Goal: Task Accomplishment & Management: Use online tool/utility

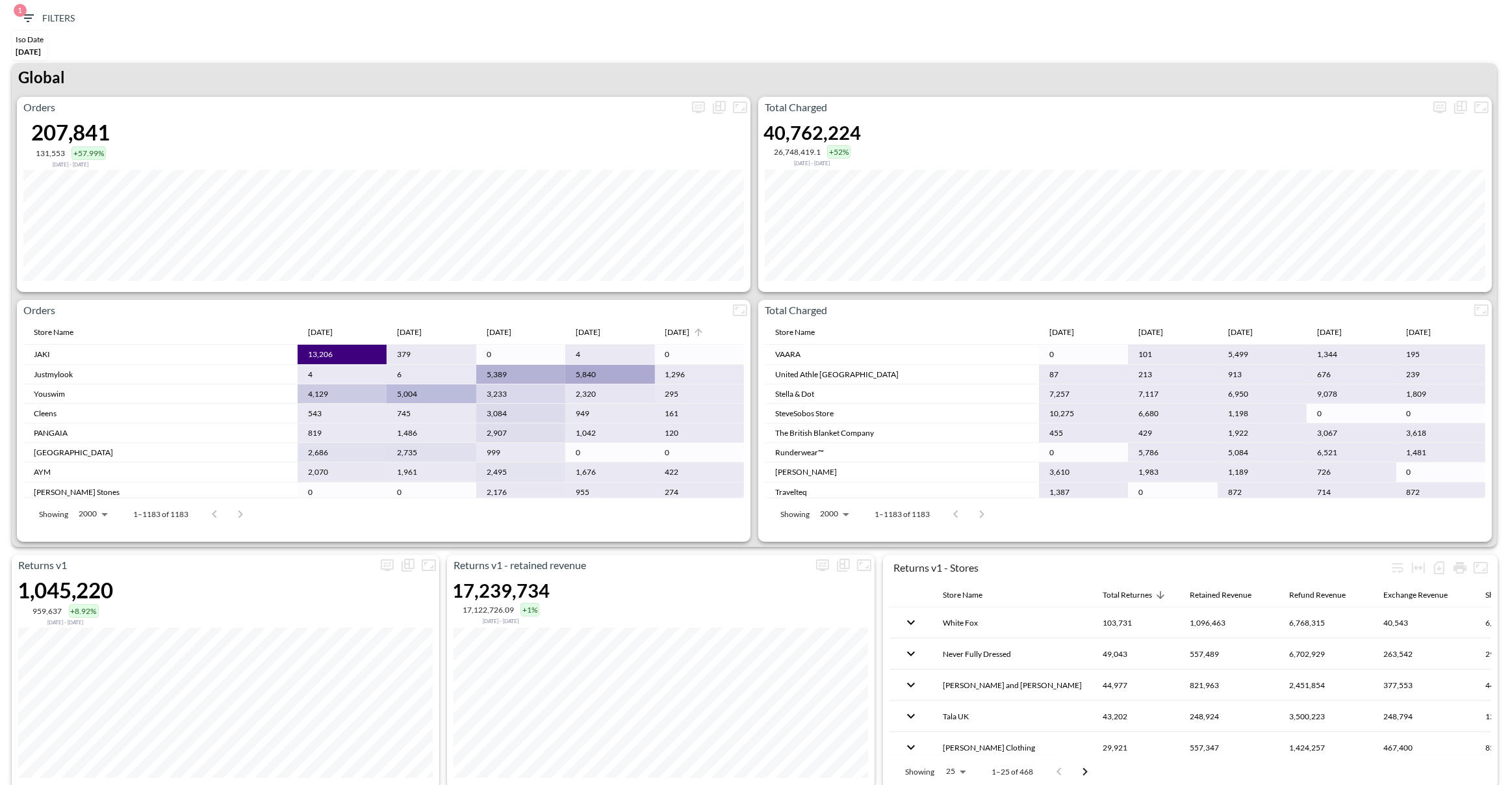
click at [675, 330] on div "[DATE]" at bounding box center [678, 332] width 25 height 16
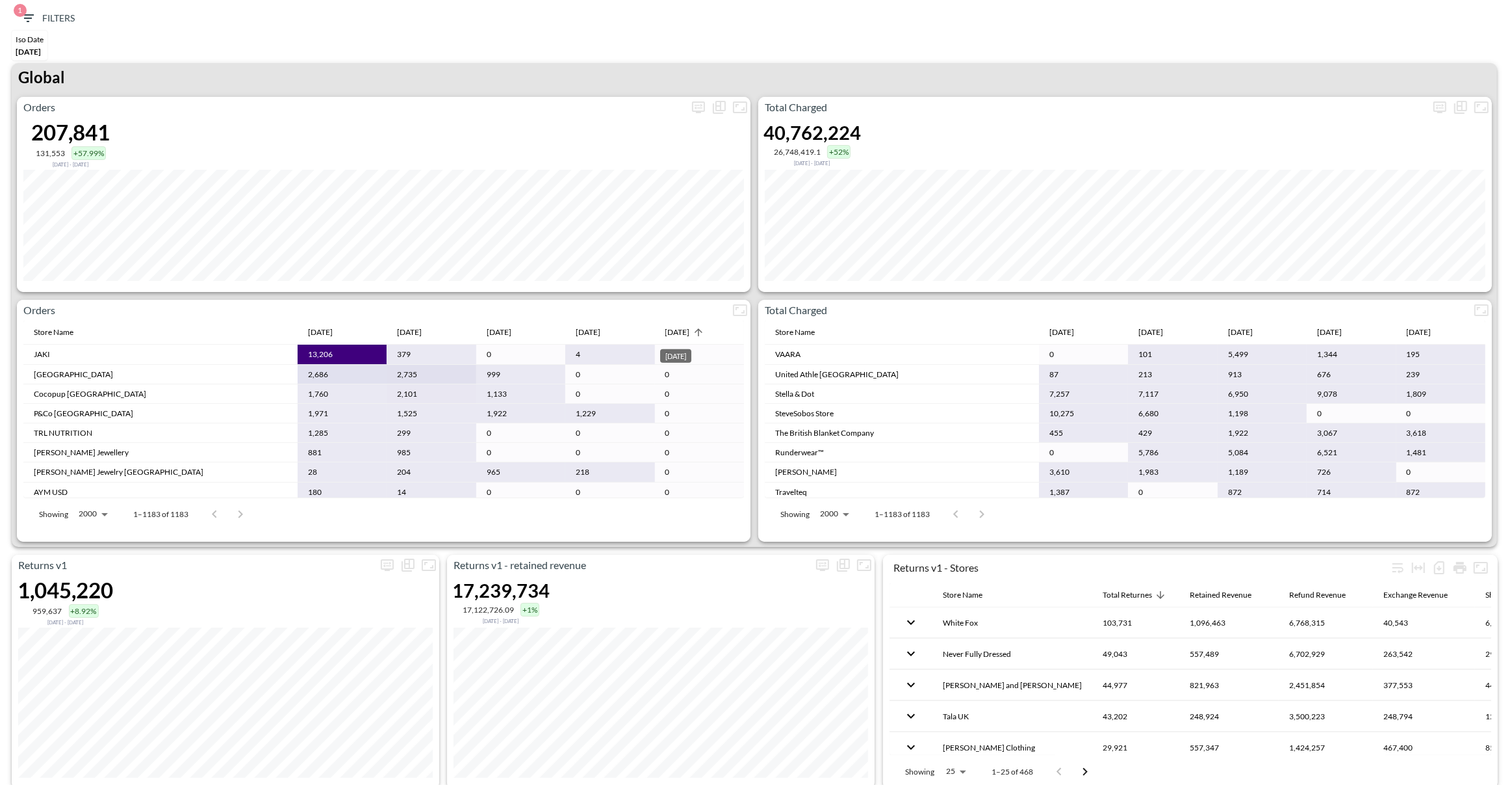
click at [675, 330] on div "[DATE]" at bounding box center [678, 332] width 25 height 16
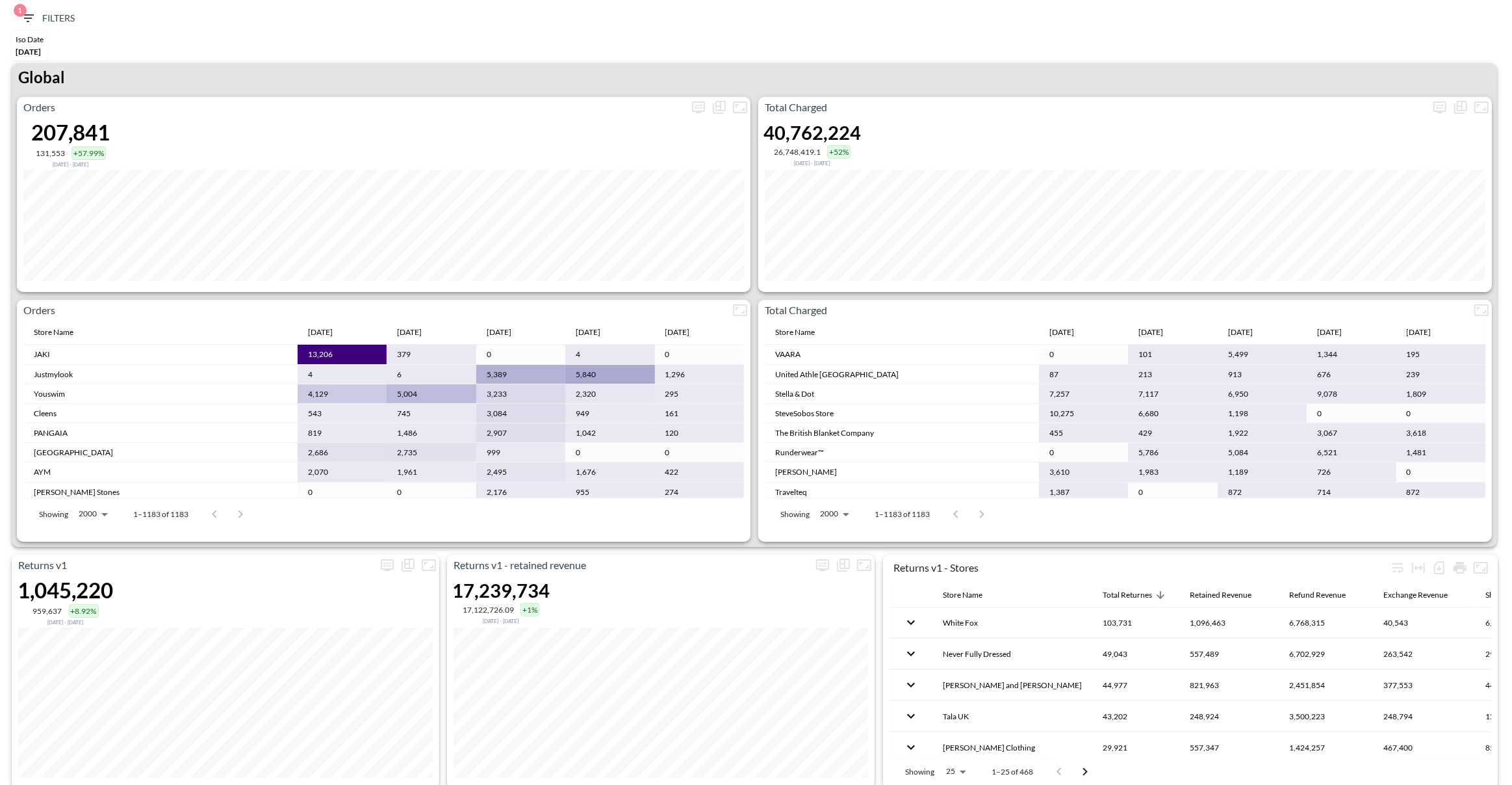
click at [529, 55] on div "Iso Date May 01, 2025" at bounding box center [756, 47] width 1500 height 33
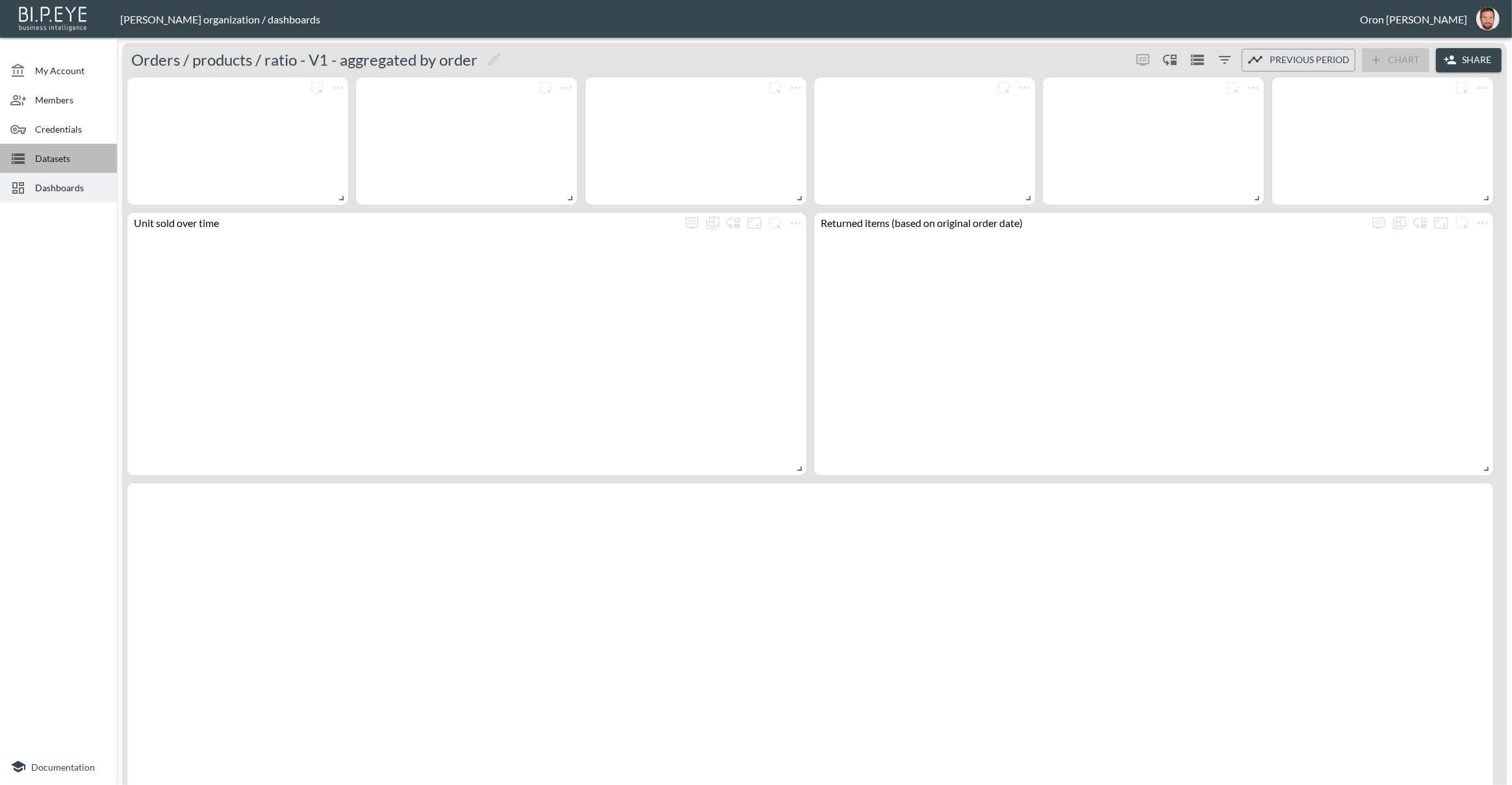
drag, startPoint x: 62, startPoint y: 158, endPoint x: 67, endPoint y: 152, distance: 7.8
click at [62, 158] on span "Datasets" at bounding box center [71, 158] width 71 height 13
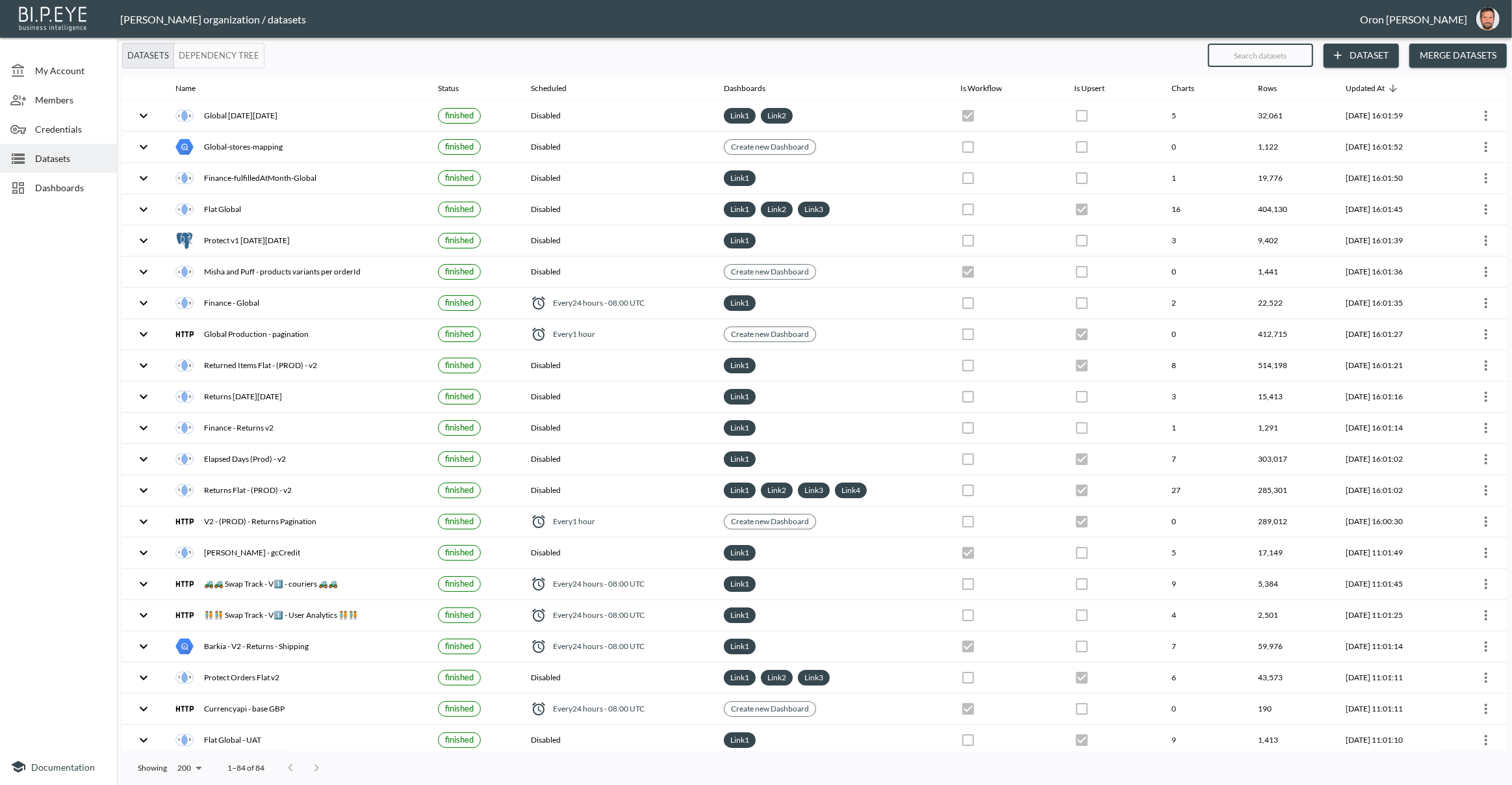
click at [1266, 58] on input "text" at bounding box center [1260, 55] width 105 height 33
type input "v"
checkbox input "false"
checkbox input "true"
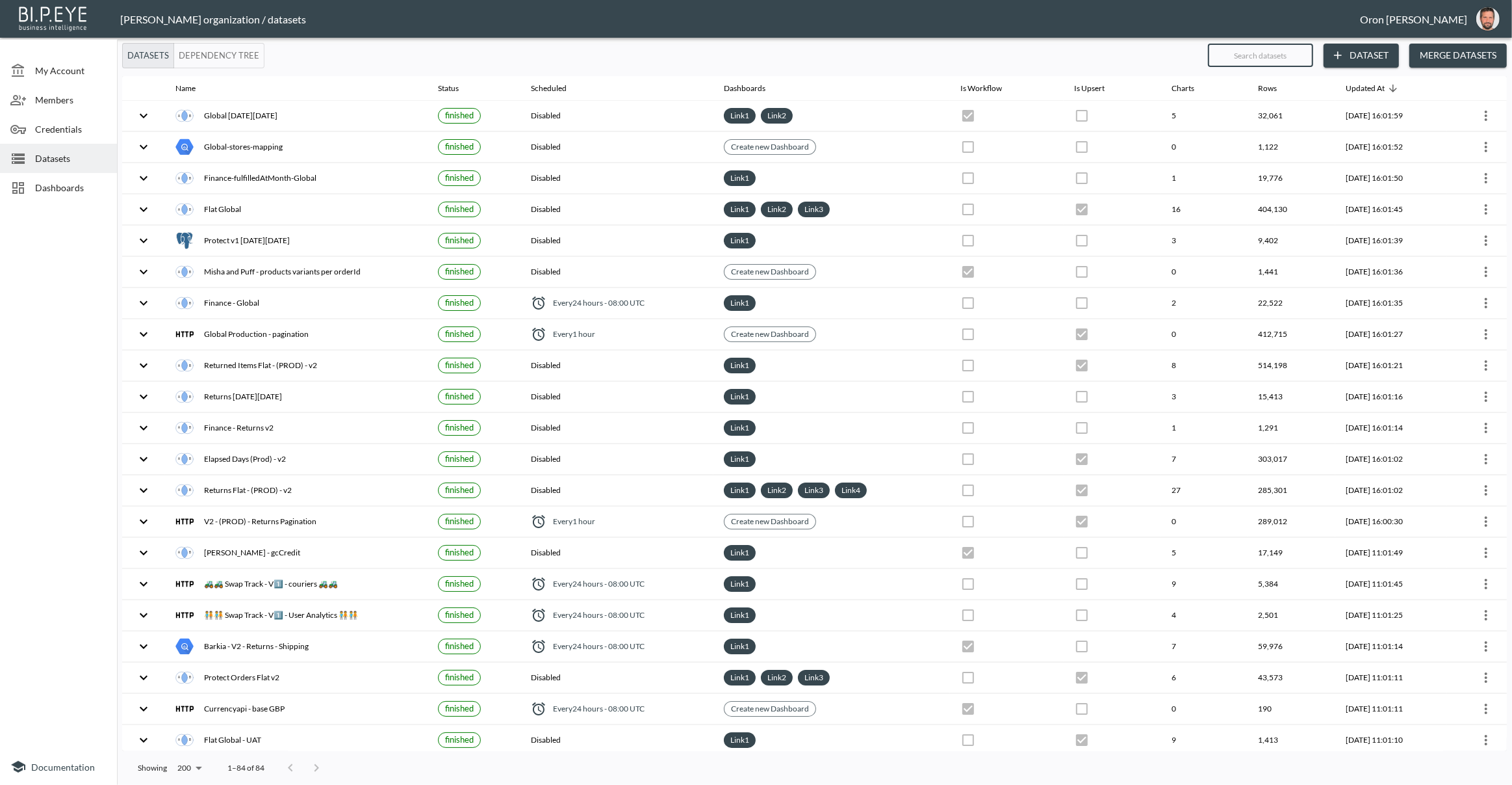
checkbox input "false"
checkbox input "true"
checkbox input "false"
checkbox input "true"
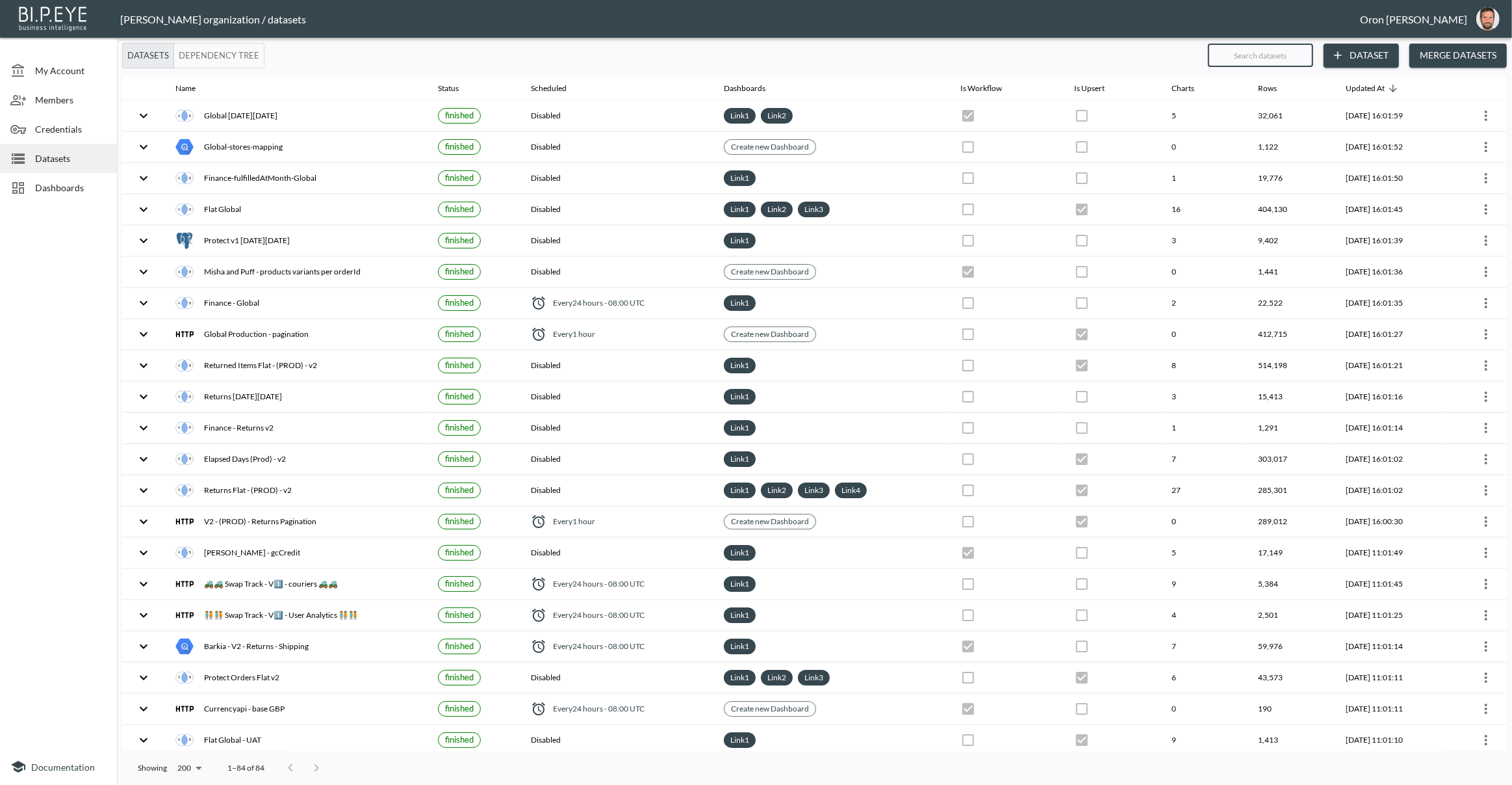
checkbox input "false"
checkbox input "true"
checkbox input "false"
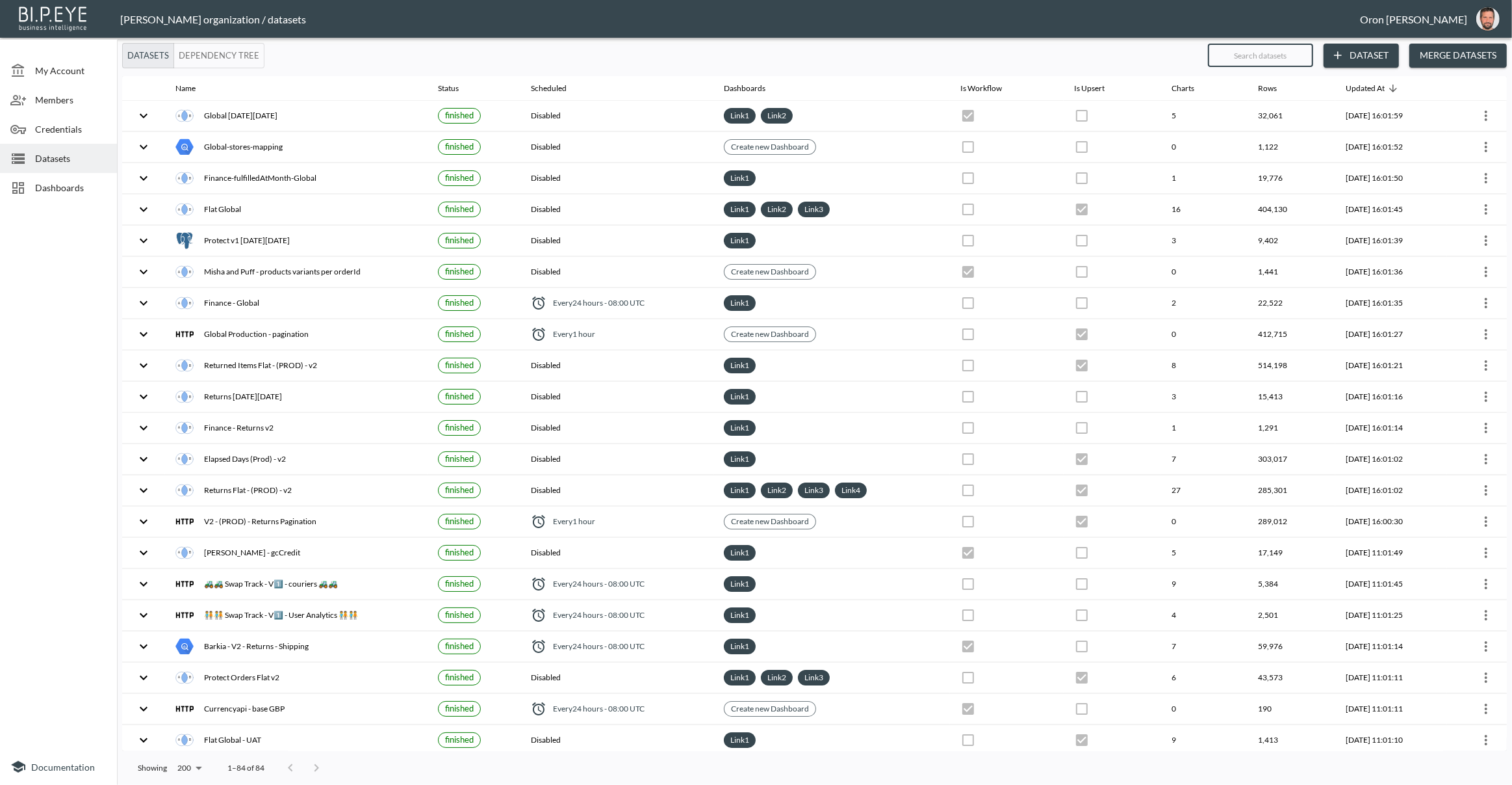
checkbox input "true"
checkbox input "false"
checkbox input "true"
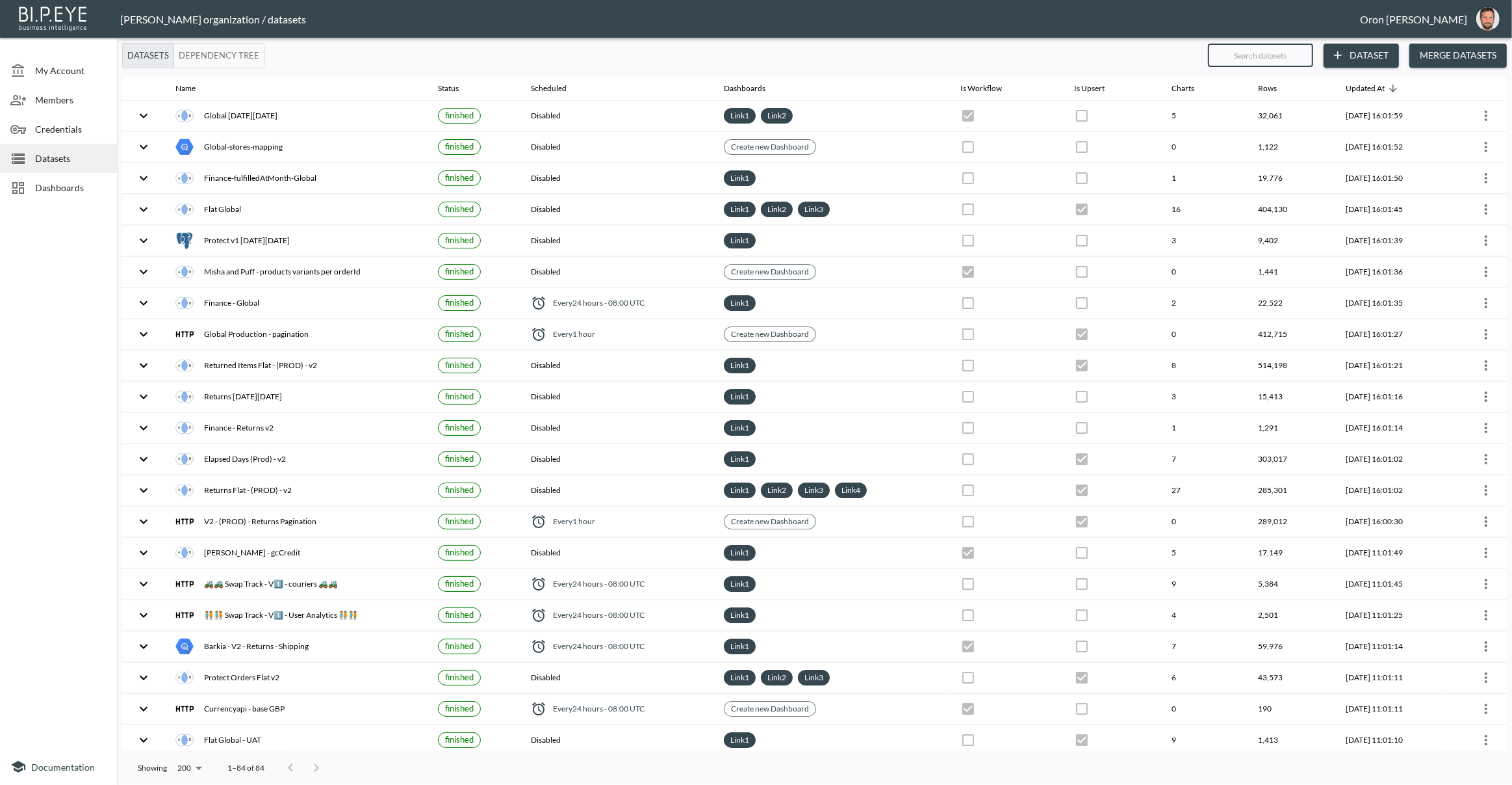
checkbox input "false"
checkbox input "true"
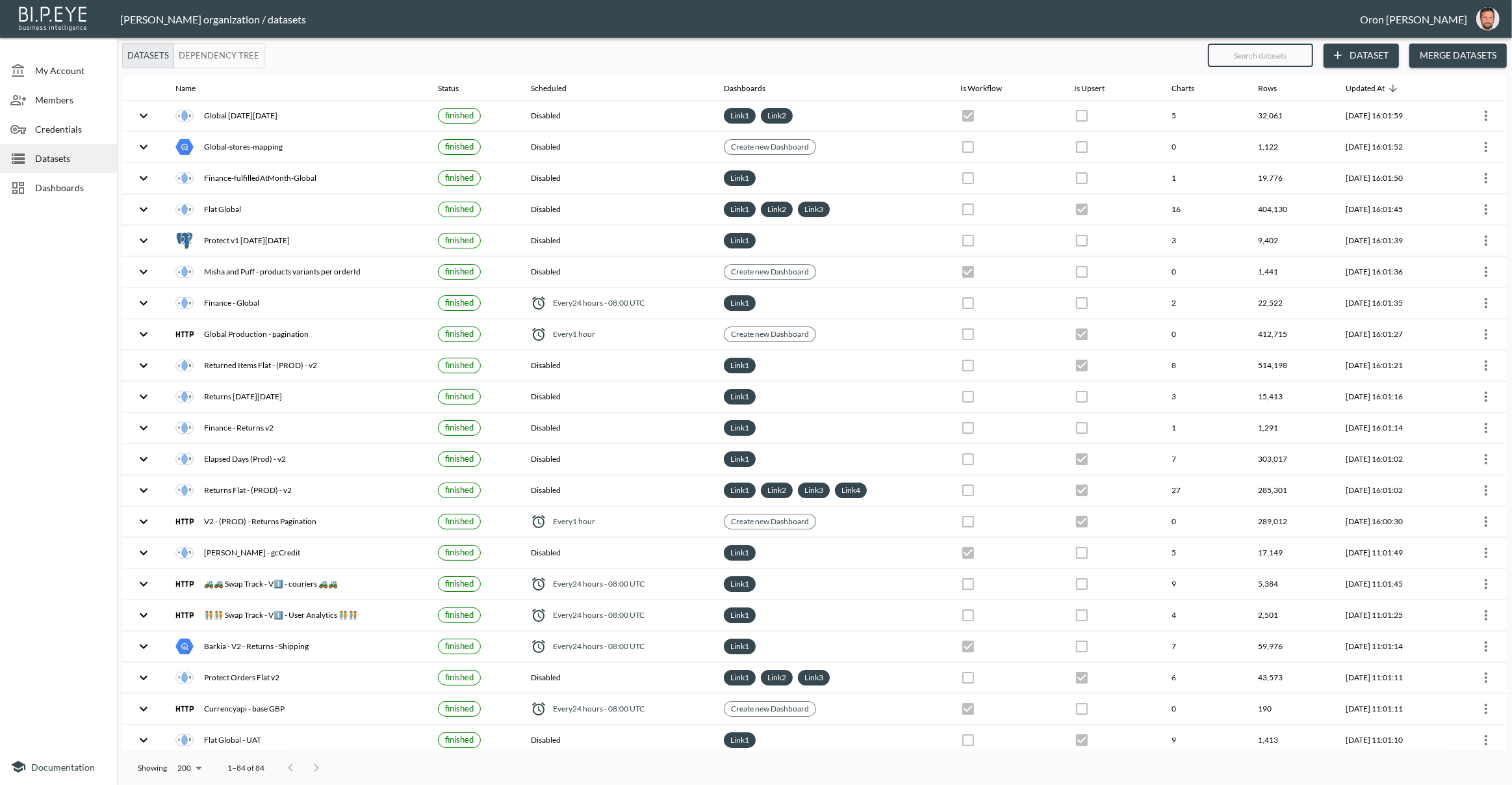
checkbox input "true"
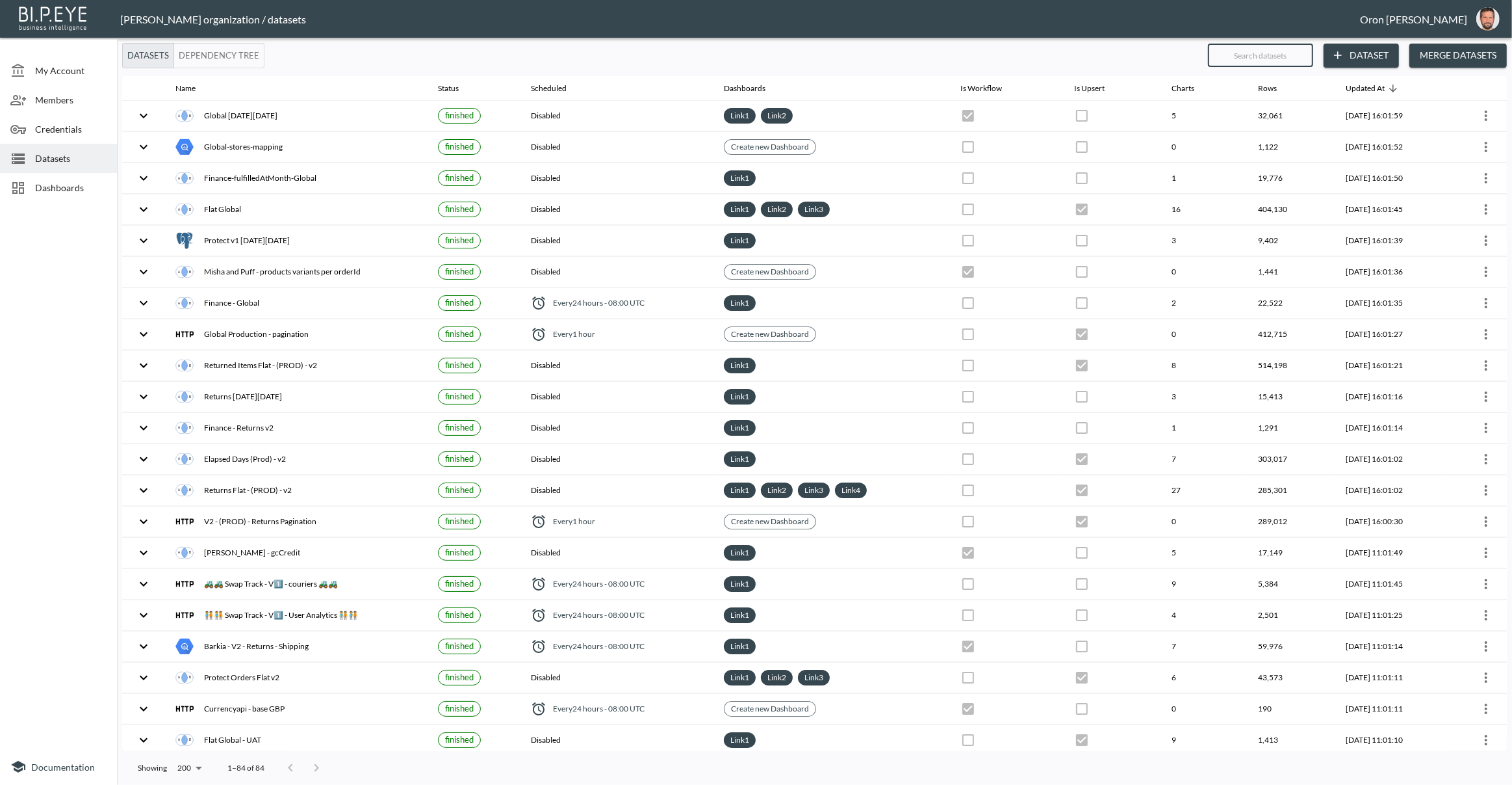
checkbox input "true"
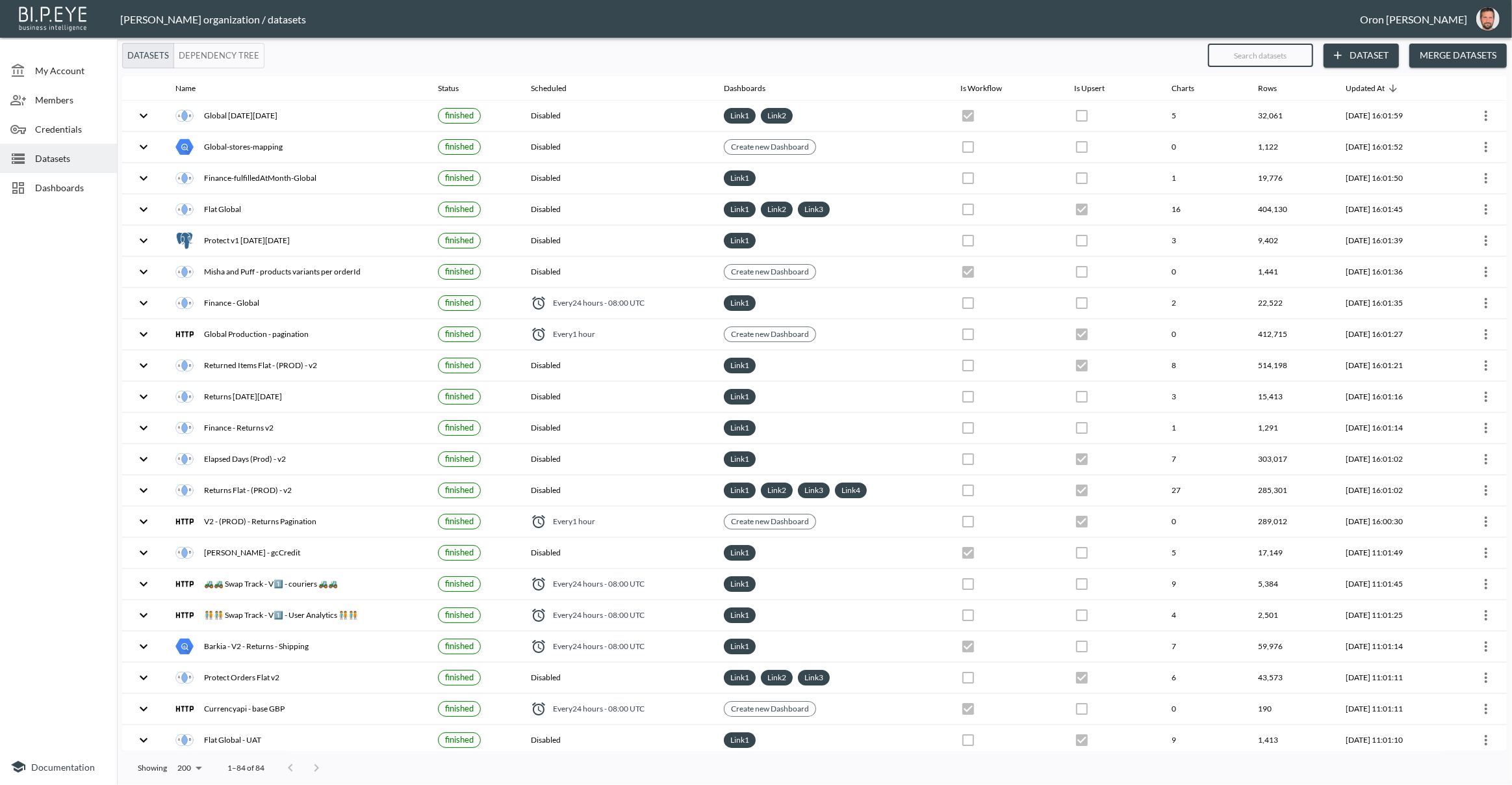
checkbox input "true"
checkbox input "false"
checkbox input "true"
checkbox input "false"
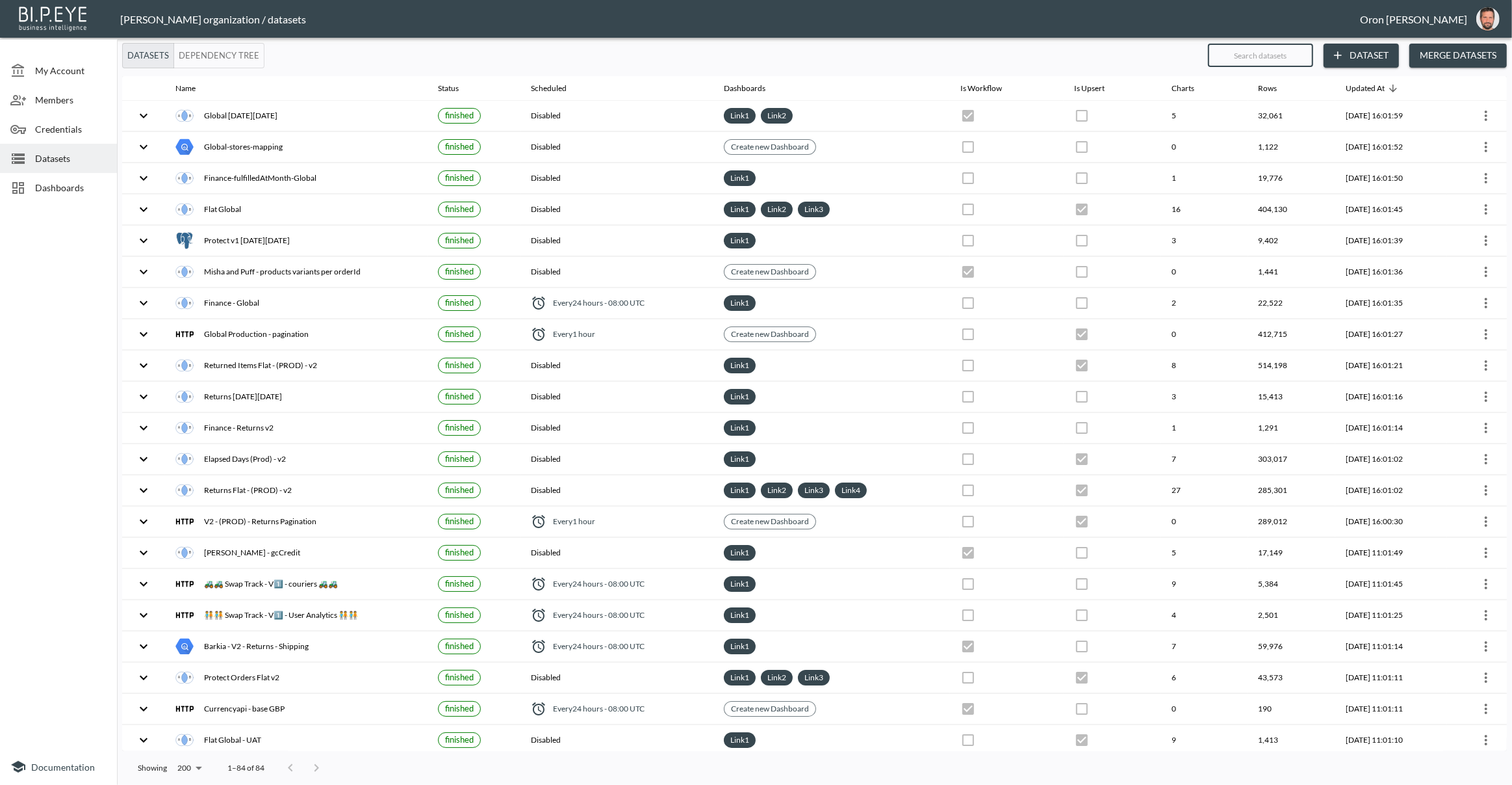
checkbox input "false"
checkbox input "true"
checkbox input "false"
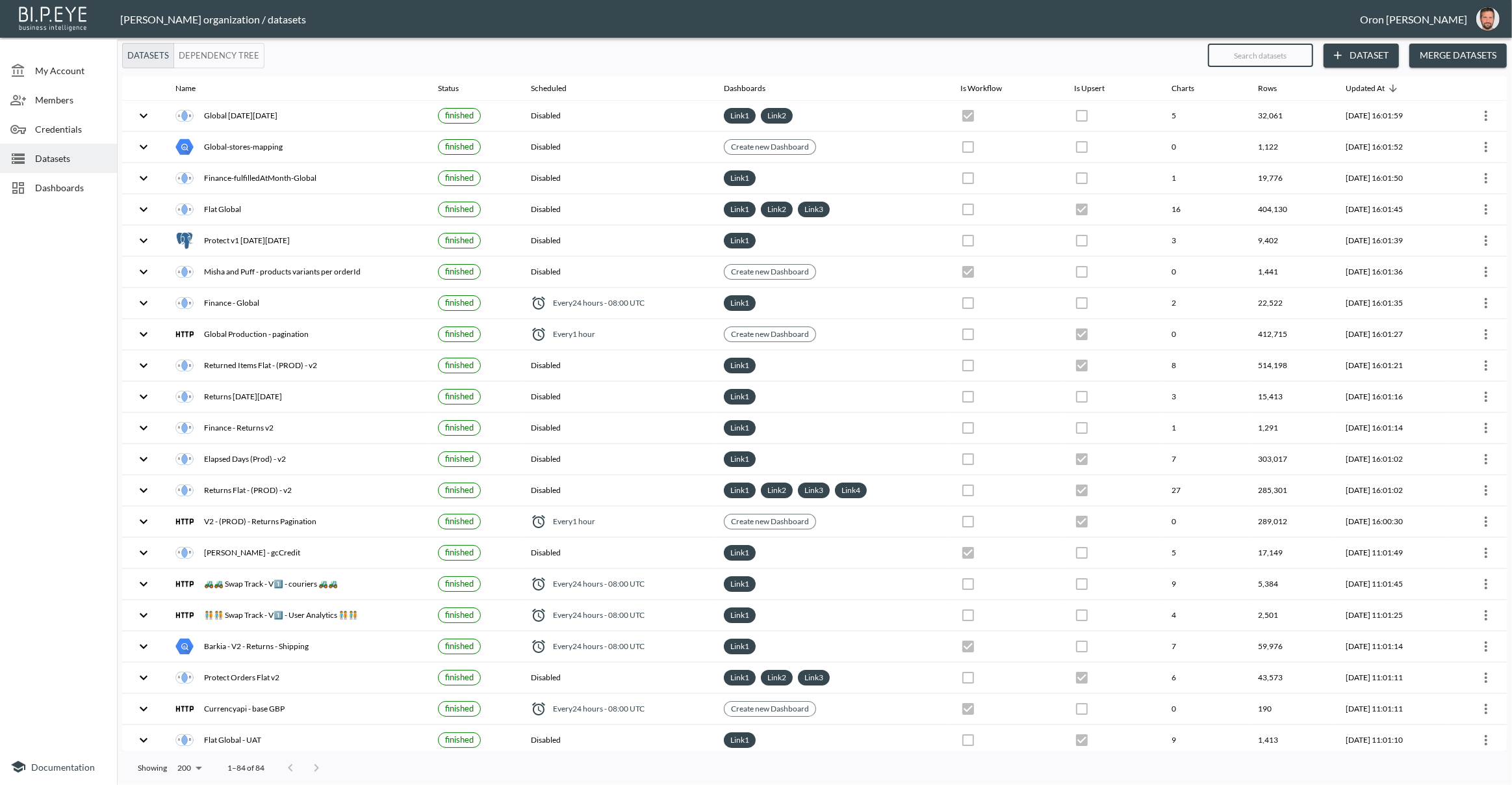
checkbox input "true"
checkbox input "false"
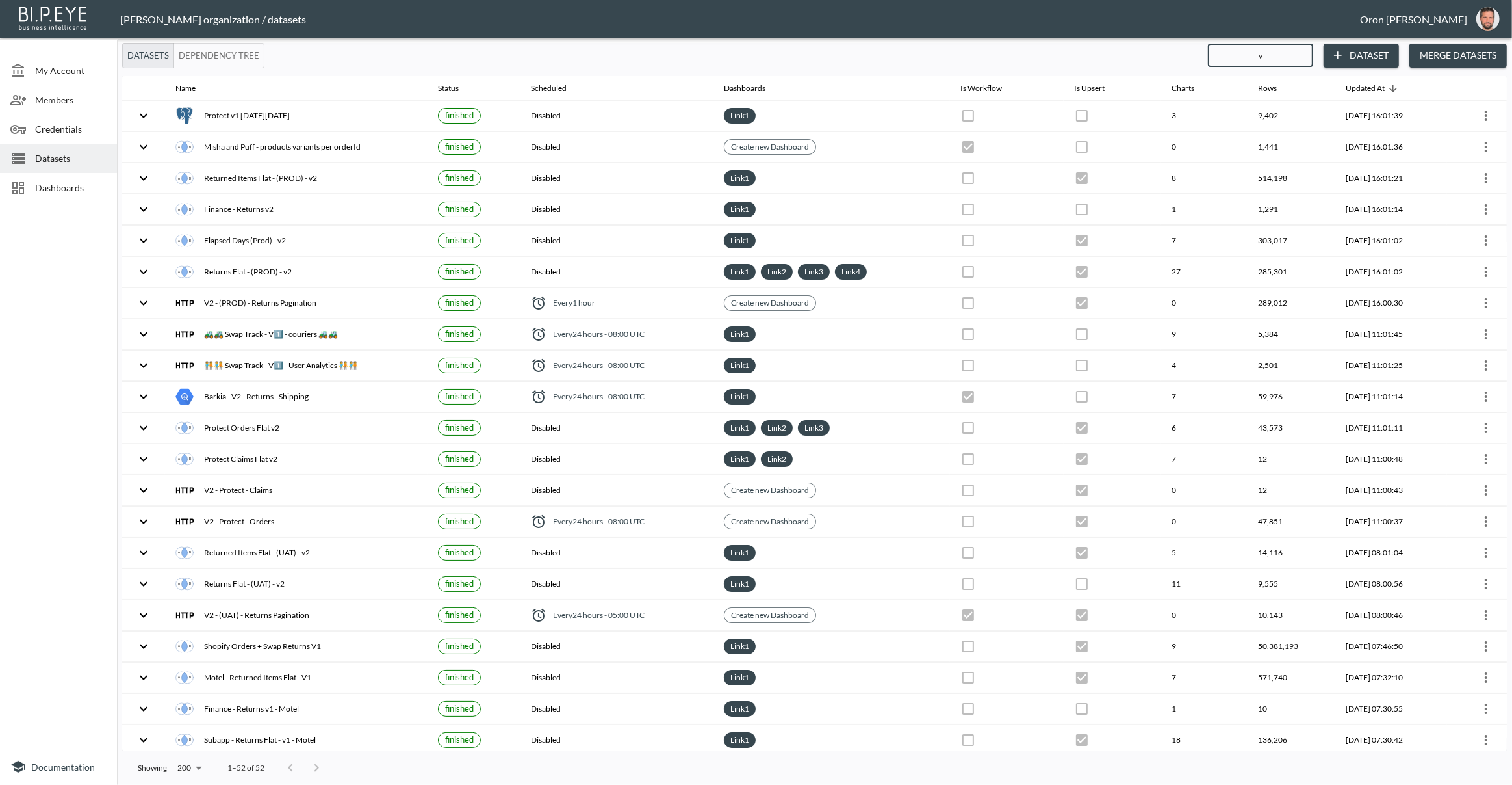
type input "v2"
checkbox input "true"
checkbox input "false"
checkbox input "true"
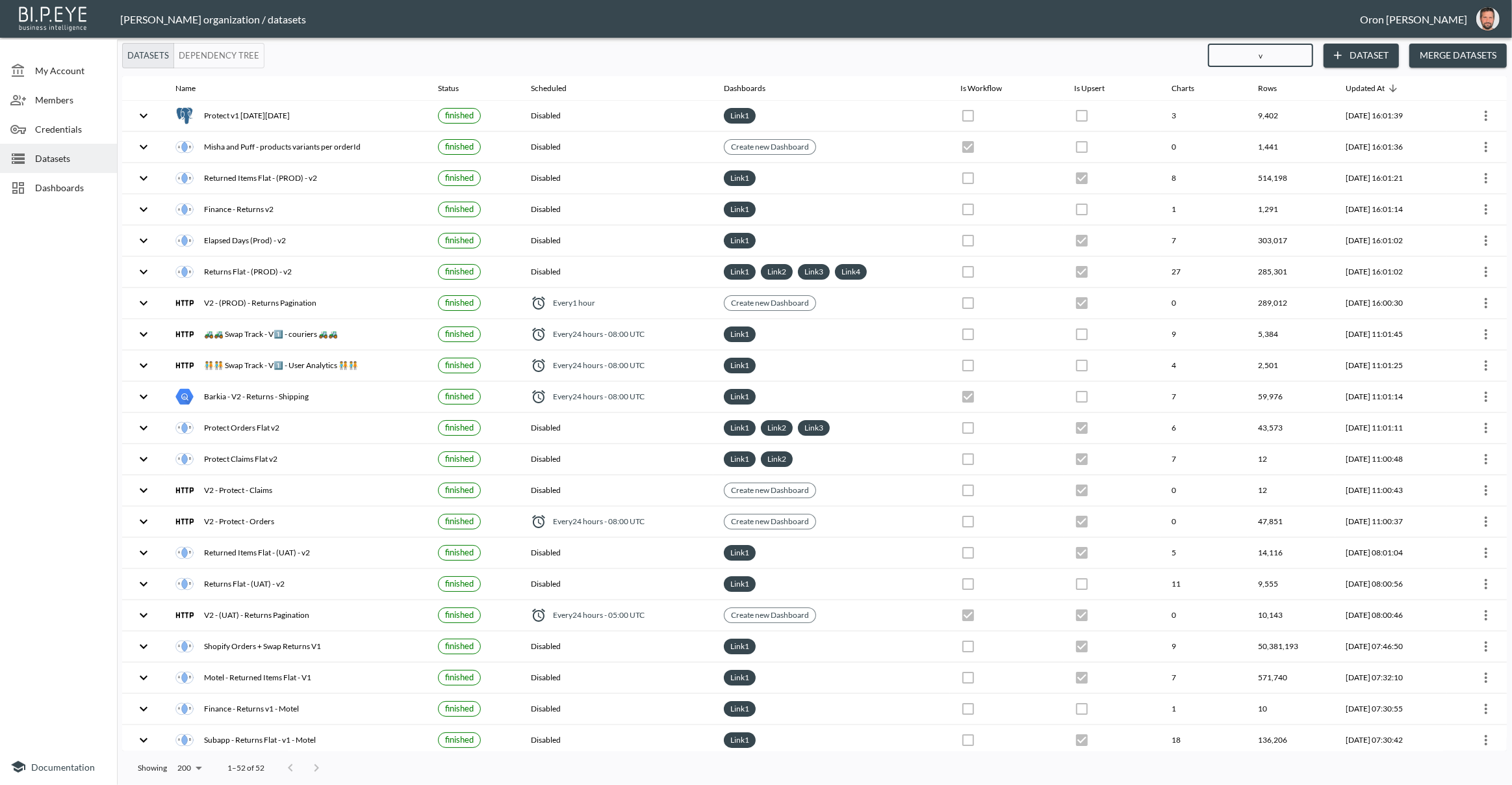
checkbox input "false"
checkbox input "true"
checkbox input "false"
checkbox input "true"
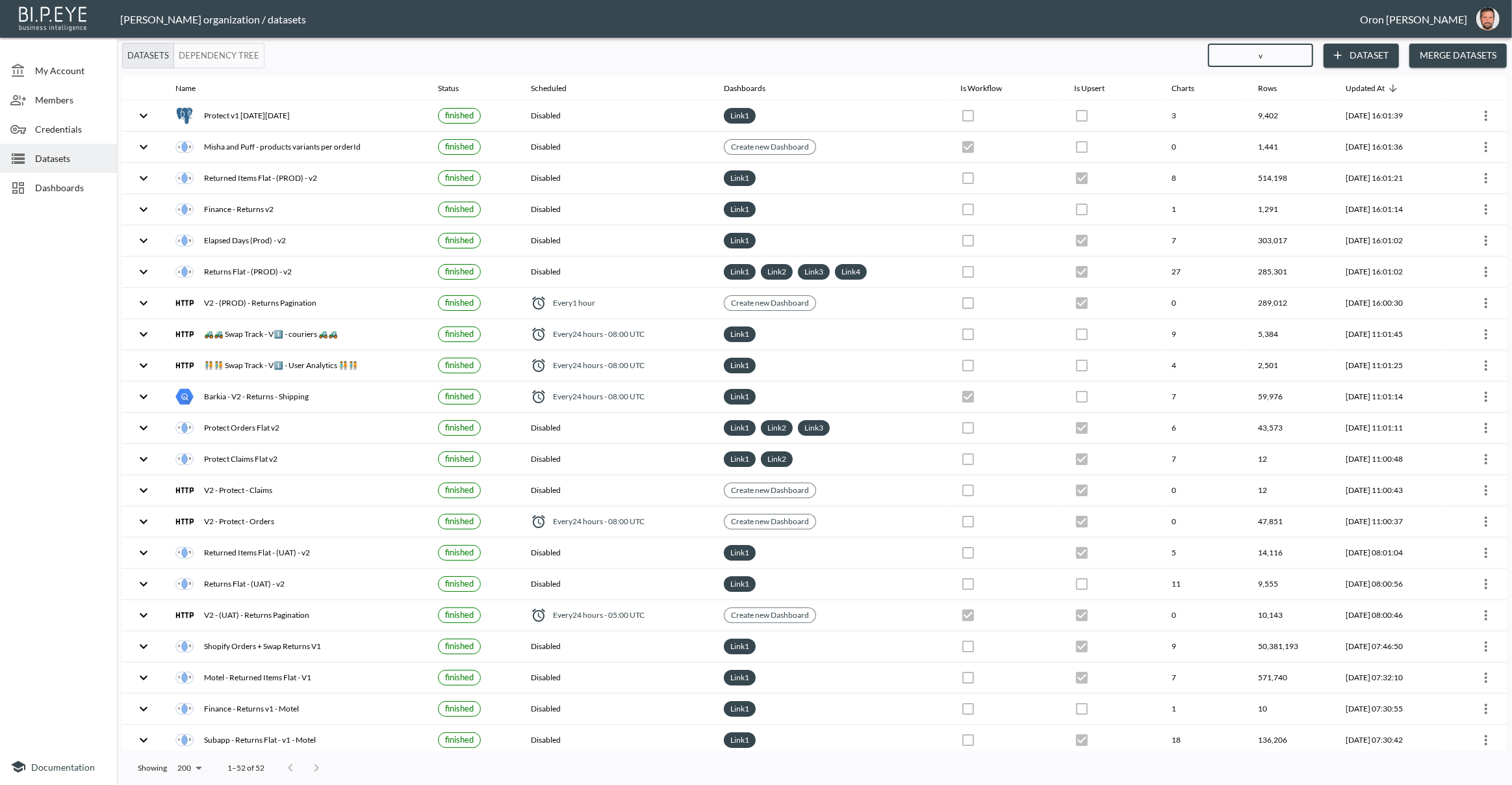
checkbox input "false"
checkbox input "true"
checkbox input "false"
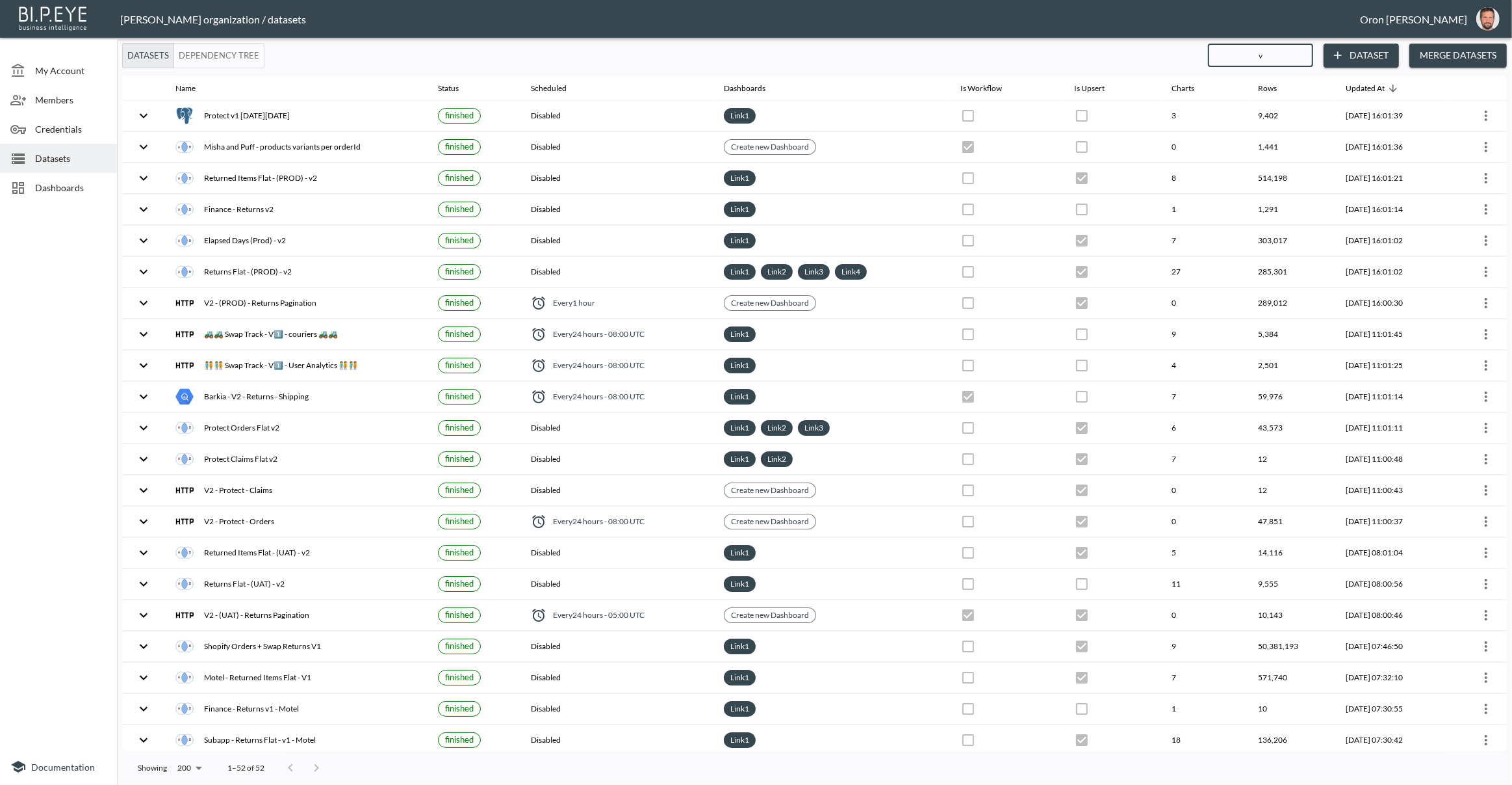
checkbox input "true"
checkbox input "false"
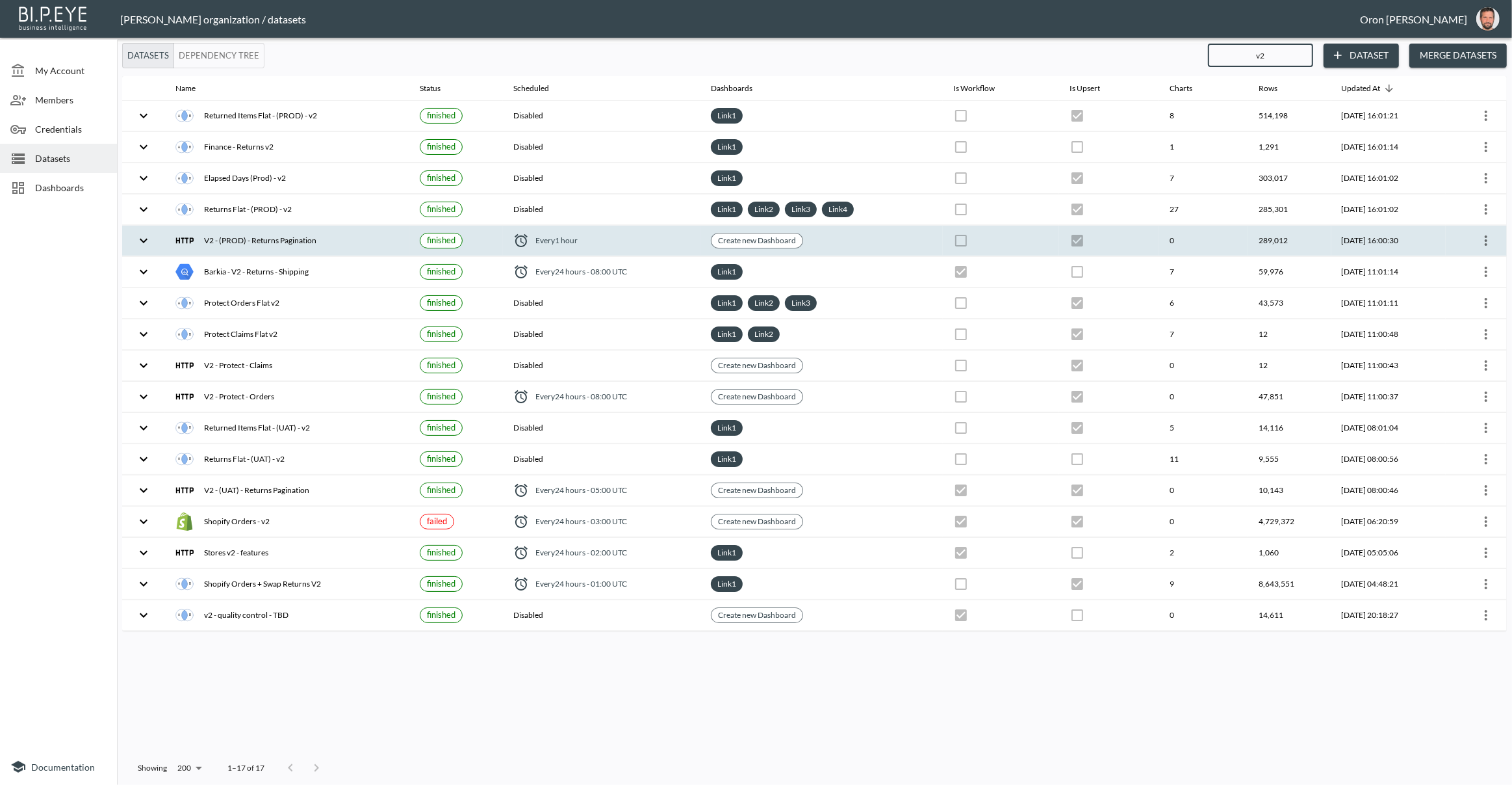
type input "v2"
click at [1491, 237] on icon "more" at bounding box center [1486, 241] width 16 height 16
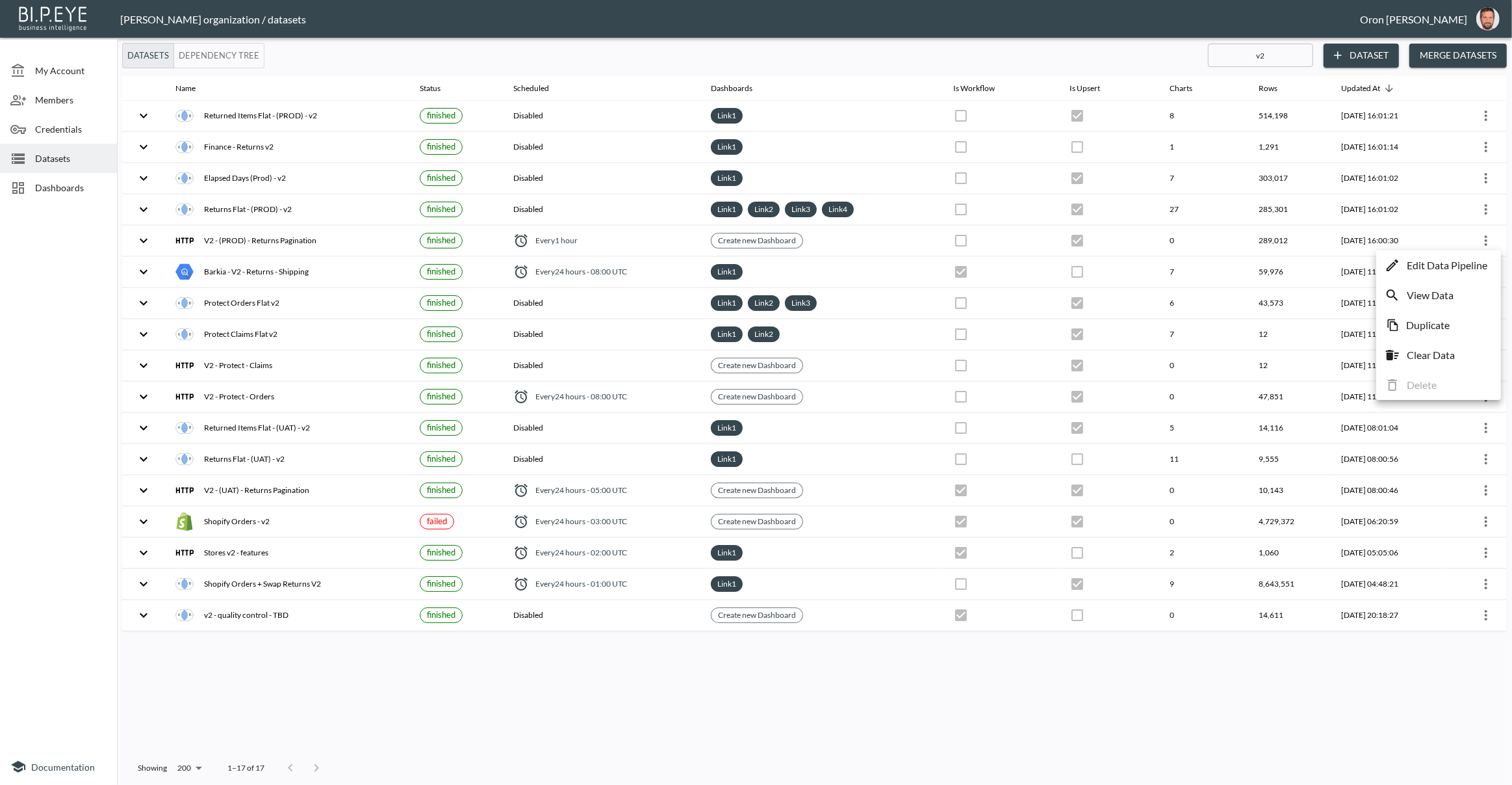
click at [1482, 260] on p "Edit Data Pipeline" at bounding box center [1447, 266] width 80 height 16
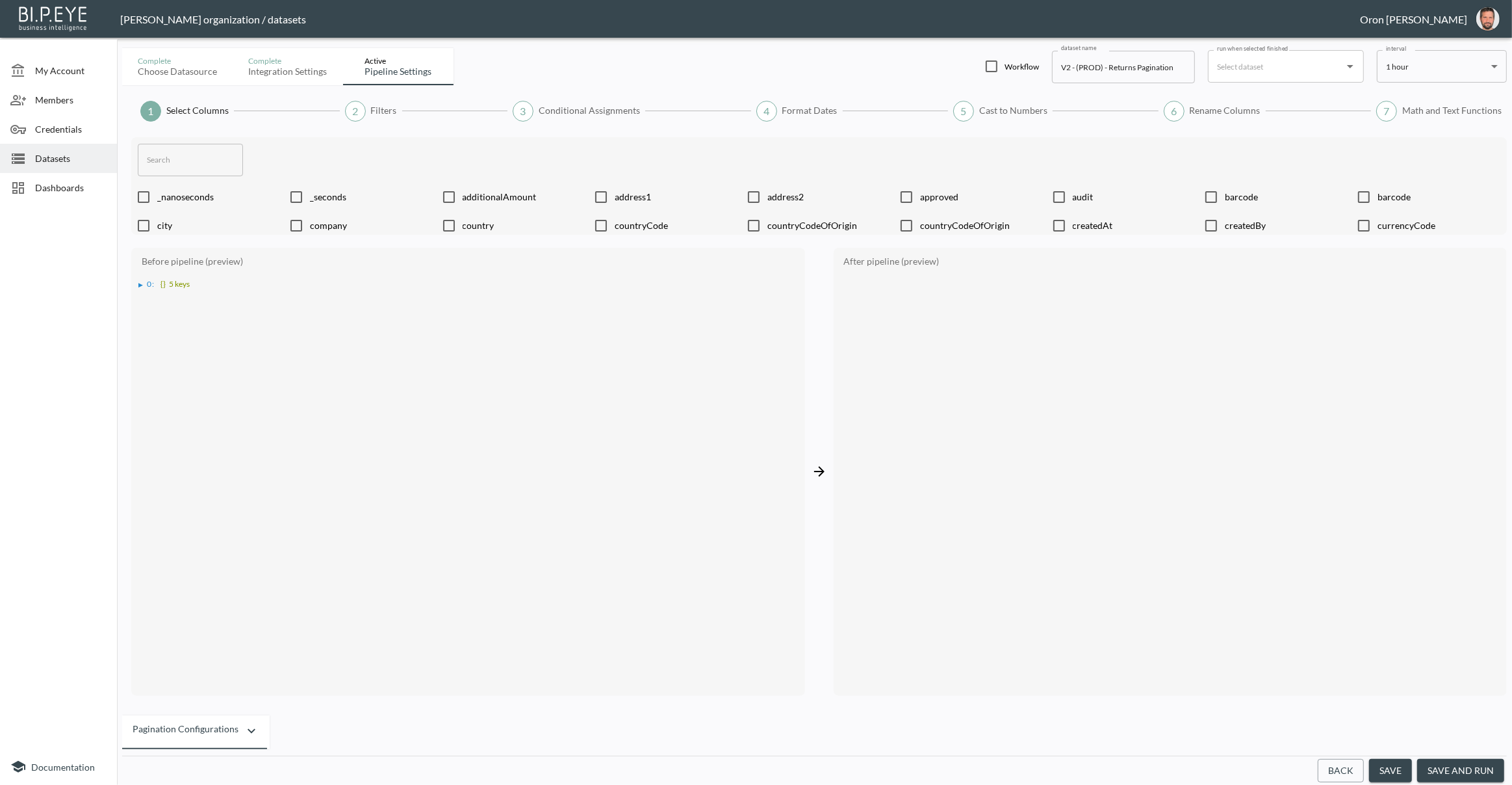
click at [1350, 775] on button "Back" at bounding box center [1341, 770] width 46 height 24
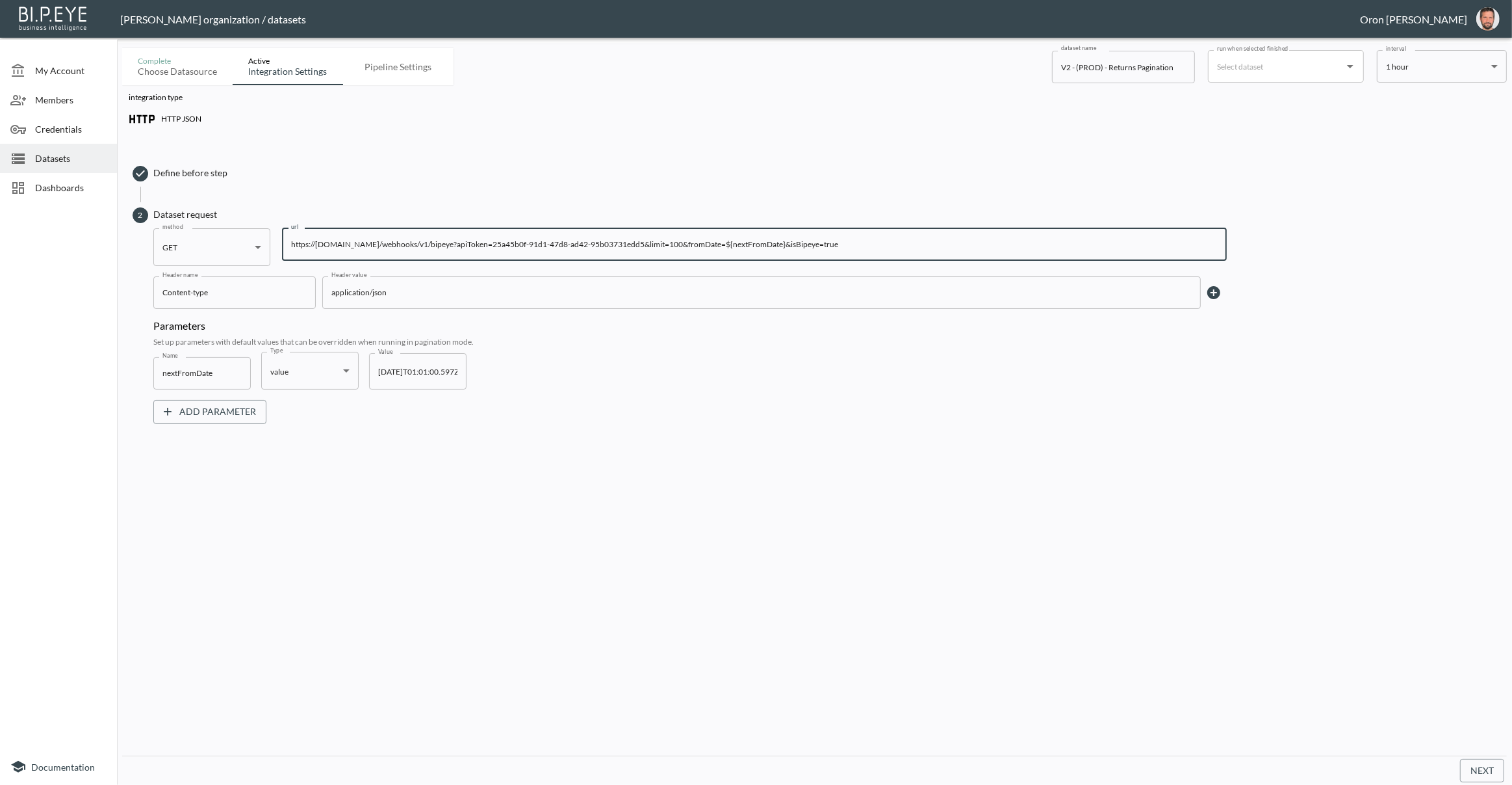
drag, startPoint x: 720, startPoint y: 244, endPoint x: 760, endPoint y: 243, distance: 40.0
click at [760, 243] on input "https://api-mfdugldntq-nw.a.run.app/webhooks/v1/bipeye?apiToken=25a45b0f-91d1-4…" at bounding box center [755, 244] width 945 height 33
click at [726, 245] on input "https://api-mfdugldntq-nw.a.run.app/webhooks/v1/bipeye?apiToken=25a45b0f-91d1-4…" at bounding box center [755, 244] width 945 height 33
drag, startPoint x: 718, startPoint y: 244, endPoint x: 818, endPoint y: 241, distance: 100.0
click at [818, 241] on input "https://api-mfdugldntq-nw.a.run.app/webhooks/v1/bipeye?apiToken=25a45b0f-91d1-4…" at bounding box center [755, 244] width 945 height 33
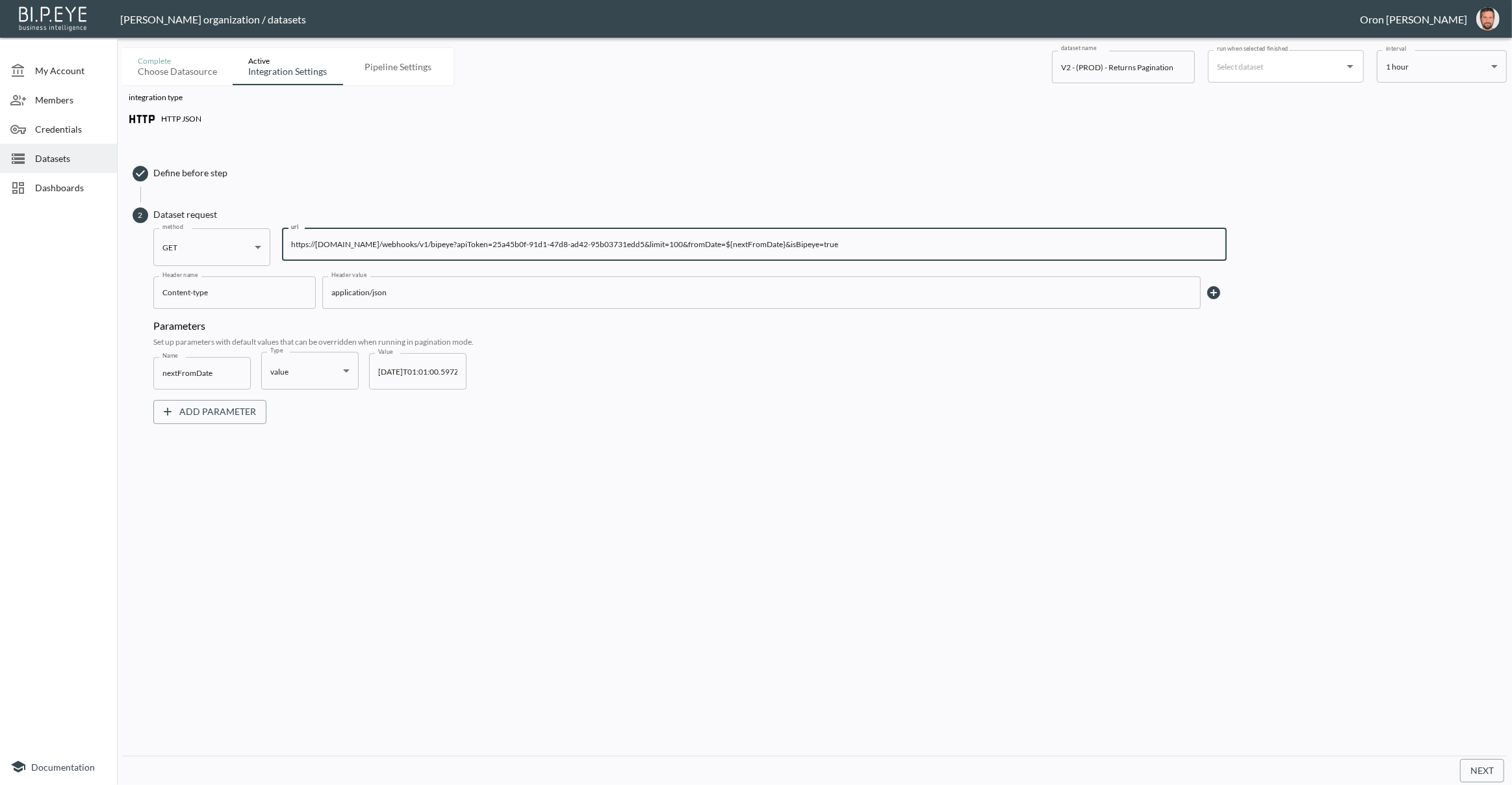
drag, startPoint x: 43, startPoint y: 155, endPoint x: 41, endPoint y: 164, distance: 9.2
click at [43, 155] on span "Datasets" at bounding box center [71, 158] width 71 height 13
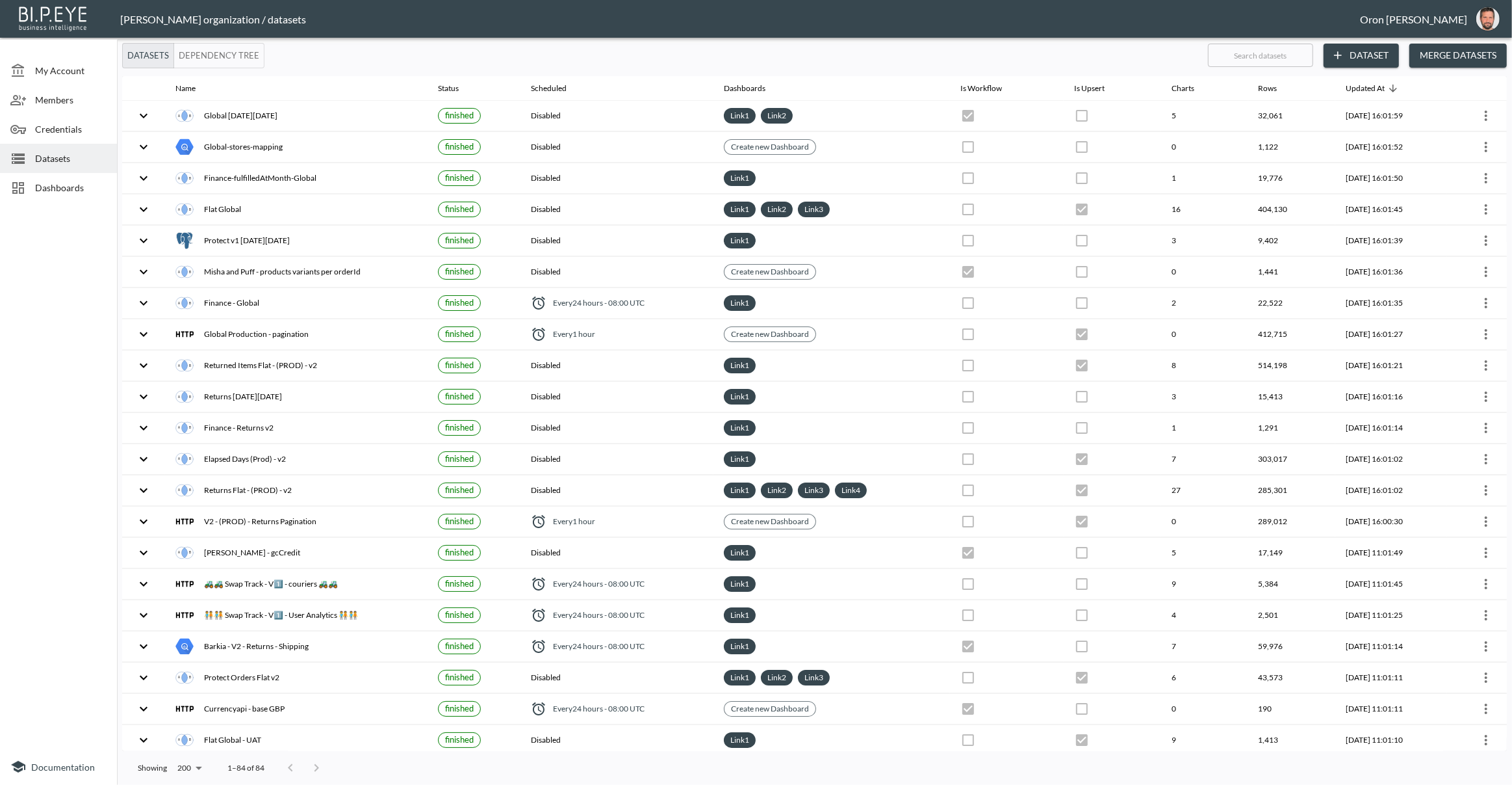
click at [1283, 67] on input "text" at bounding box center [1260, 55] width 105 height 33
type input "v"
checkbox input "false"
checkbox input "true"
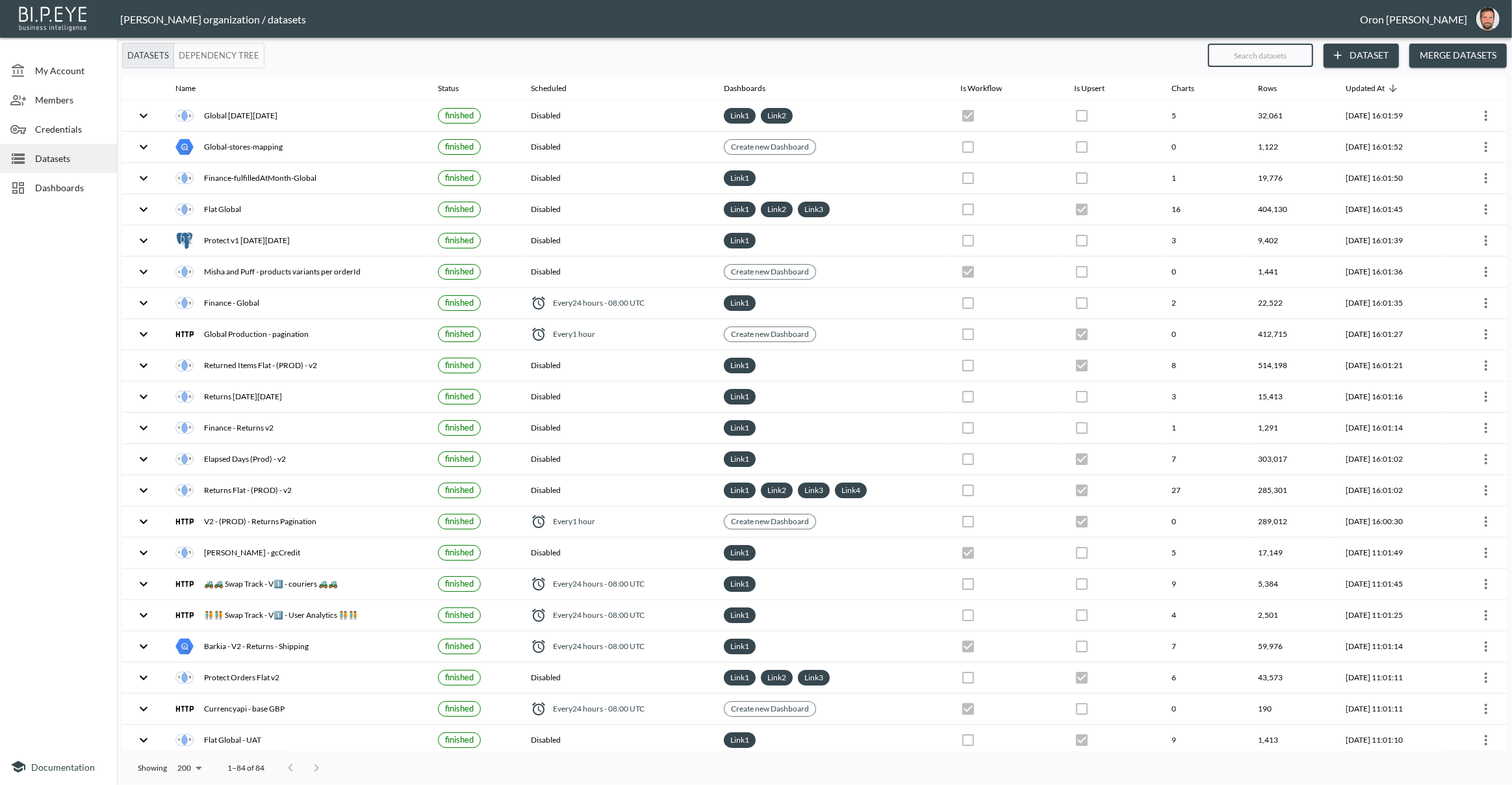
checkbox input "false"
checkbox input "true"
checkbox input "false"
checkbox input "true"
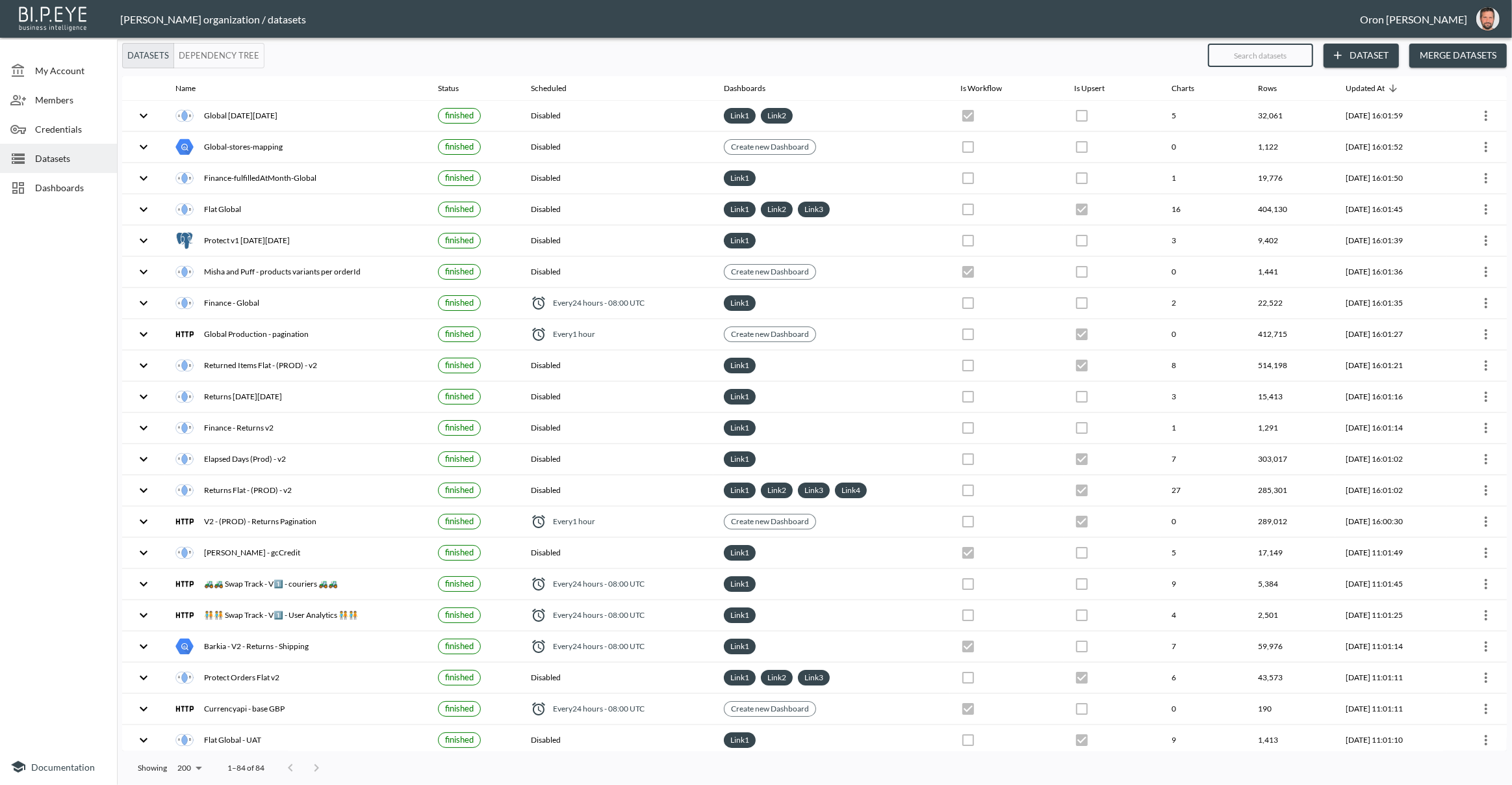
checkbox input "false"
checkbox input "true"
checkbox input "false"
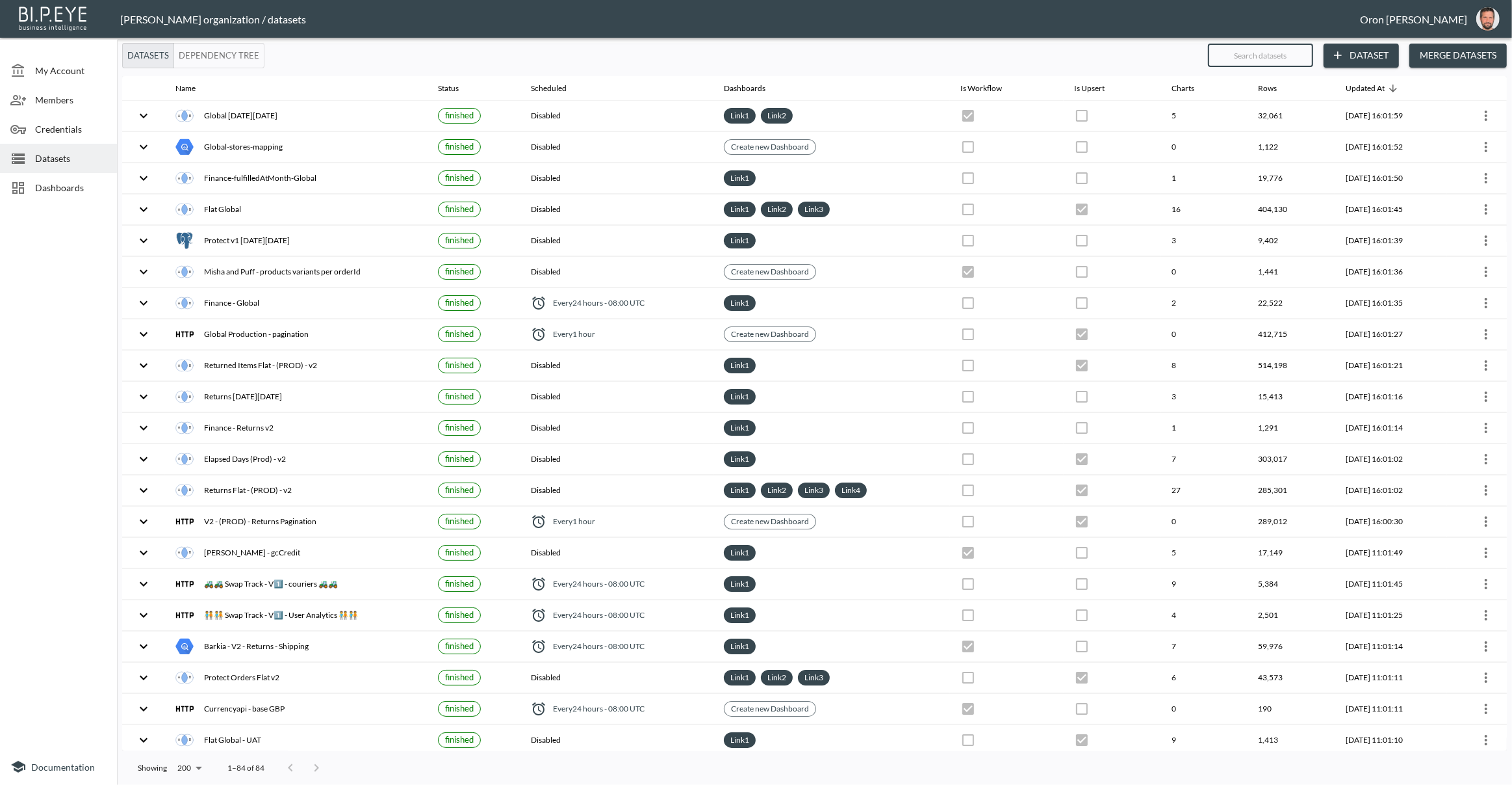
checkbox input "true"
checkbox input "false"
checkbox input "true"
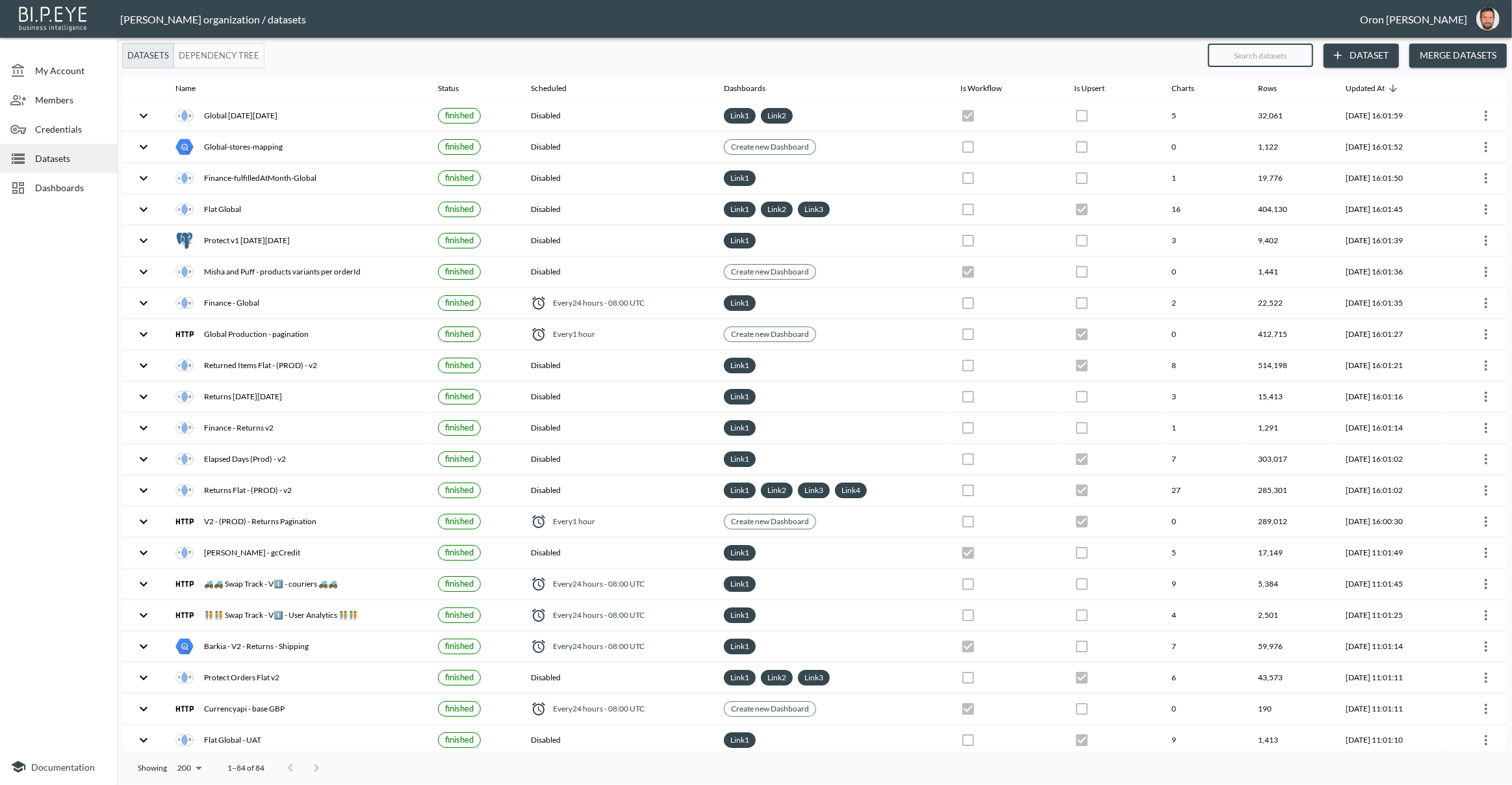
checkbox input "false"
checkbox input "true"
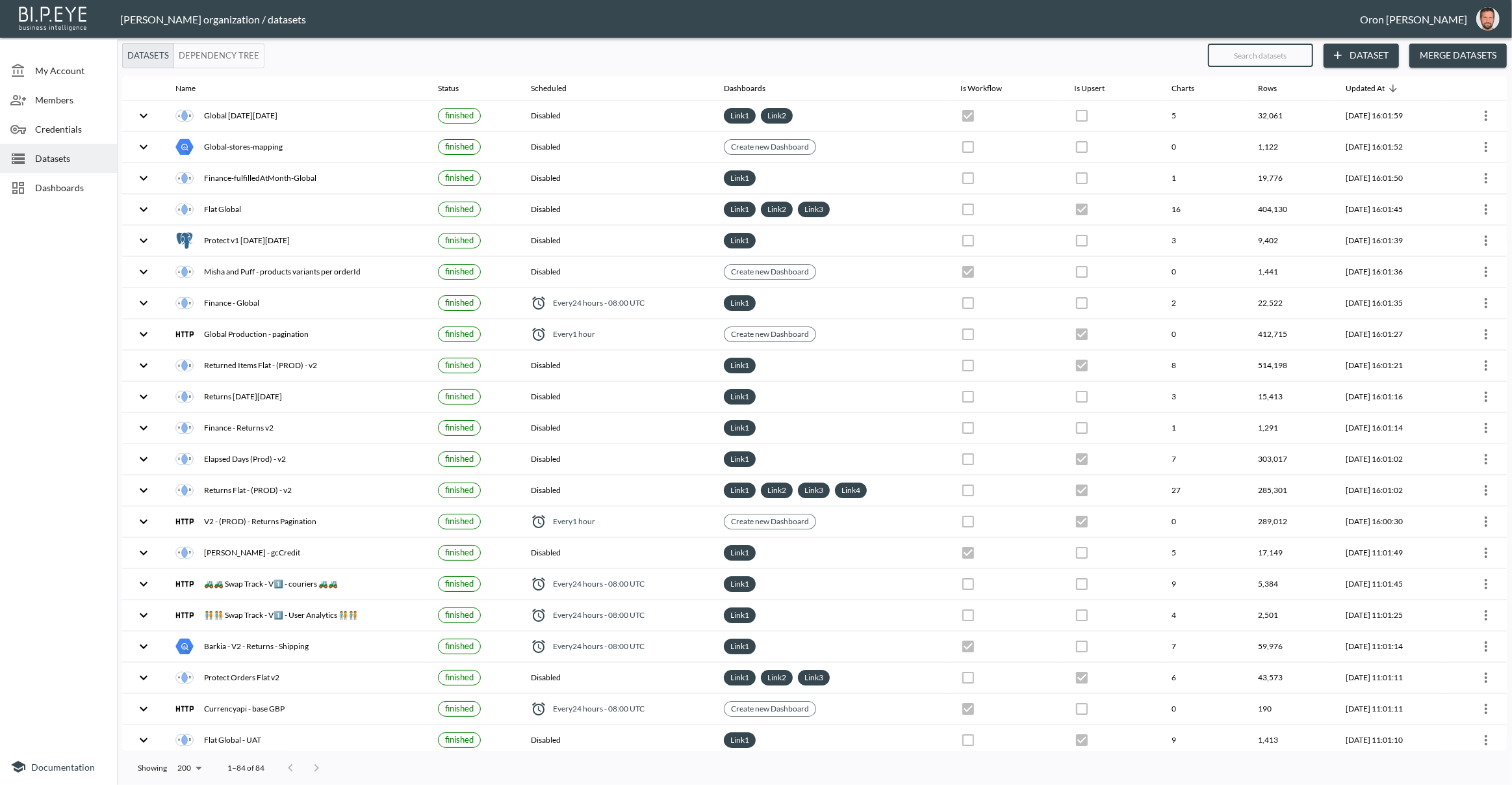
checkbox input "true"
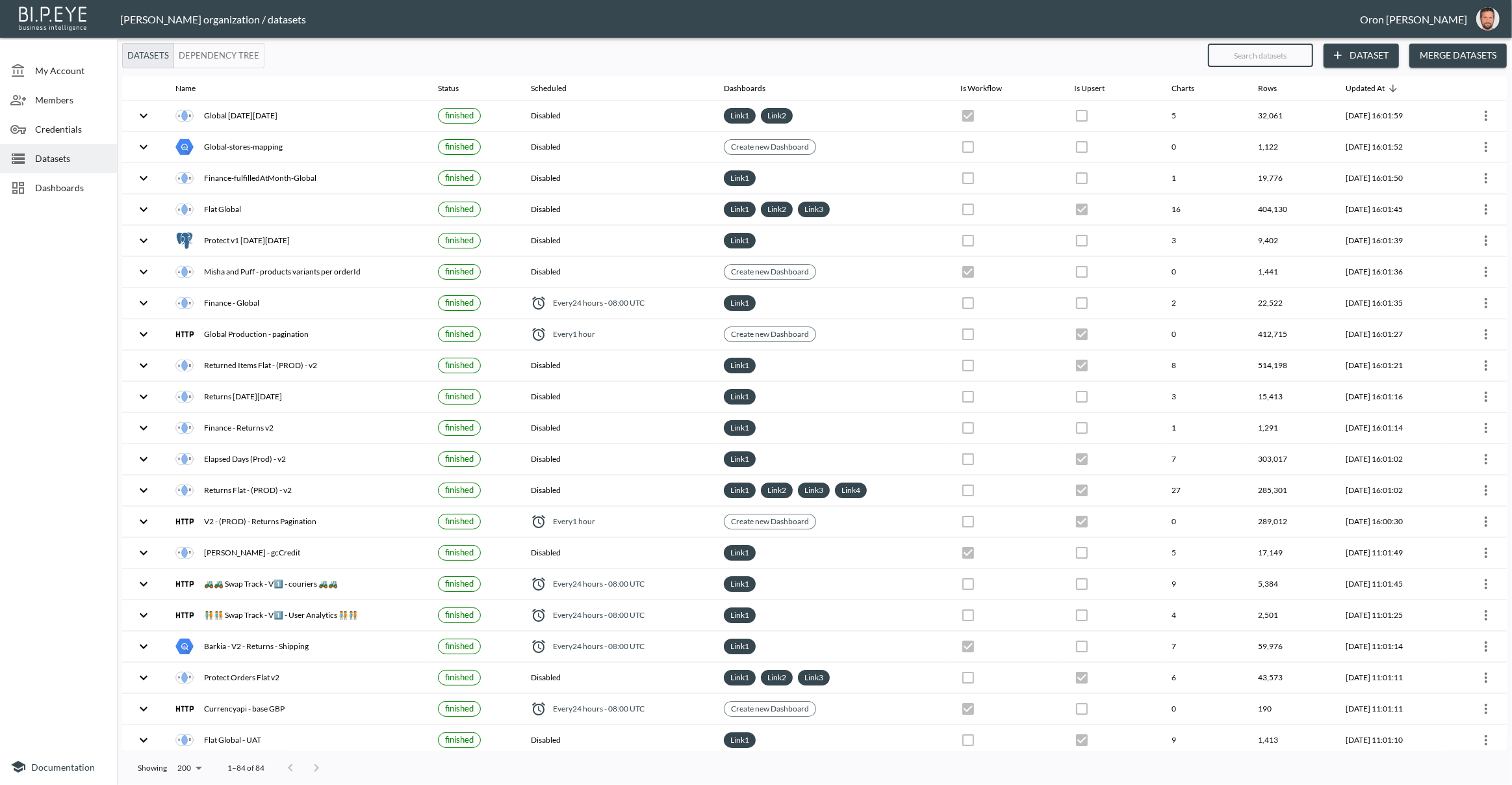
checkbox input "true"
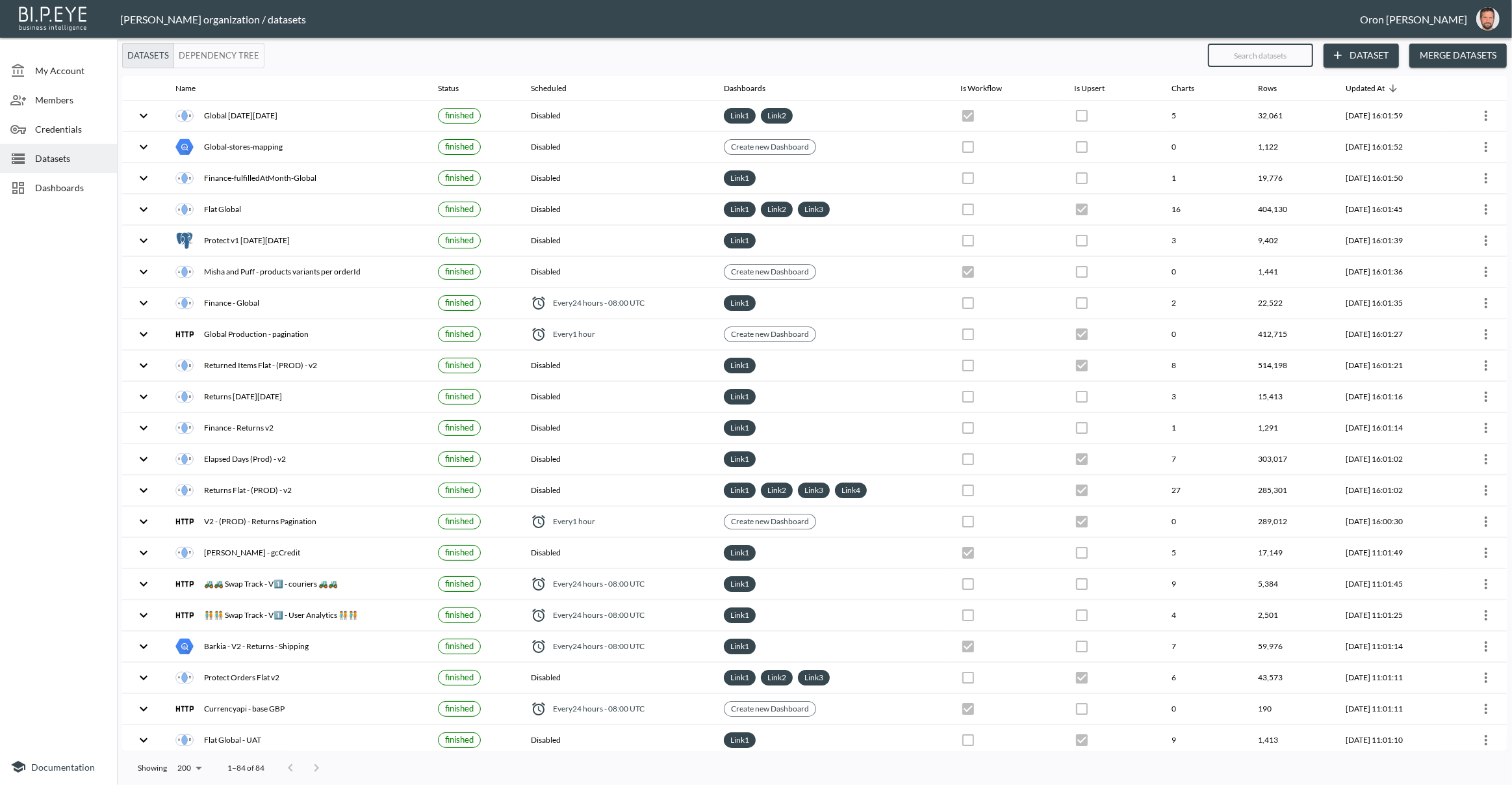
checkbox input "true"
checkbox input "false"
checkbox input "true"
checkbox input "false"
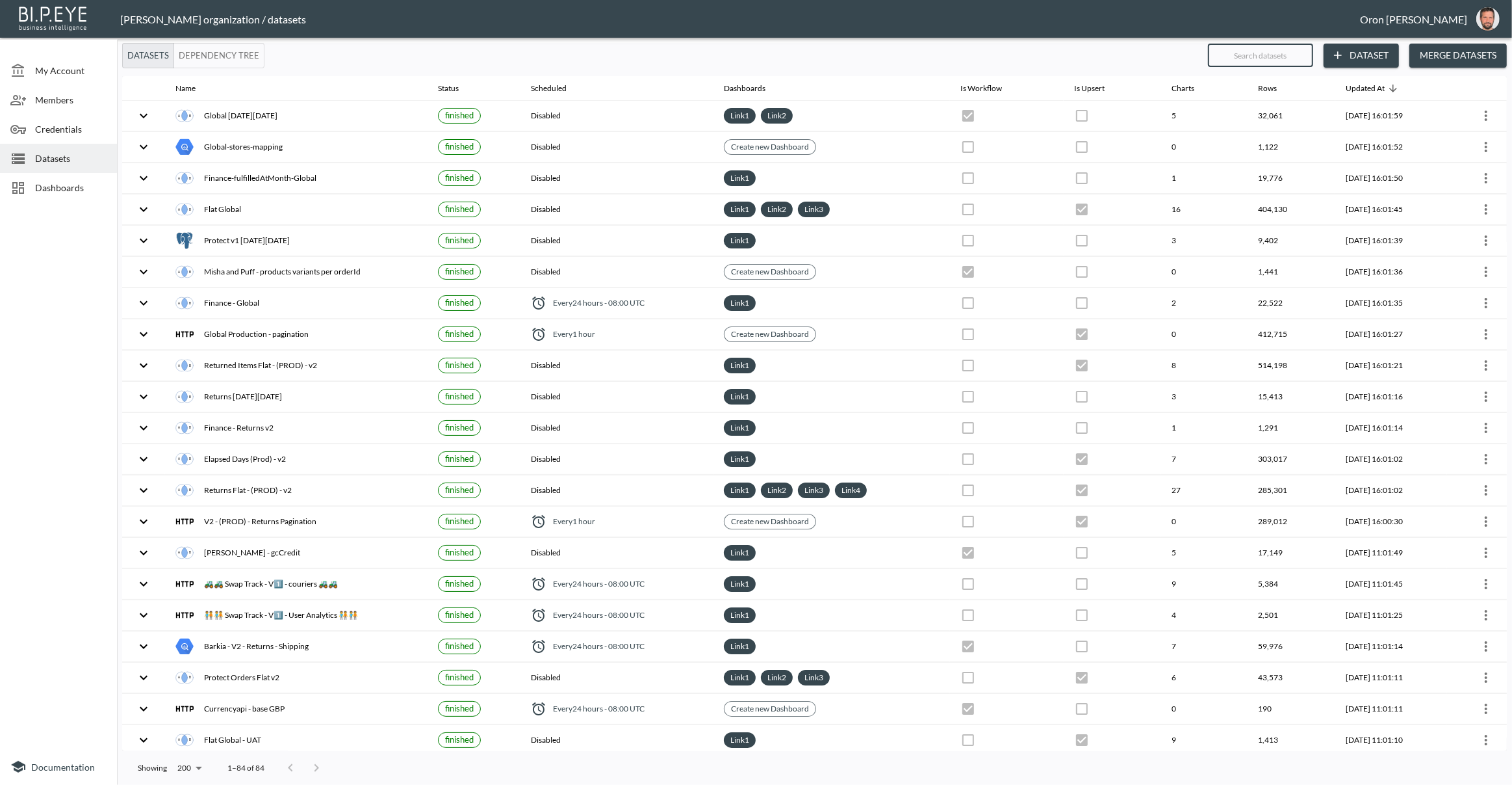
checkbox input "false"
checkbox input "true"
checkbox input "false"
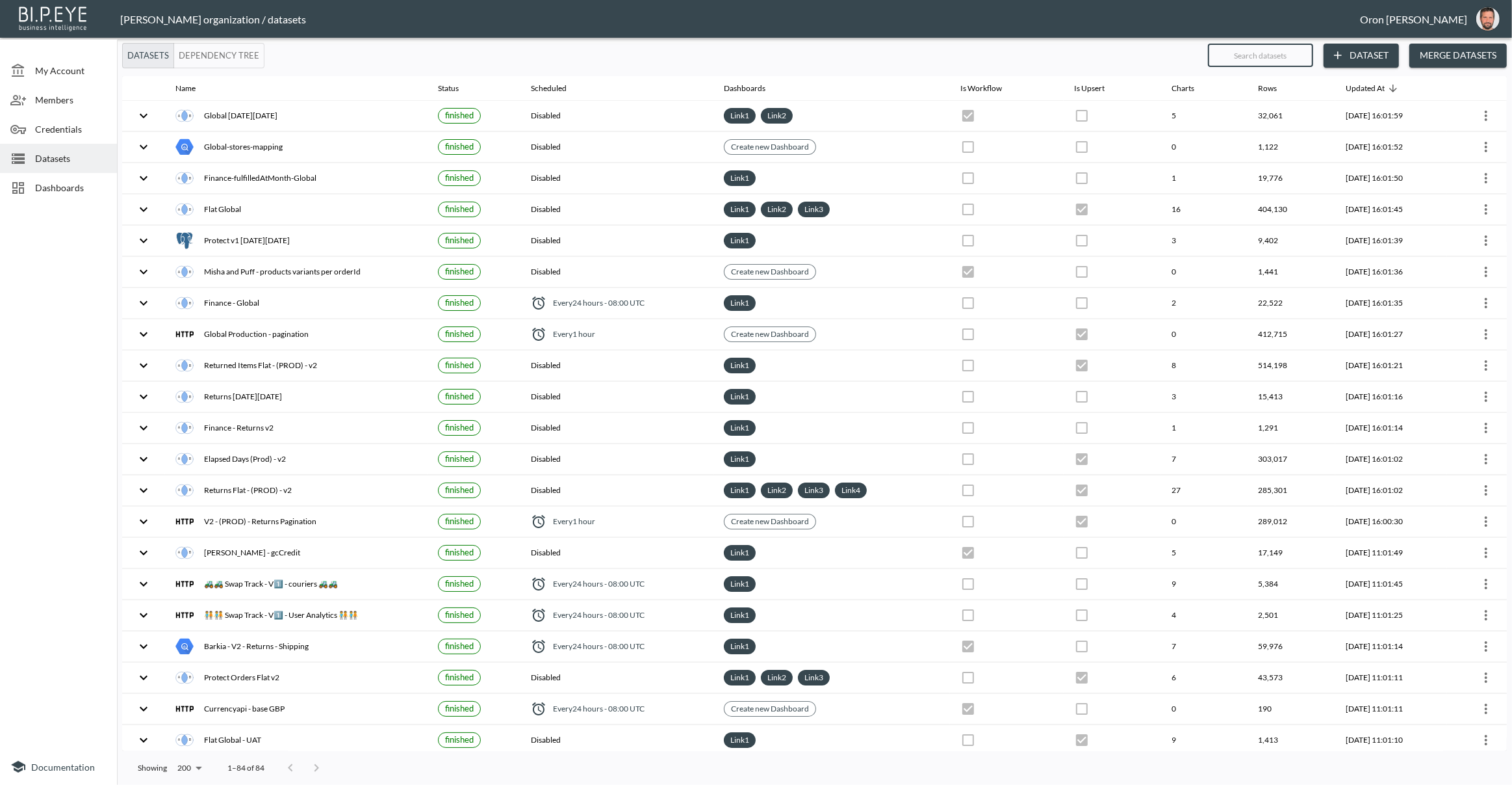
checkbox input "true"
checkbox input "false"
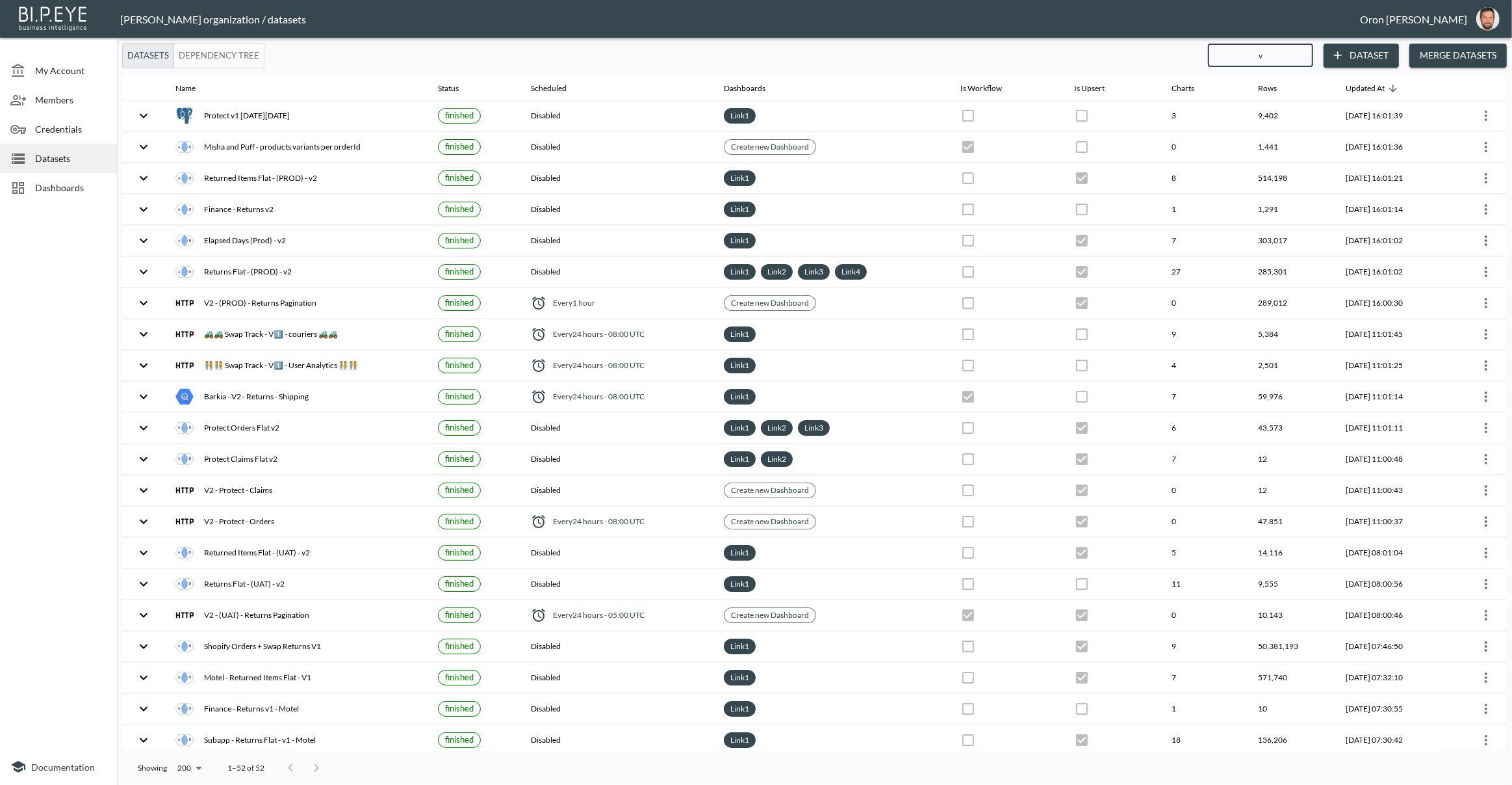
type input "v2"
checkbox input "true"
checkbox input "false"
checkbox input "true"
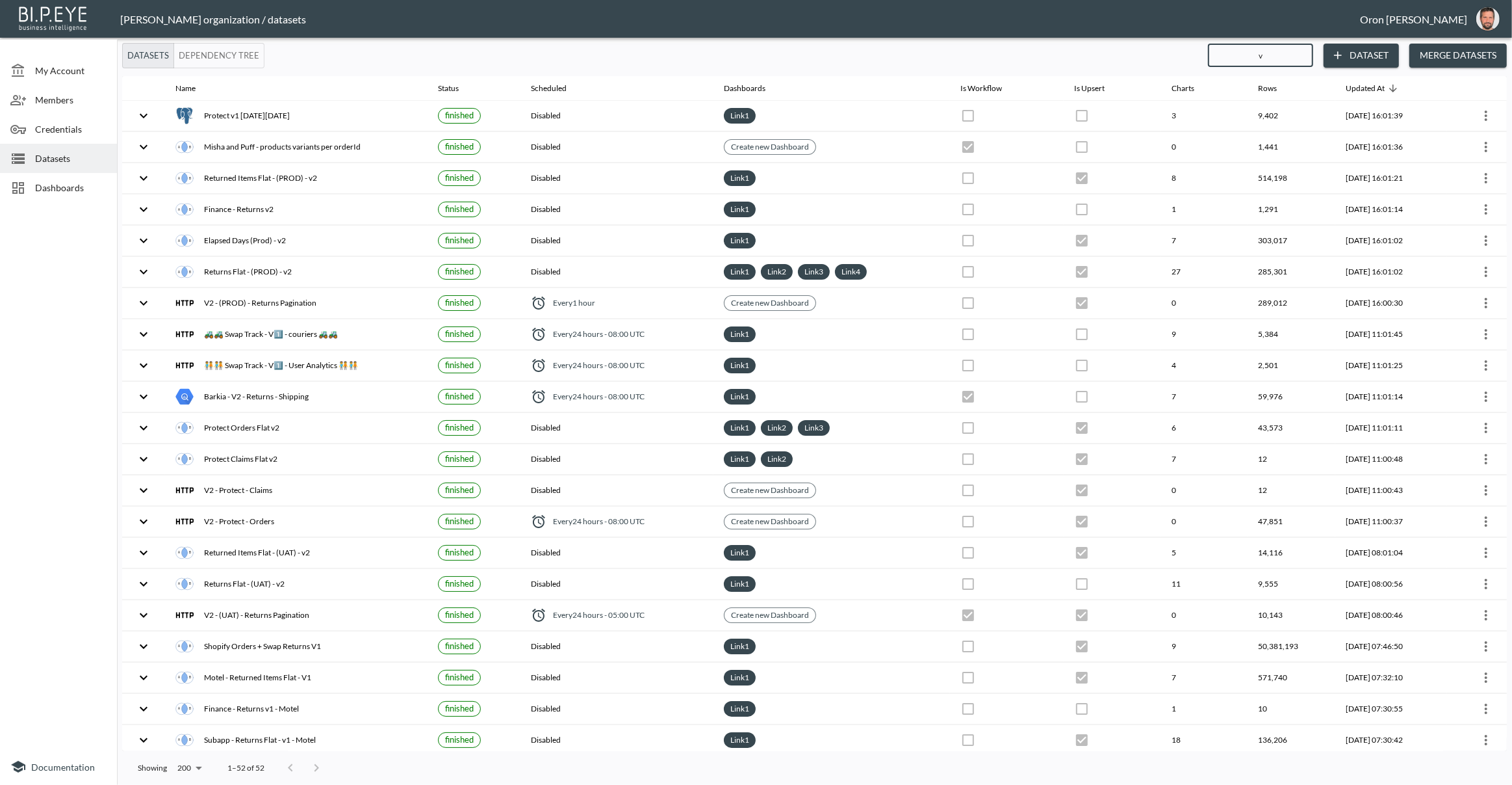
checkbox input "false"
checkbox input "true"
checkbox input "false"
checkbox input "true"
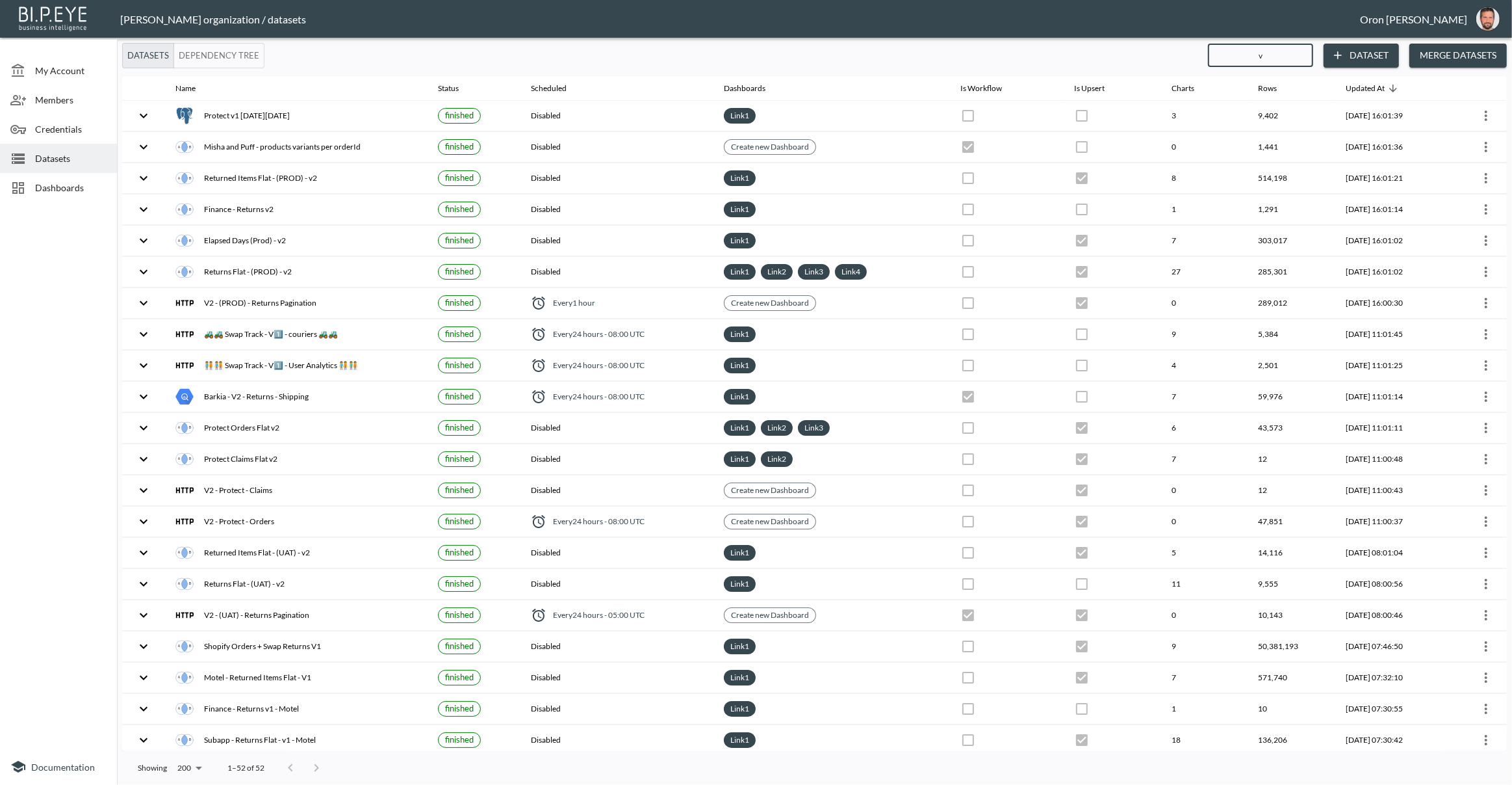
checkbox input "false"
checkbox input "true"
checkbox input "false"
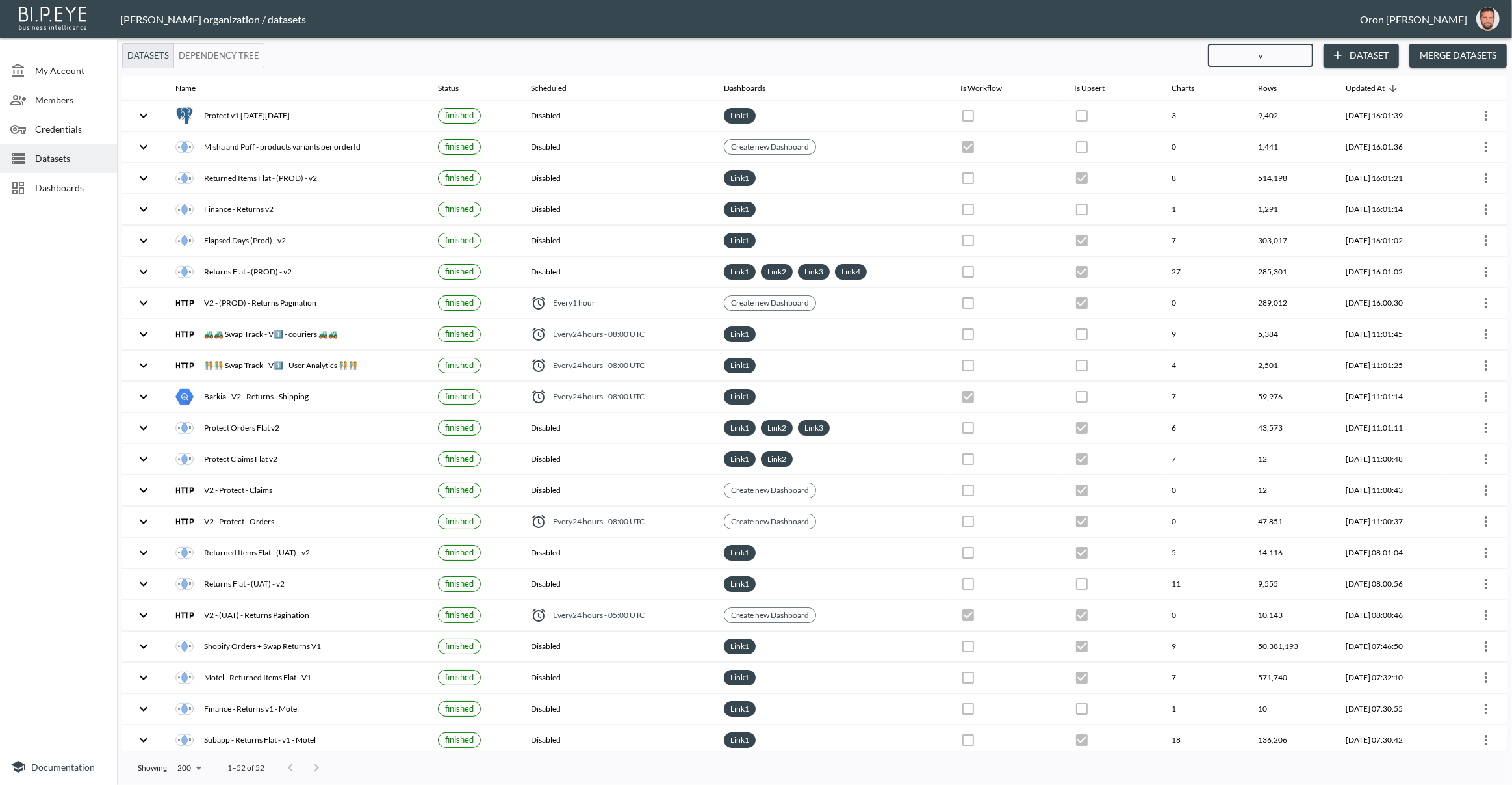
checkbox input "true"
checkbox input "false"
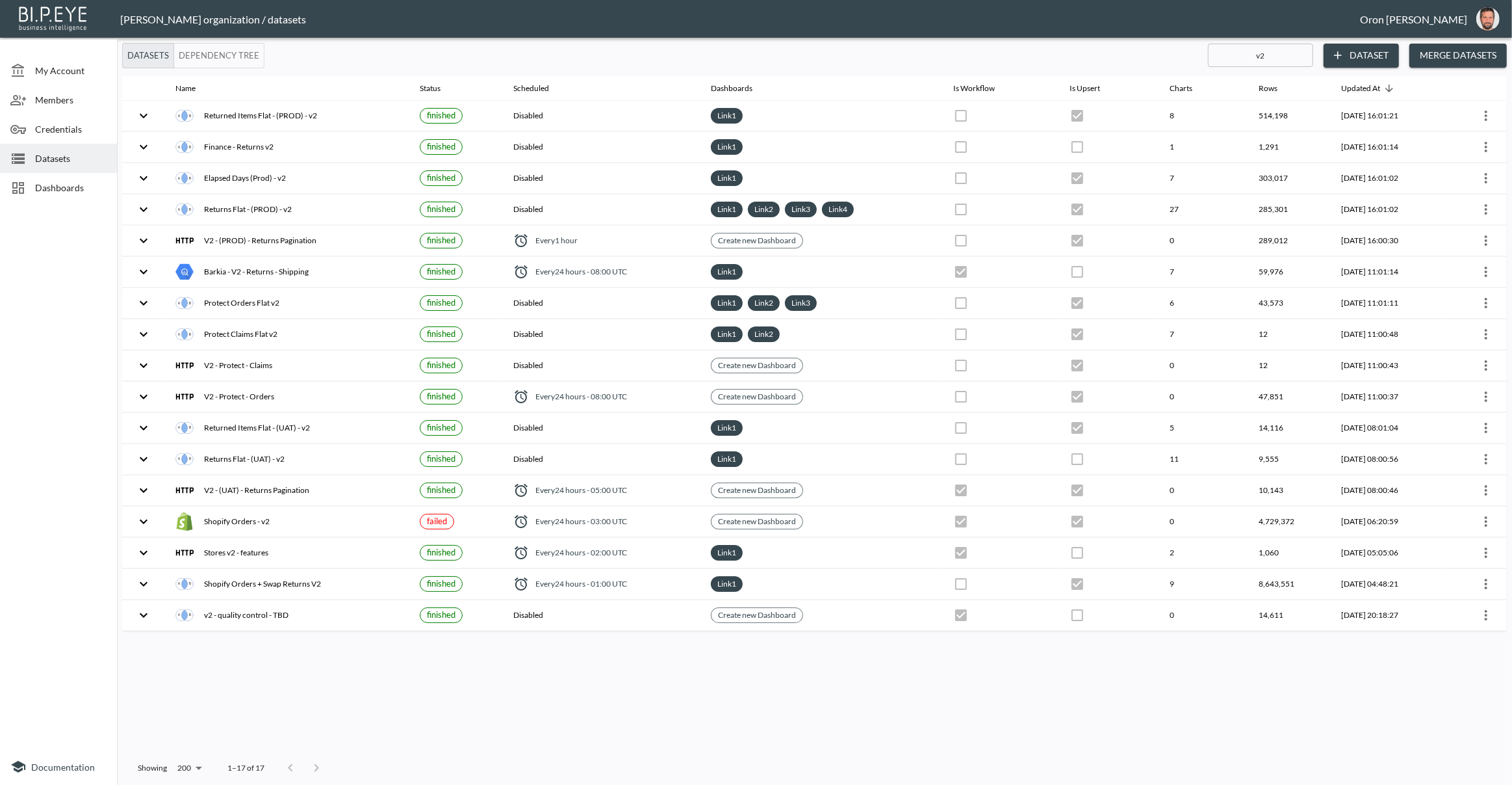
click at [1279, 56] on input "v2" at bounding box center [1260, 55] width 105 height 33
type input "bac"
checkbox input "true"
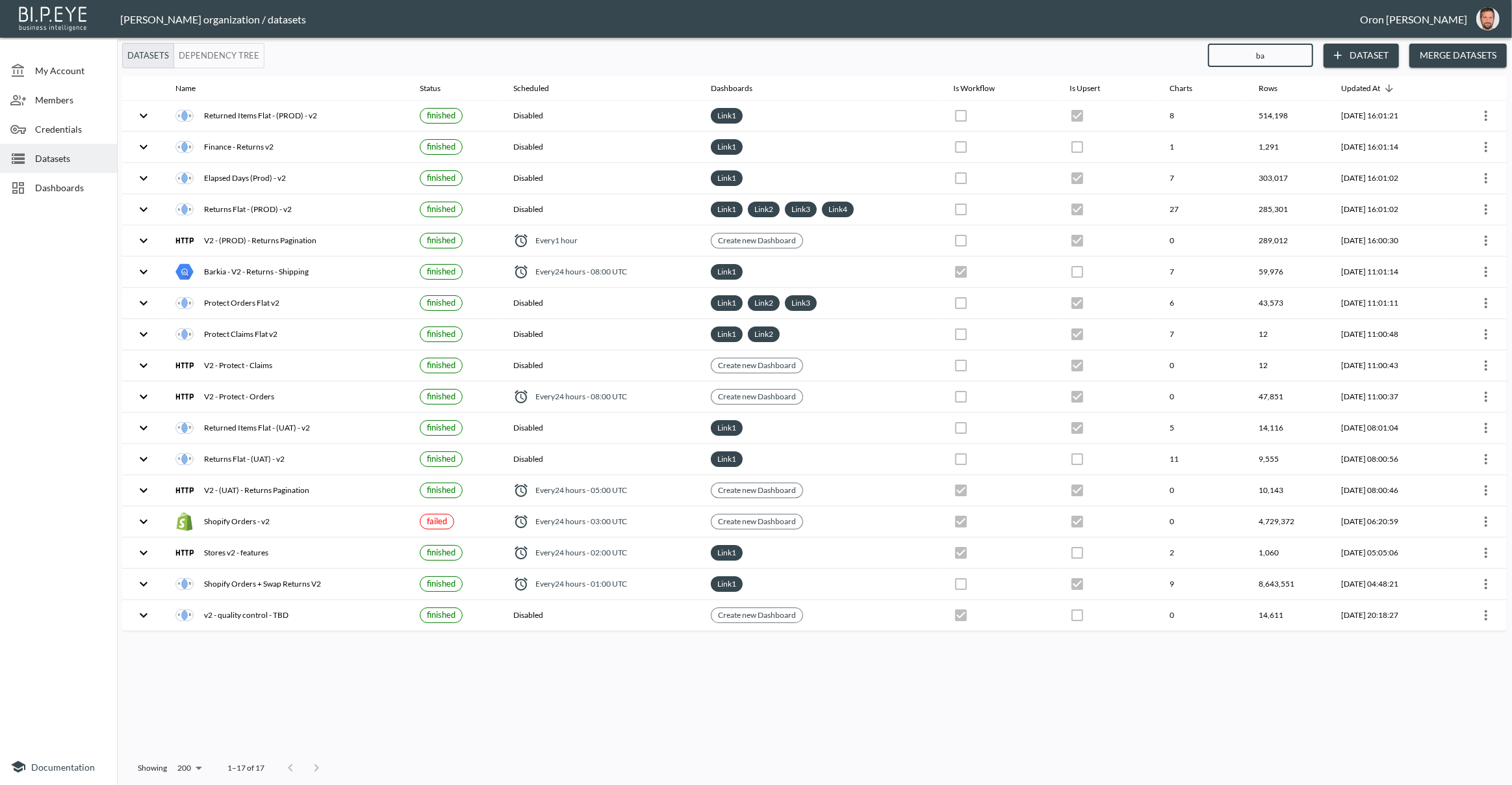
checkbox input "true"
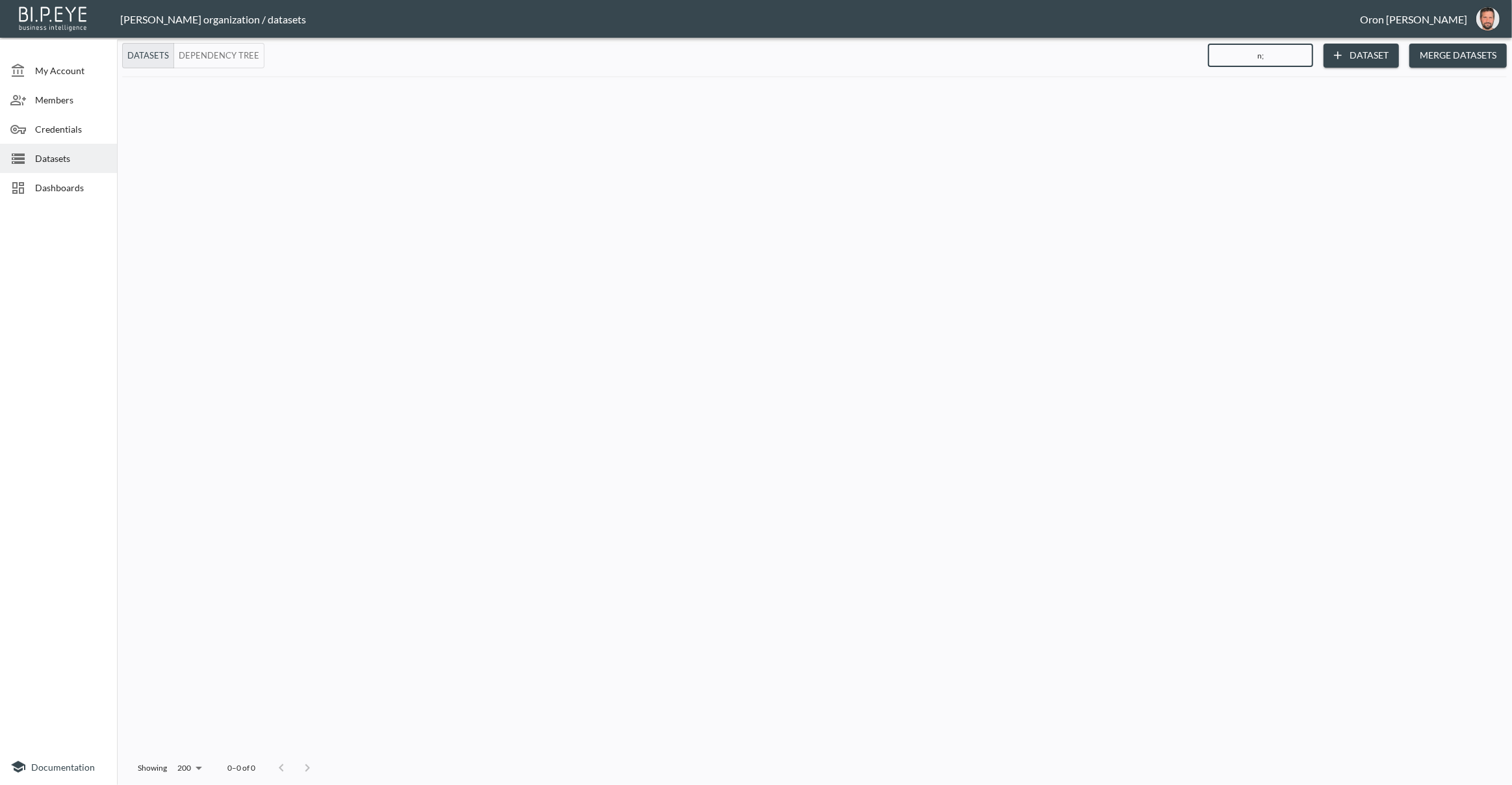
type input "n"
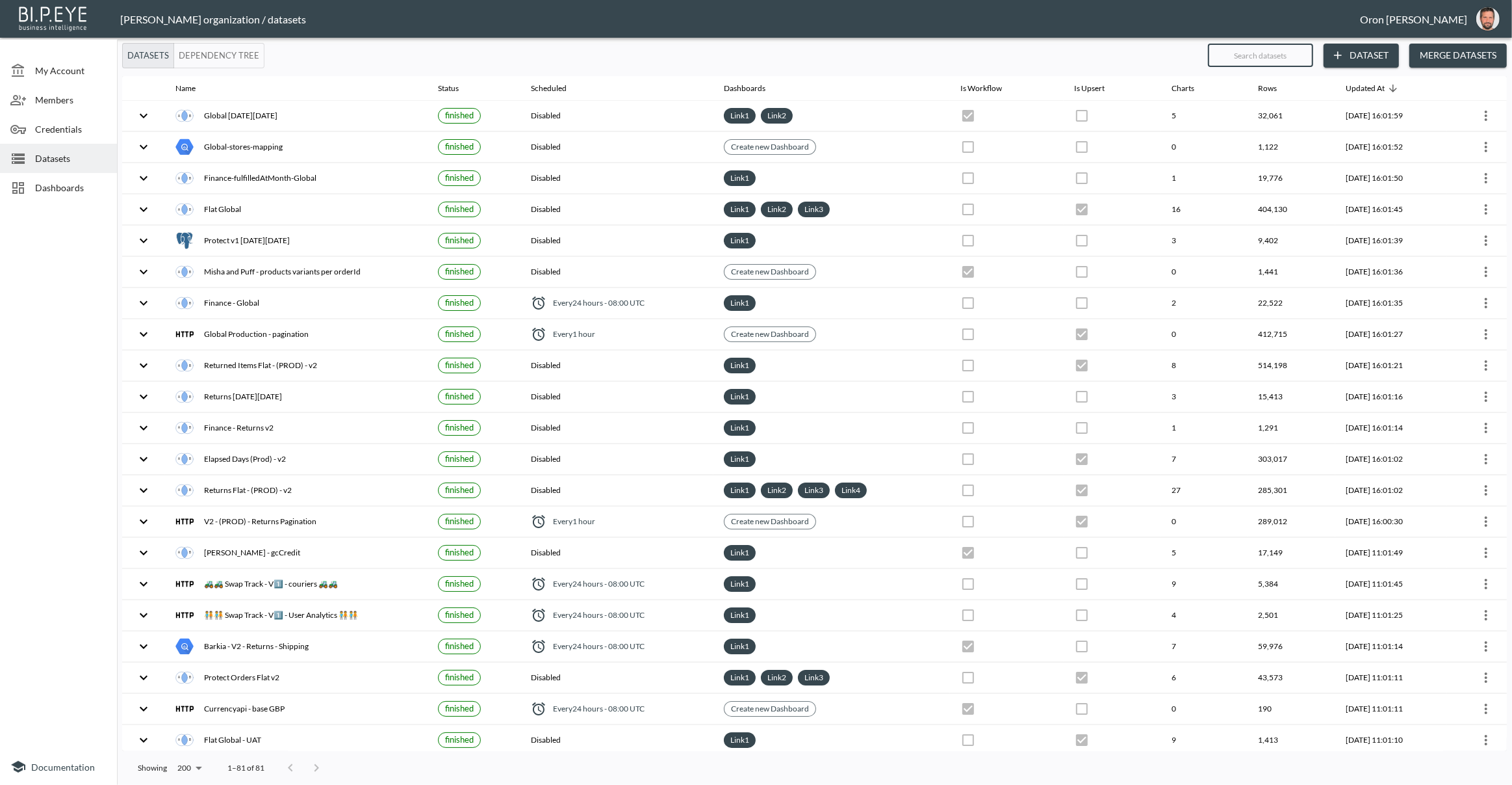
checkbox input "true"
checkbox input "false"
checkbox input "true"
checkbox input "false"
checkbox input "true"
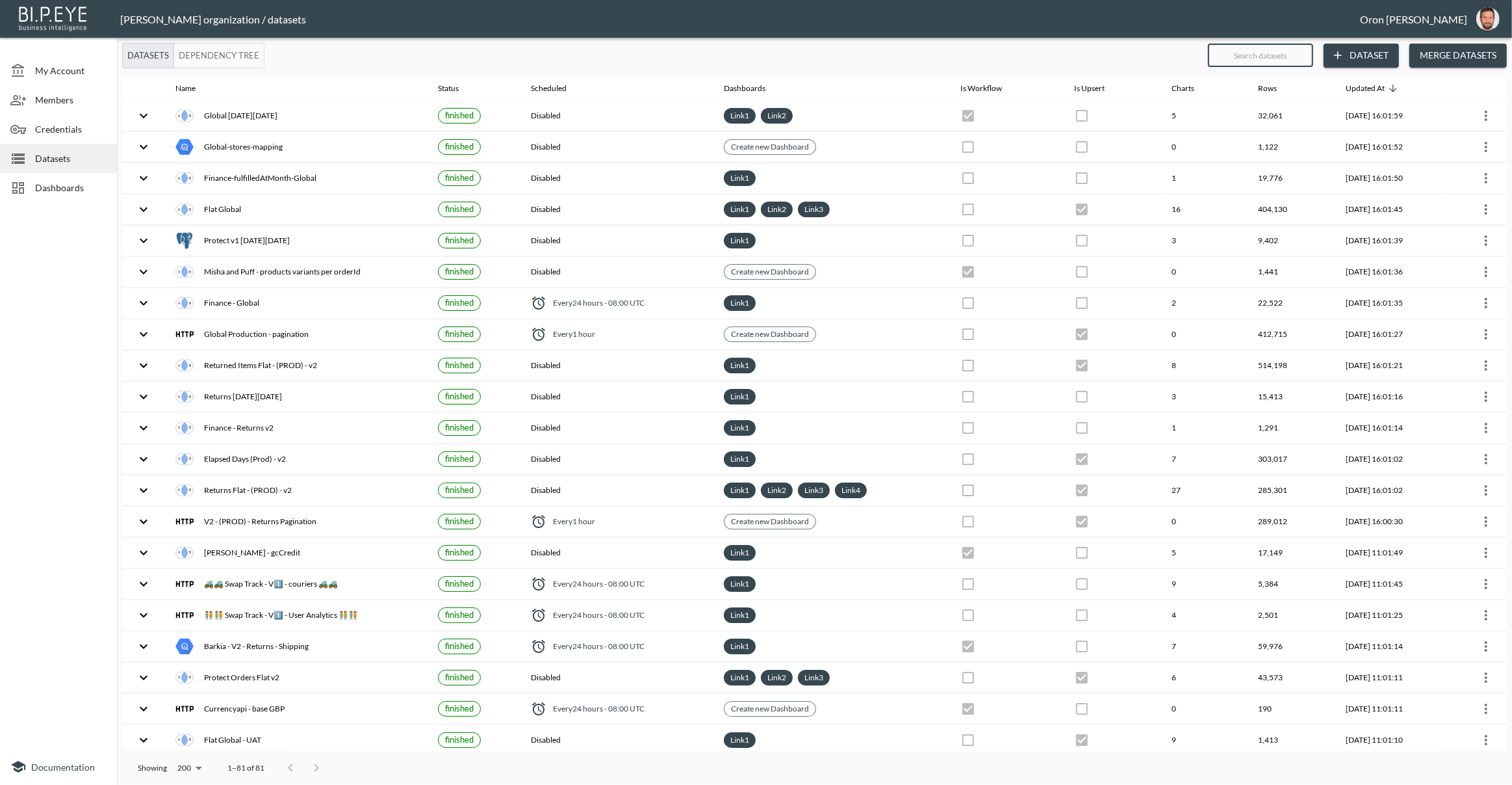
checkbox input "true"
checkbox input "false"
checkbox input "true"
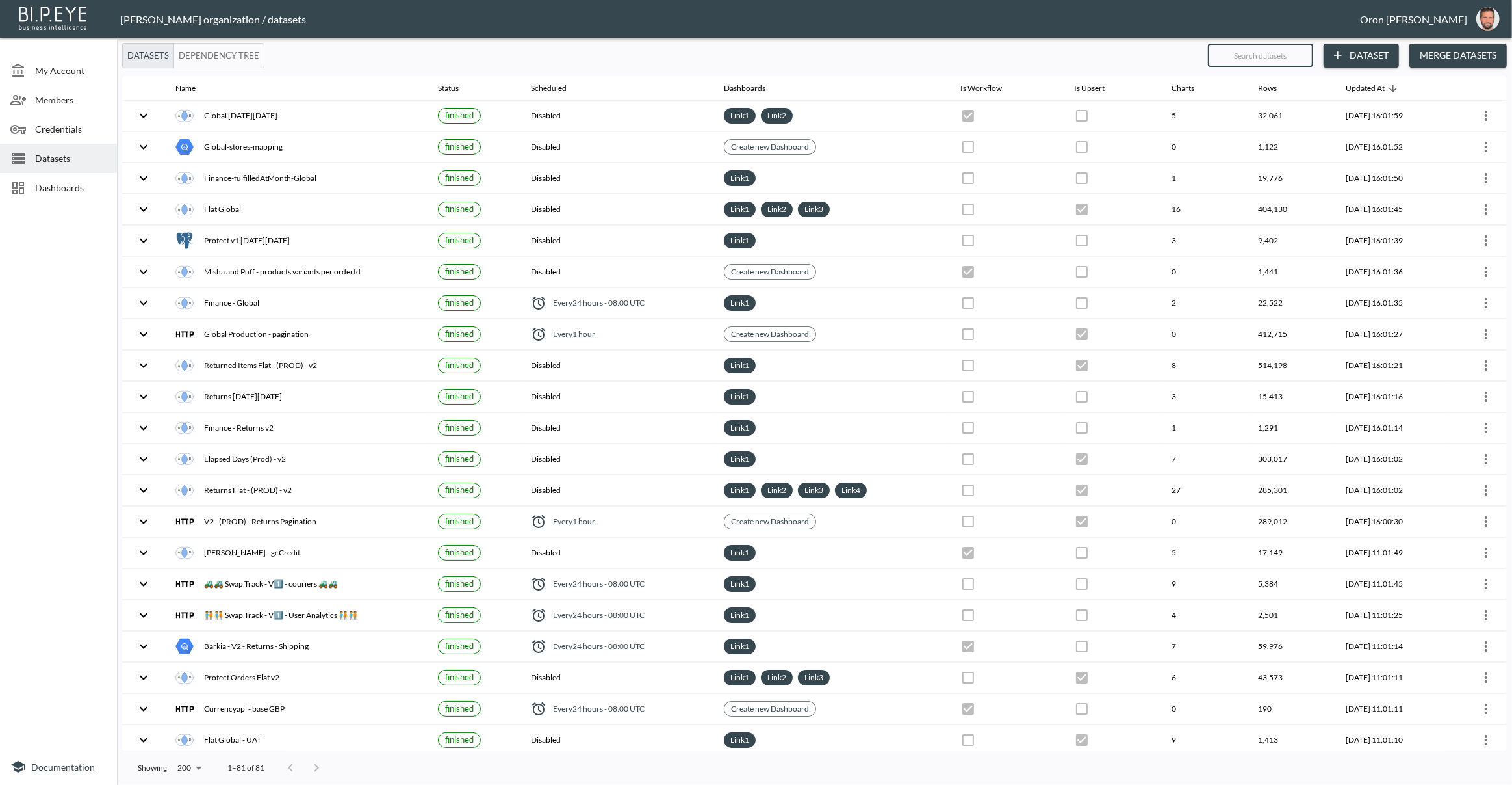
checkbox input "false"
checkbox input "true"
checkbox input "false"
checkbox input "true"
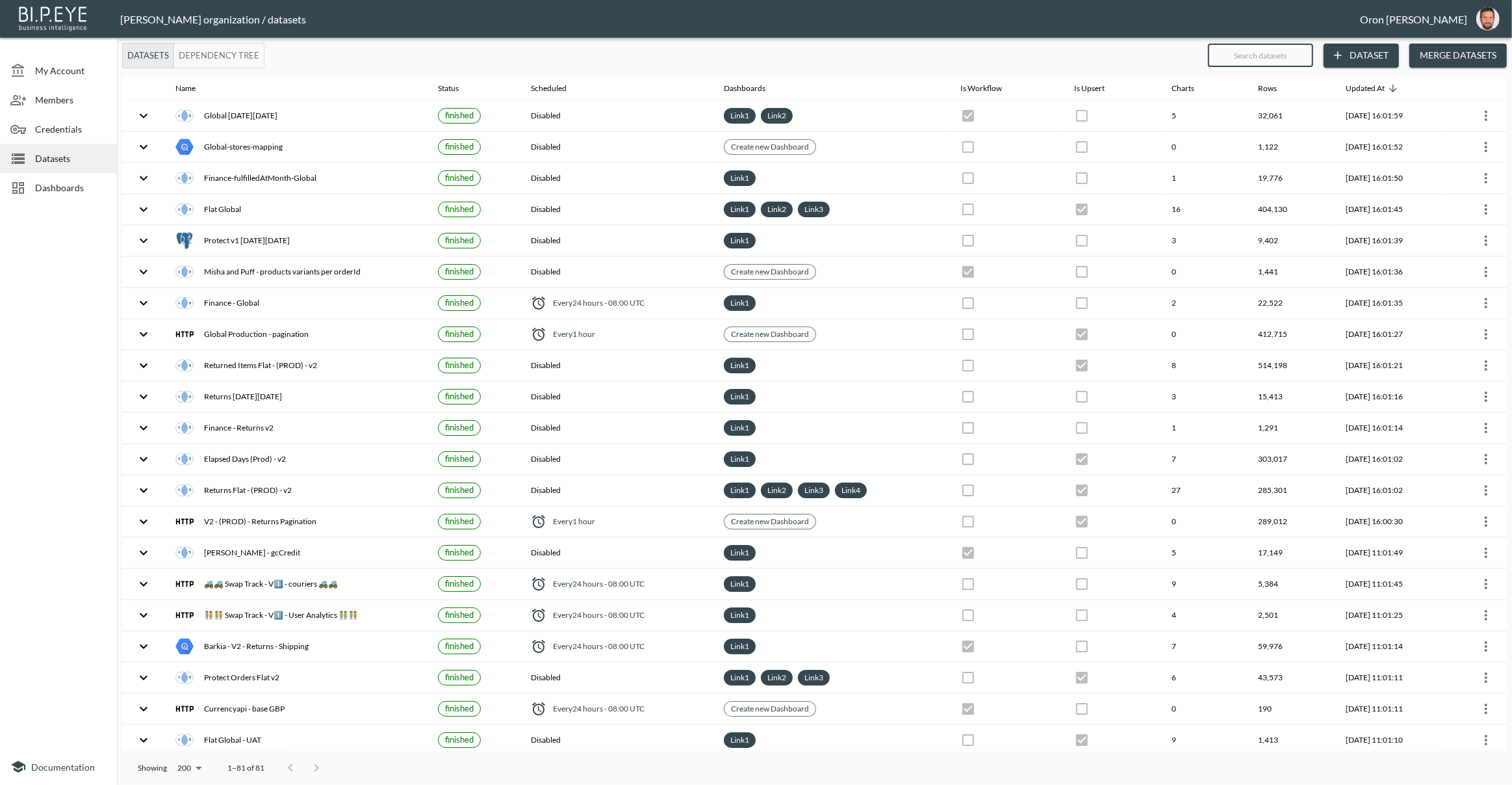
checkbox input "true"
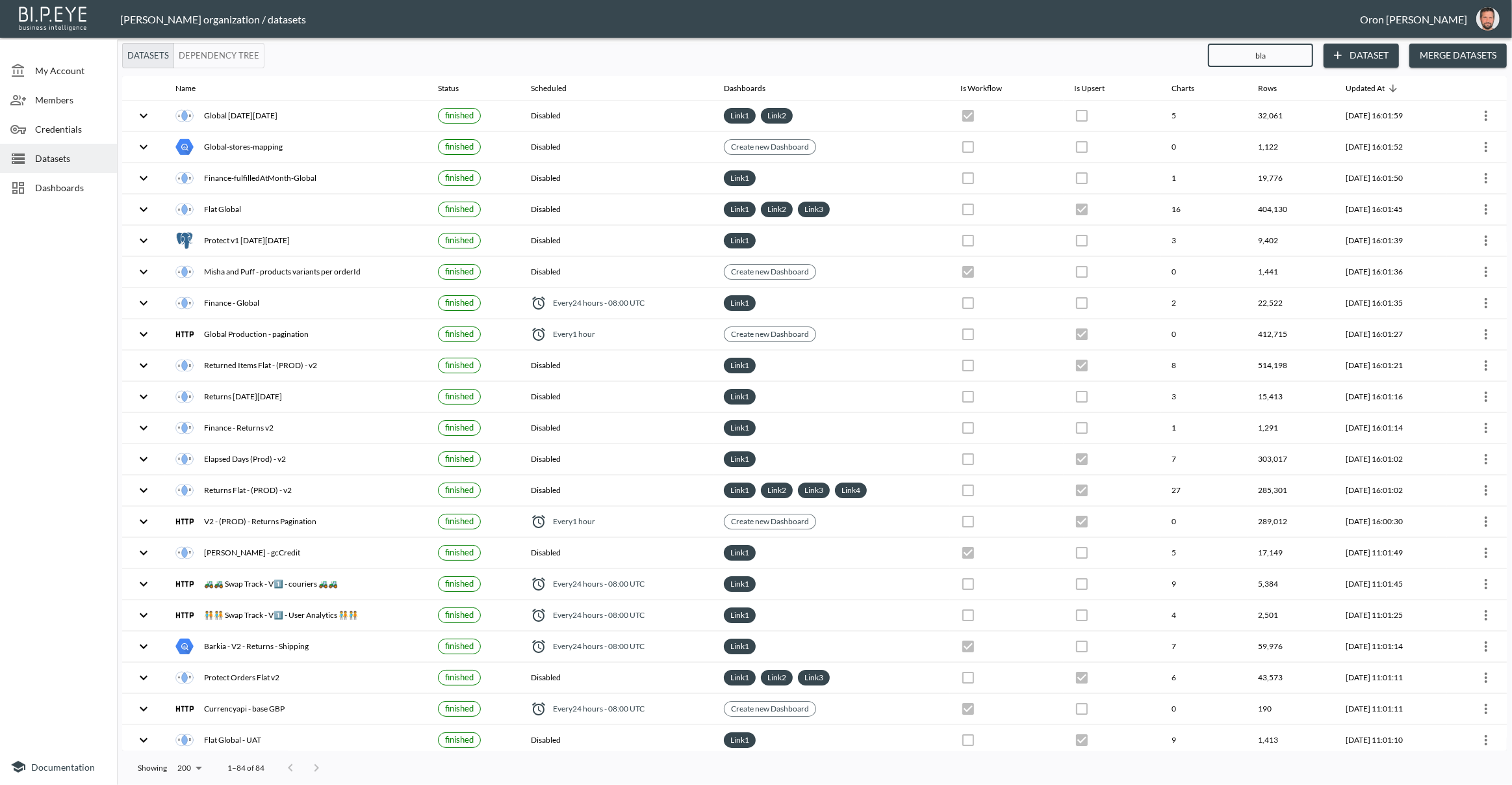
type input "blac"
checkbox input "false"
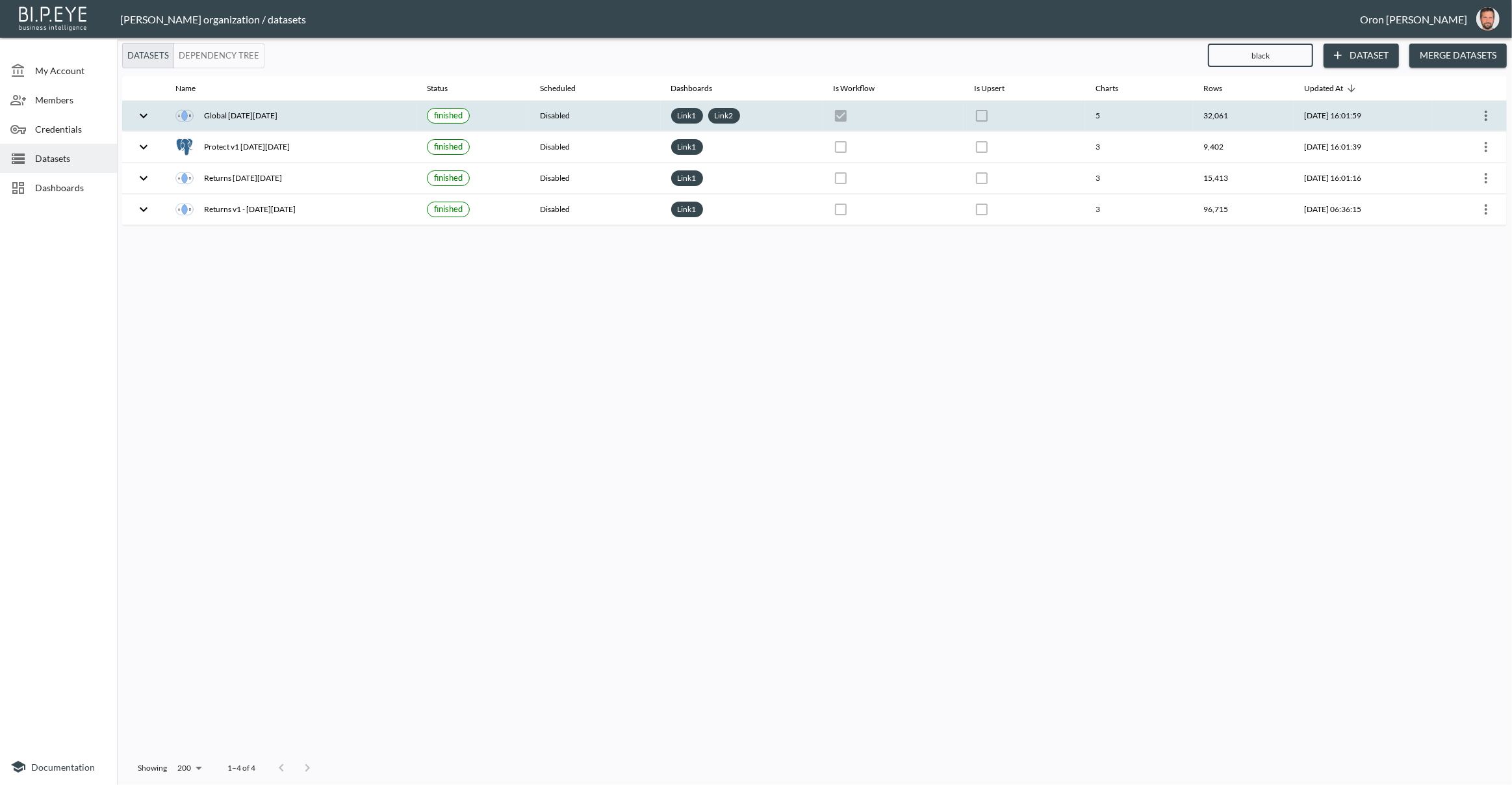
type input "black"
click at [1012, 118] on th at bounding box center [1025, 116] width 122 height 31
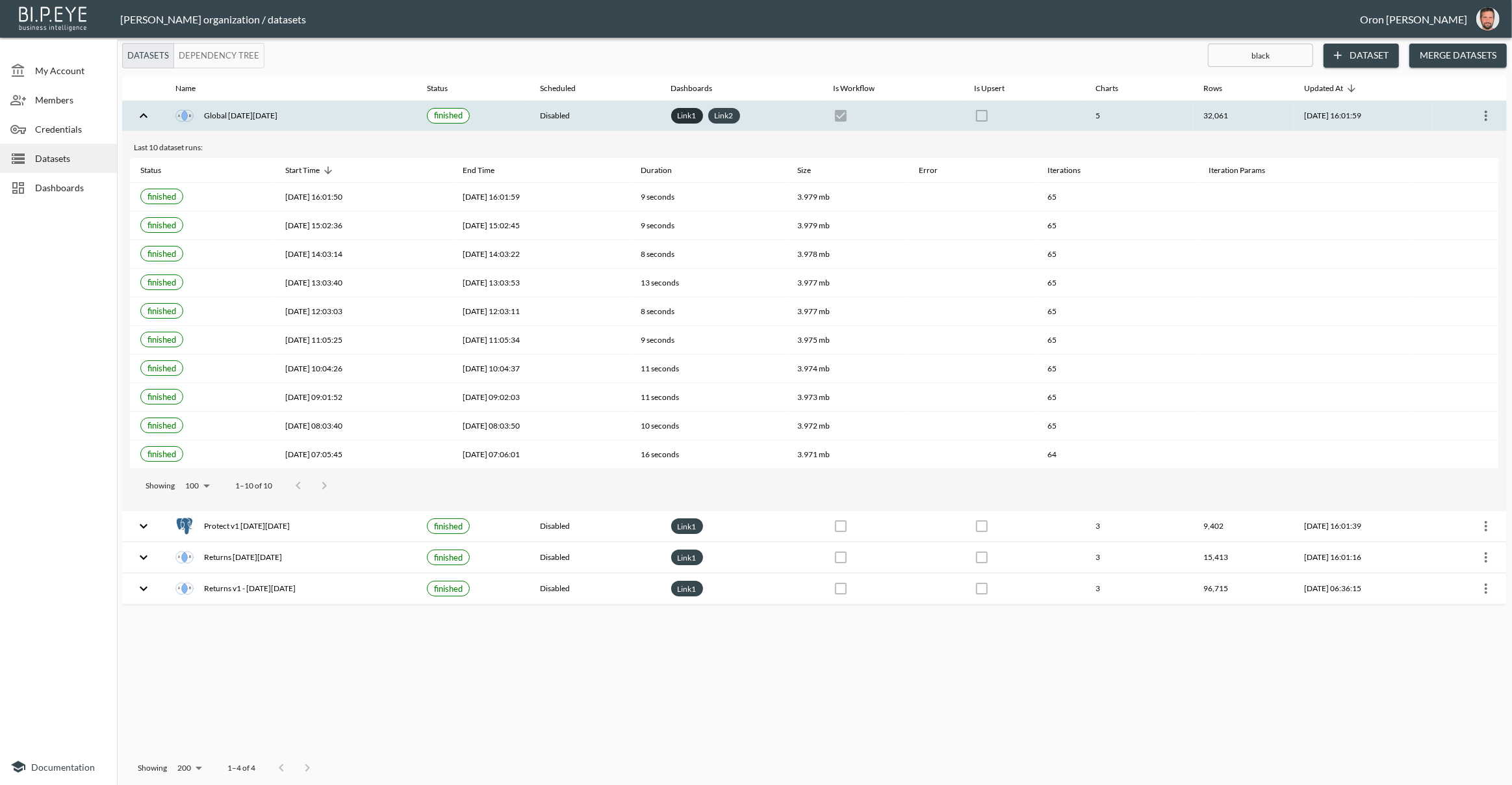
click at [675, 117] on link "Link 1" at bounding box center [687, 115] width 24 height 15
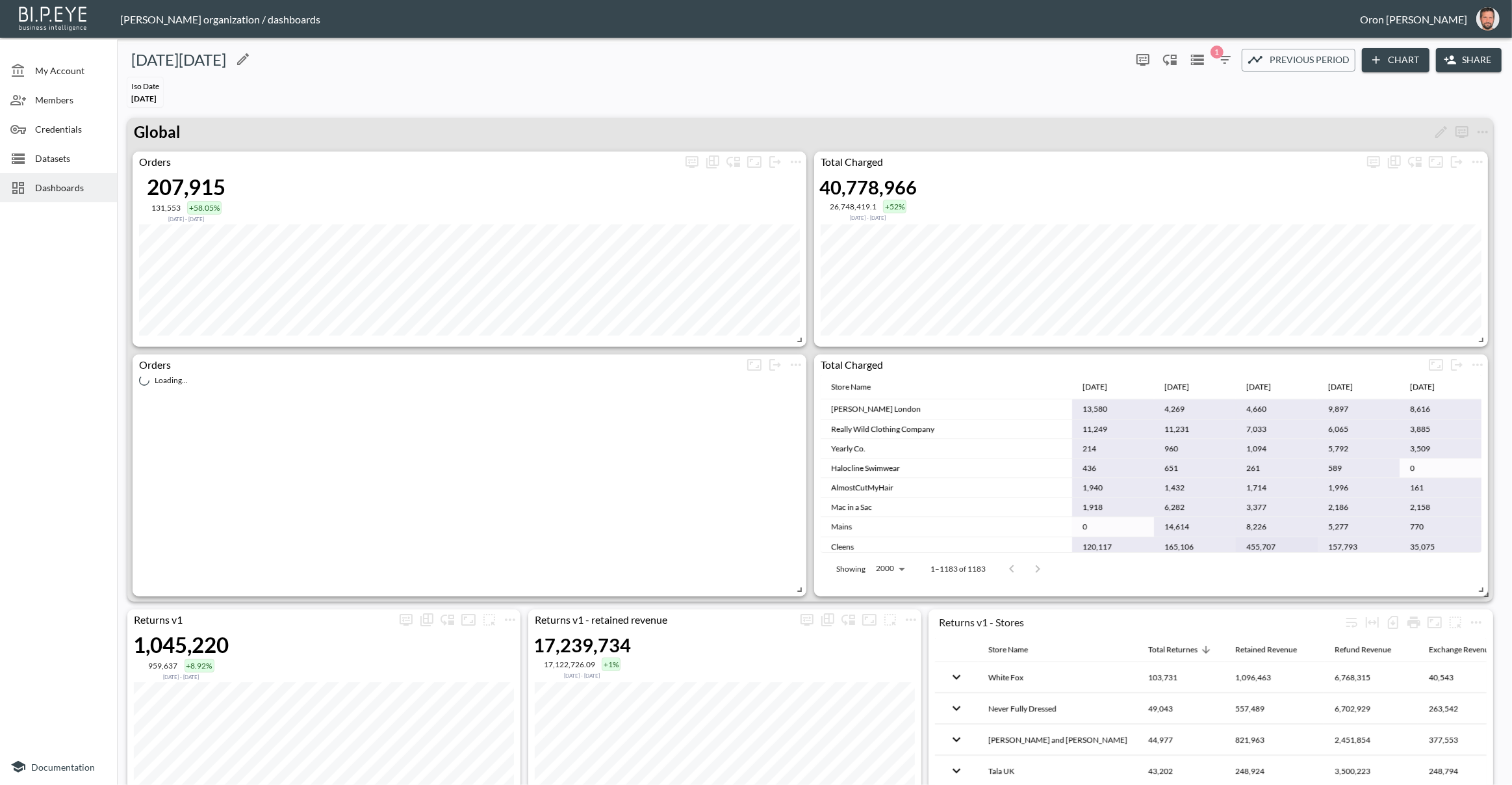
click at [696, 69] on div "Black friday" at bounding box center [624, 60] width 1004 height 21
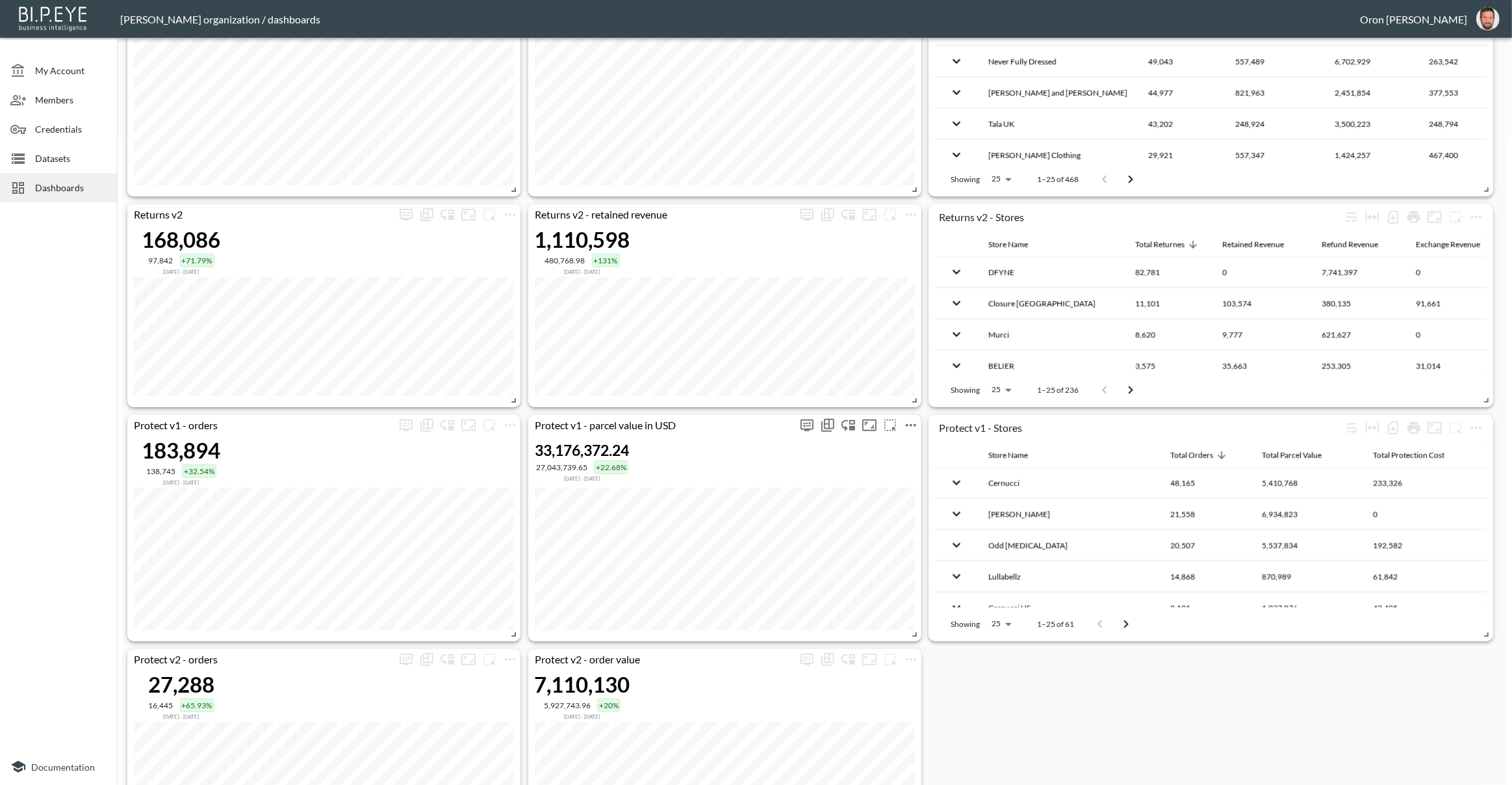
scroll to position [630, 0]
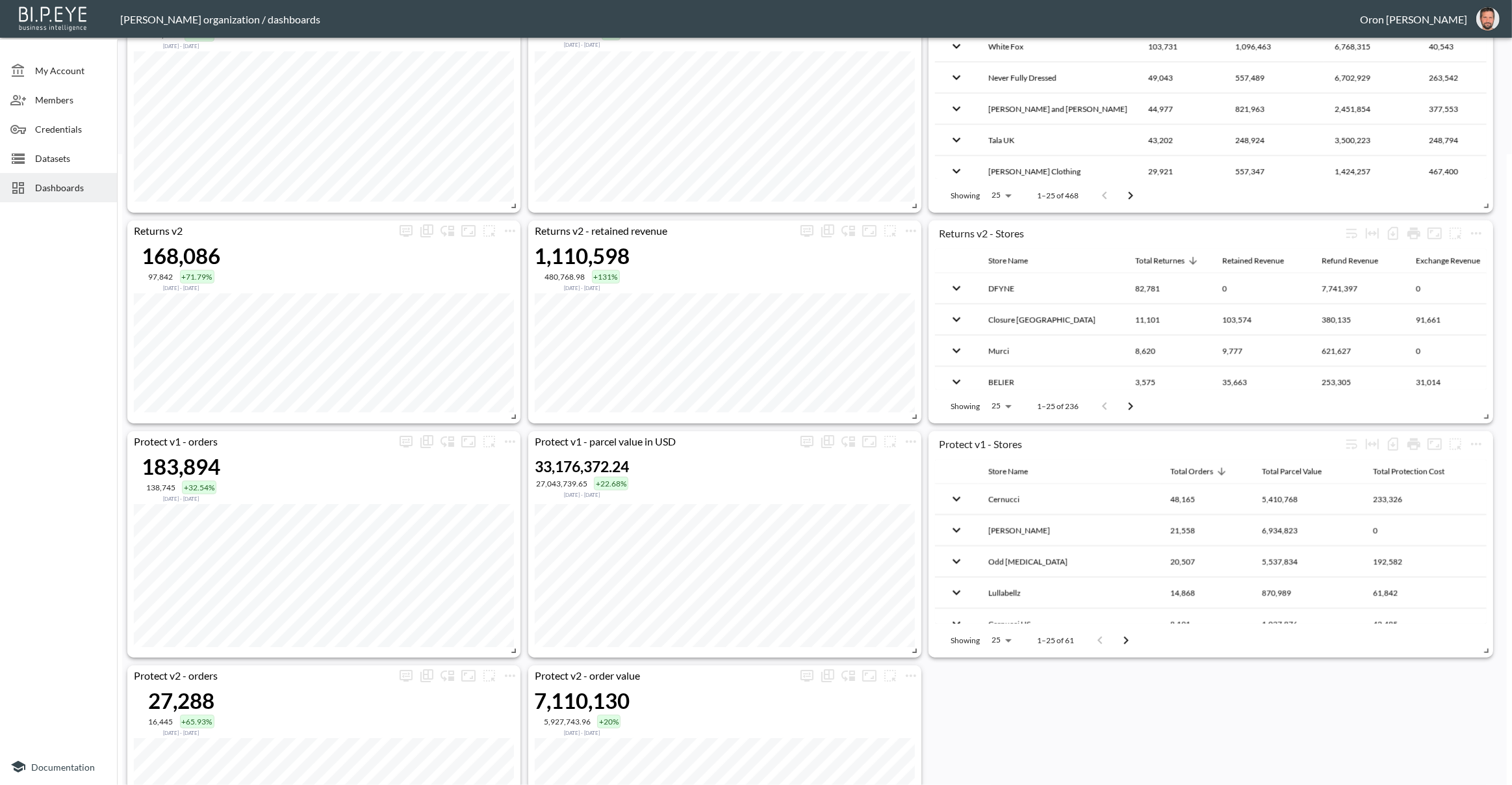
click at [1002, 405] on body "BI.P.EYE, Interactive Analytics Dashboards - app Zach Bailet organization / das…" at bounding box center [756, 392] width 1512 height 785
click at [1487, 228] on div at bounding box center [756, 392] width 1512 height 785
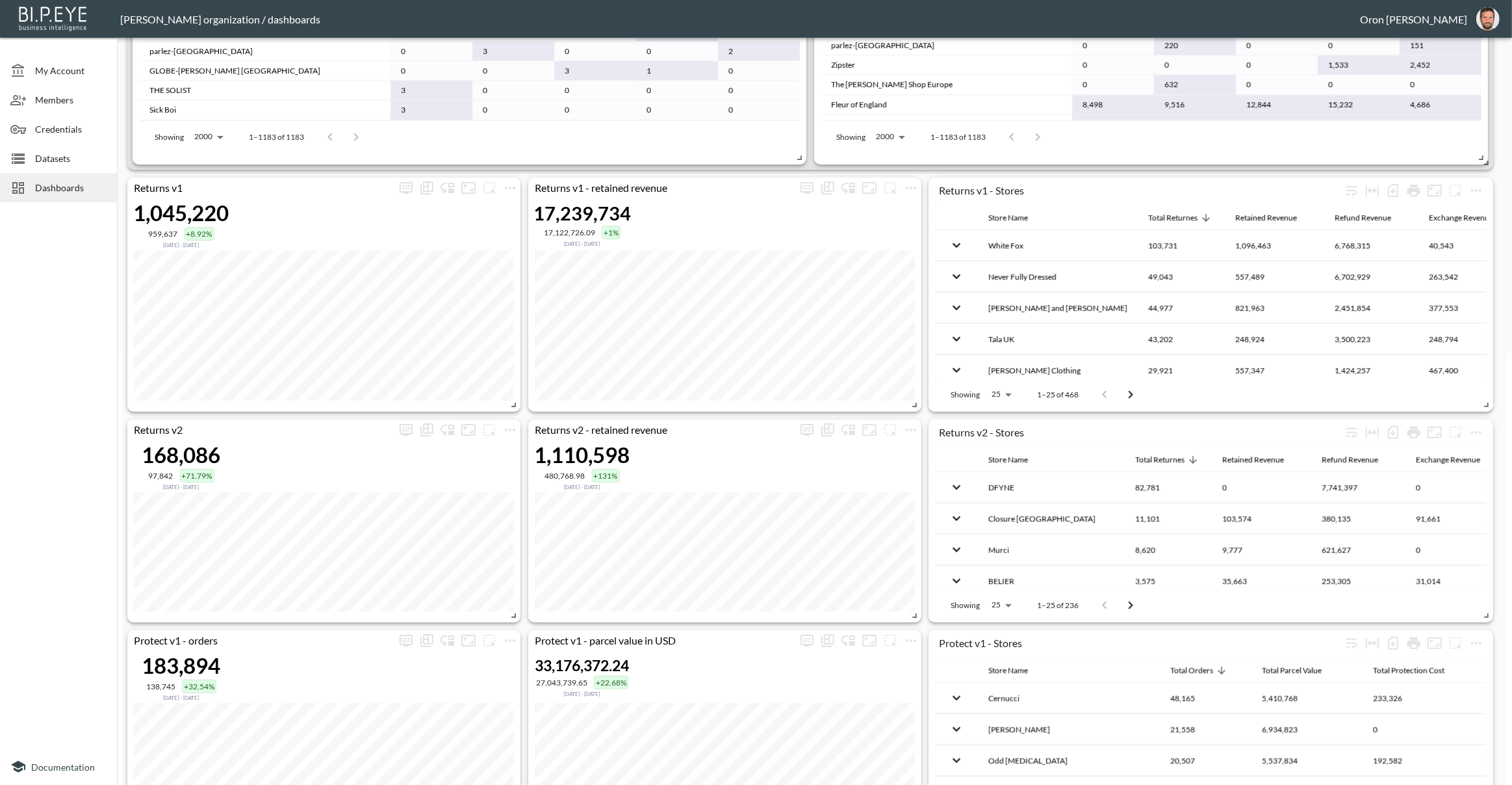
scroll to position [404, 0]
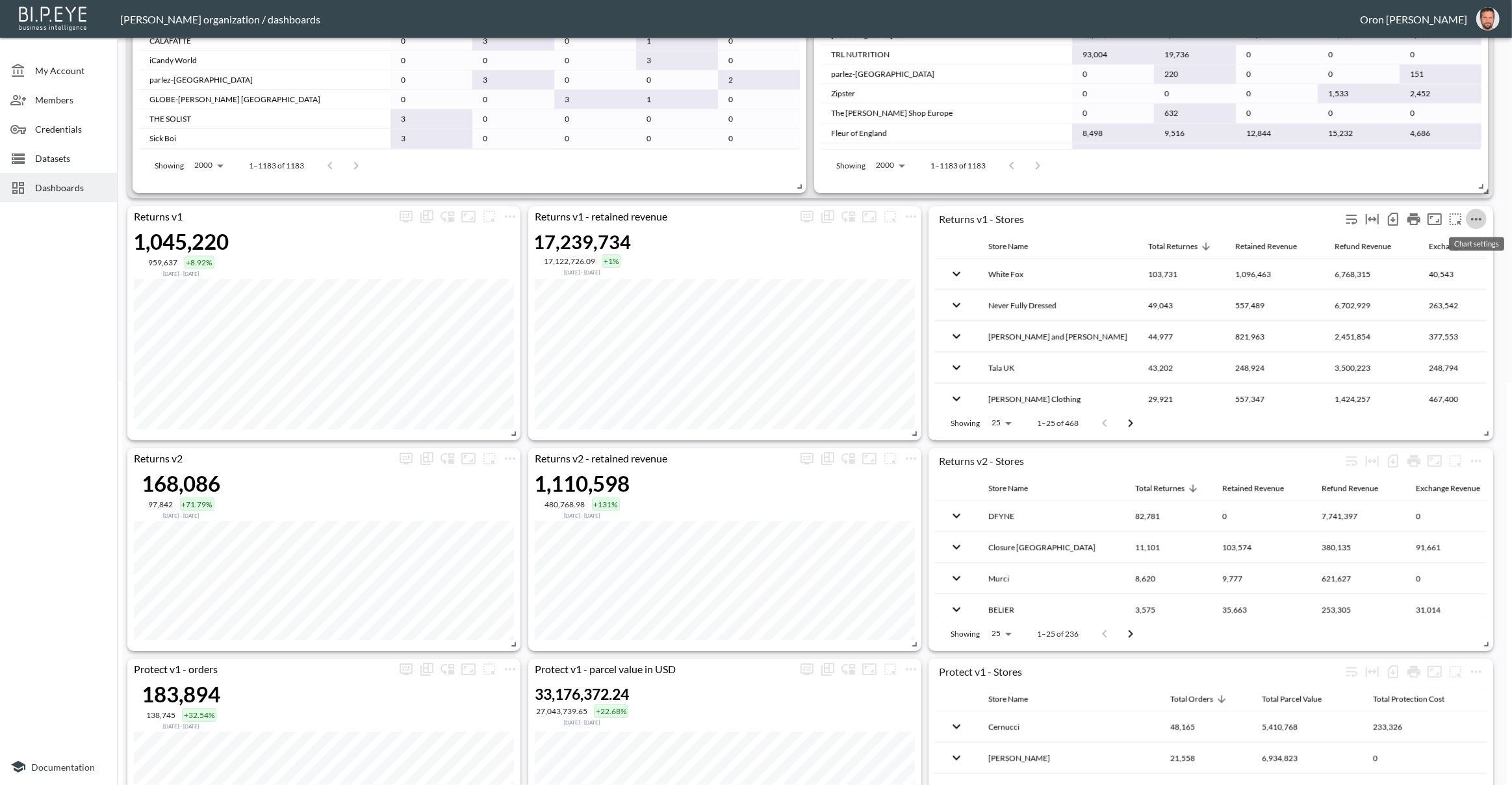
click at [1483, 216] on icon "more" at bounding box center [1477, 219] width 16 height 16
click at [1468, 239] on li "Edit" at bounding box center [1447, 243] width 102 height 24
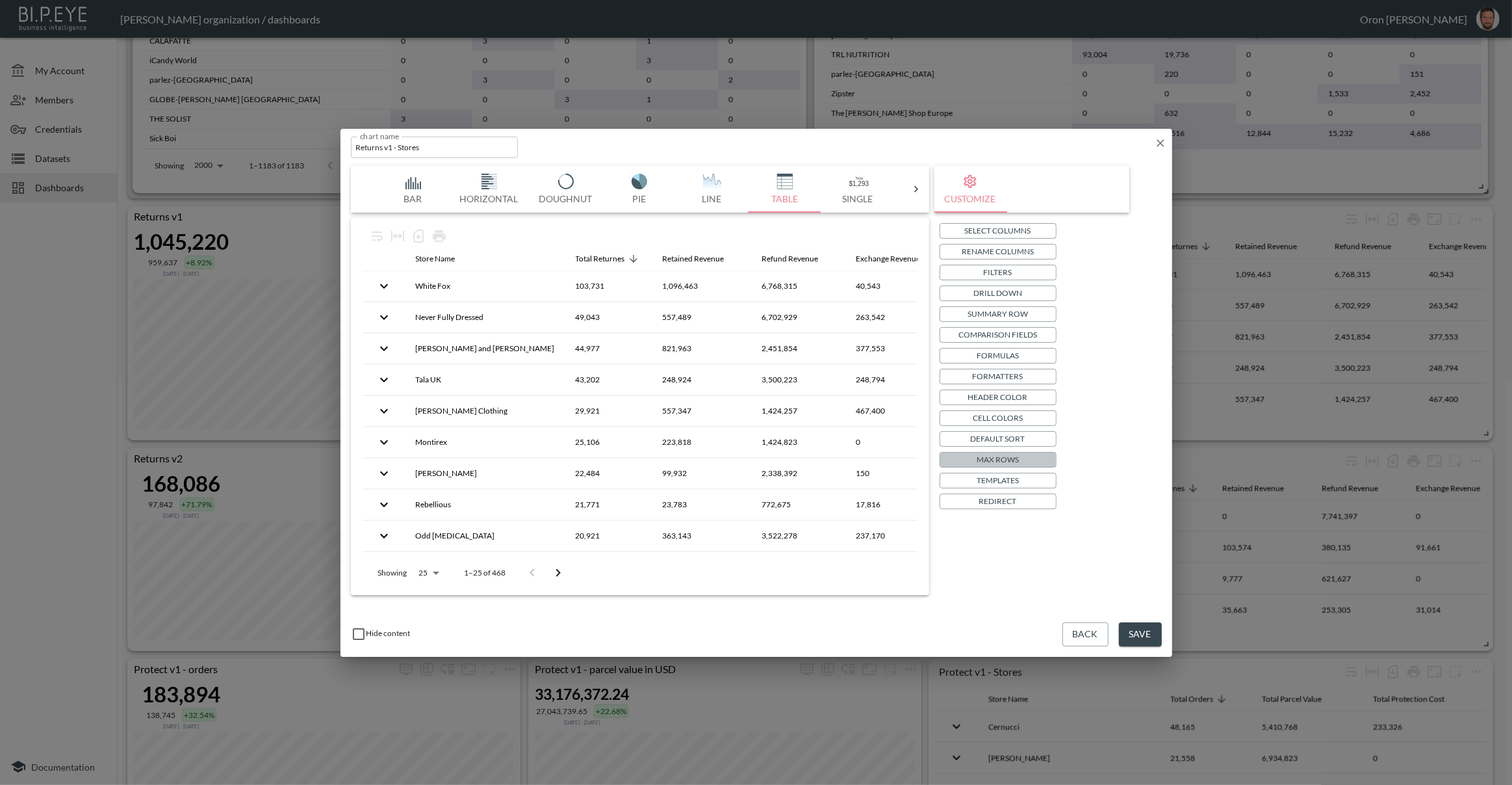
click at [1012, 462] on p "Max Rows" at bounding box center [998, 458] width 42 height 13
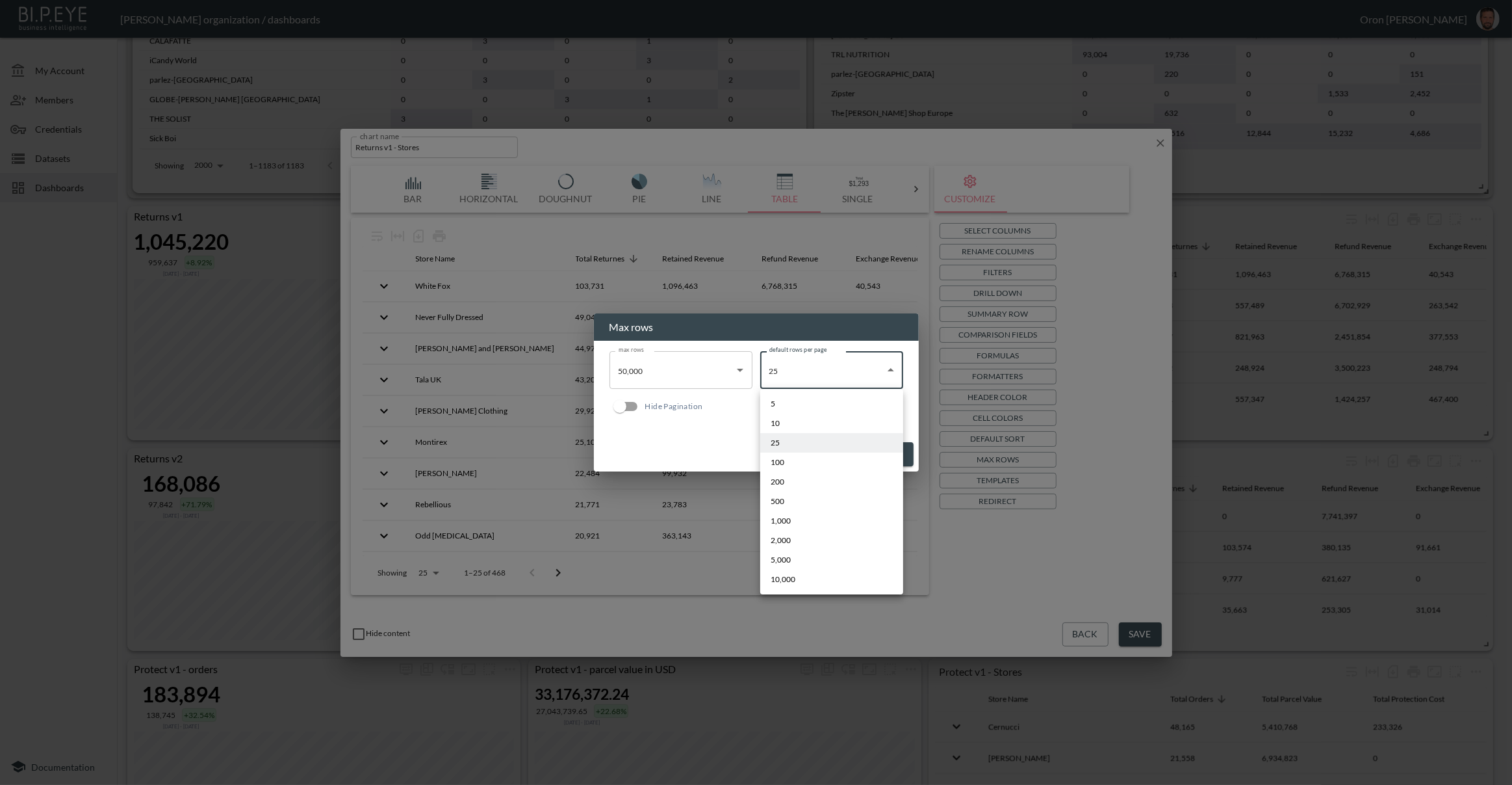
click at [830, 368] on body "BI.P.EYE, Interactive Analytics Dashboards - app Zach Bailet organization / das…" at bounding box center [756, 392] width 1512 height 785
drag, startPoint x: 790, startPoint y: 516, endPoint x: 884, endPoint y: 480, distance: 100.7
click at [790, 516] on li "1,000" at bounding box center [831, 521] width 143 height 19
type input "1000"
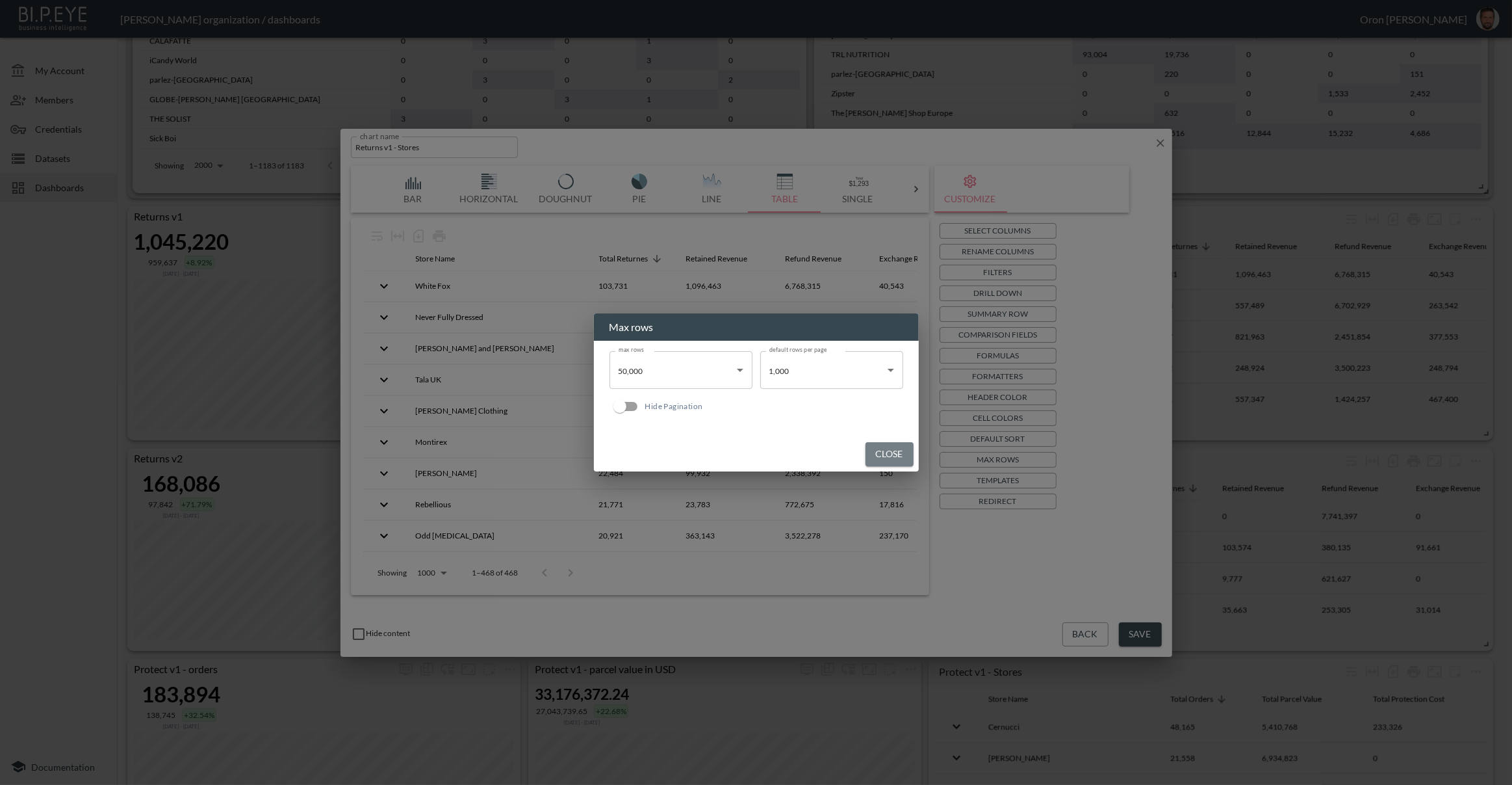
click at [889, 457] on button "Close" at bounding box center [890, 454] width 48 height 24
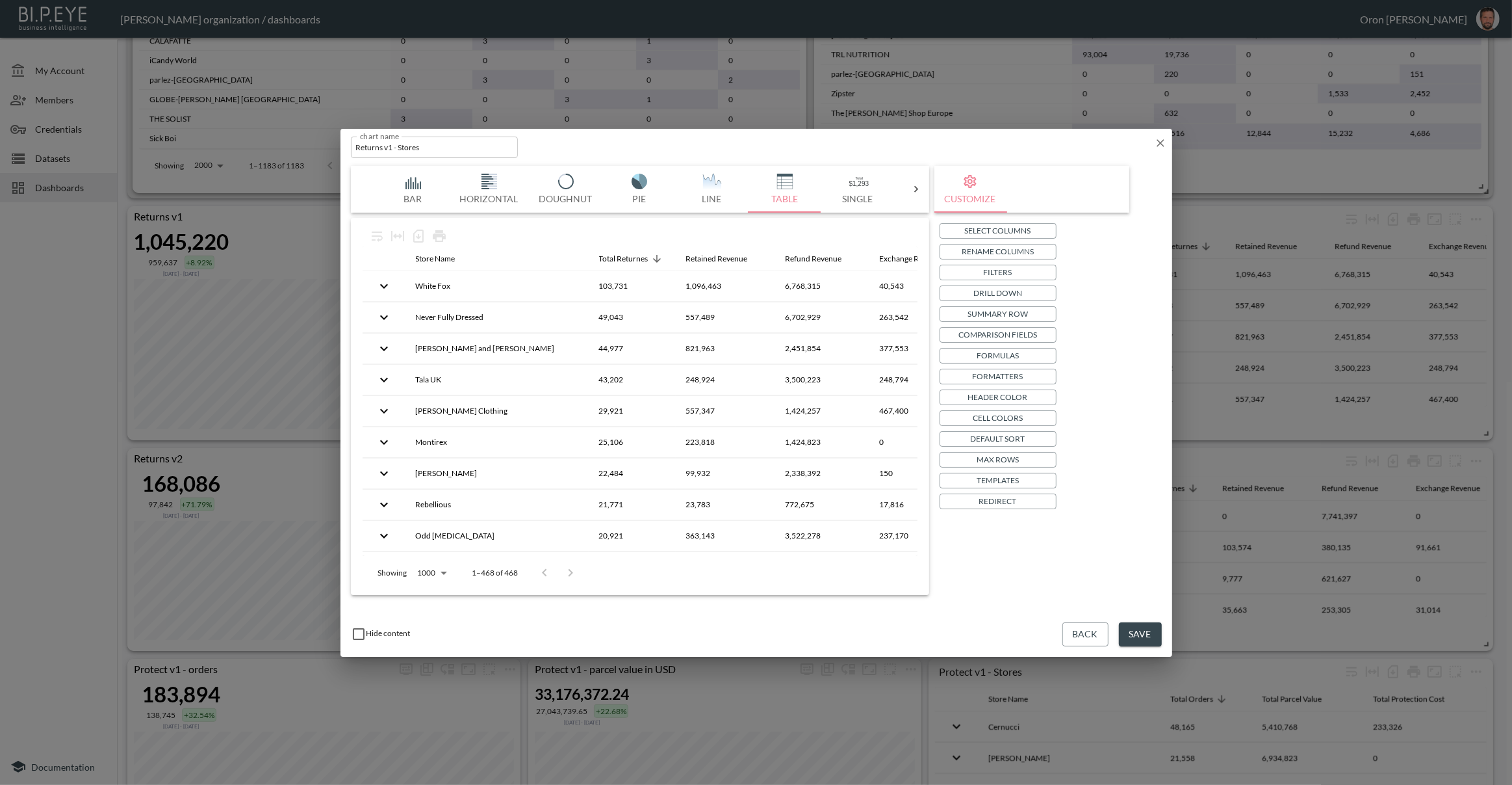
drag, startPoint x: 1147, startPoint y: 625, endPoint x: 1281, endPoint y: 577, distance: 142.3
click at [1147, 624] on button "Save" at bounding box center [1140, 634] width 43 height 24
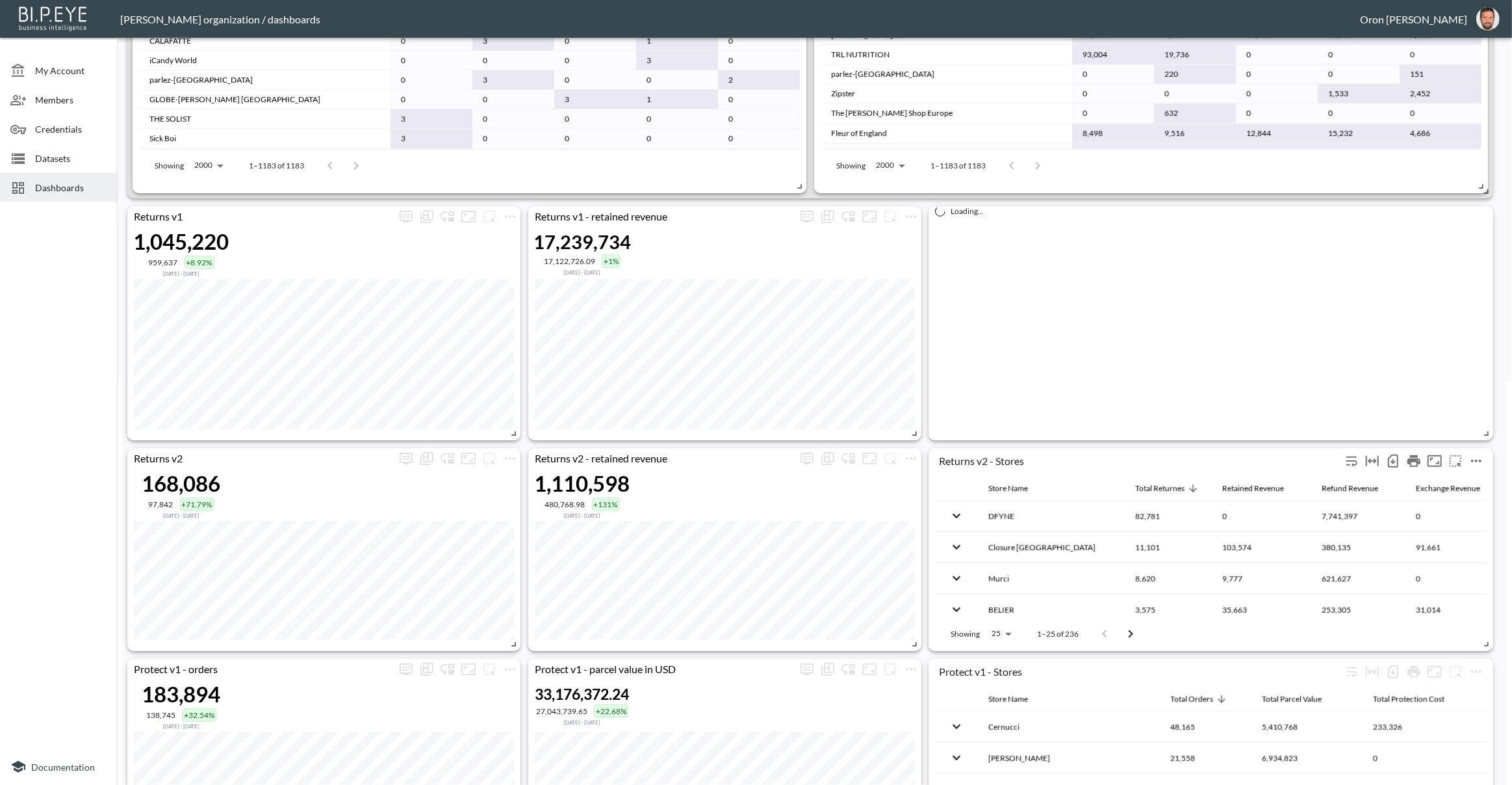
click at [1481, 460] on icon "more" at bounding box center [1477, 461] width 11 height 3
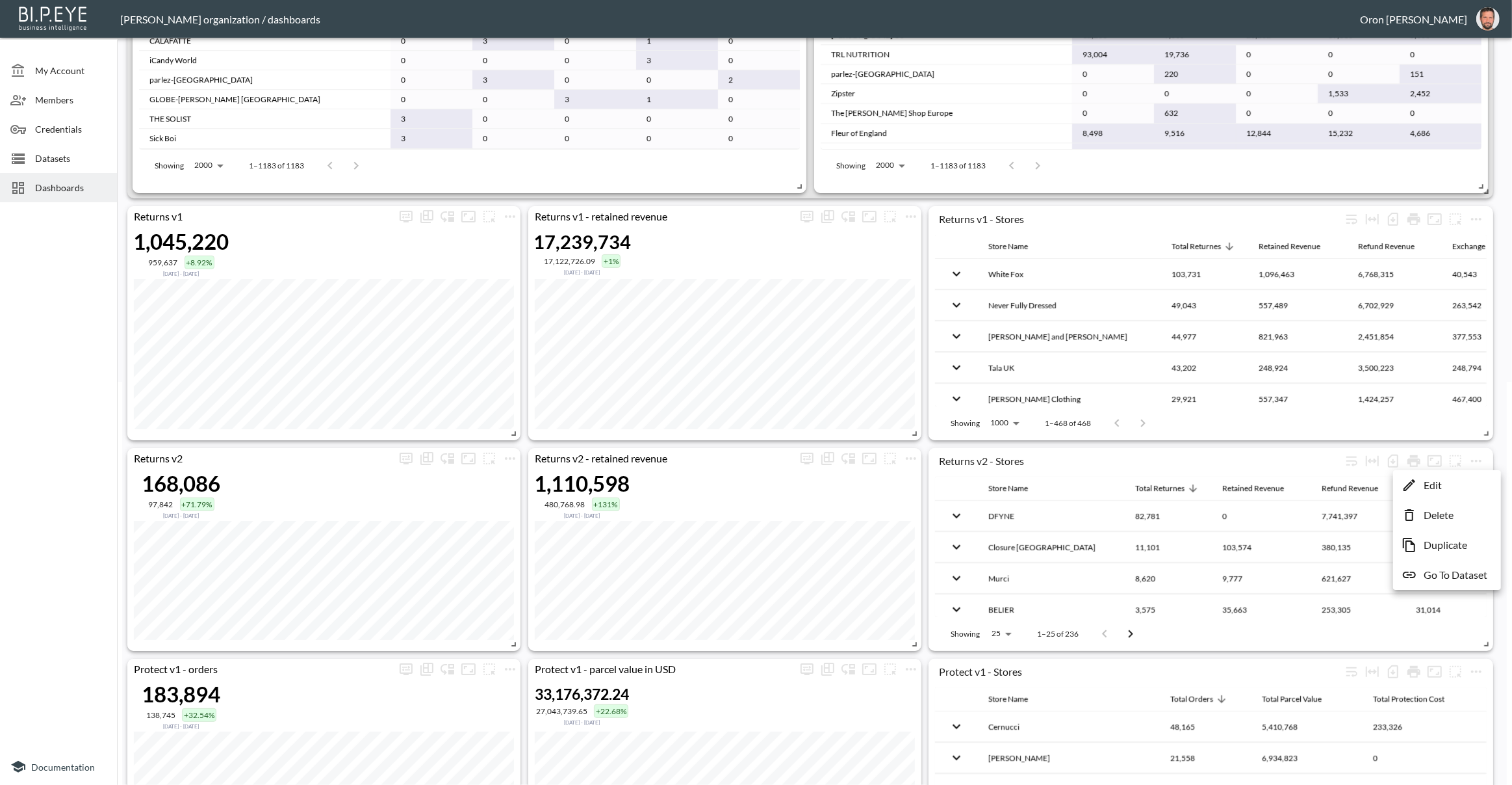
click at [1429, 485] on p "Edit" at bounding box center [1433, 485] width 19 height 16
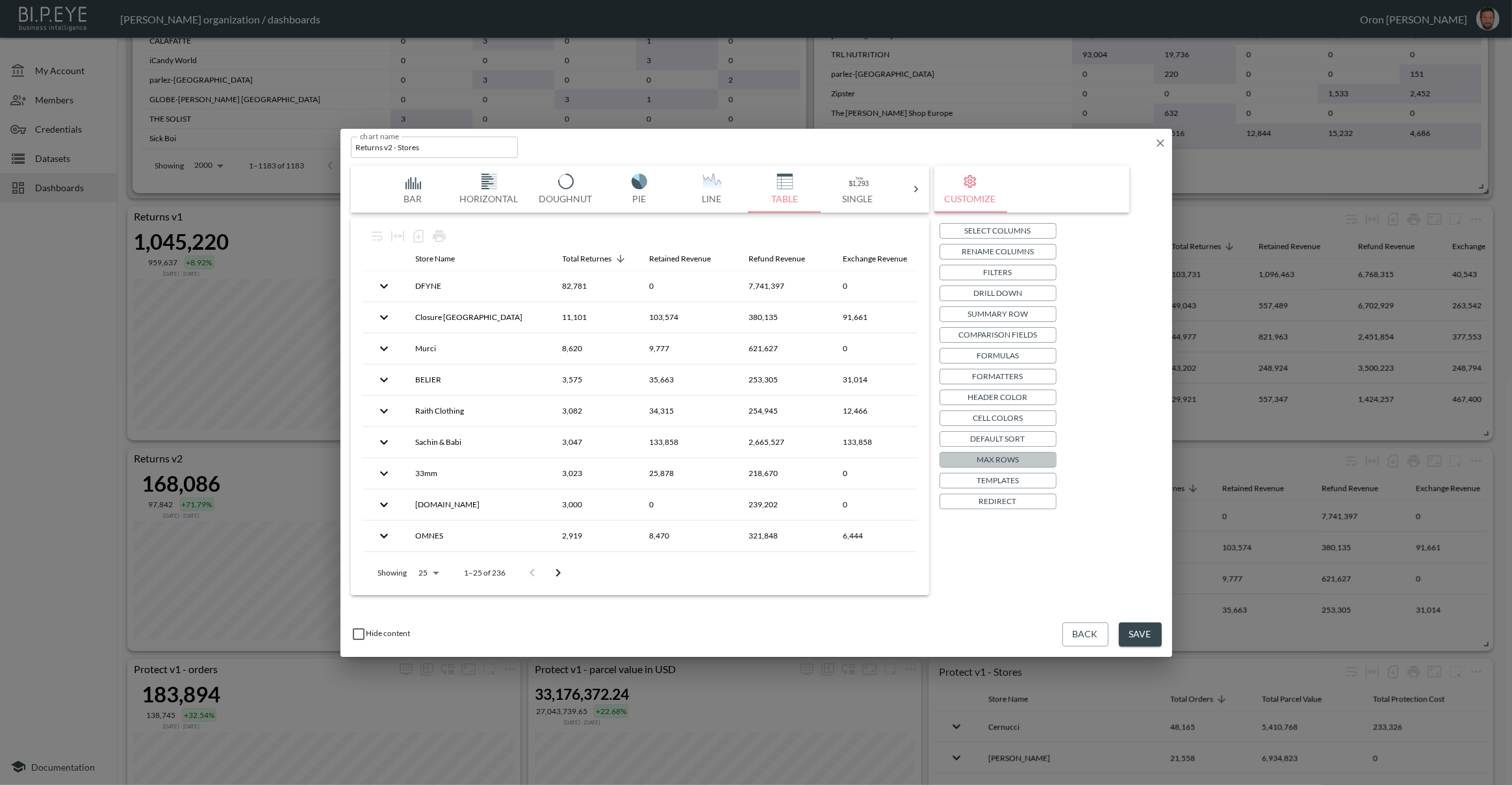
click at [999, 460] on p "Max Rows" at bounding box center [998, 458] width 42 height 13
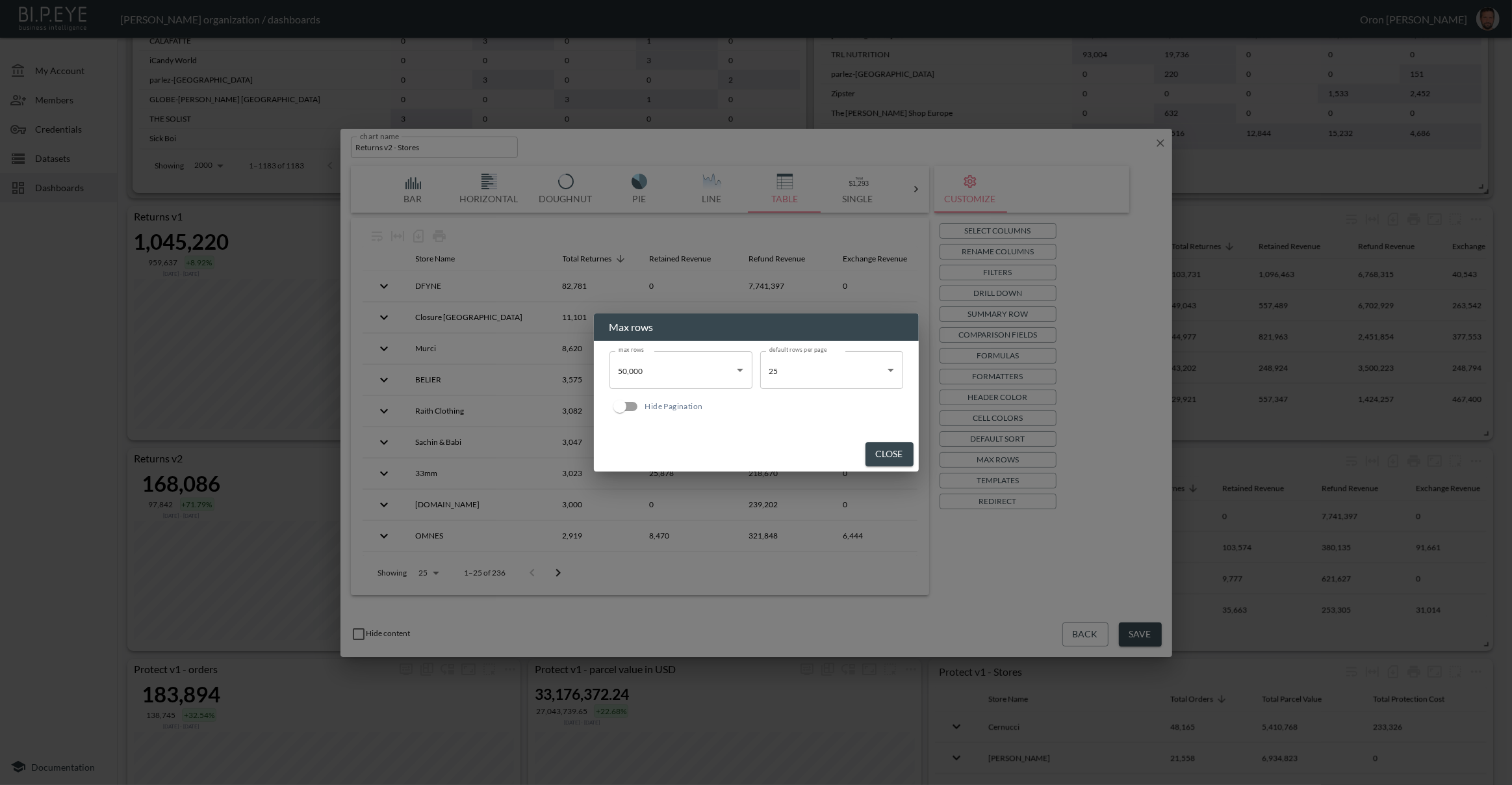
click at [813, 372] on body "BI.P.EYE, Interactive Analytics Dashboards - app Zach Bailet organization / das…" at bounding box center [756, 392] width 1512 height 785
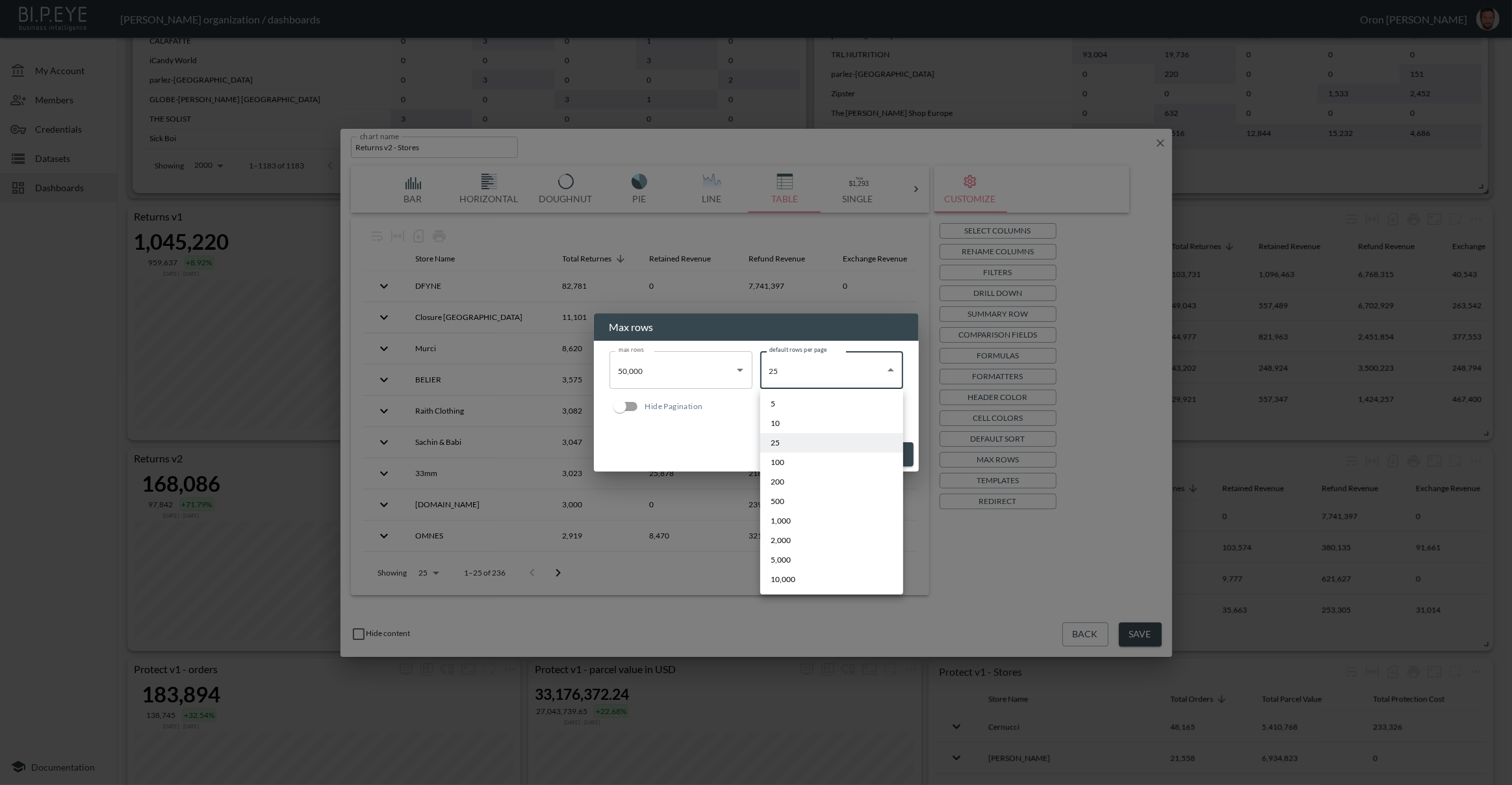
drag, startPoint x: 802, startPoint y: 517, endPoint x: 839, endPoint y: 517, distance: 37.0
click at [803, 517] on li "1,000" at bounding box center [831, 521] width 143 height 19
type input "1000"
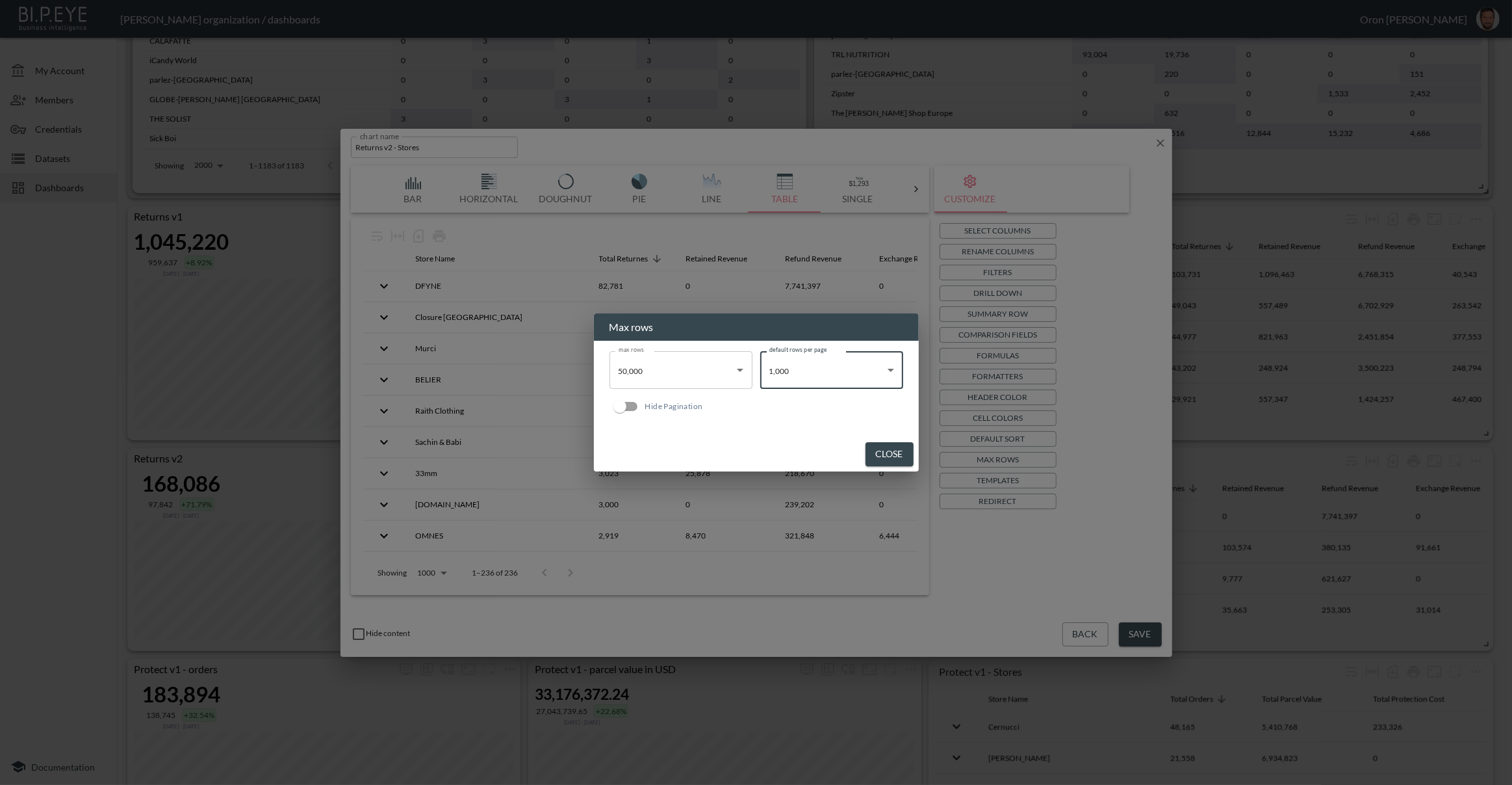
click at [883, 456] on button "Close" at bounding box center [890, 454] width 48 height 24
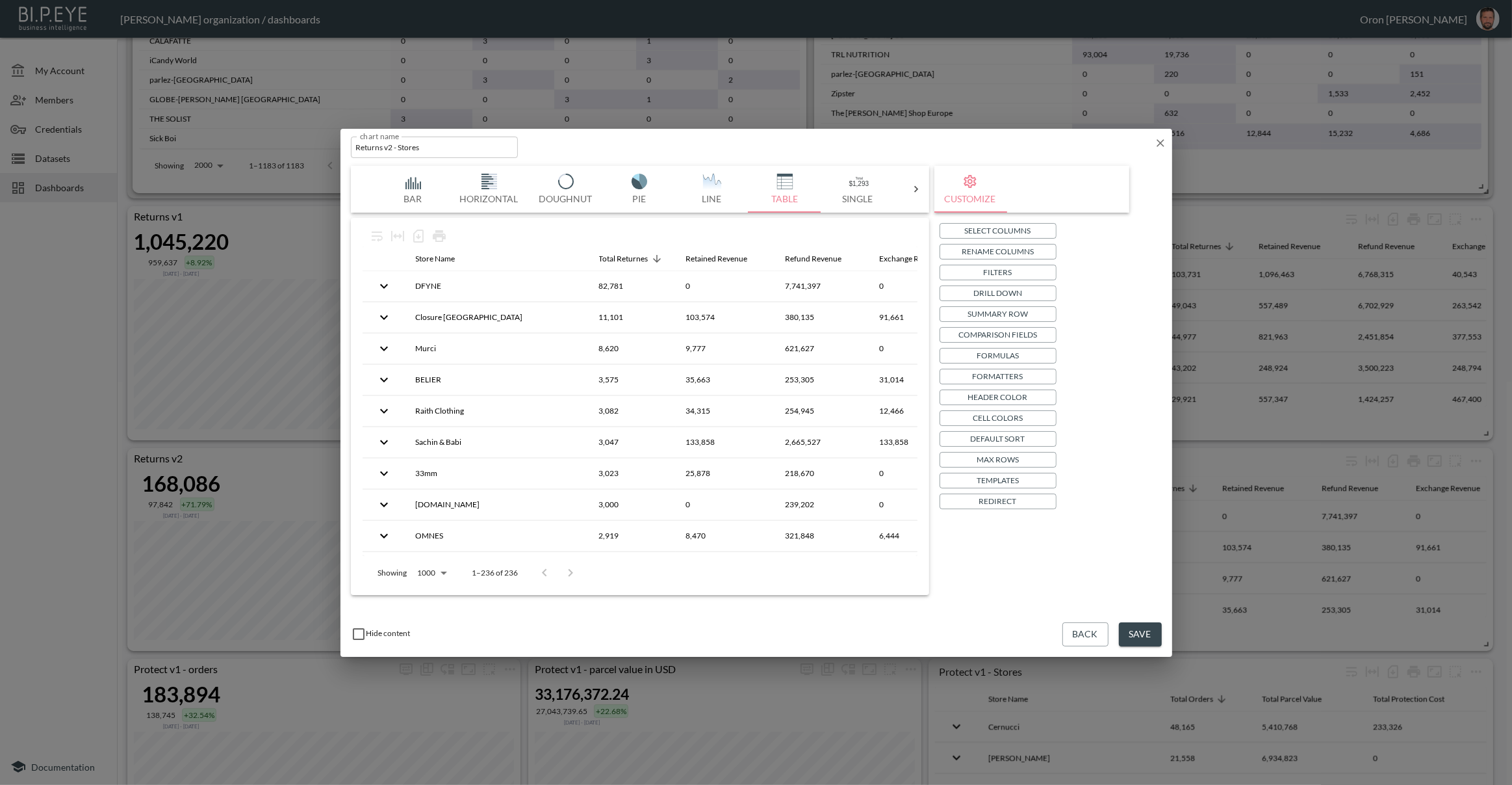
click at [1159, 631] on button "Save" at bounding box center [1140, 634] width 43 height 24
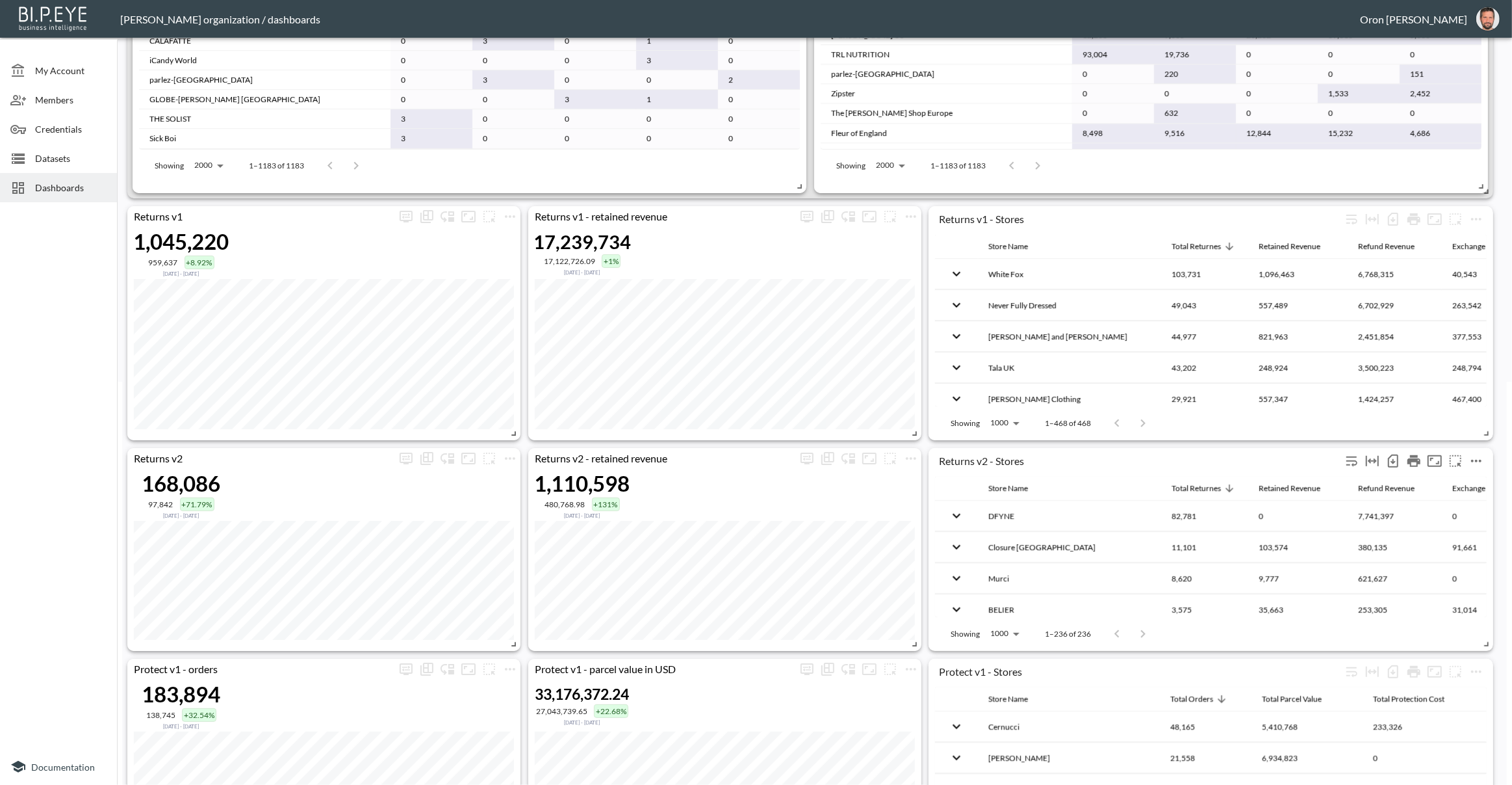
click at [1090, 467] on div "Returns v2 - Stores" at bounding box center [1211, 462] width 552 height 28
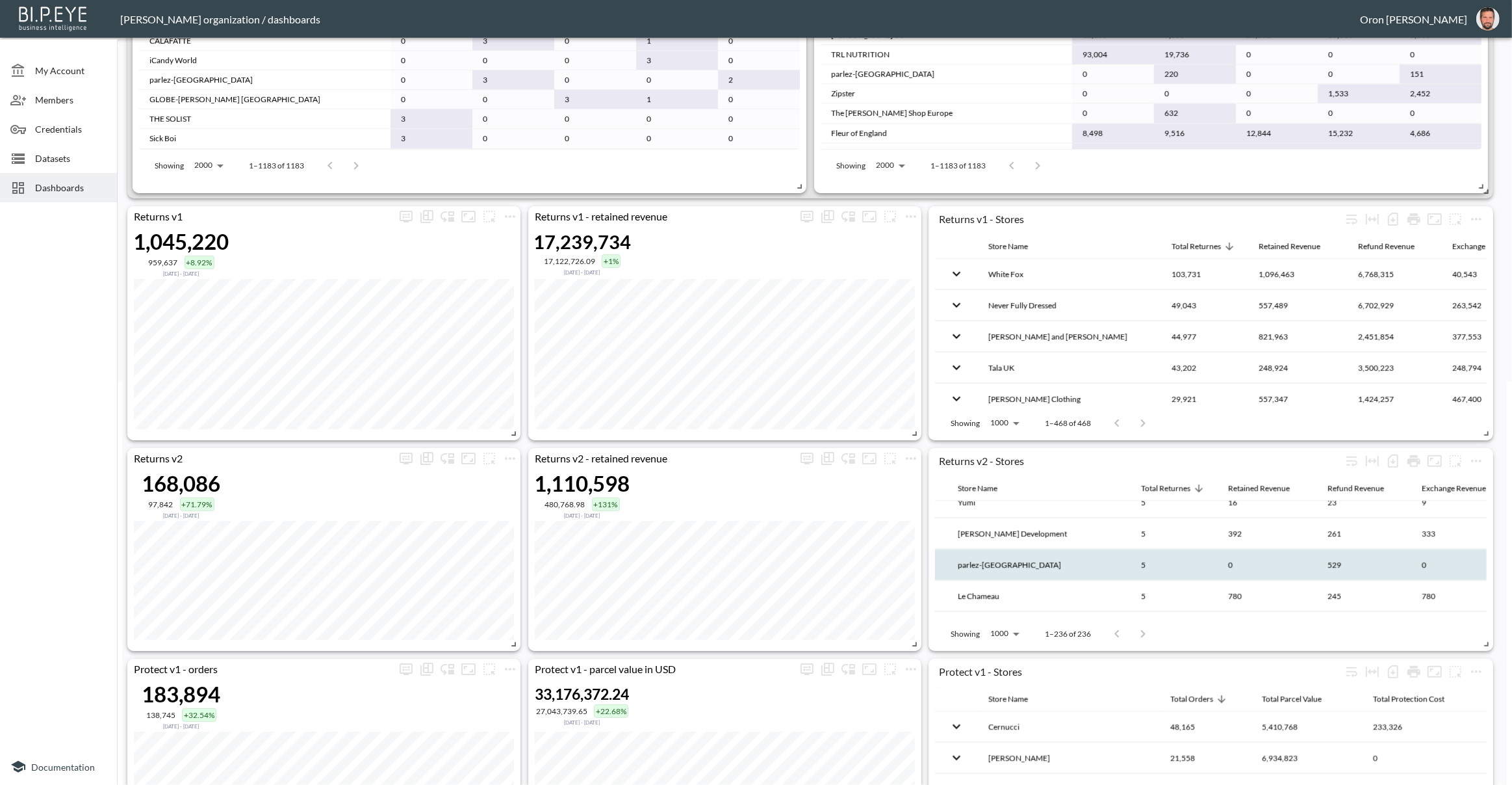
scroll to position [6717, 31]
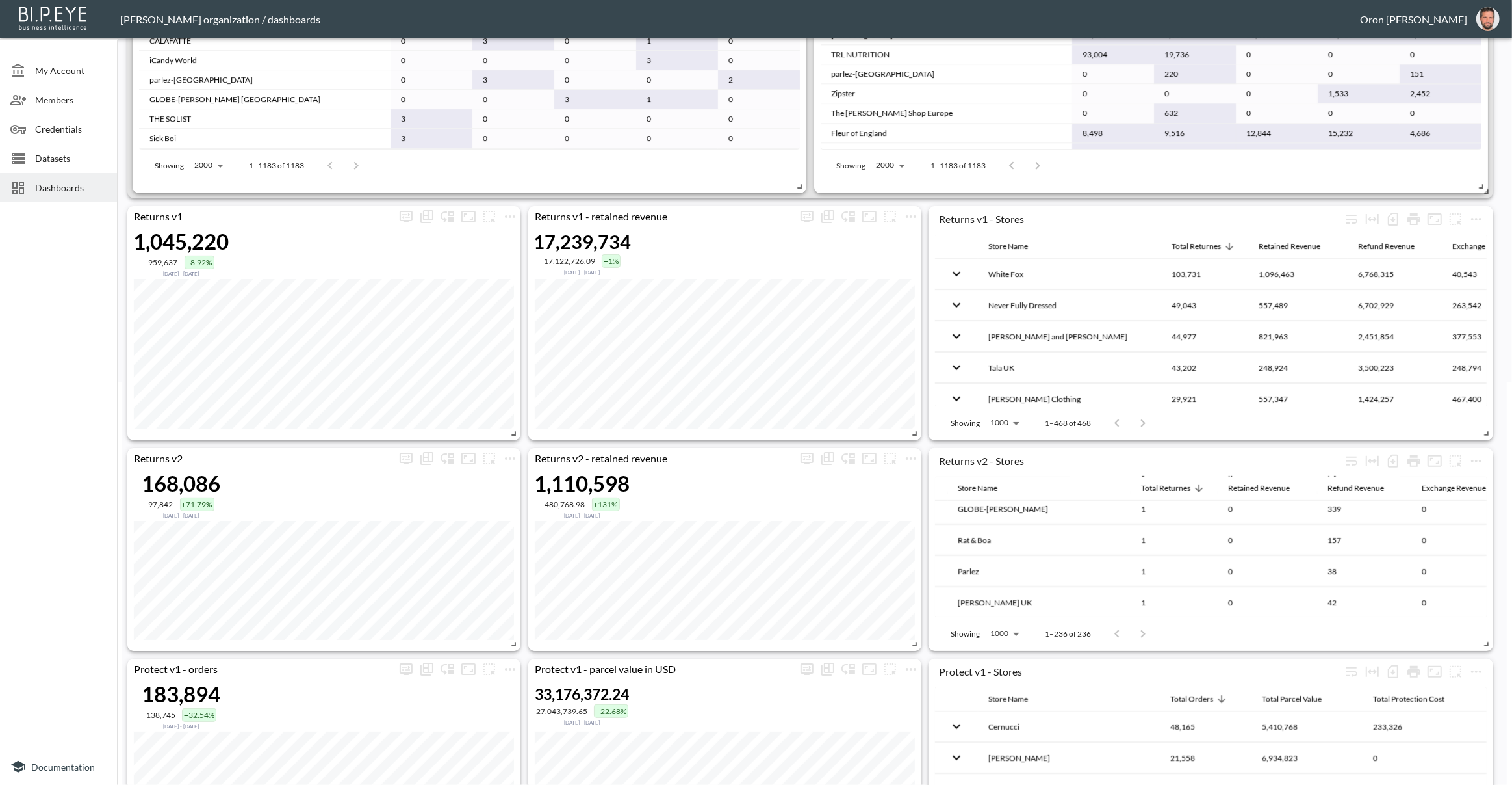
click at [1104, 556] on th "Parlez" at bounding box center [1040, 571] width 184 height 31
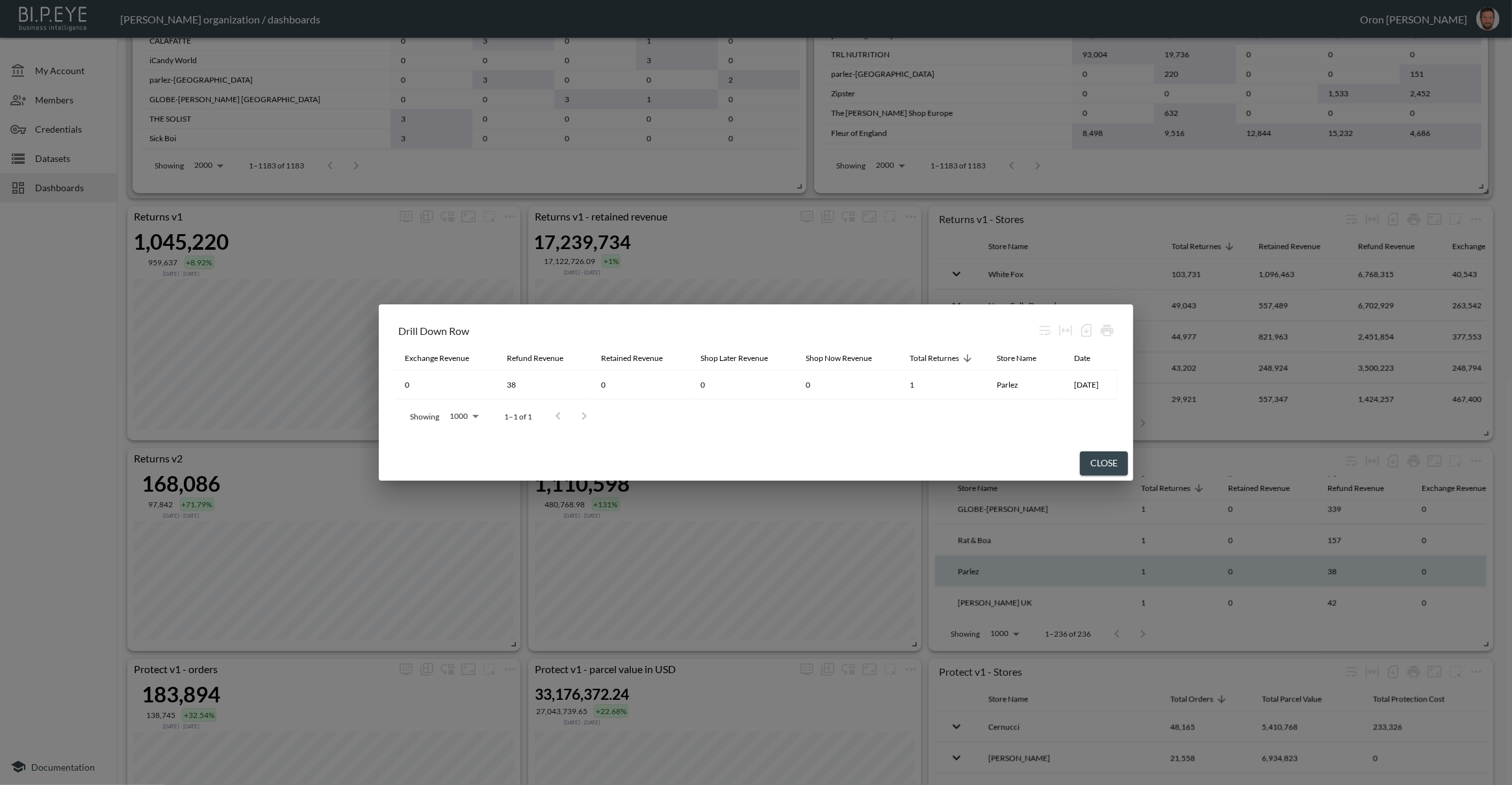
click at [1105, 464] on button "Close" at bounding box center [1104, 463] width 48 height 24
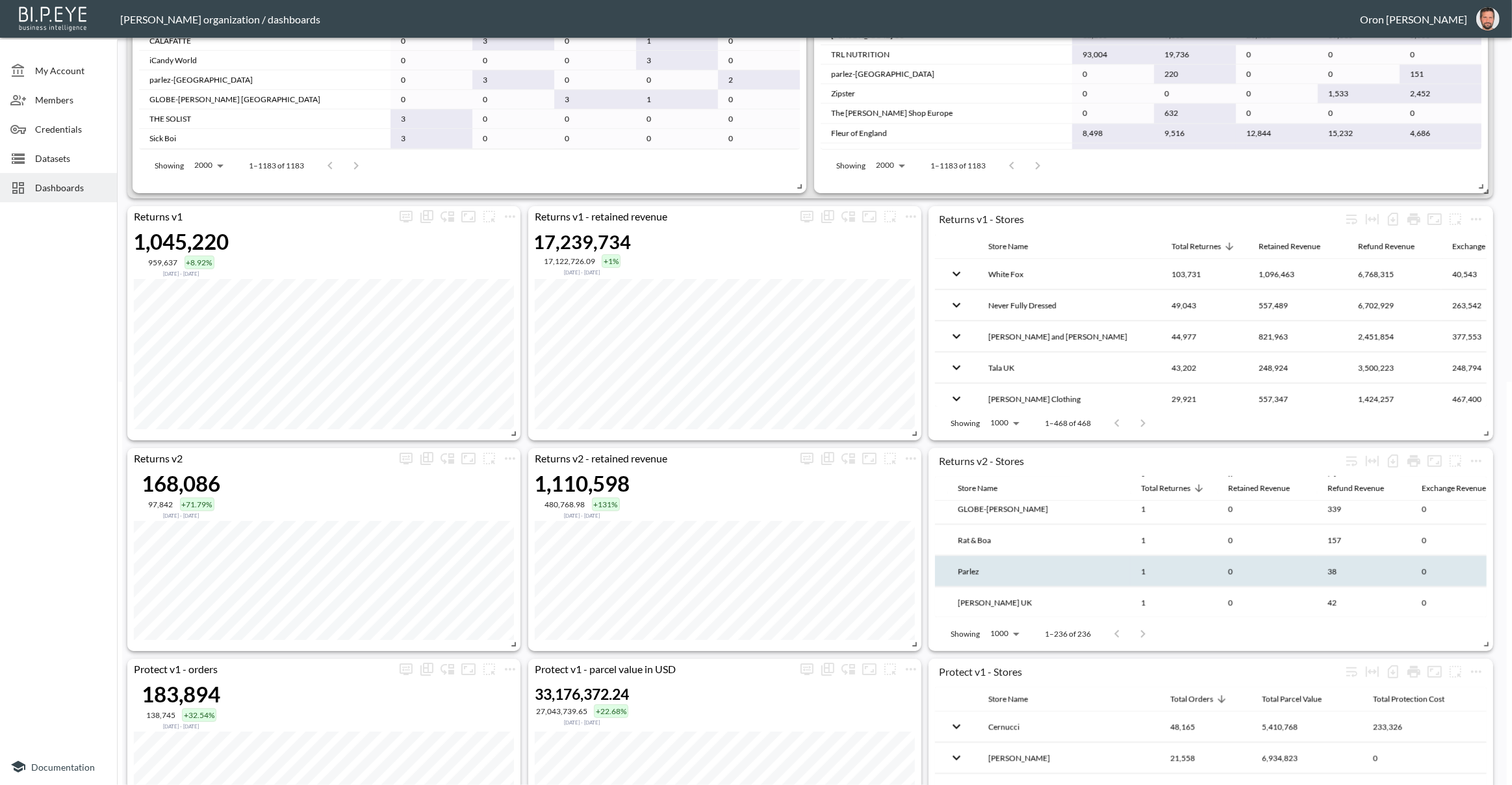
scroll to position [6717, 0]
click at [64, 153] on span "Datasets" at bounding box center [71, 158] width 71 height 13
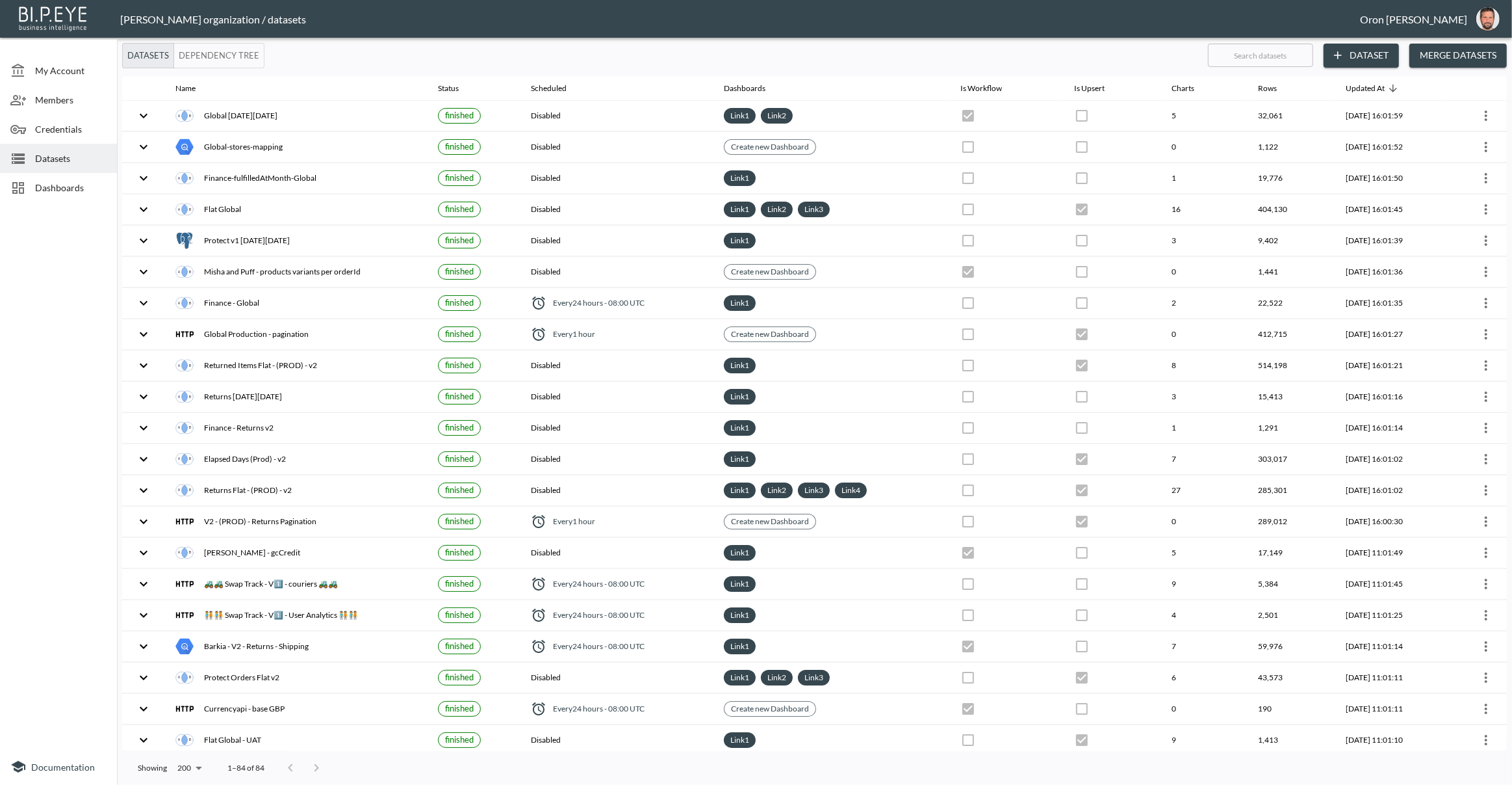
click at [1368, 57] on button "Dataset" at bounding box center [1361, 55] width 75 height 24
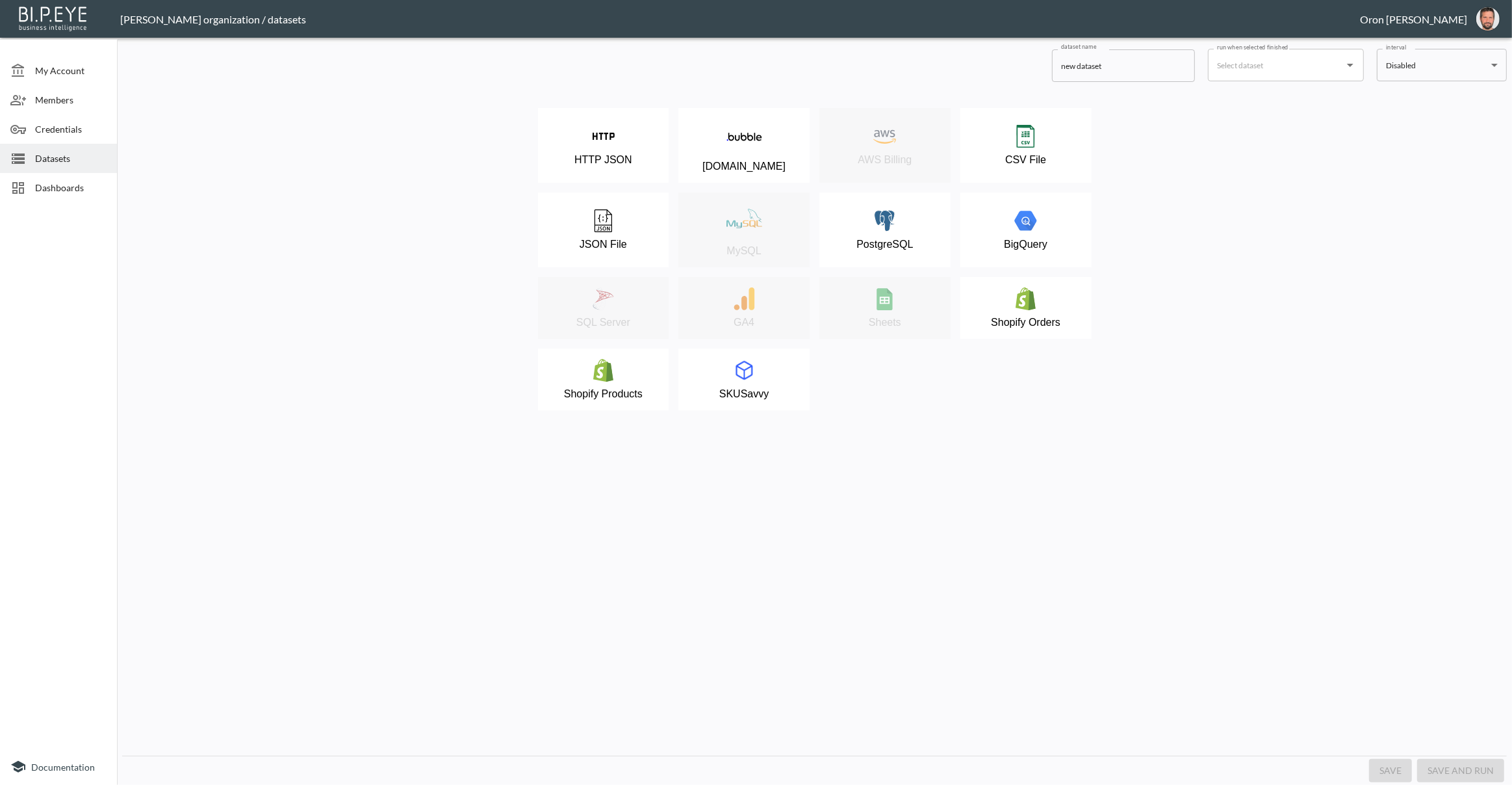
click at [95, 184] on span "Dashboards" at bounding box center [71, 187] width 71 height 13
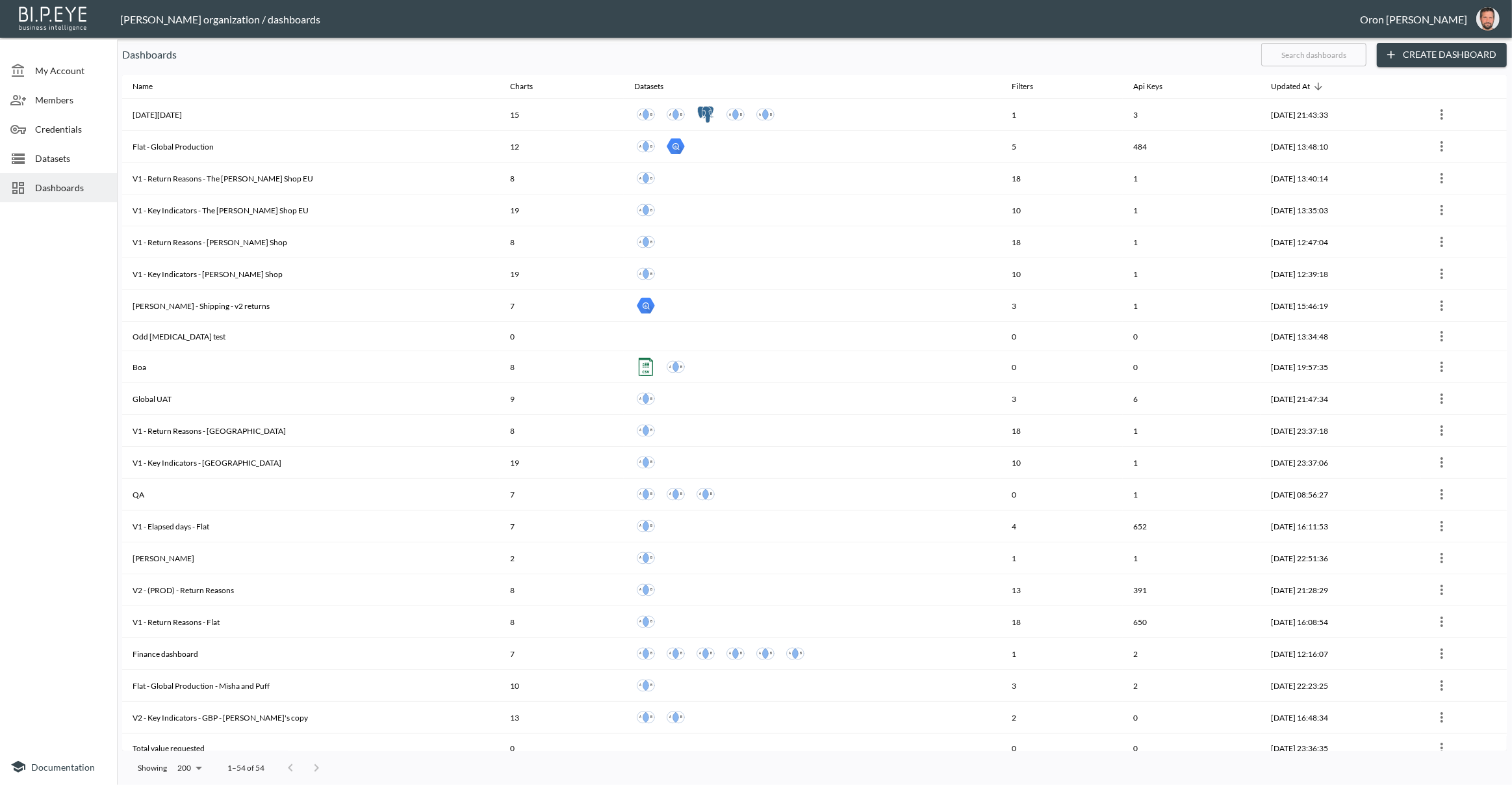
click at [73, 163] on span "Datasets" at bounding box center [71, 158] width 71 height 13
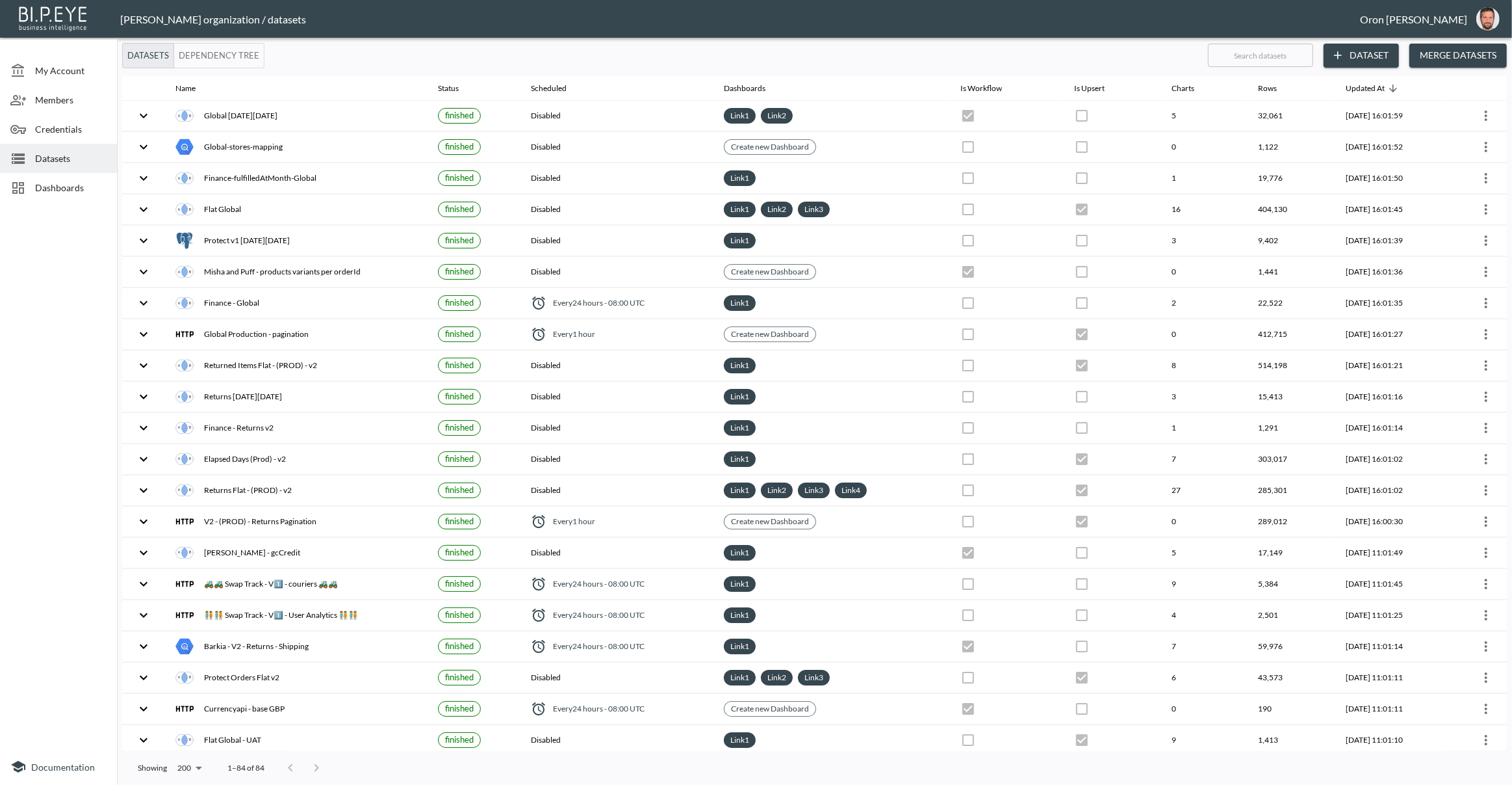
click at [1484, 55] on button "Merge Datasets" at bounding box center [1458, 55] width 97 height 24
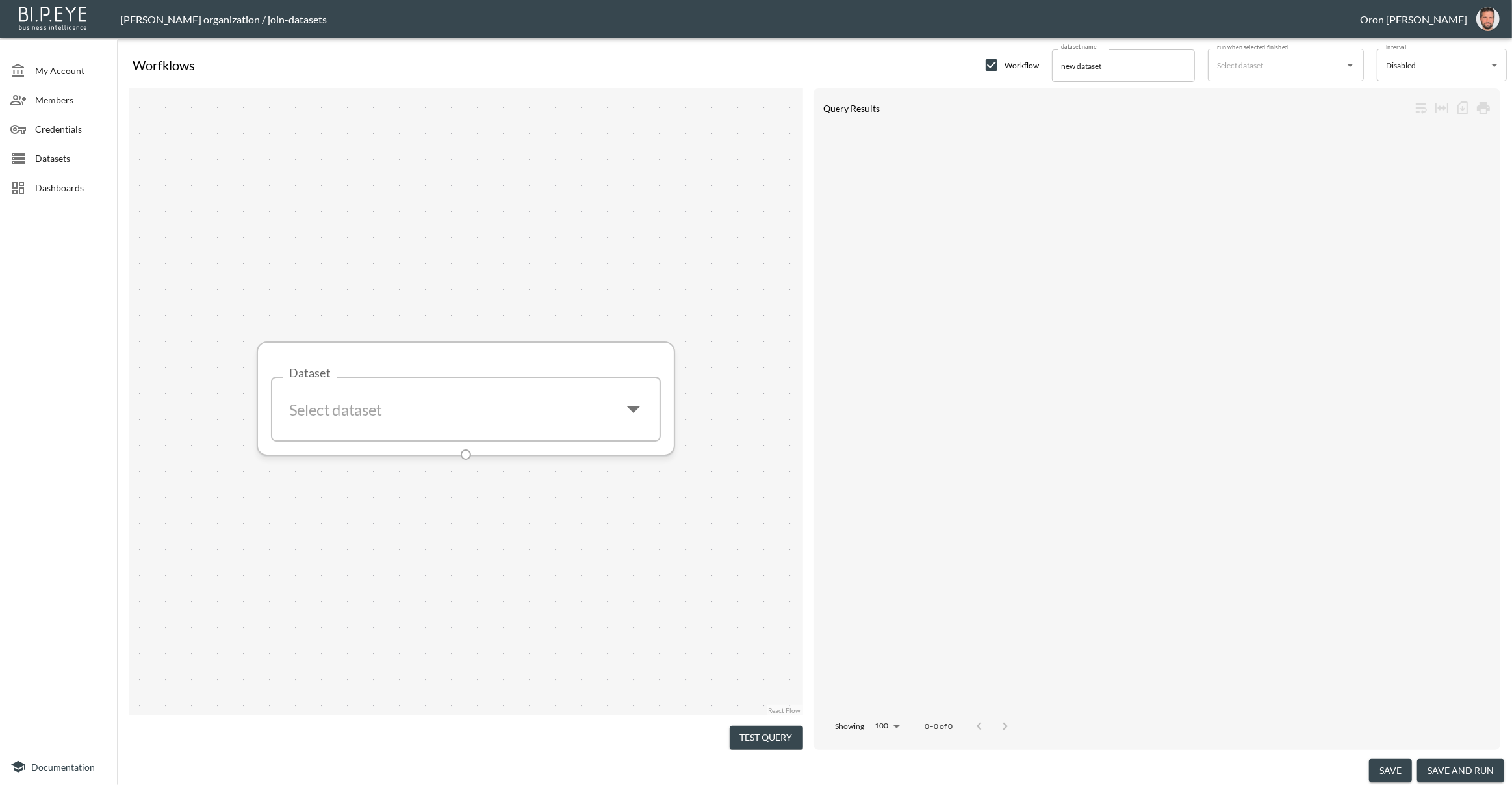
click at [422, 418] on input "Dataset" at bounding box center [446, 410] width 327 height 42
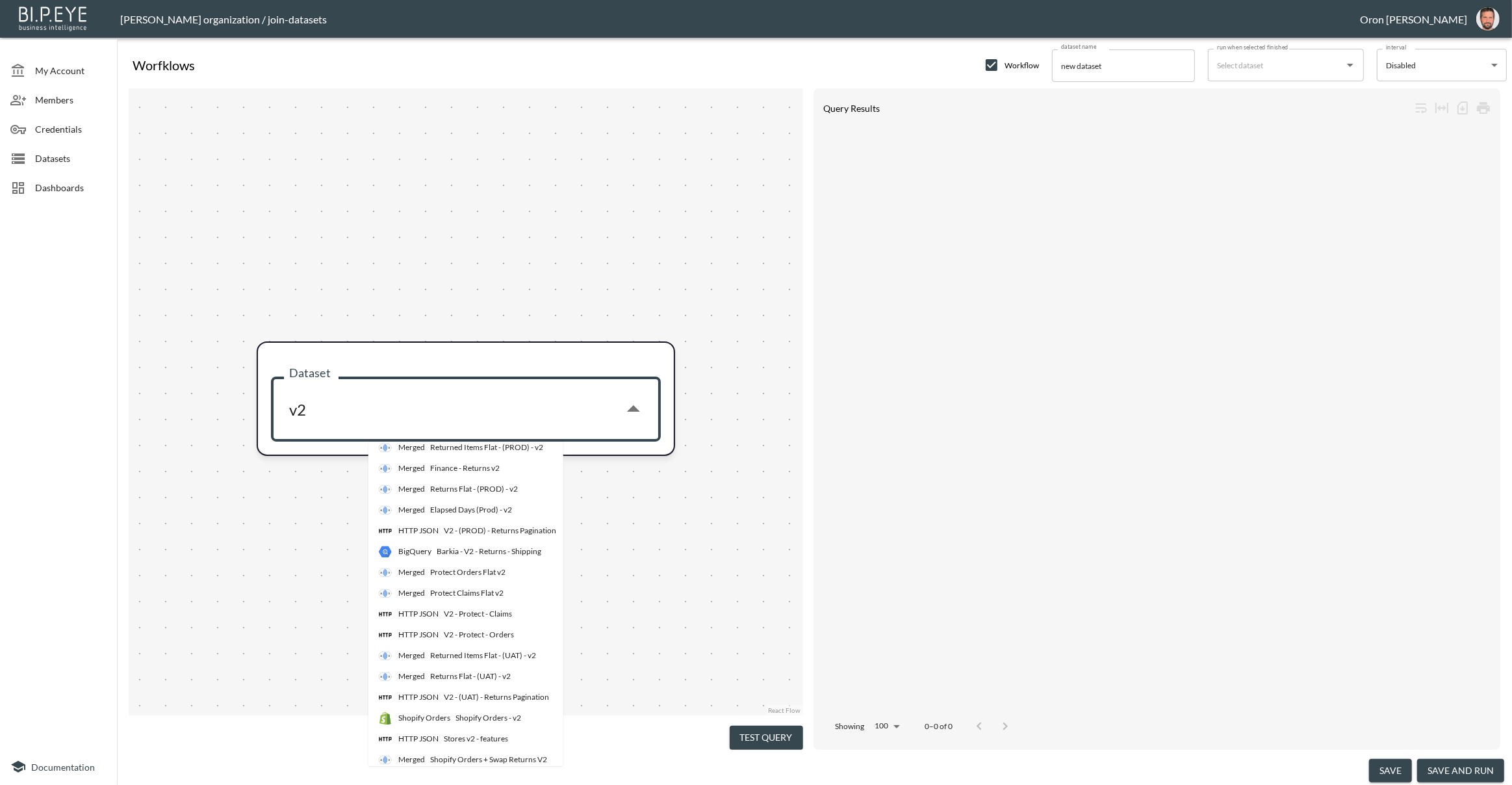
scroll to position [3, 0]
click at [474, 532] on div "V2 - (PROD) - Returns Pagination" at bounding box center [500, 538] width 112 height 11
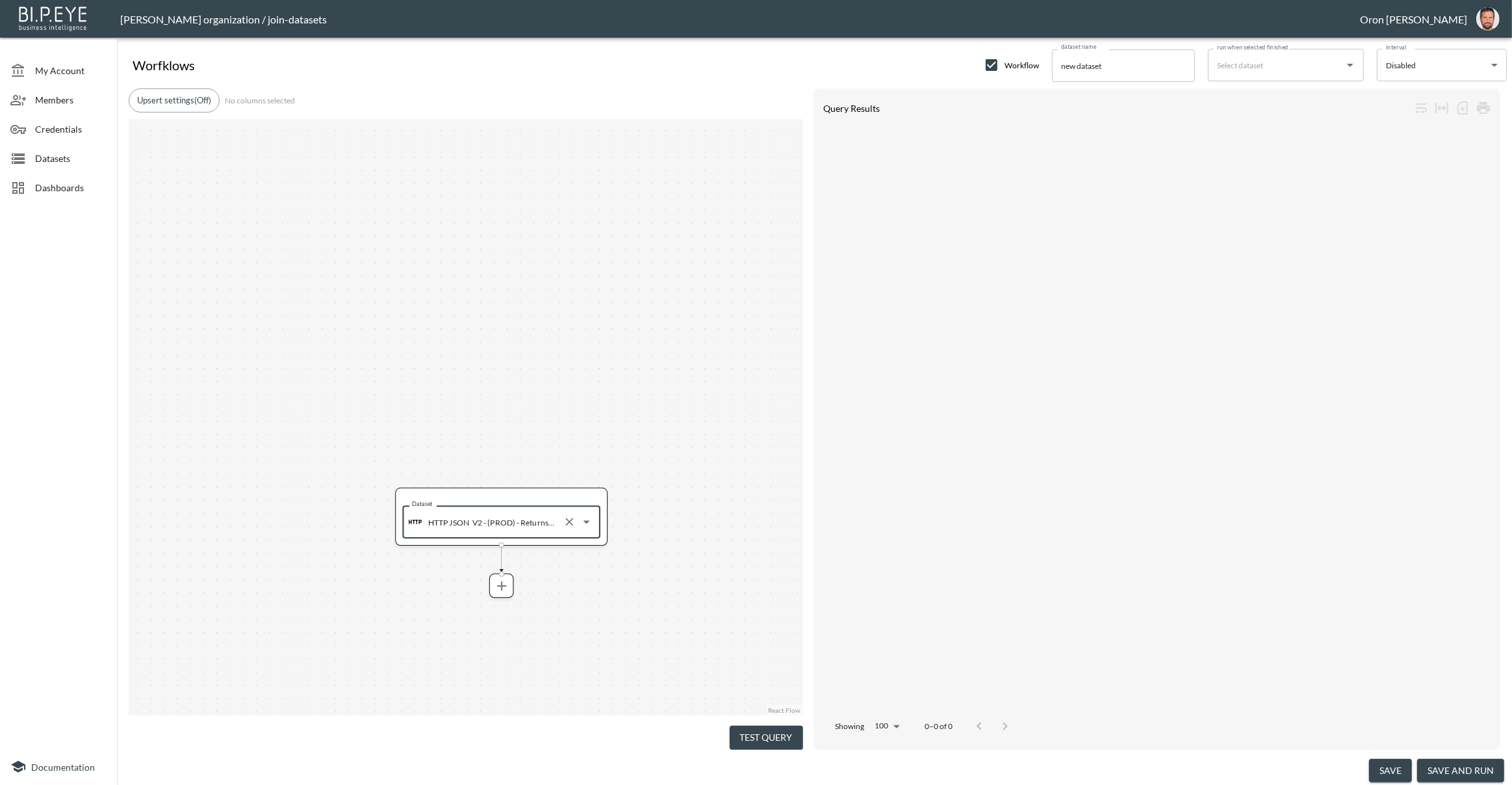
type input "V2 - (PROD) - Returns Pagination"
drag, startPoint x: 564, startPoint y: 570, endPoint x: 561, endPoint y: 431, distance: 139.0
click at [561, 431] on div "Dataset HTTP JSON V2 - (PROD) - Returns Pagination Dataset" at bounding box center [466, 417] width 674 height 596
click at [492, 378] on icon "more" at bounding box center [493, 385] width 16 height 16
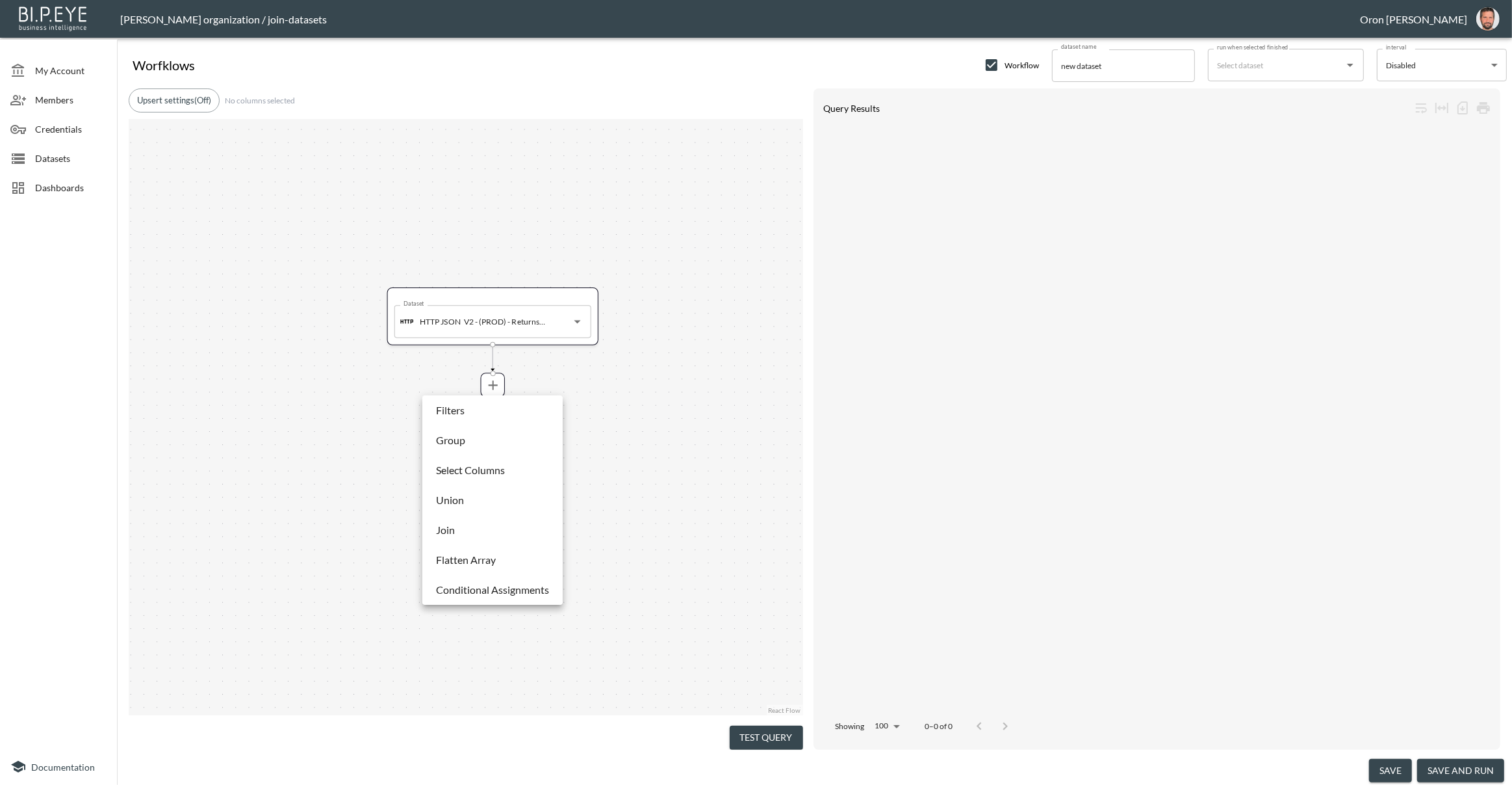
click at [486, 406] on li "Filters" at bounding box center [493, 410] width 134 height 24
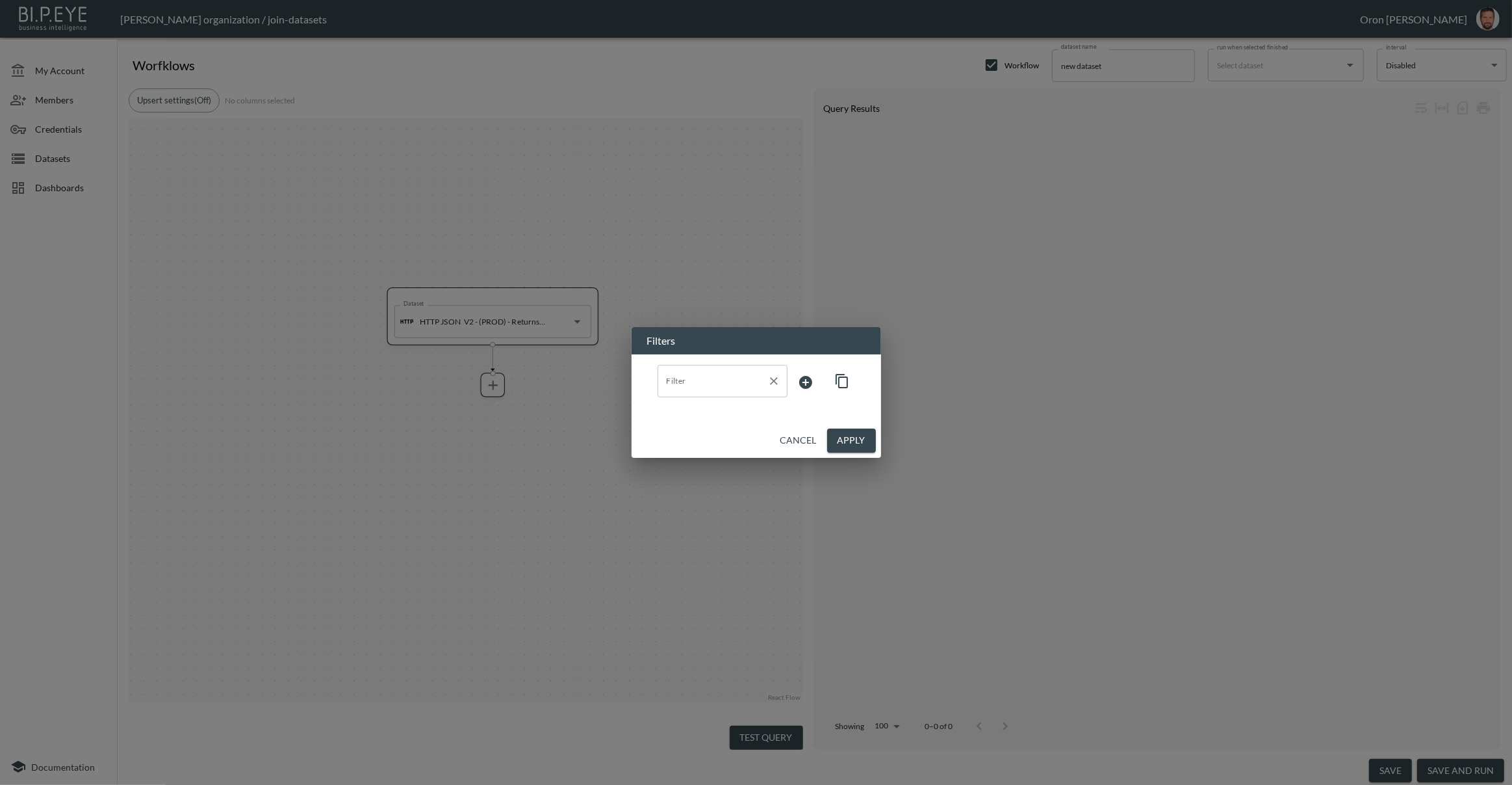
click at [681, 391] on div "Filter" at bounding box center [722, 381] width 130 height 33
click at [690, 489] on span "storeName" at bounding box center [723, 490] width 109 height 11
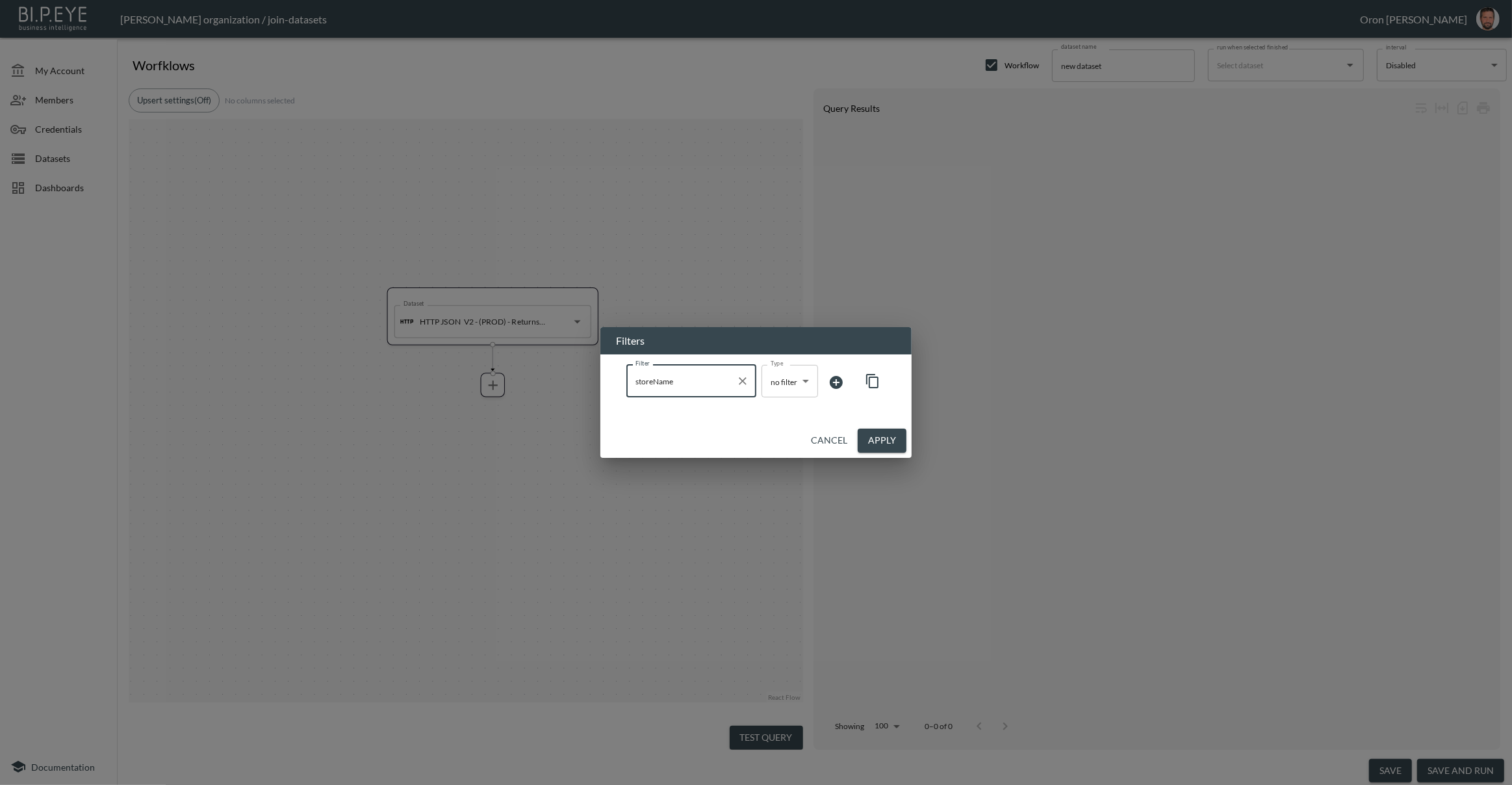
type input "storeName"
click at [796, 375] on body "BI.P.EYE, Interactive Analytics Dashboards - app Zach Bailet organization / joi…" at bounding box center [756, 392] width 1512 height 785
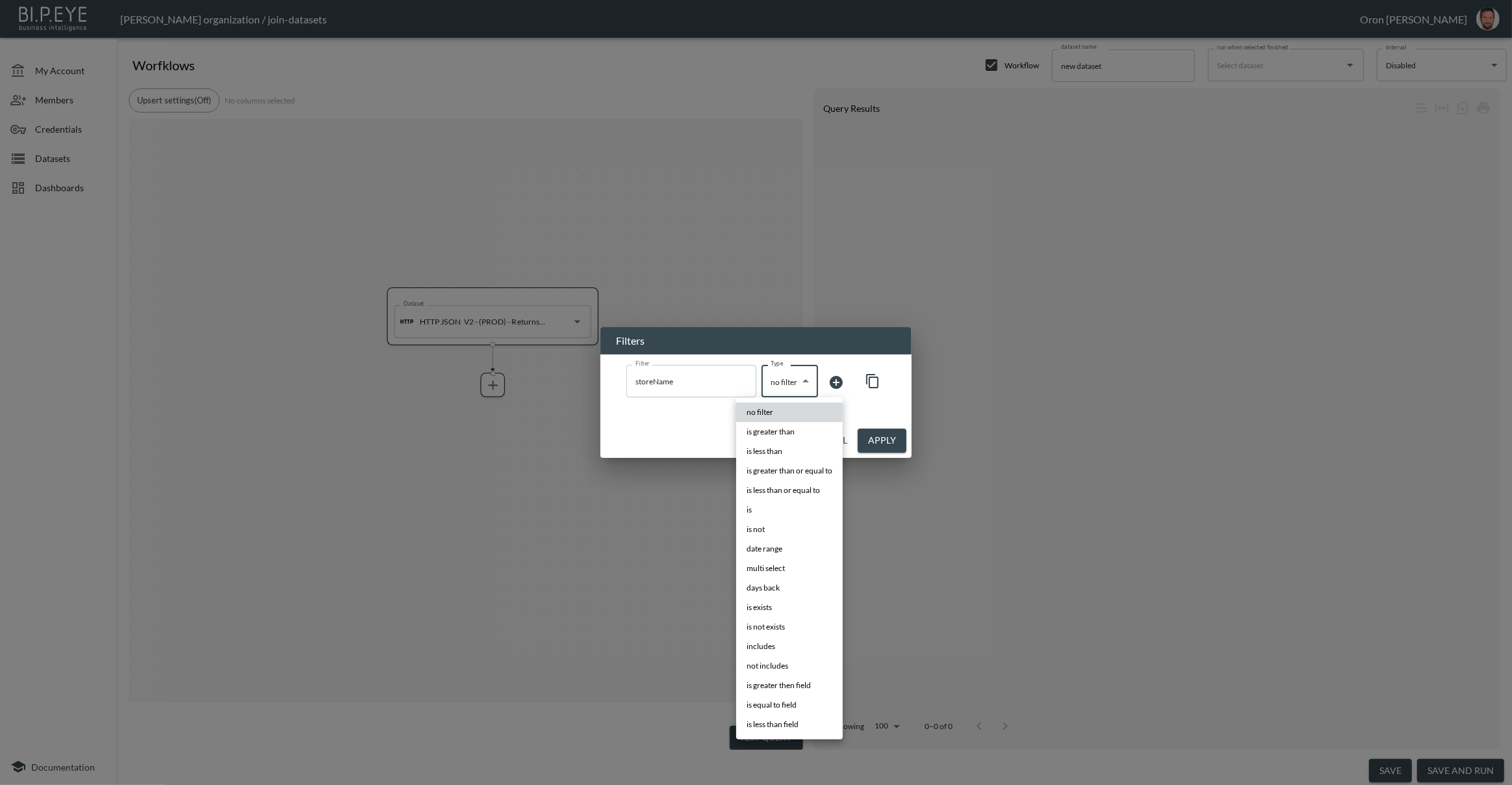
click at [769, 508] on li "is" at bounding box center [789, 509] width 107 height 19
type input "is"
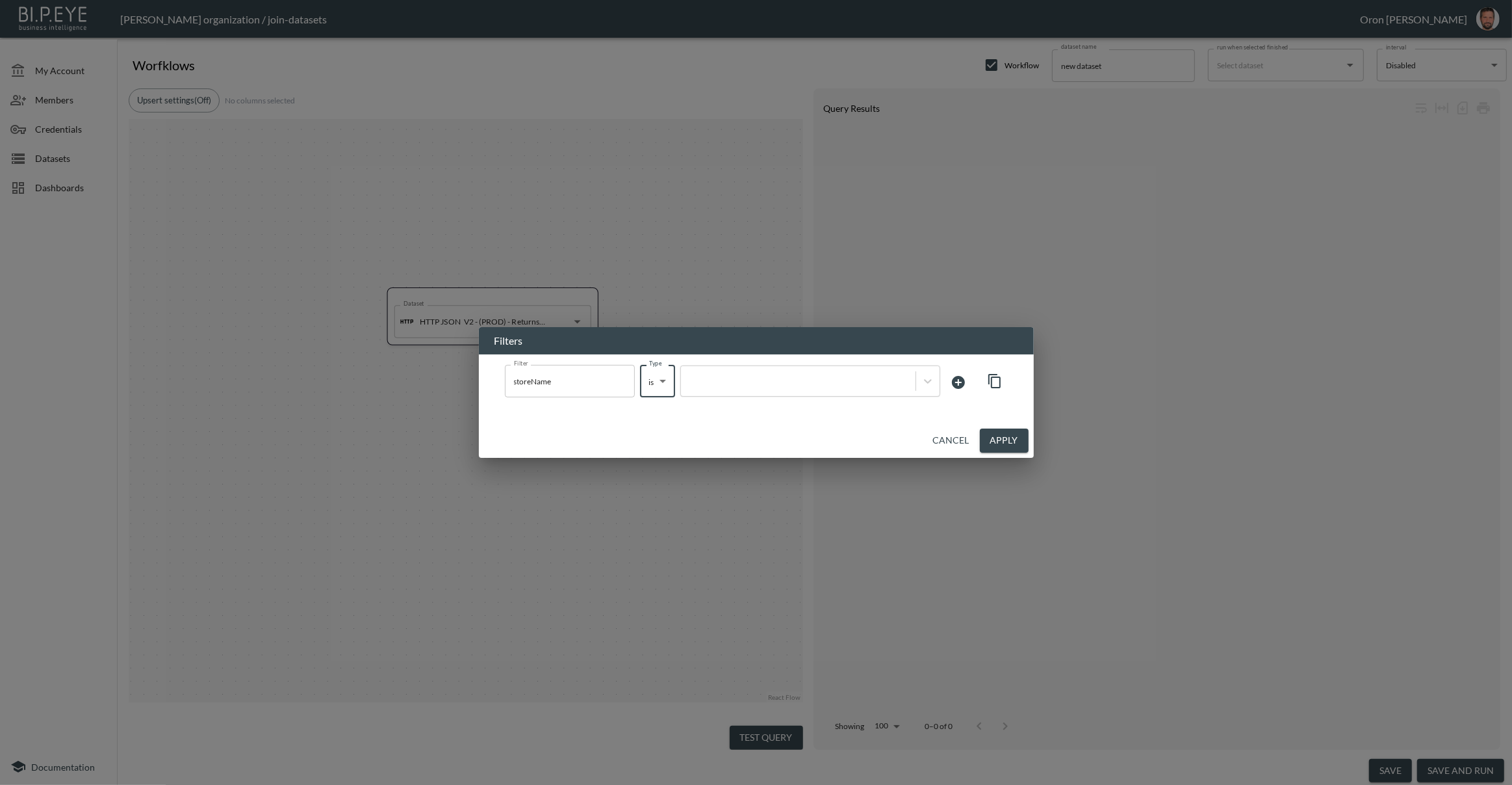
click at [785, 389] on div at bounding box center [799, 381] width 235 height 18
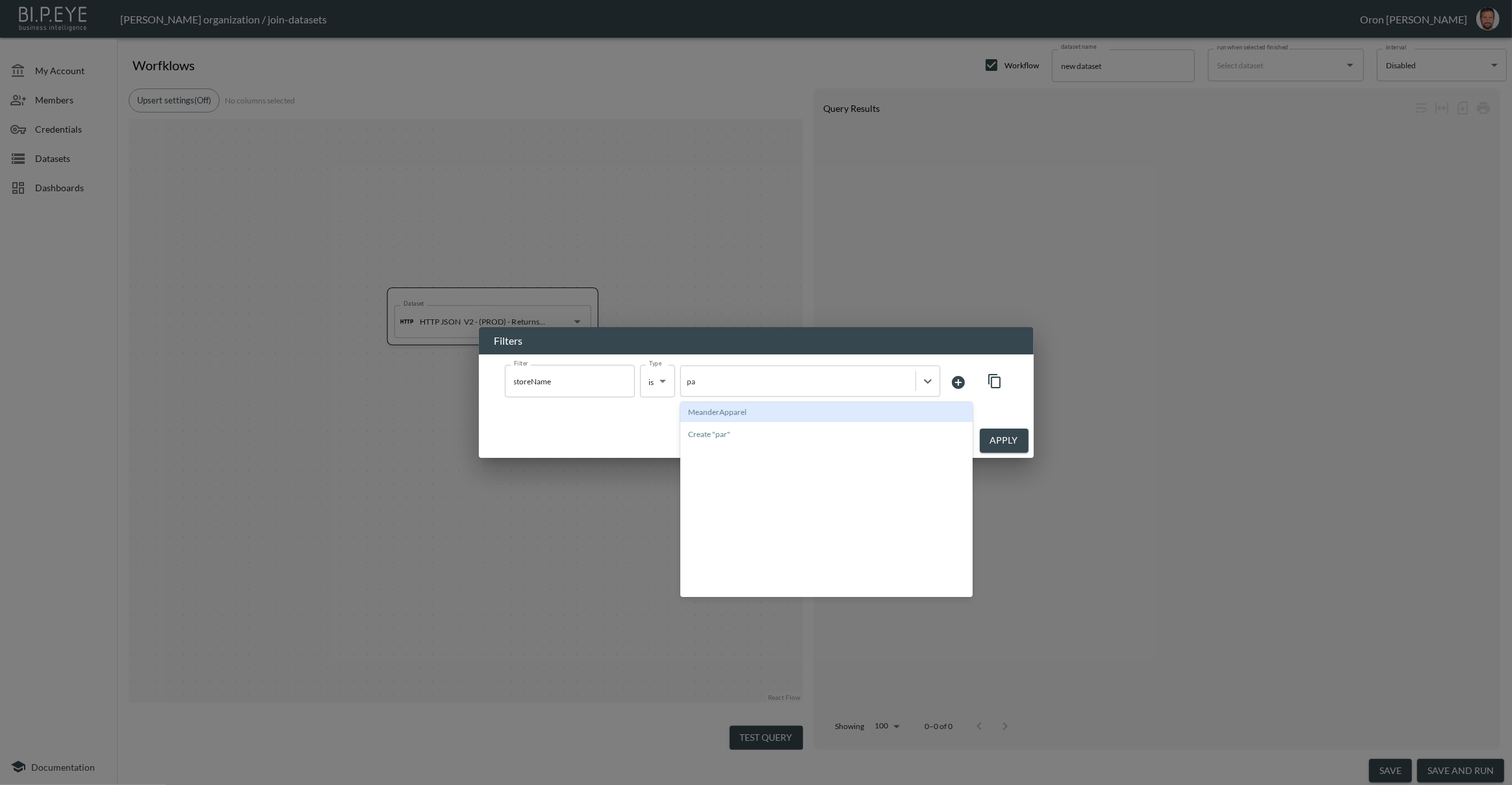
type input "p"
paste input "Parlez"
type input "Parlez"
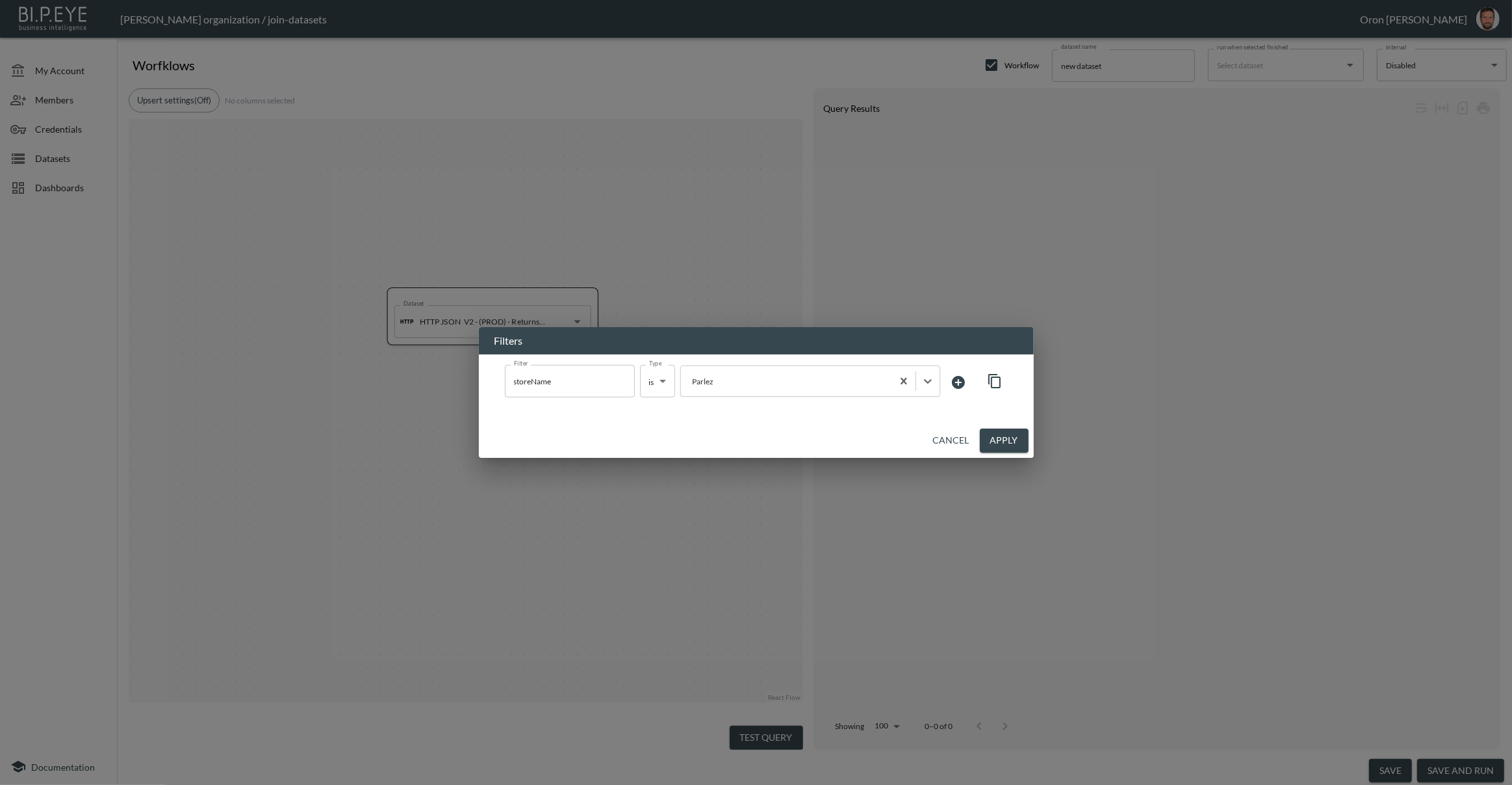
click at [997, 440] on button "Apply" at bounding box center [1004, 440] width 49 height 24
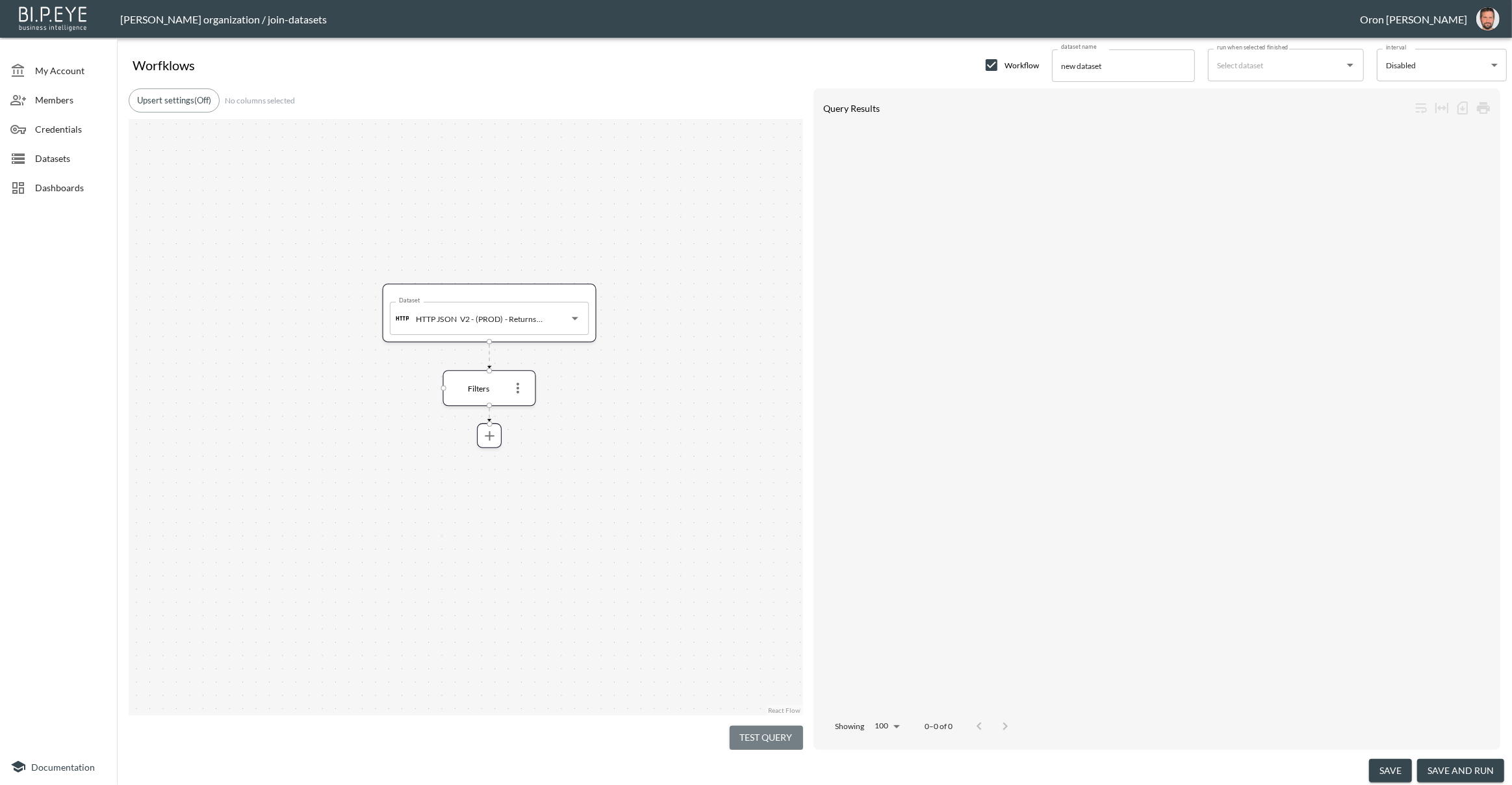
click at [764, 728] on button "Test Query" at bounding box center [766, 737] width 73 height 24
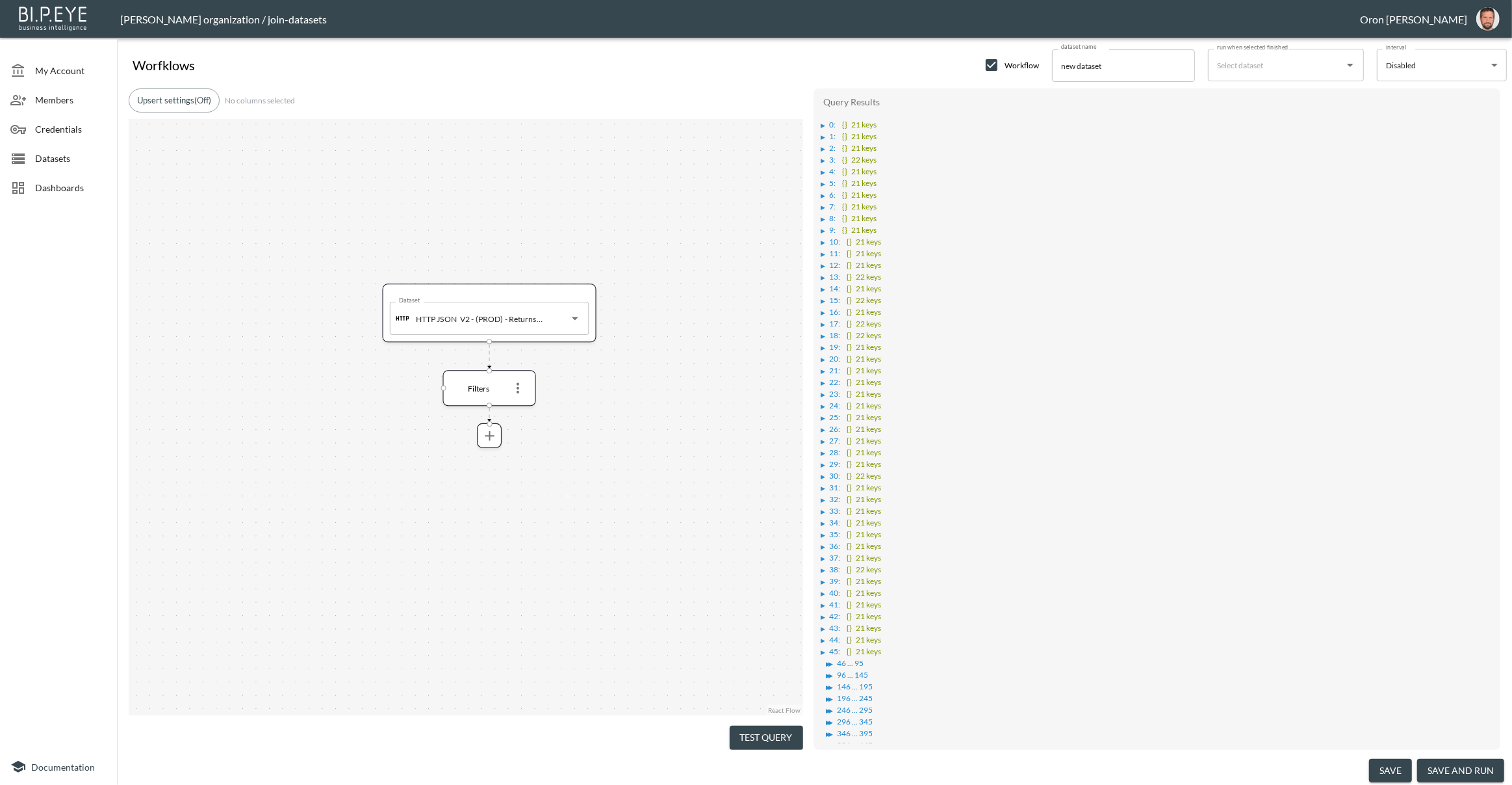
click at [822, 125] on div "▶" at bounding box center [823, 125] width 4 height 6
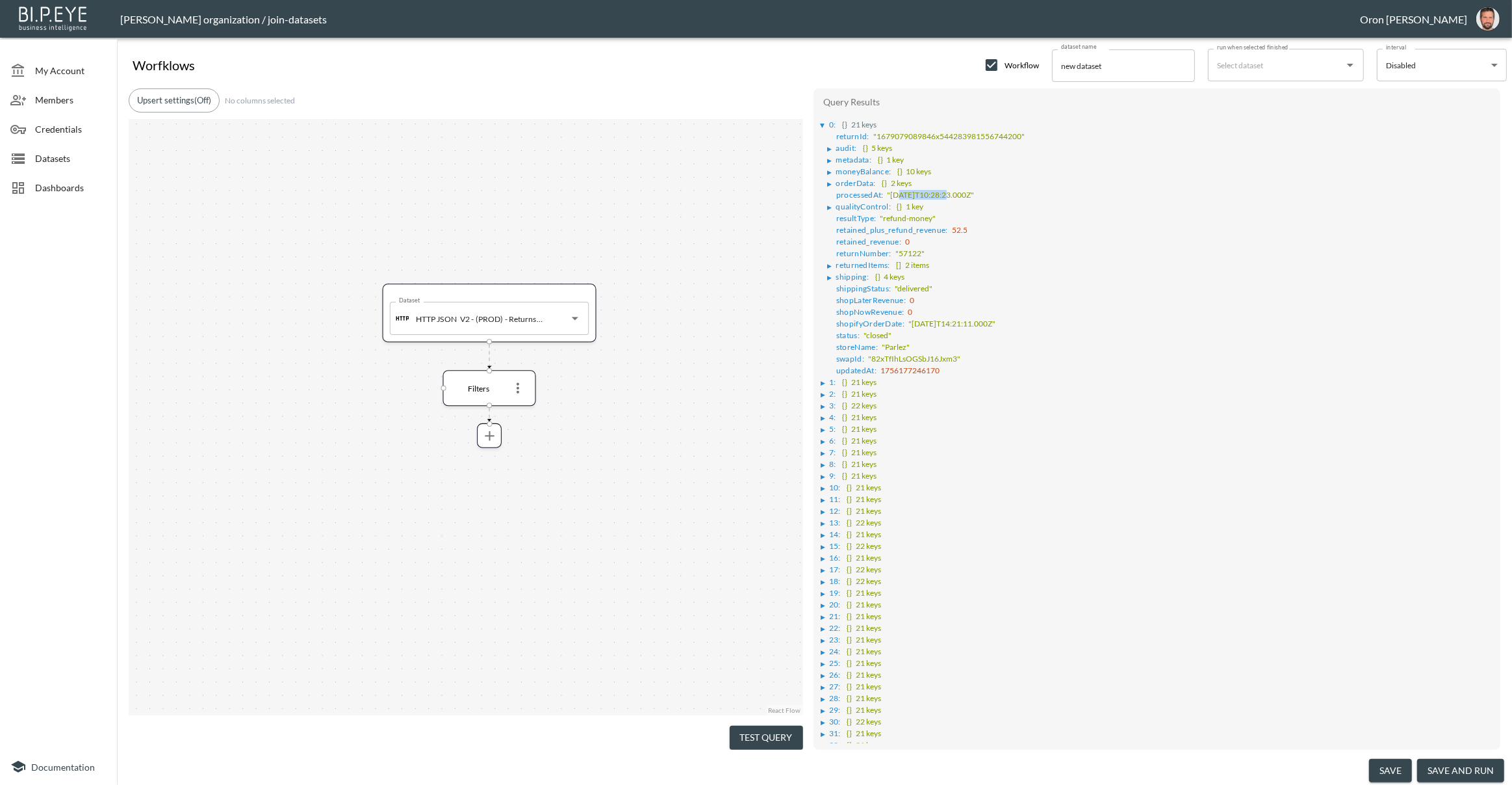
drag, startPoint x: 898, startPoint y: 193, endPoint x: 948, endPoint y: 193, distance: 50.0
click at [948, 193] on span ""2023-03-23T10:28:23.000Z"" at bounding box center [931, 194] width 87 height 10
drag, startPoint x: 890, startPoint y: 192, endPoint x: 987, endPoint y: 193, distance: 97.0
click at [974, 193] on span ""2023-03-23T10:28:23.000Z"" at bounding box center [931, 194] width 87 height 10
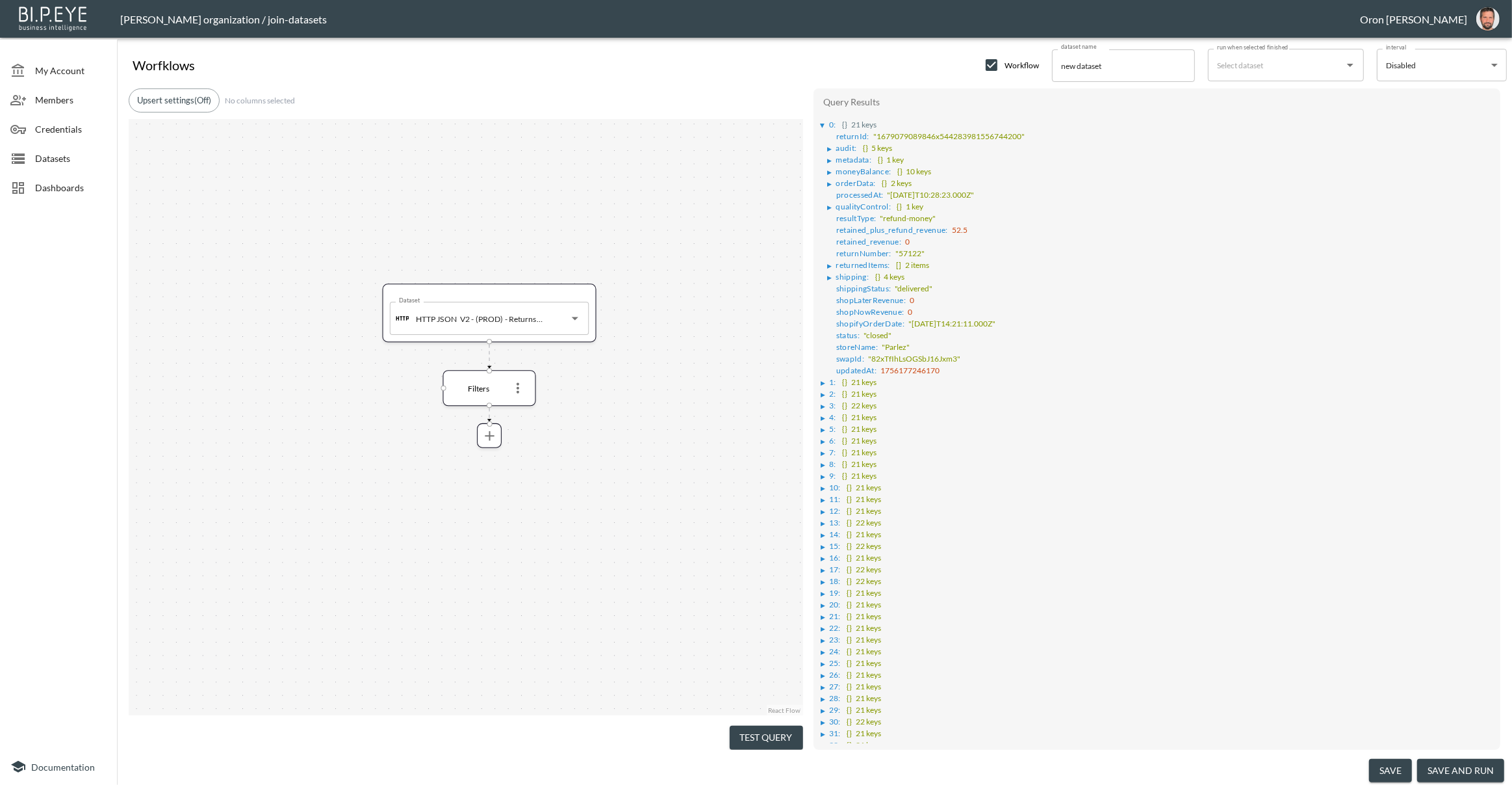
drag, startPoint x: 913, startPoint y: 321, endPoint x: 1008, endPoint y: 315, distance: 95.2
click at [996, 319] on span ""2023-03-05T14:21:11.000Z"" at bounding box center [952, 323] width 87 height 10
click at [831, 146] on div "▶" at bounding box center [830, 148] width 4 height 6
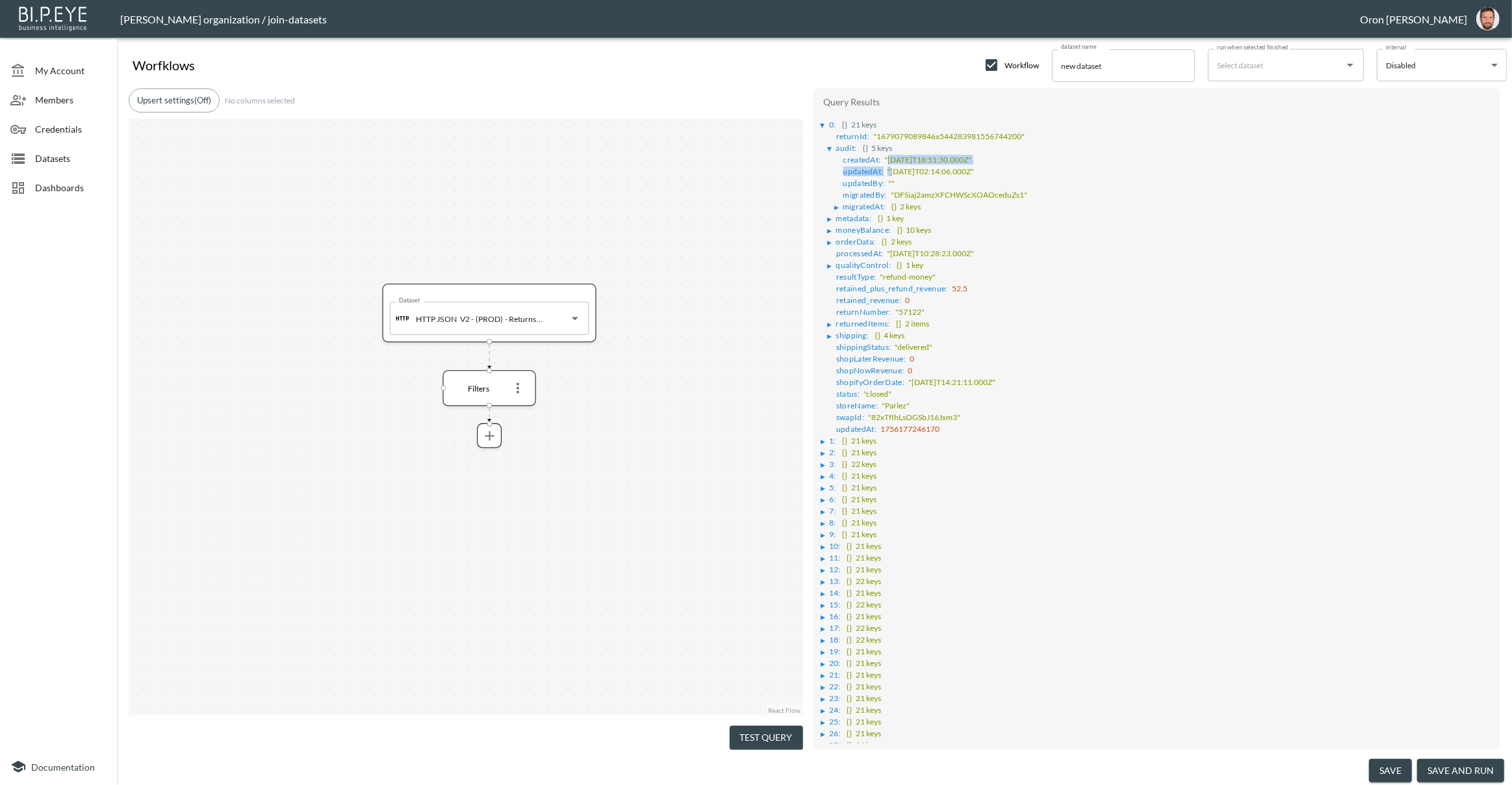
drag, startPoint x: 891, startPoint y: 171, endPoint x: 889, endPoint y: 156, distance: 15.1
click at [889, 156] on ul "createdAt : "2023-03-17T18:51:30.000Z" updatedAt : "2025-08-26T02:14:06.000Z" u…" at bounding box center [1161, 182] width 666 height 58
click at [889, 156] on span ""2023-03-17T18:51:30.000Z"" at bounding box center [929, 159] width 87 height 10
drag, startPoint x: 967, startPoint y: 169, endPoint x: 891, endPoint y: 168, distance: 76.0
click at [891, 168] on span ""2025-08-26T02:14:06.000Z"" at bounding box center [931, 170] width 87 height 10
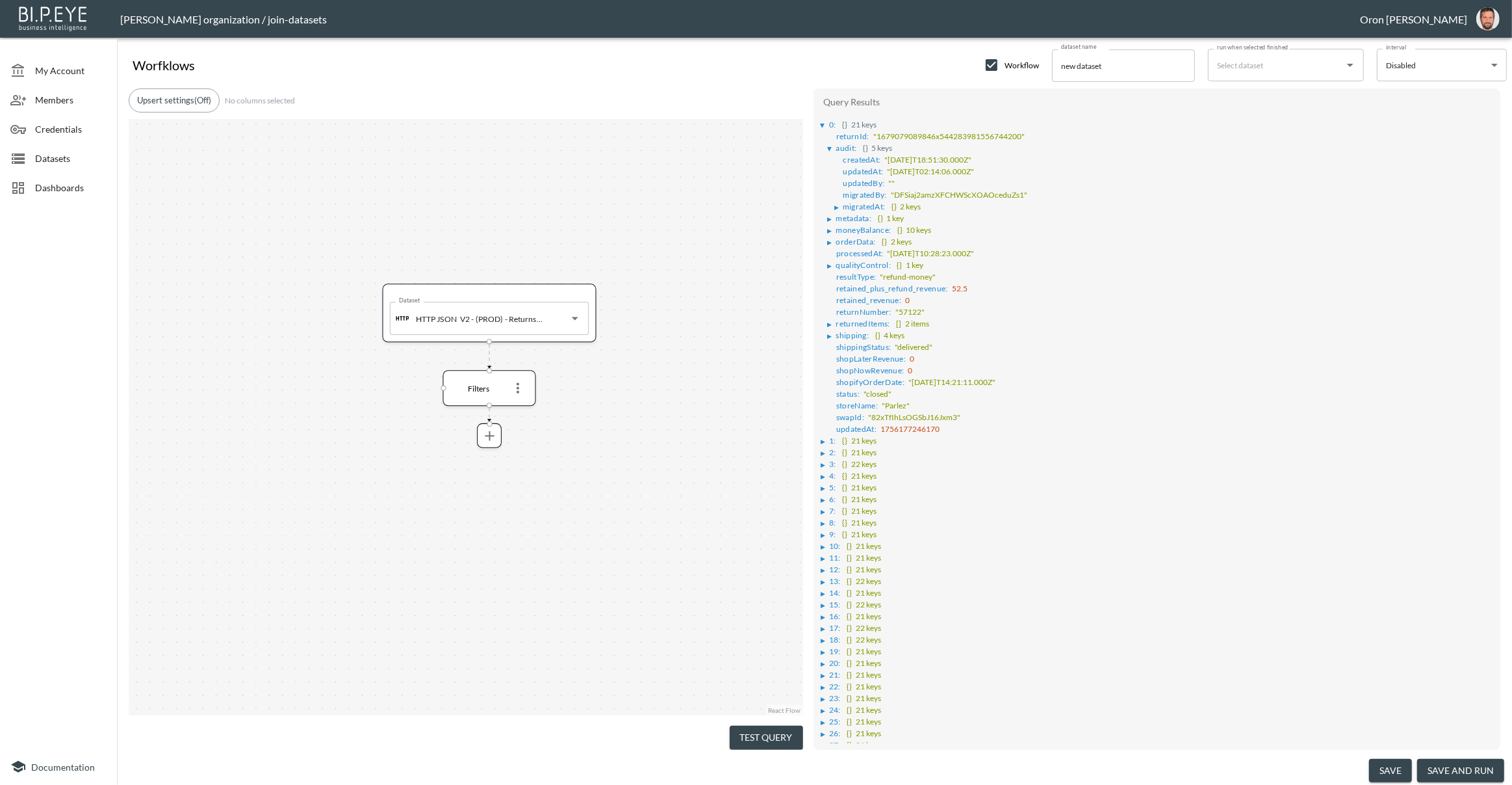
click at [69, 156] on span "Datasets" at bounding box center [71, 158] width 71 height 13
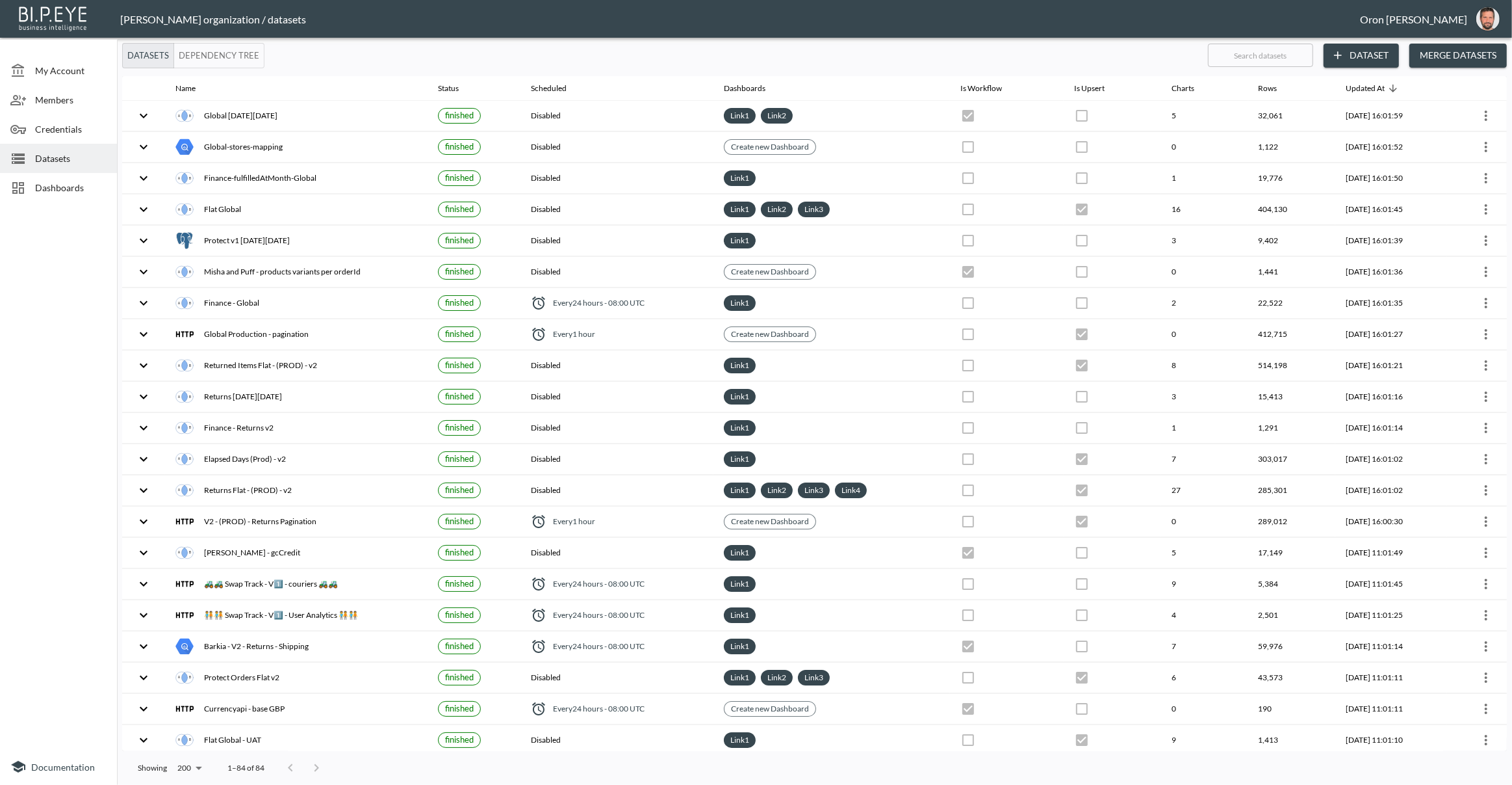
click at [1230, 59] on input "text" at bounding box center [1260, 55] width 105 height 33
type input "re"
checkbox input "false"
checkbox input "true"
checkbox input "false"
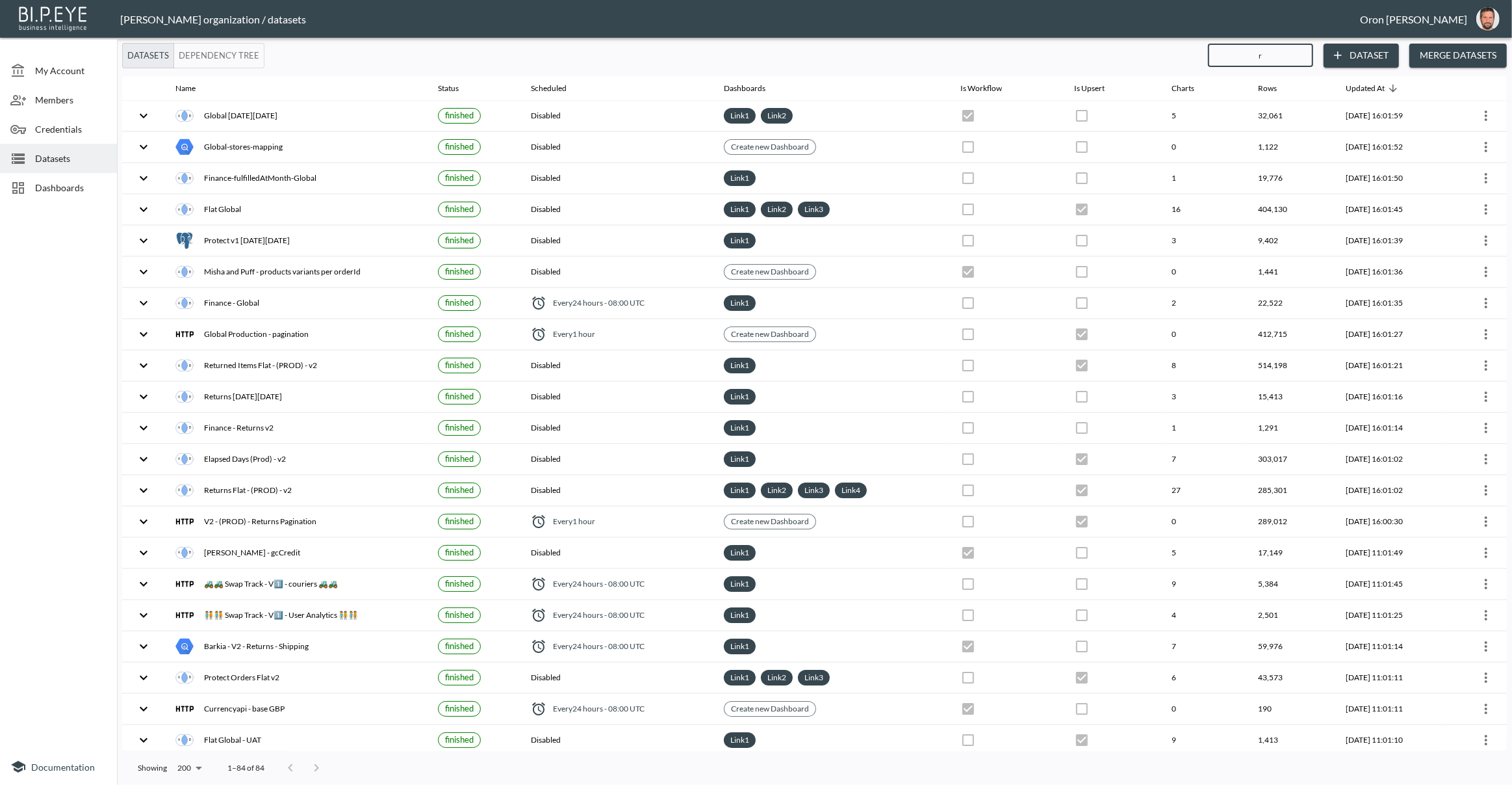
checkbox input "false"
checkbox input "true"
checkbox input "false"
checkbox input "true"
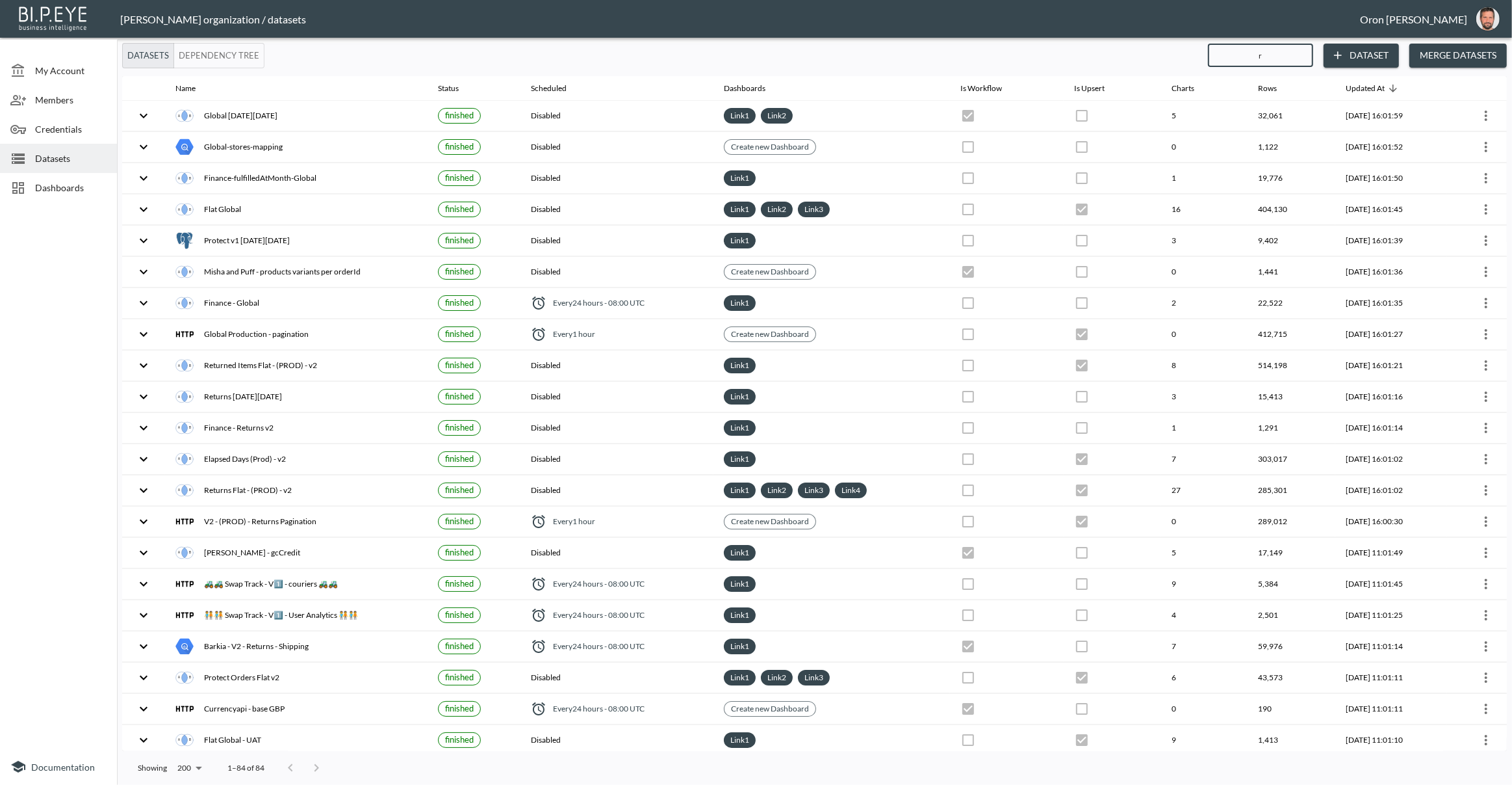
checkbox input "false"
checkbox input "true"
checkbox input "false"
checkbox input "true"
checkbox input "false"
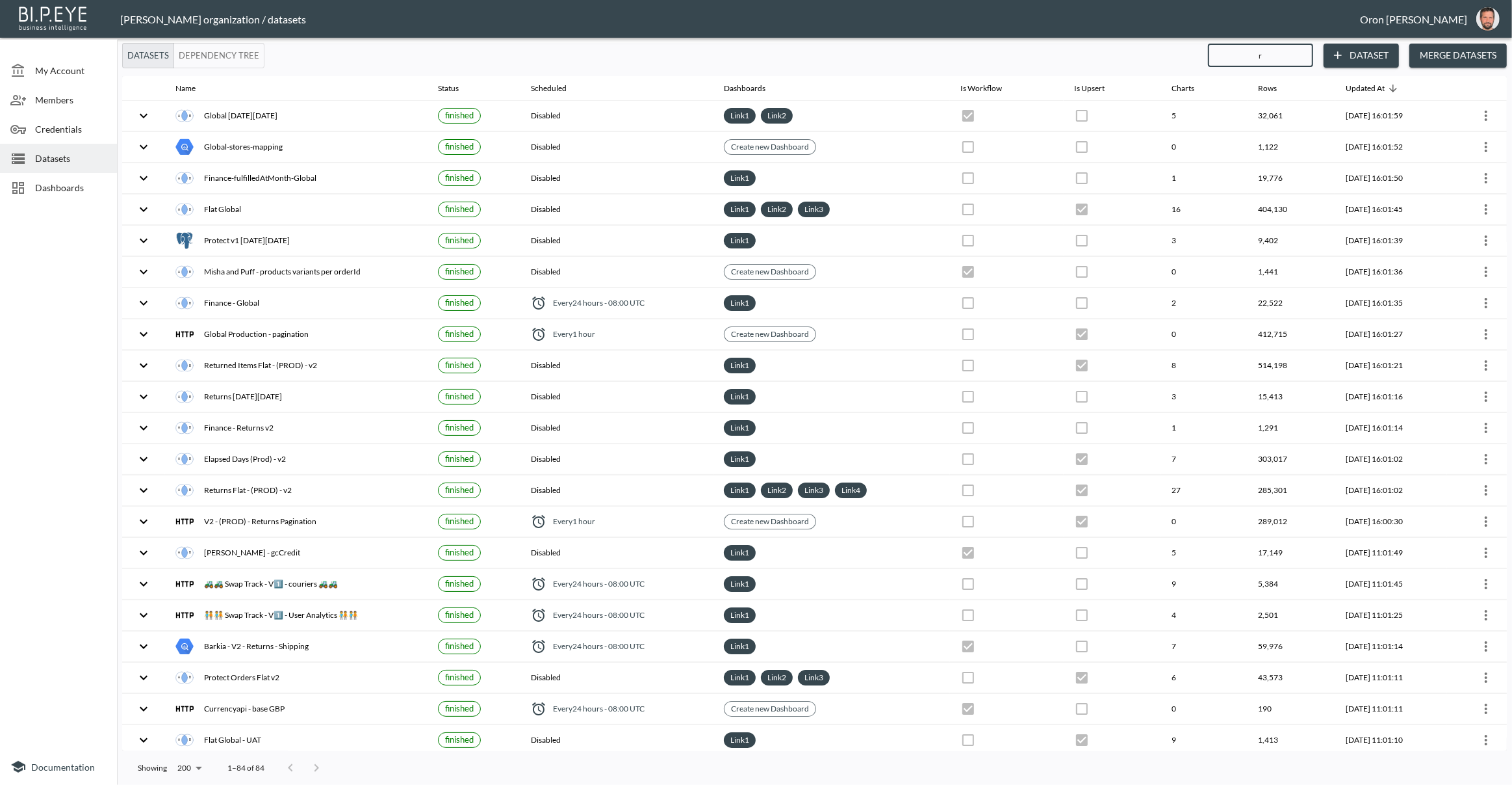
checkbox input "true"
checkbox input "false"
checkbox input "true"
checkbox input "false"
checkbox input "true"
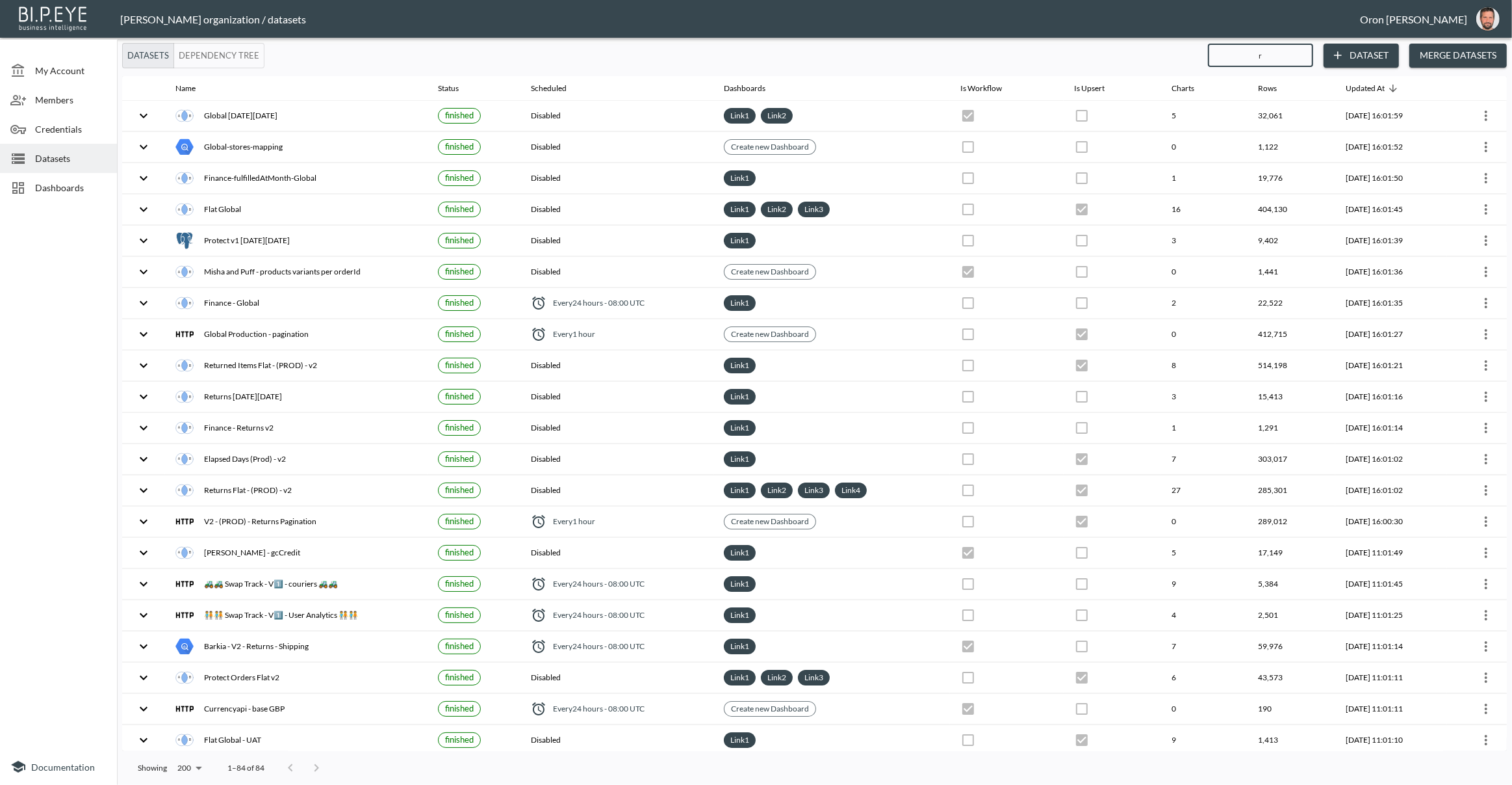
checkbox input "true"
checkbox input "false"
checkbox input "true"
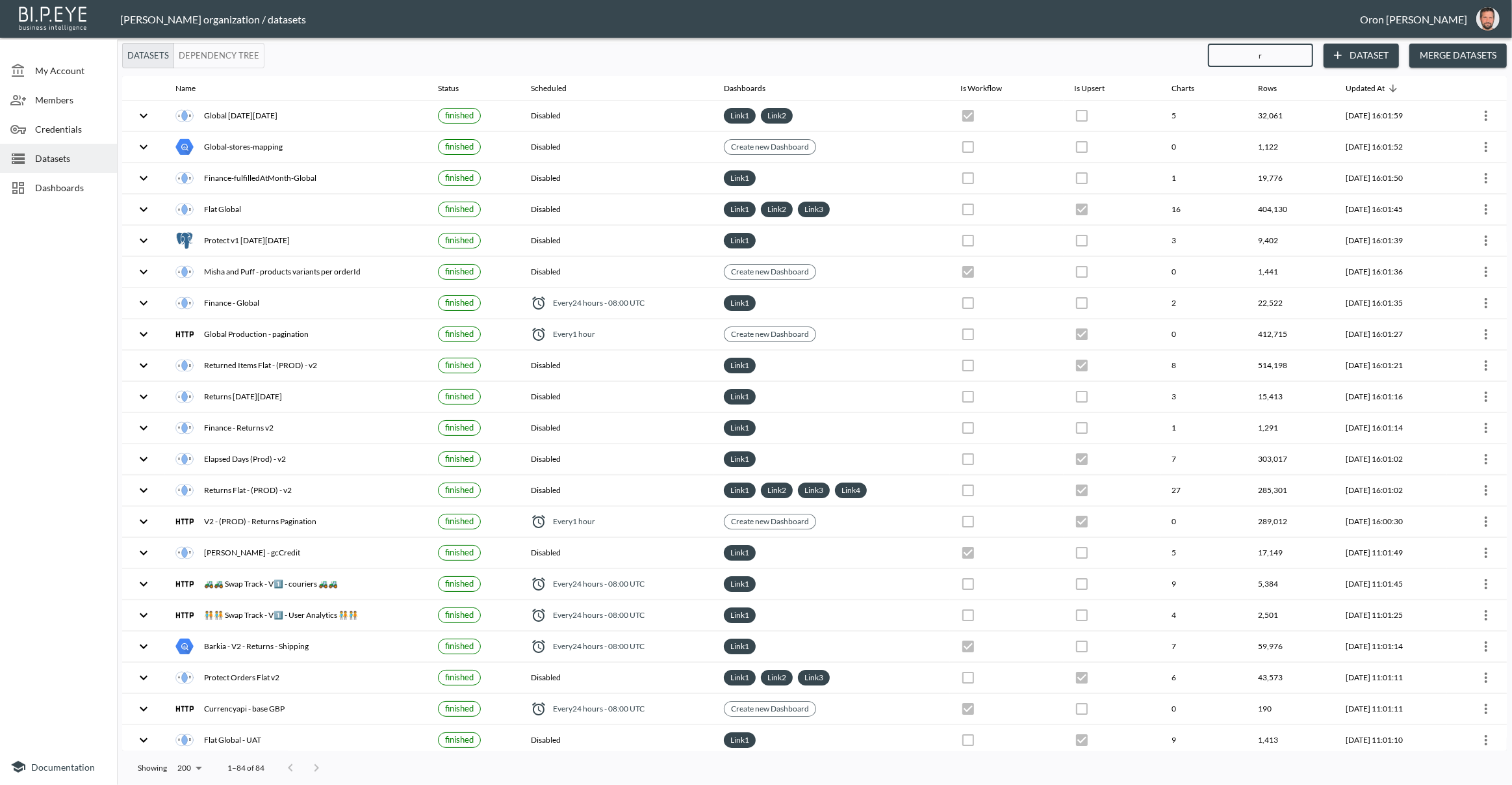
checkbox input "false"
checkbox input "true"
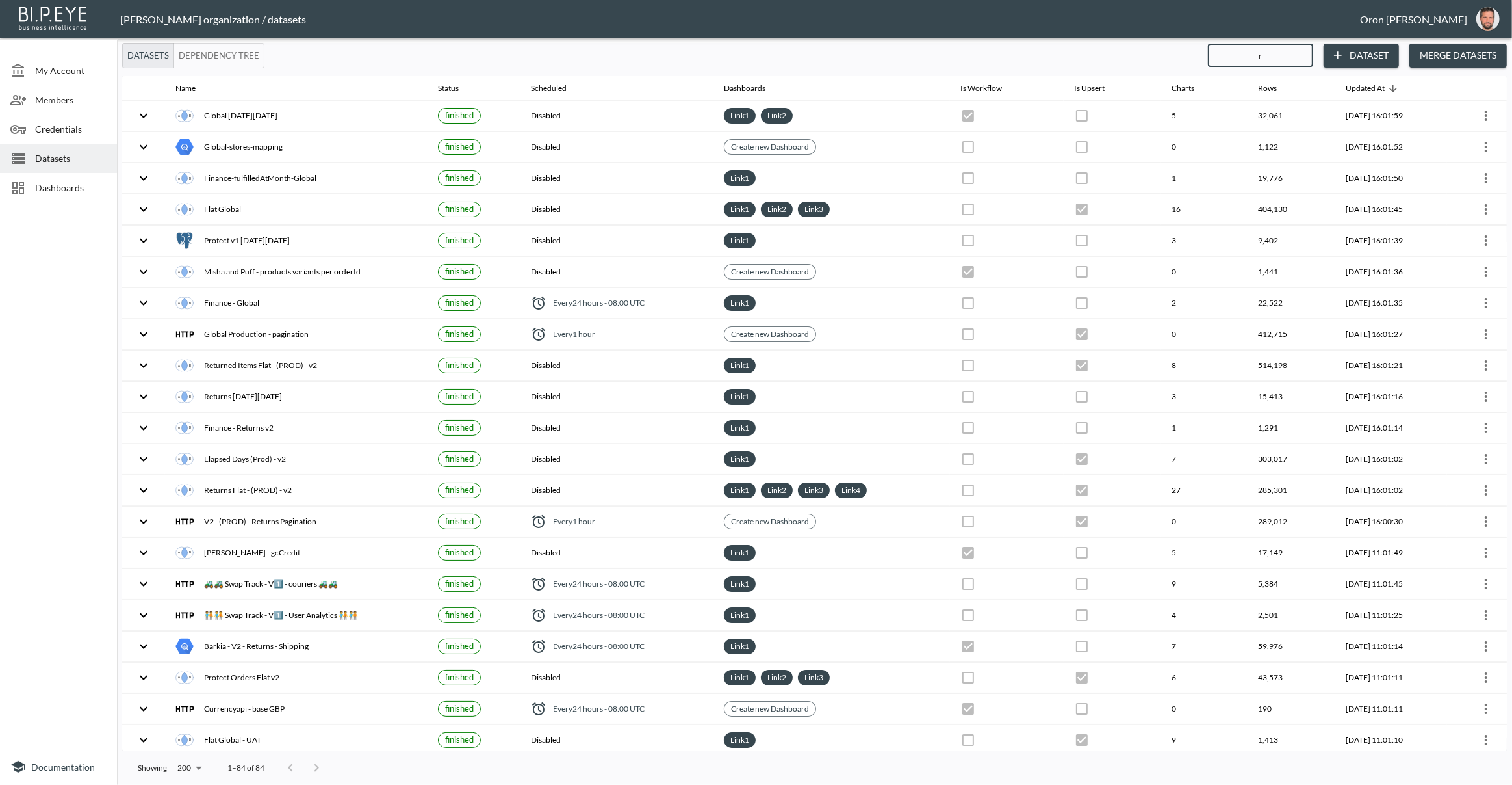
checkbox input "true"
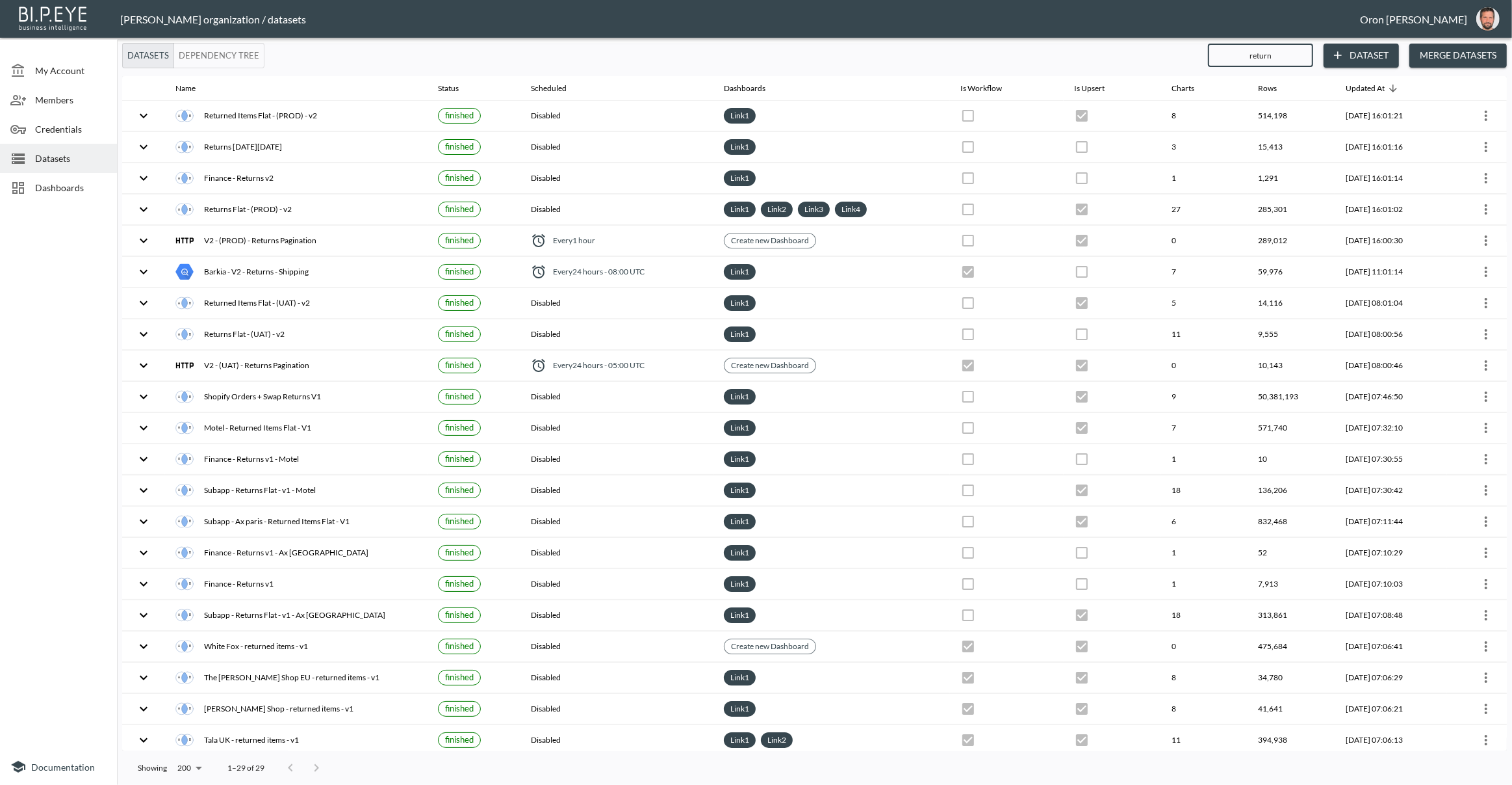
click at [65, 176] on div "Dashboards" at bounding box center [58, 187] width 117 height 29
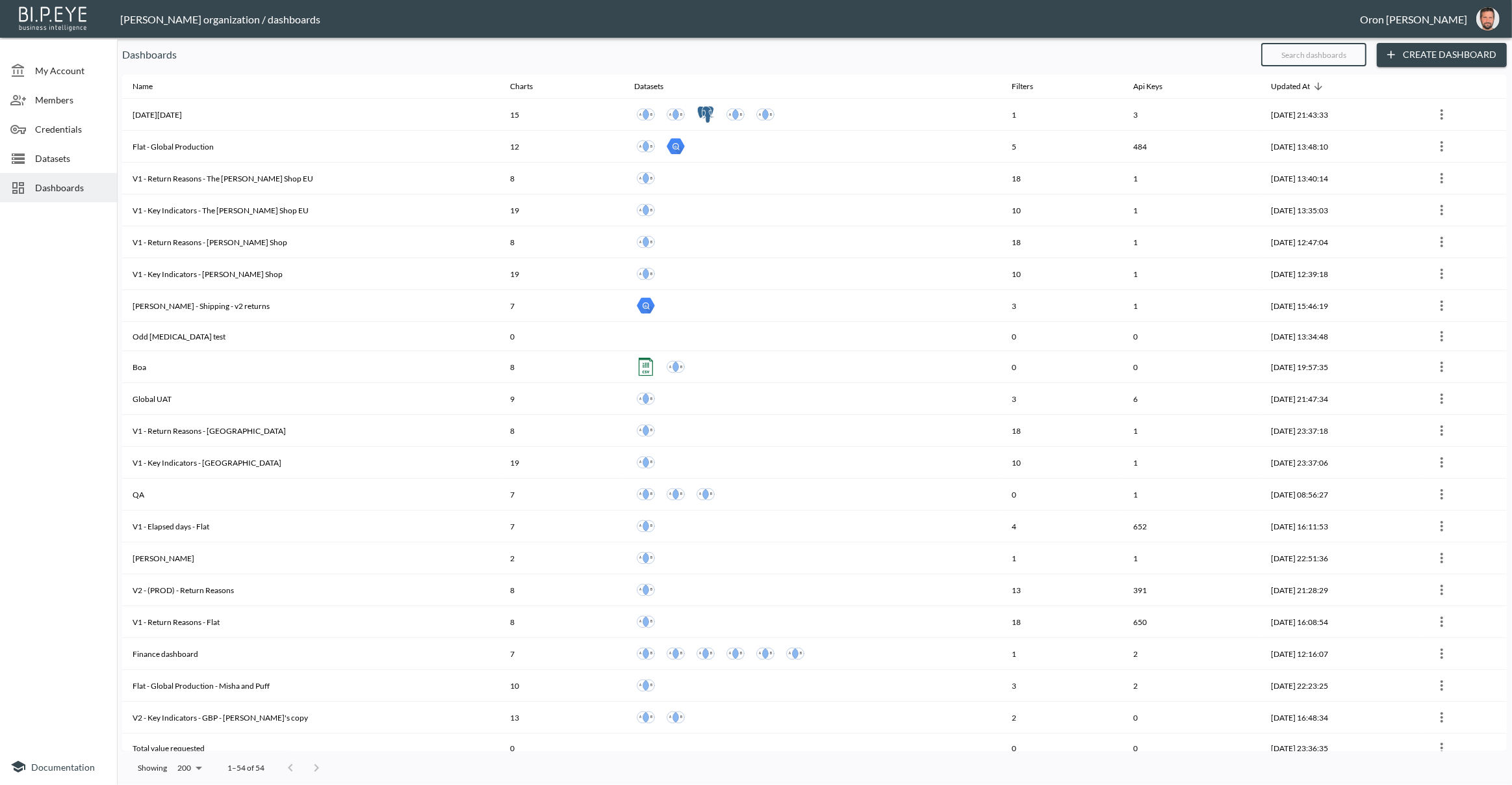
click at [1339, 56] on input "text" at bounding box center [1313, 54] width 105 height 33
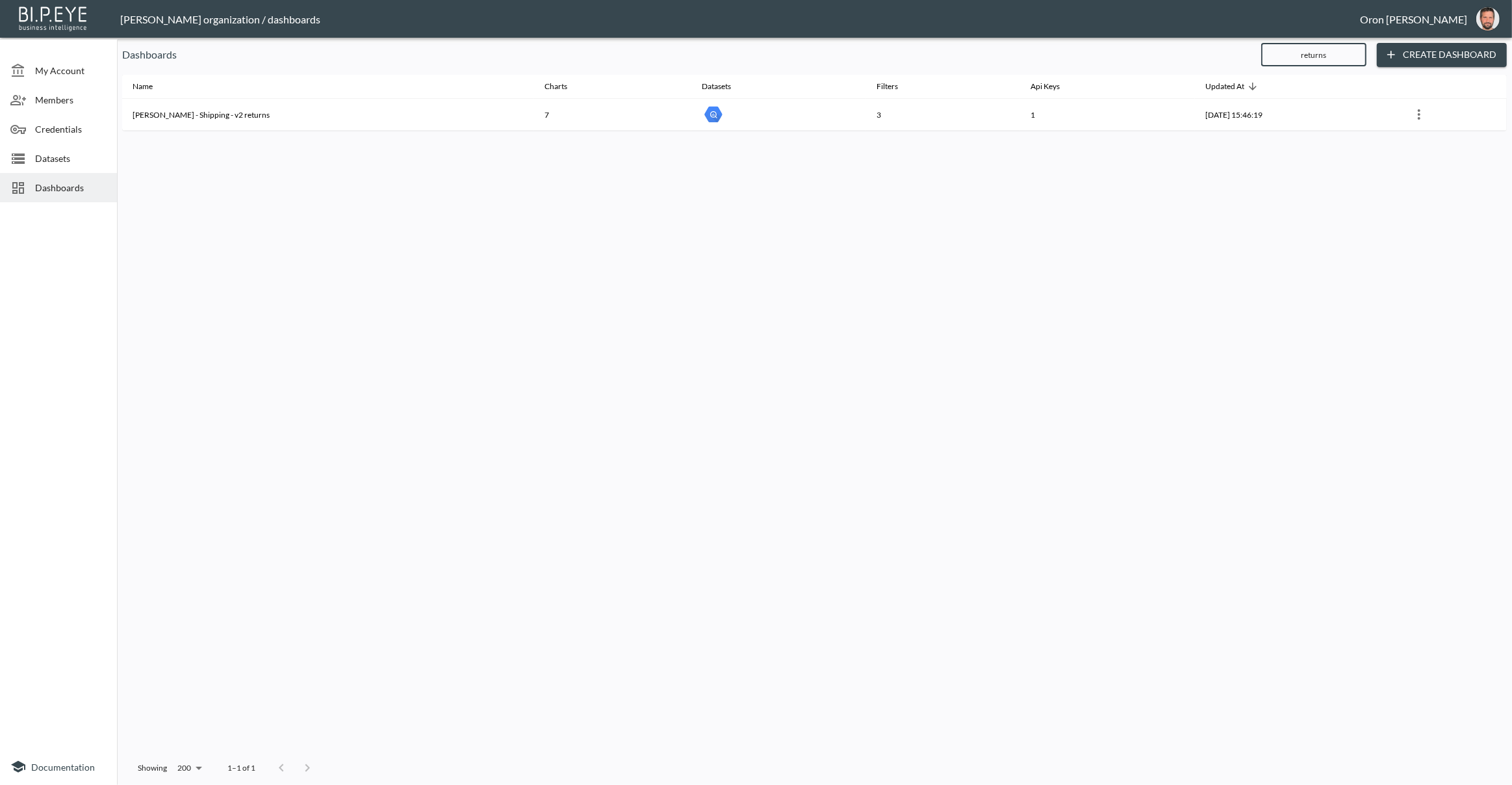
click at [61, 159] on span "Datasets" at bounding box center [71, 158] width 71 height 13
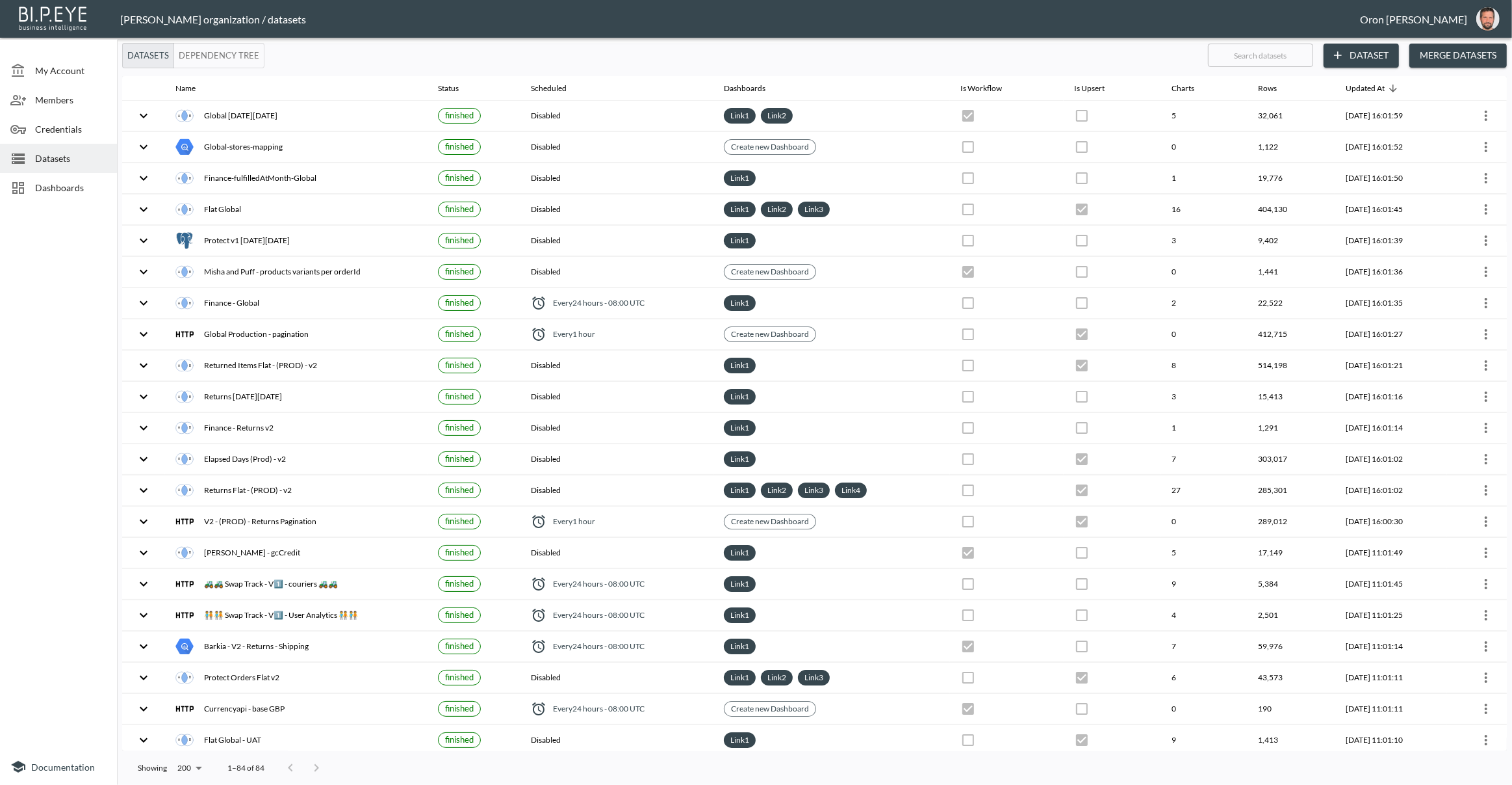
click at [1238, 55] on input "text" at bounding box center [1260, 55] width 105 height 33
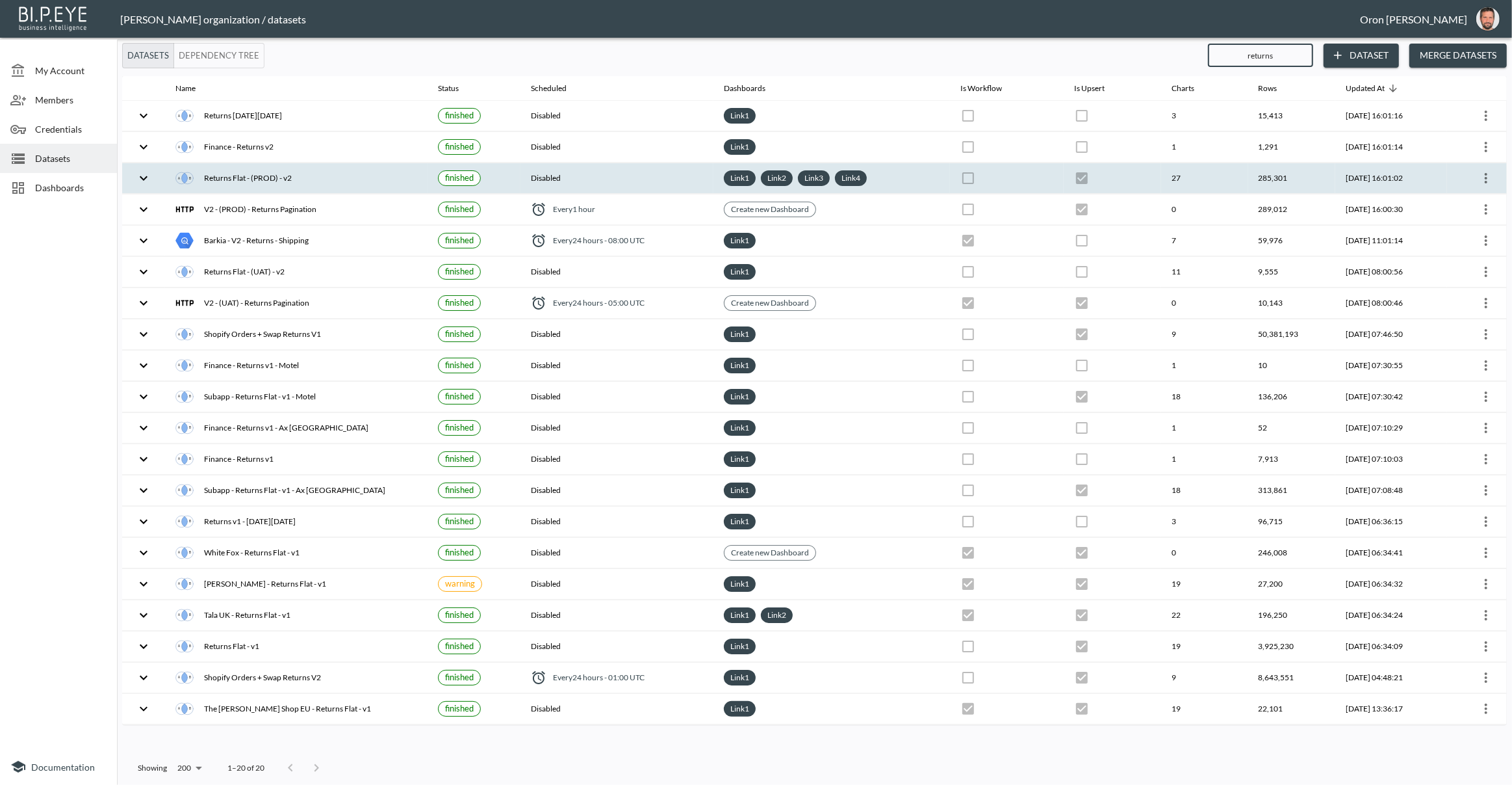
click at [1489, 177] on icon "more" at bounding box center [1486, 178] width 16 height 16
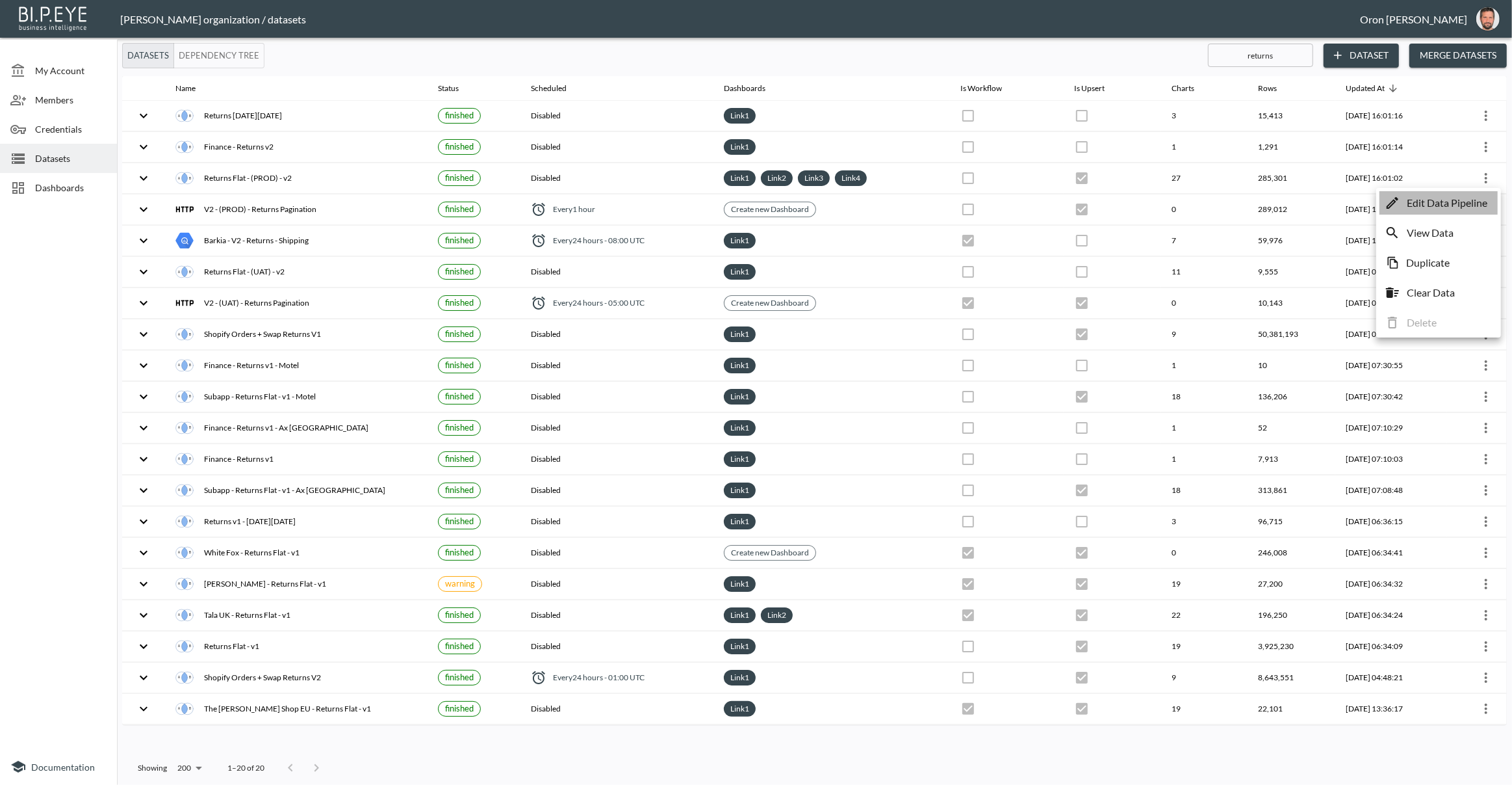
click at [1463, 198] on p "Edit Data Pipeline" at bounding box center [1447, 203] width 80 height 16
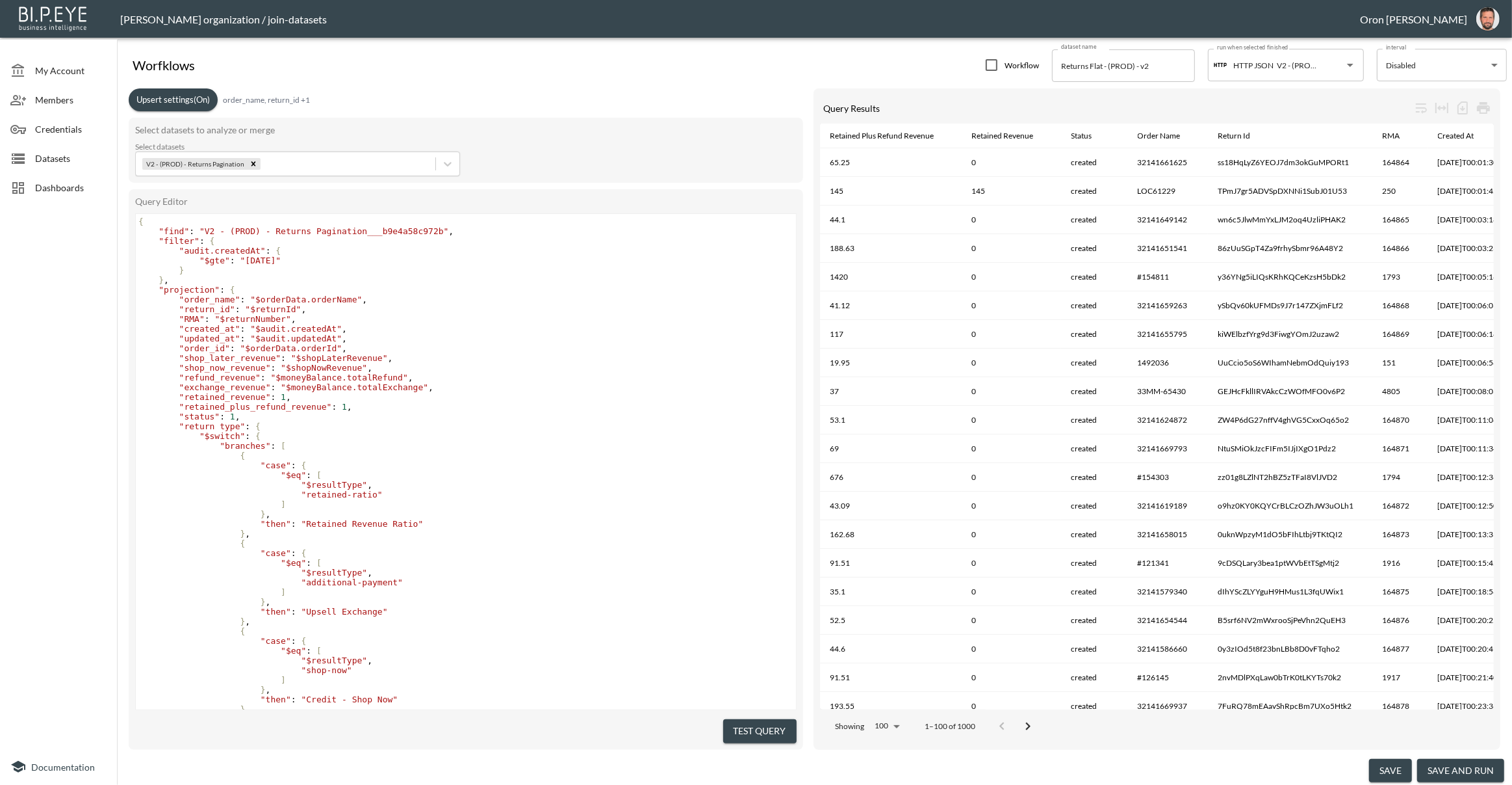
click at [245, 252] on span ""audit.createdAt"" at bounding box center [222, 250] width 87 height 10
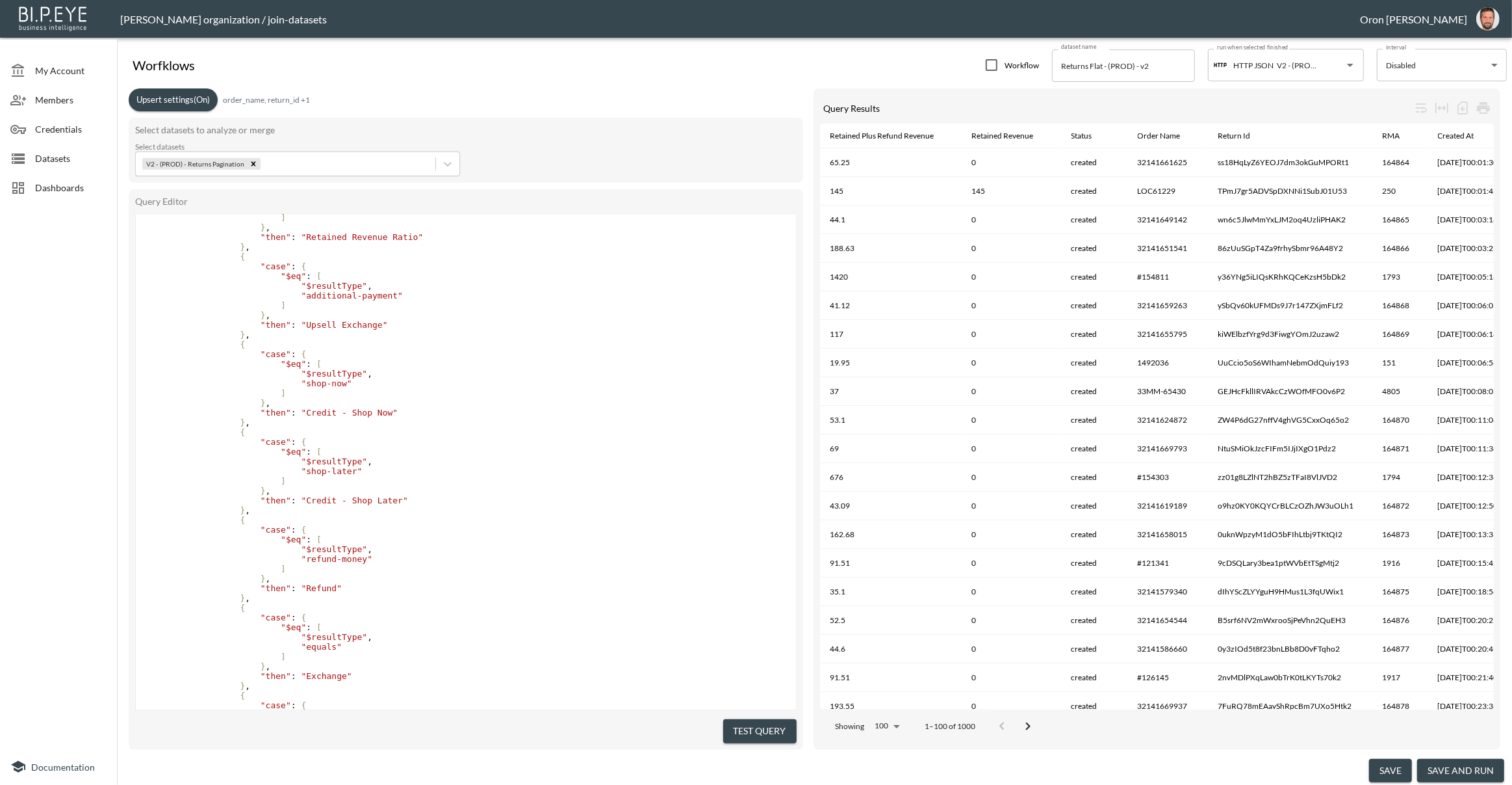
scroll to position [1, 0]
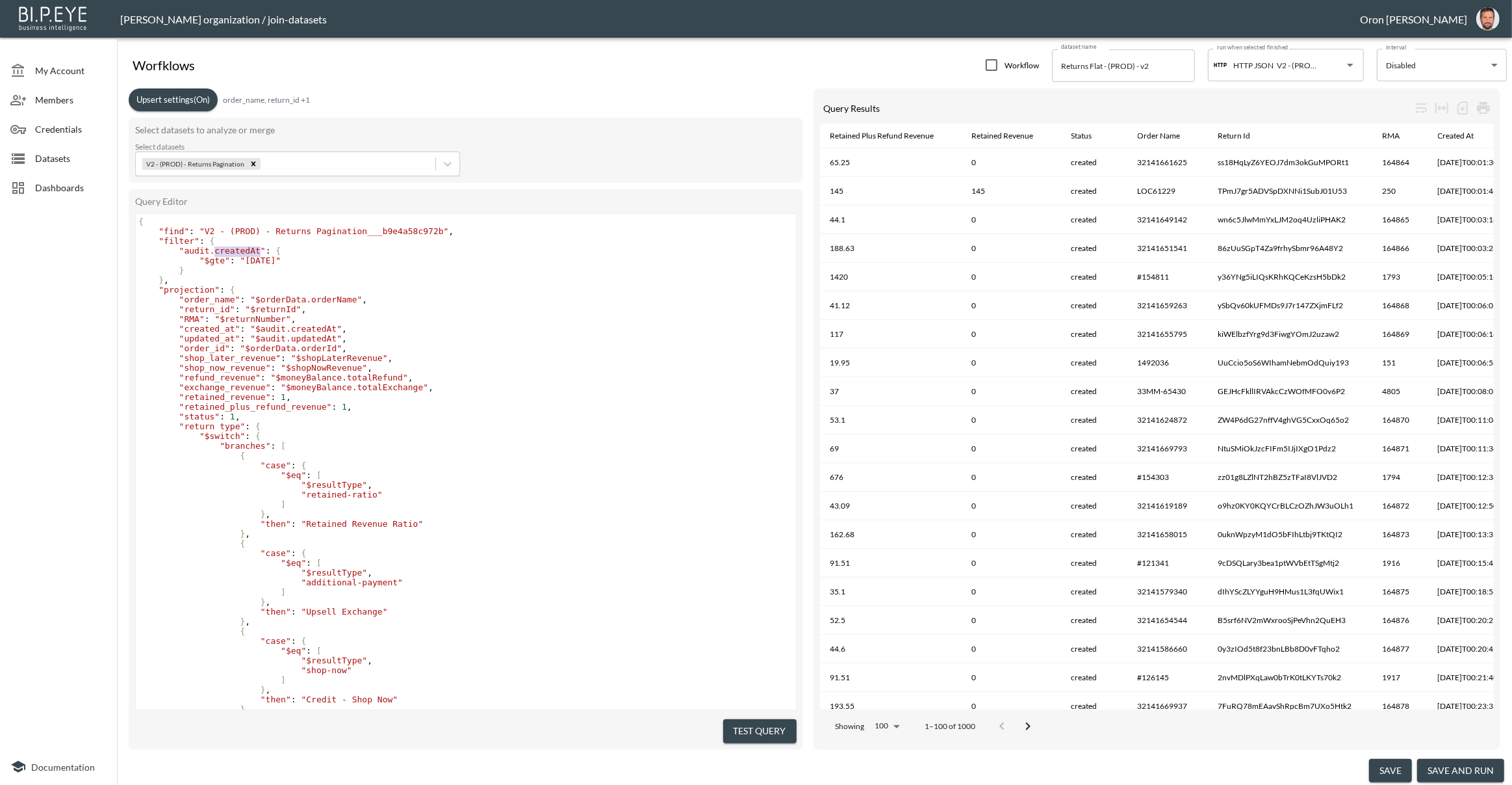
click at [48, 155] on span "Datasets" at bounding box center [71, 158] width 71 height 13
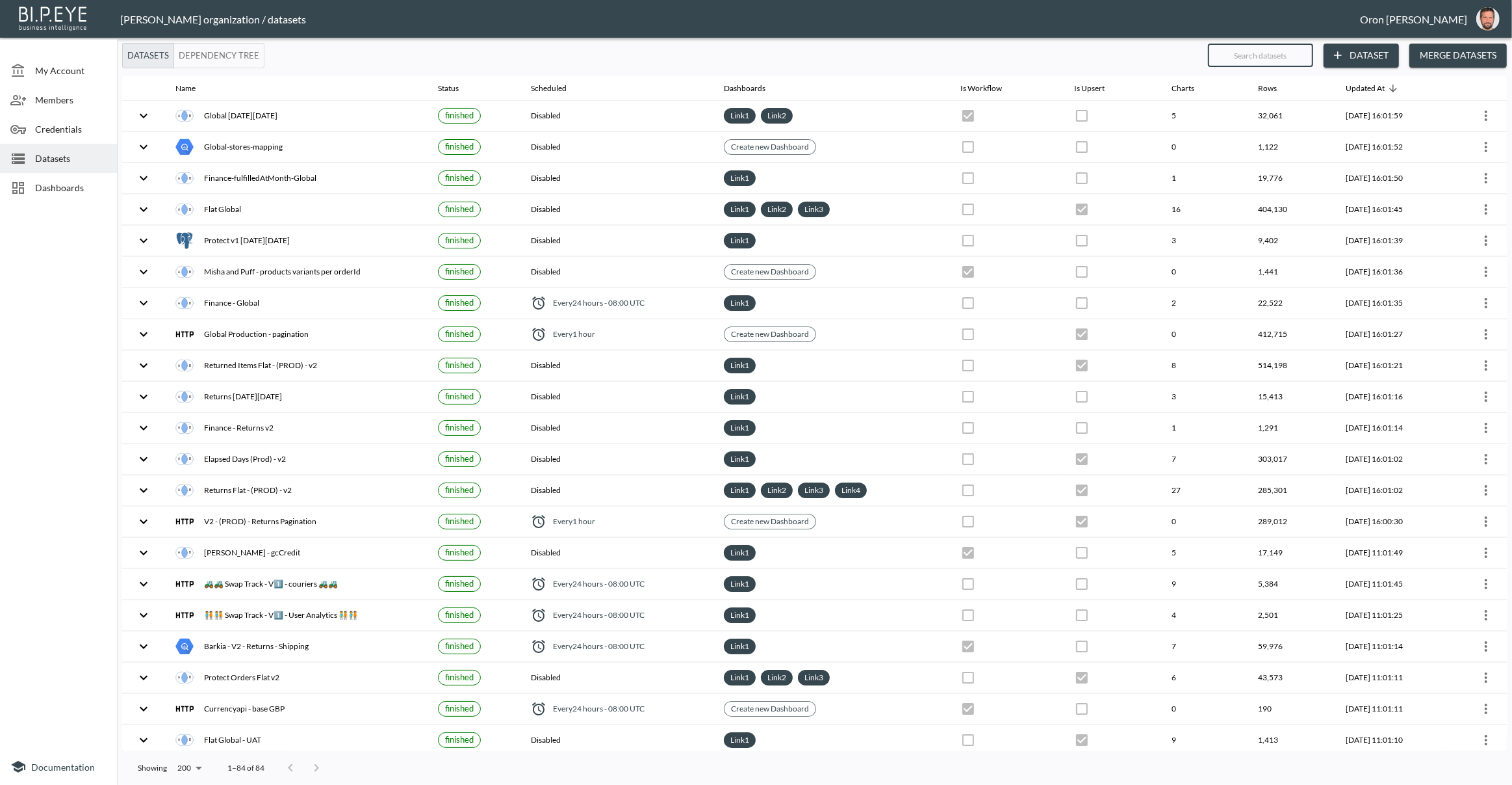
click at [1270, 57] on input "text" at bounding box center [1260, 55] width 105 height 33
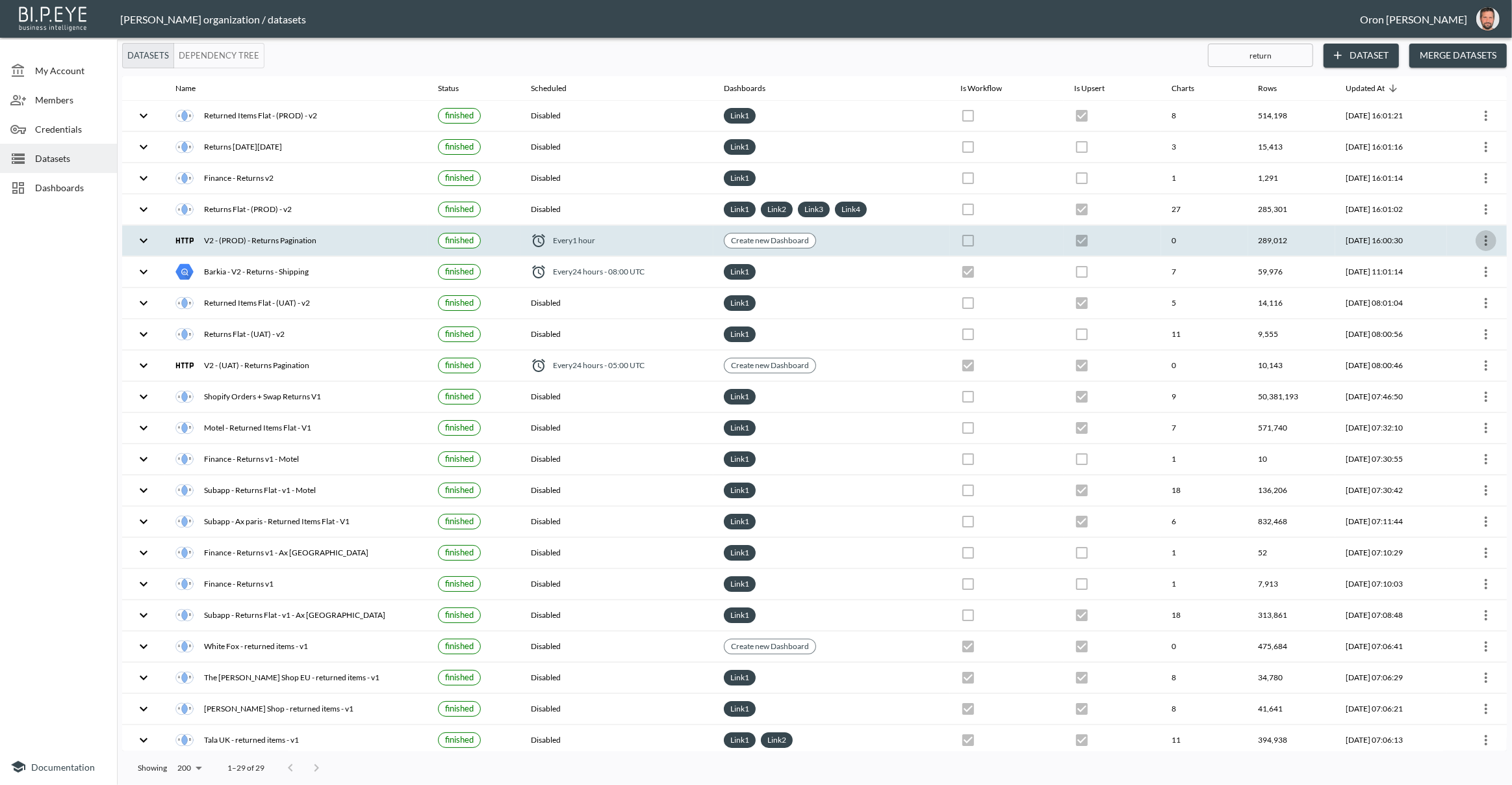
click at [1482, 236] on icon "more" at bounding box center [1486, 241] width 16 height 16
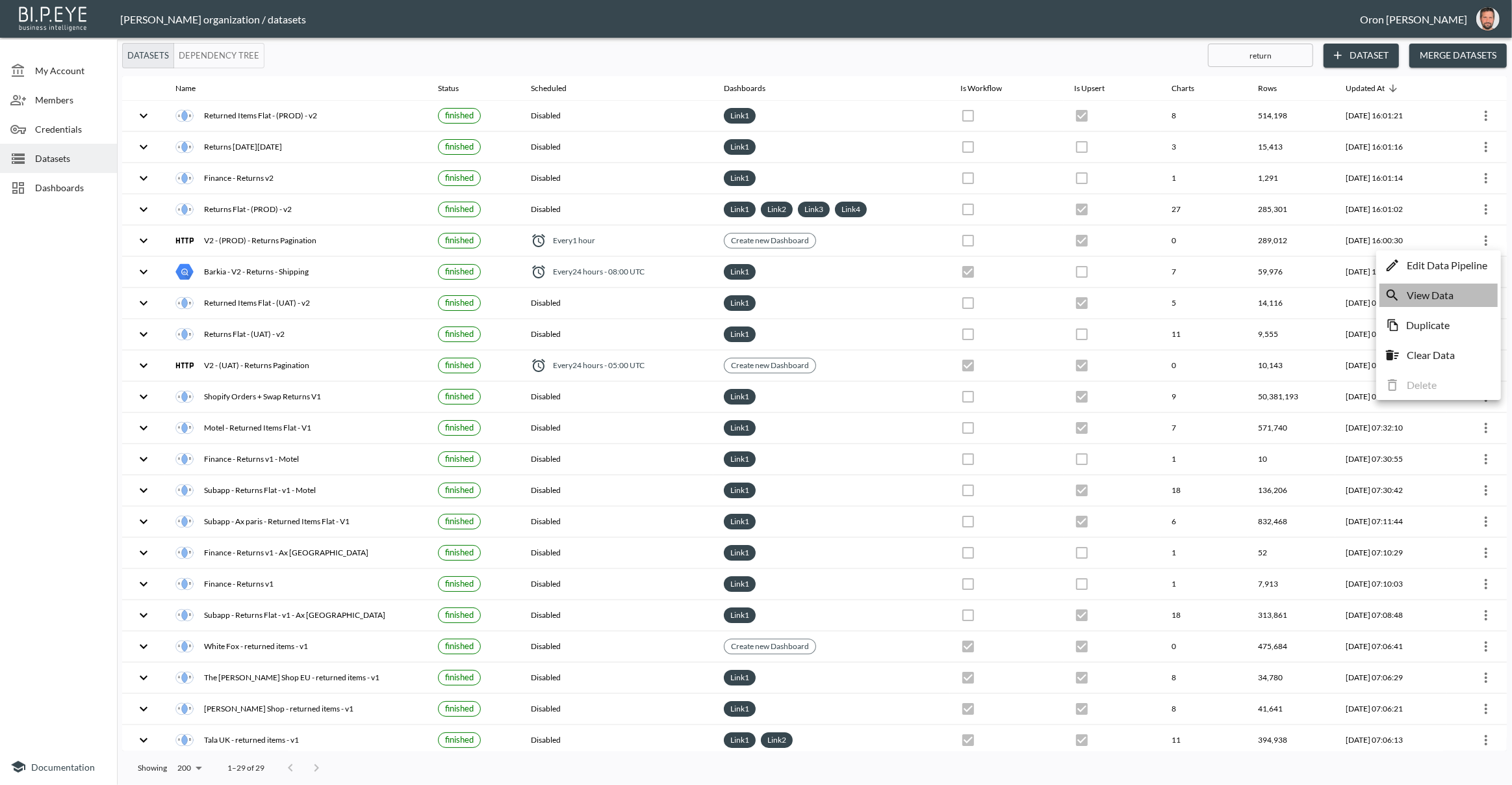
drag, startPoint x: 1435, startPoint y: 287, endPoint x: 1421, endPoint y: 287, distance: 14.0
click at [1435, 287] on p "View Data" at bounding box center [1430, 295] width 47 height 16
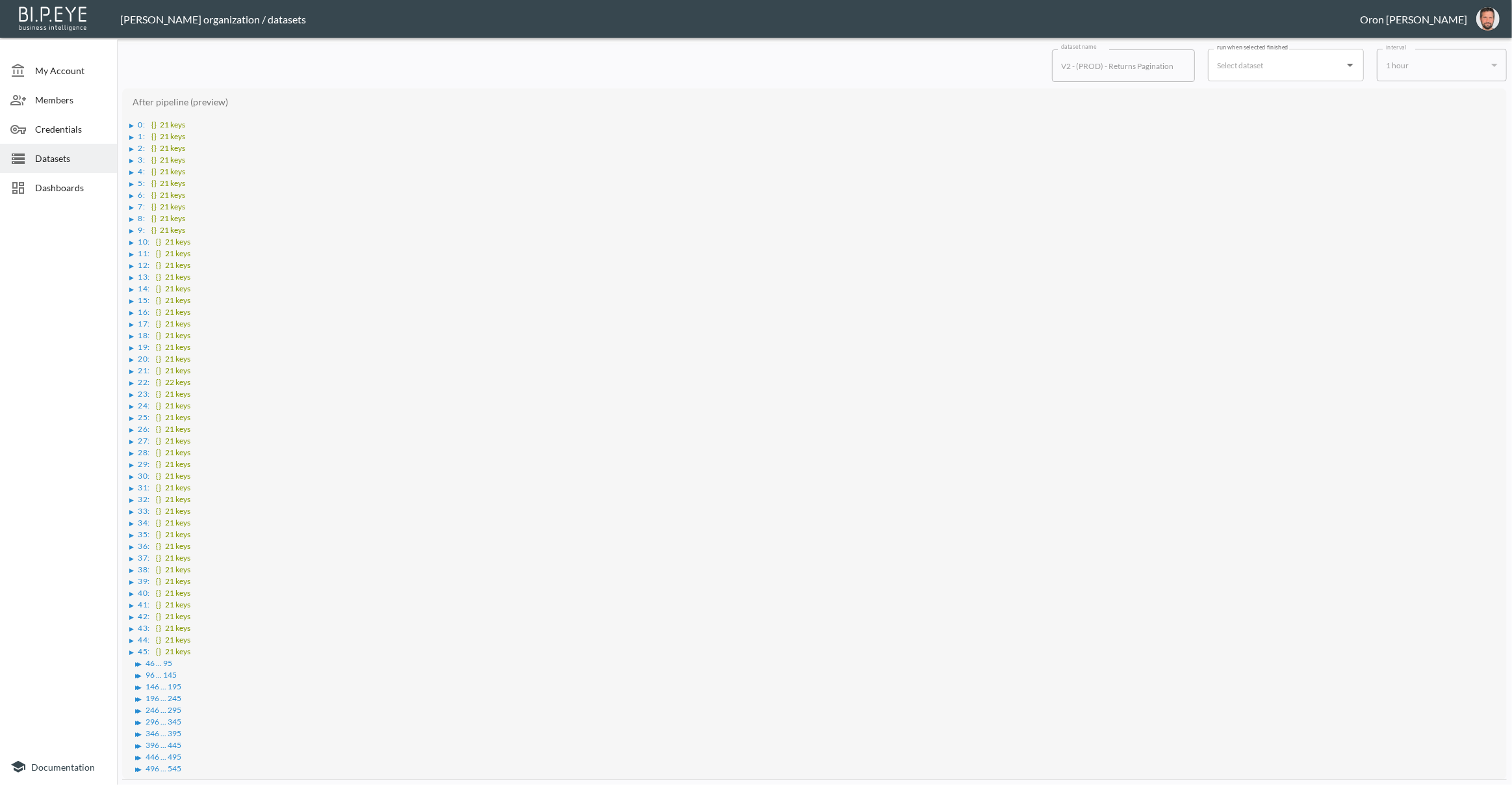
click at [128, 124] on div "After pipeline (preview) ▶ 0 : {} 21 keys ▶ 1 : {} 21 keys ▶ 2 : {} 21 keys ▶ 3…" at bounding box center [814, 434] width 1385 height 691
click at [131, 123] on div "▶" at bounding box center [132, 125] width 4 height 6
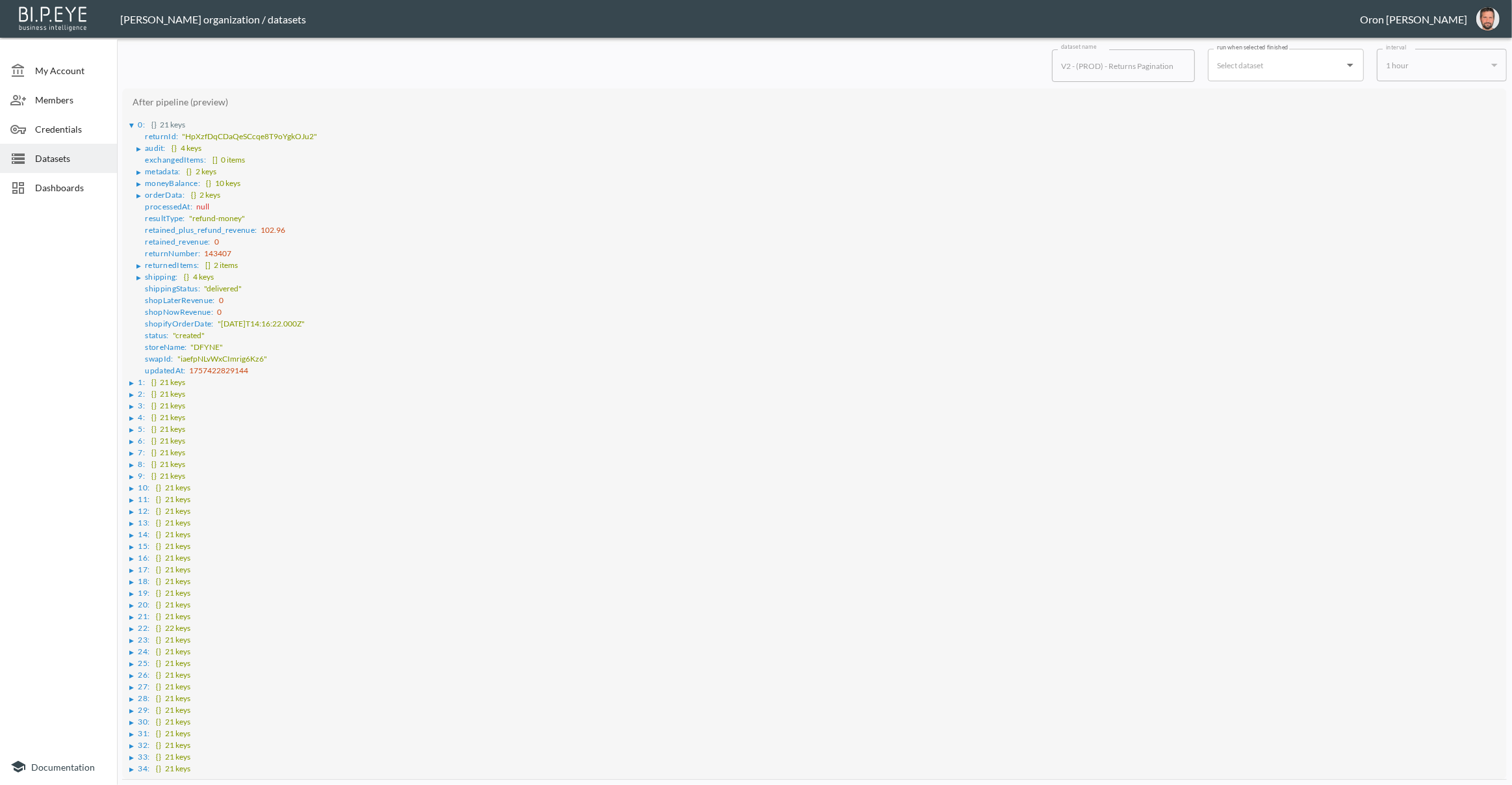
click at [139, 149] on div "▶" at bounding box center [139, 148] width 4 height 6
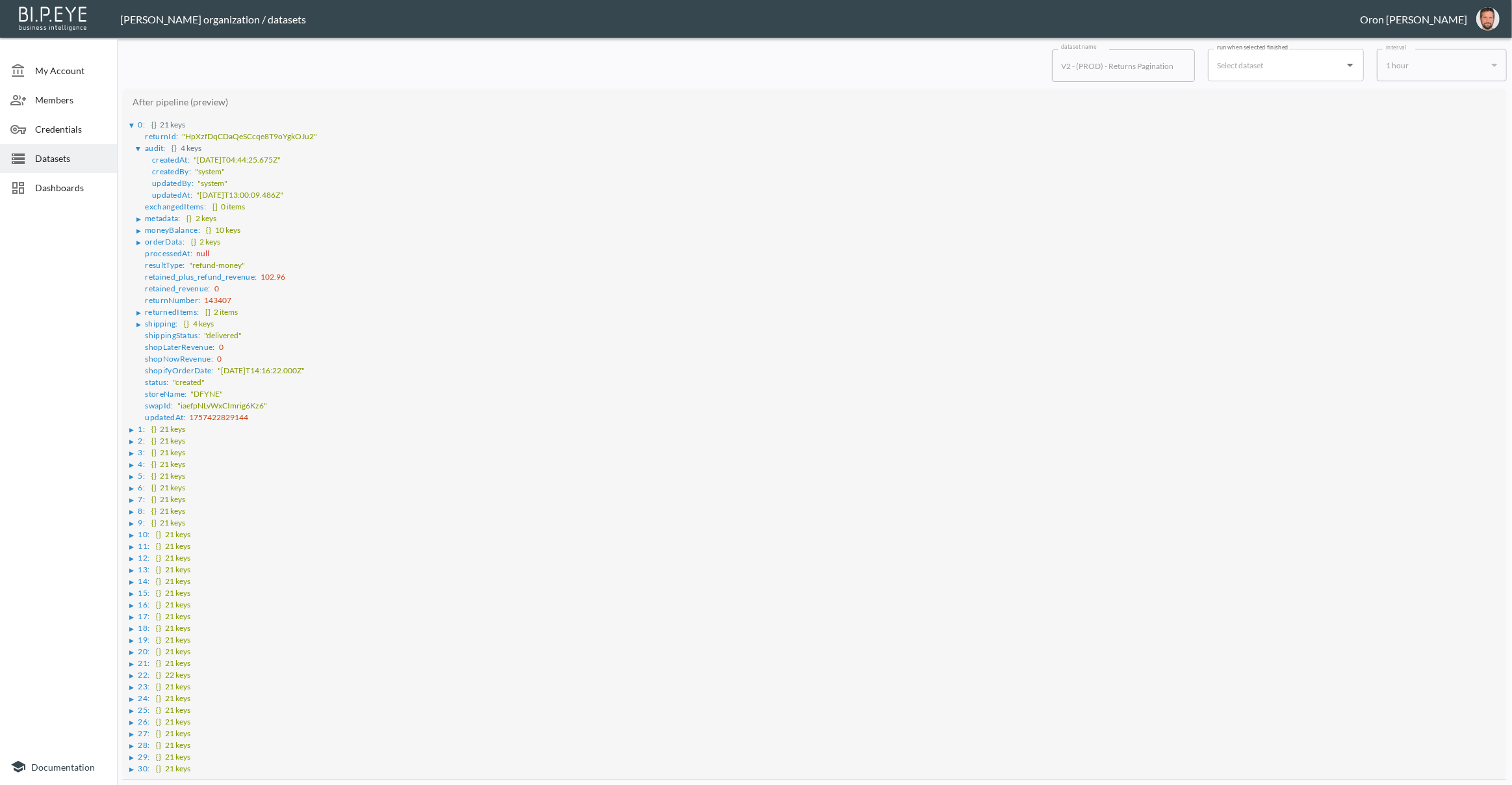
drag, startPoint x: 198, startPoint y: 194, endPoint x: 241, endPoint y: 192, distance: 43.0
click at [245, 192] on span ""2025-09-09T13:00:09.486Z"" at bounding box center [239, 194] width 87 height 10
drag, startPoint x: 199, startPoint y: 193, endPoint x: 184, endPoint y: 188, distance: 15.8
click at [283, 190] on span ""2025-09-09T13:00:09.486Z"" at bounding box center [239, 194] width 87 height 10
click at [163, 190] on span "updatedAt :" at bounding box center [172, 194] width 41 height 10
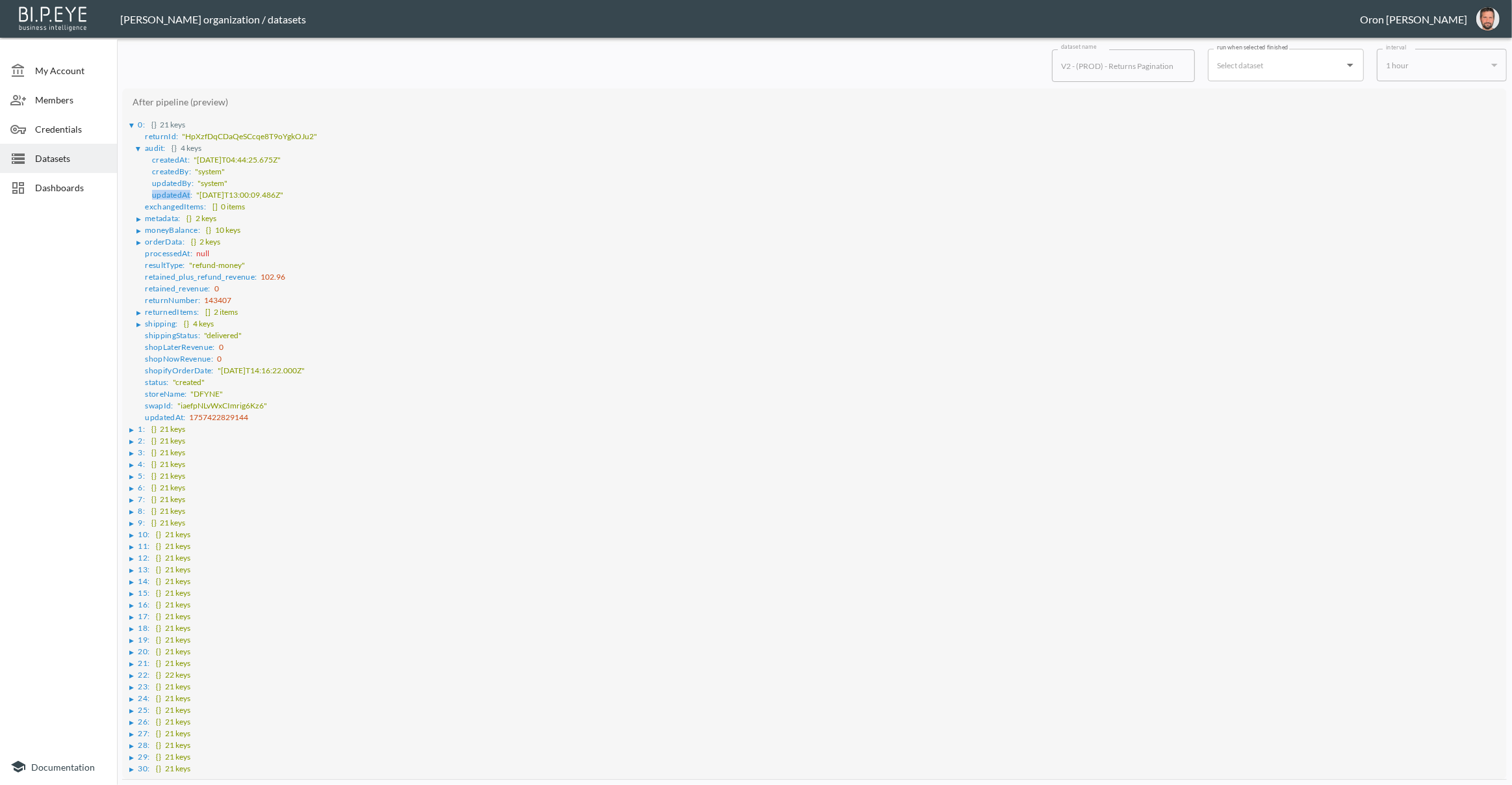
click at [163, 190] on span "updatedAt :" at bounding box center [172, 194] width 41 height 10
copy span "updatedAt"
click at [54, 156] on span "Datasets" at bounding box center [71, 158] width 71 height 13
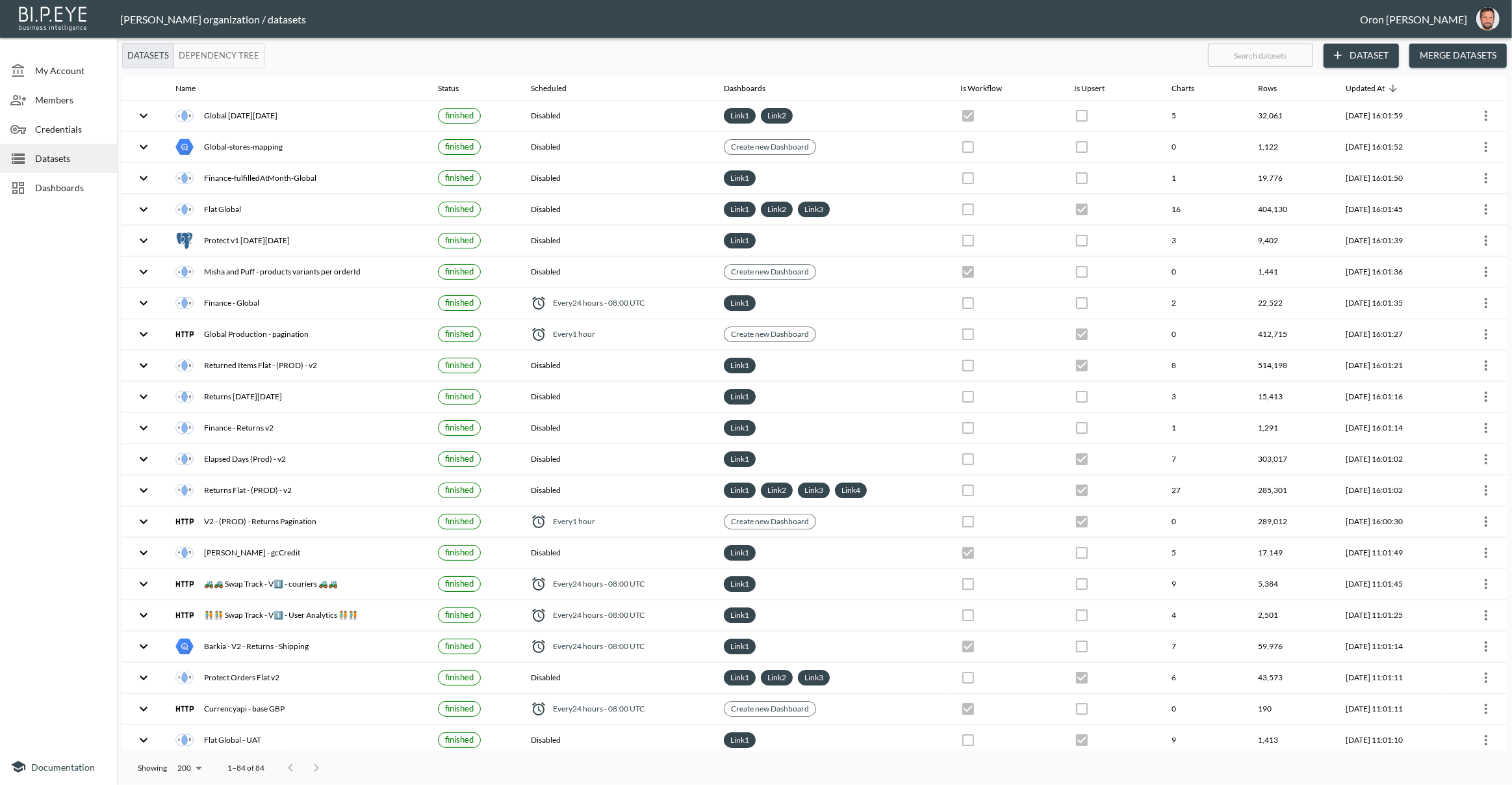
click at [1290, 51] on input "text" at bounding box center [1260, 55] width 105 height 33
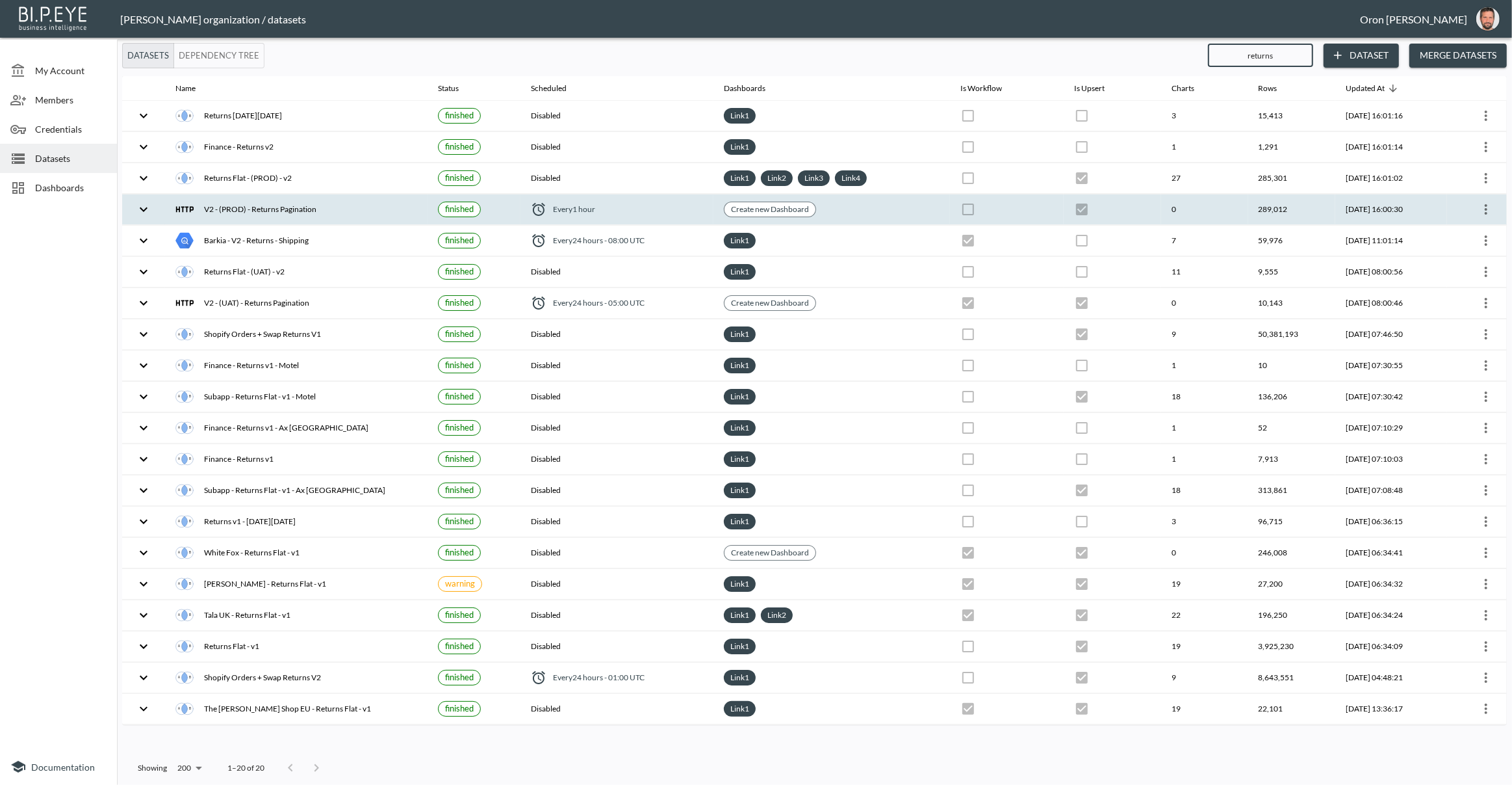
click at [1490, 205] on icon "more" at bounding box center [1486, 209] width 16 height 16
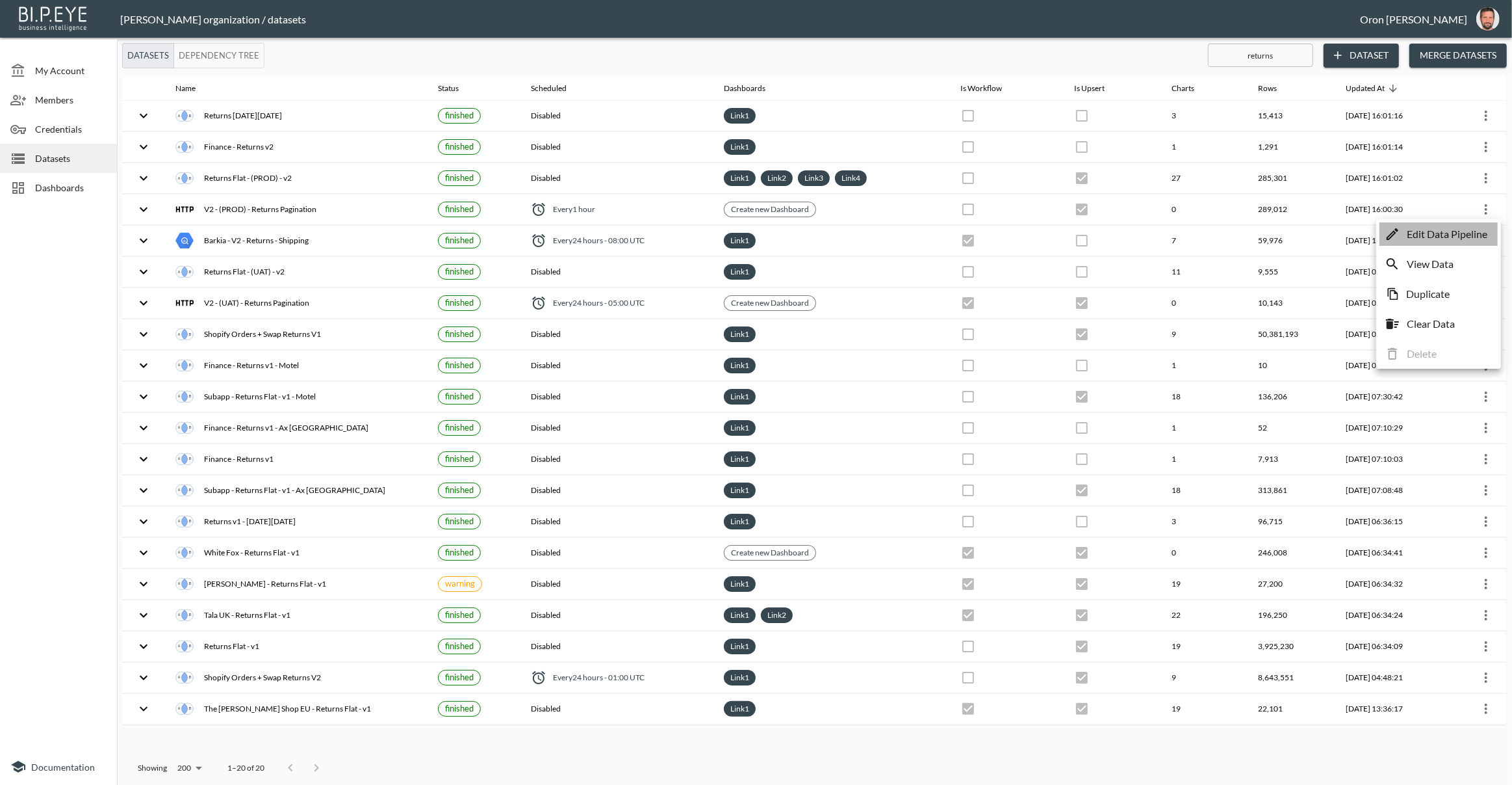
click at [1475, 228] on p "Edit Data Pipeline" at bounding box center [1447, 234] width 80 height 16
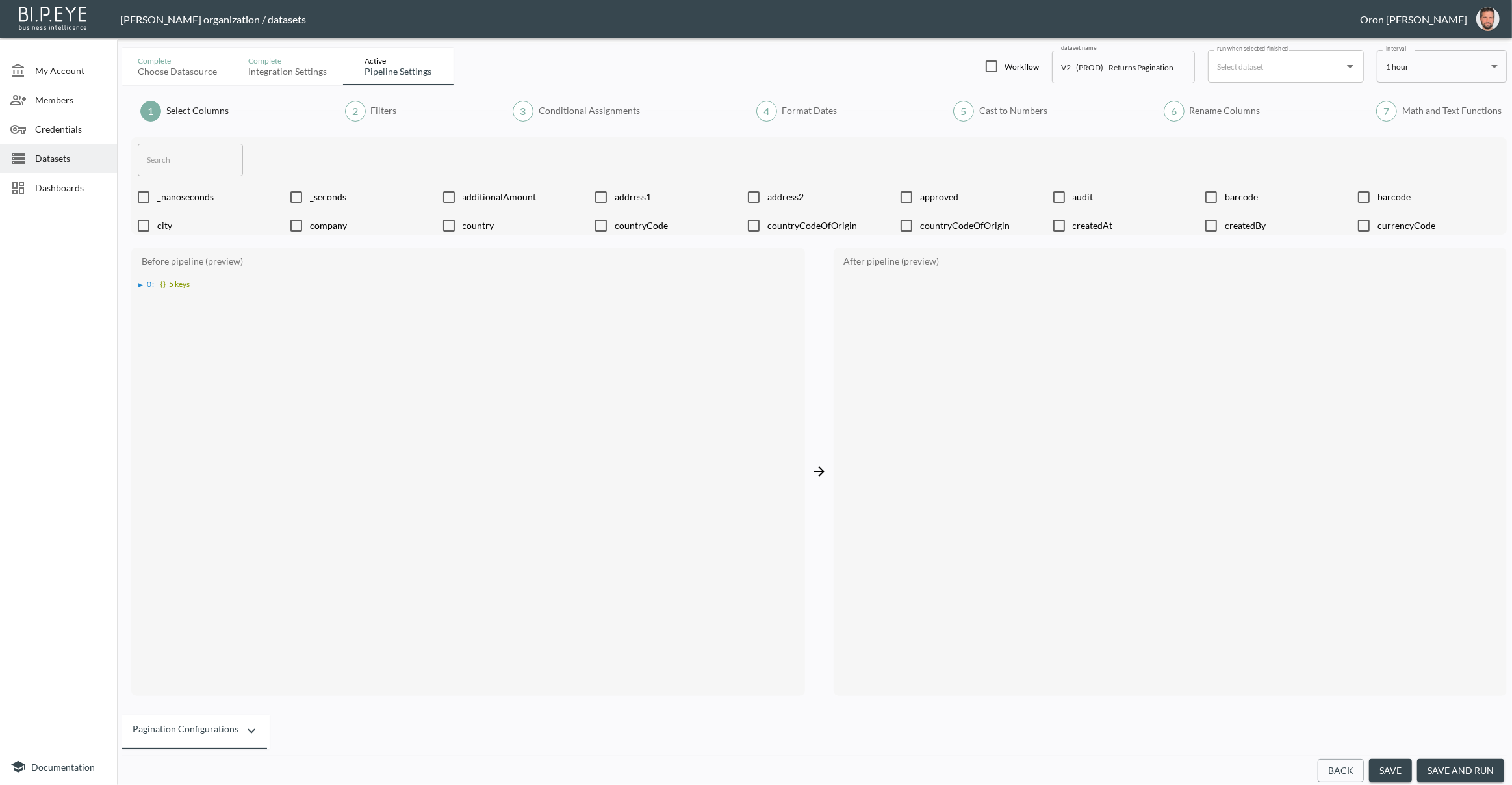
click at [57, 154] on span "Datasets" at bounding box center [71, 158] width 71 height 13
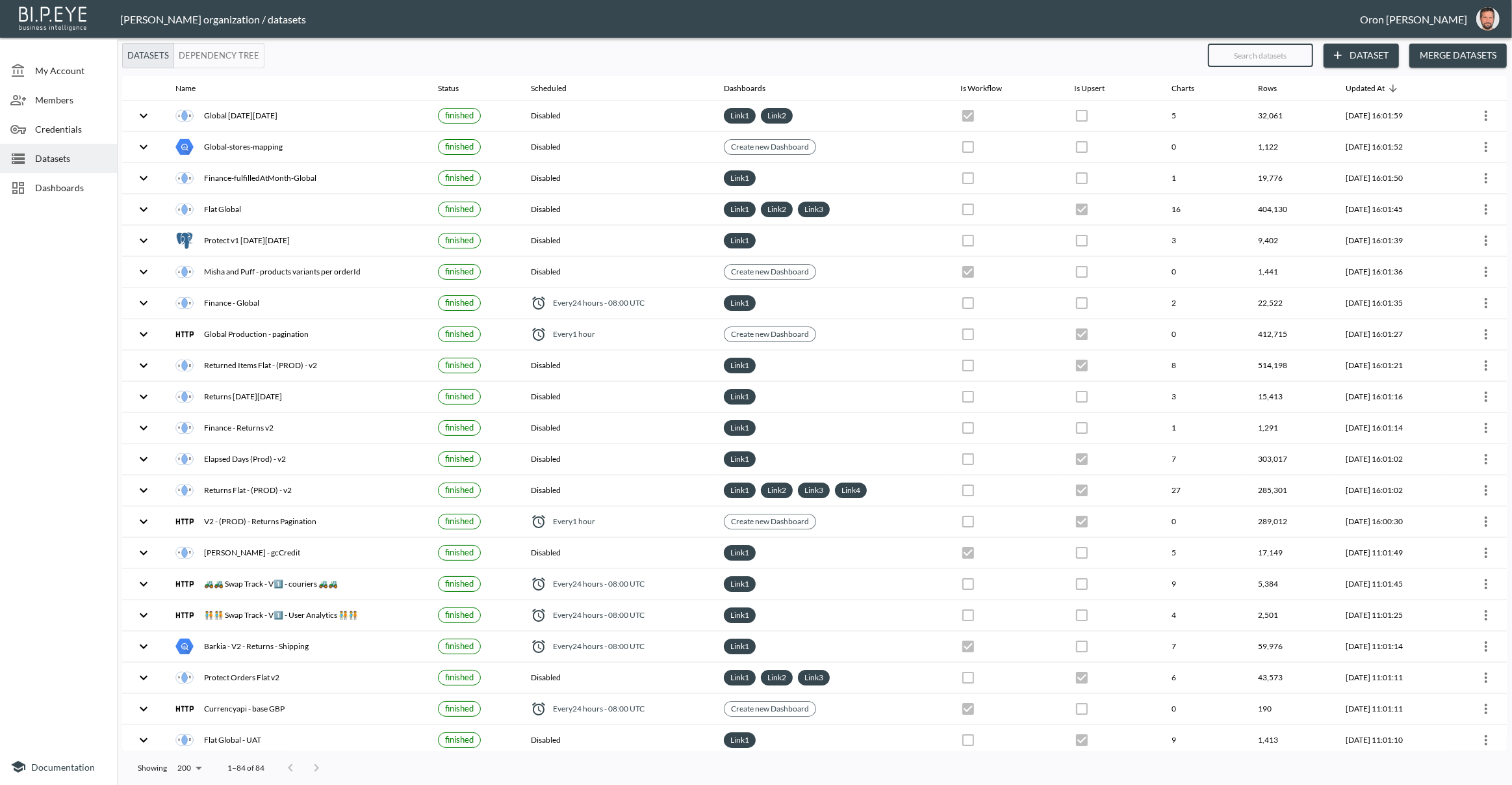
click at [1227, 58] on input "text" at bounding box center [1260, 55] width 105 height 33
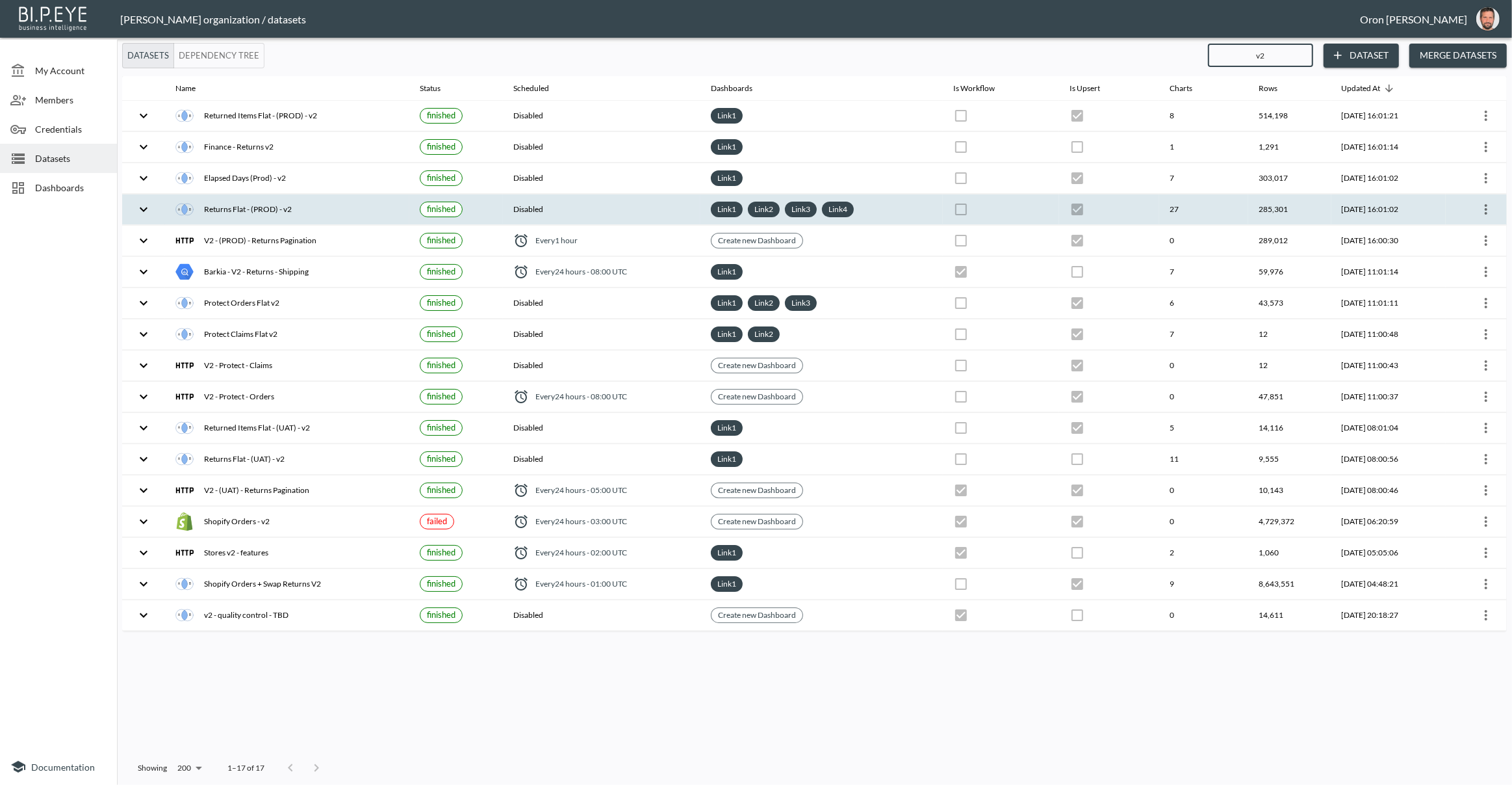
click at [1485, 208] on icon "more" at bounding box center [1486, 209] width 16 height 16
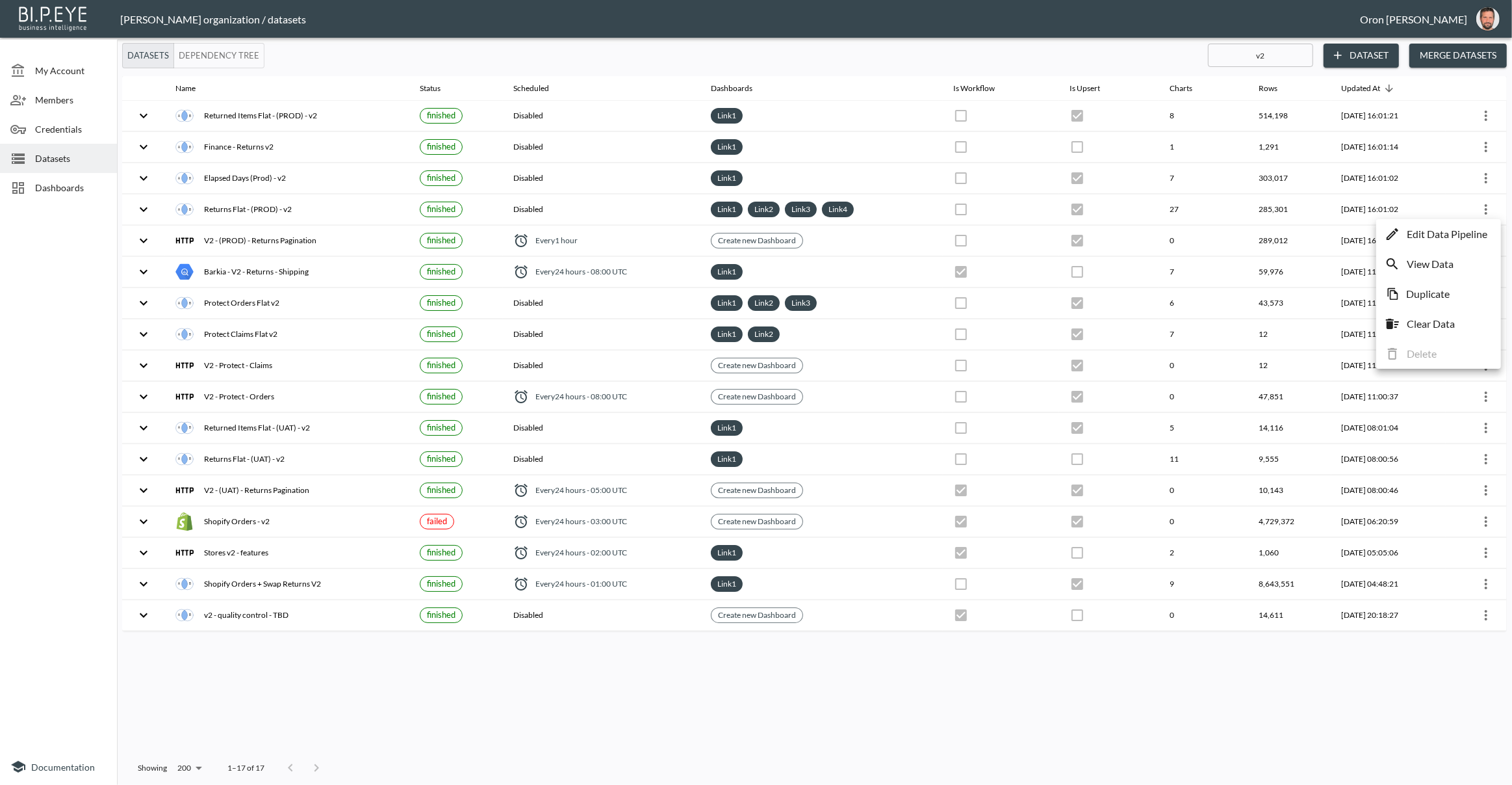
click at [1469, 230] on p "Edit Data Pipeline" at bounding box center [1447, 234] width 80 height 16
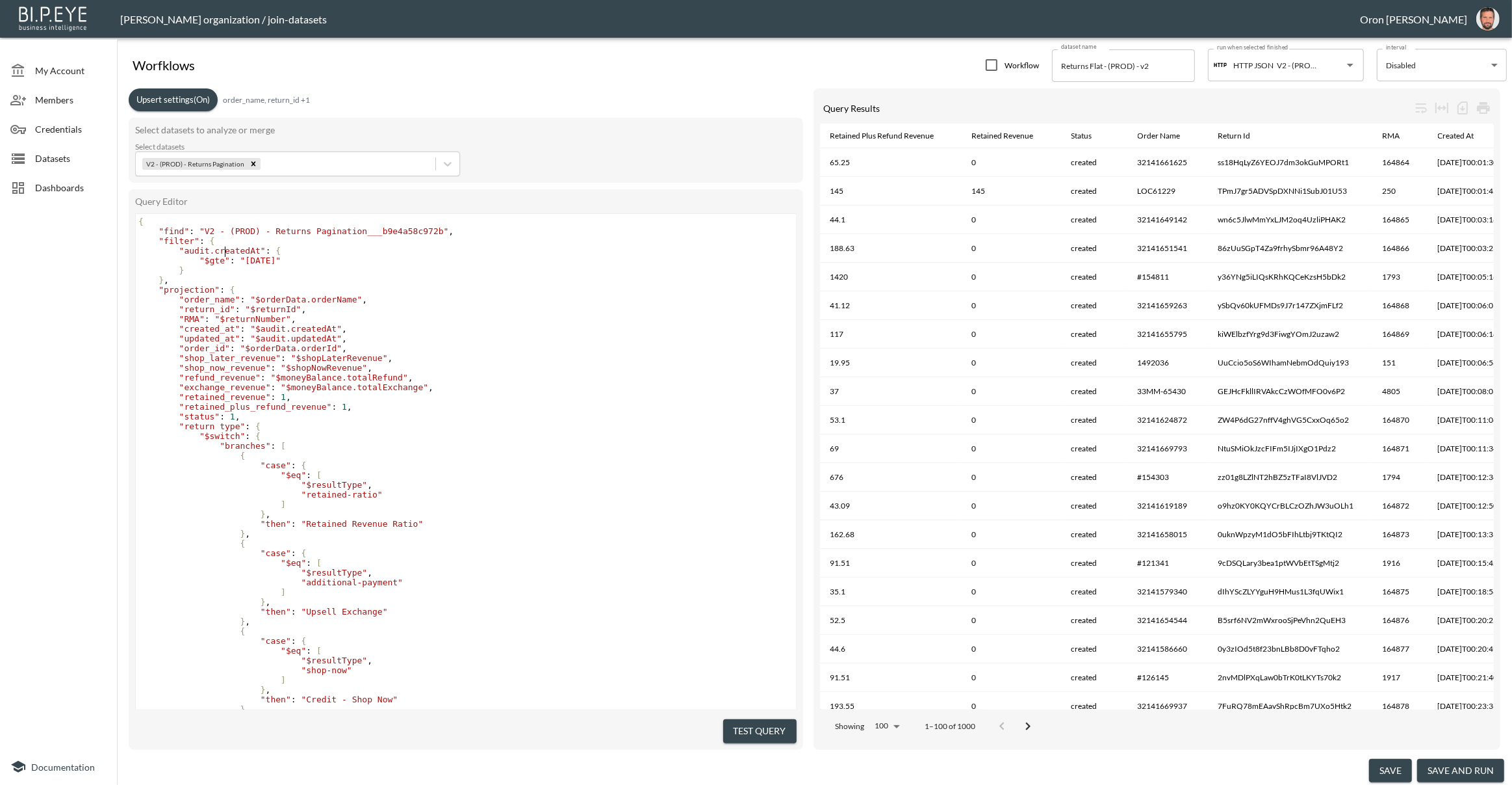
click at [227, 251] on span ""audit.createdAt"" at bounding box center [222, 250] width 87 height 10
drag, startPoint x: 227, startPoint y: 251, endPoint x: 233, endPoint y: 252, distance: 6.1
click at [227, 251] on span ""audit.createdAt"" at bounding box center [222, 250] width 87 height 10
paste textarea
click at [275, 243] on pre ""filter" : {" at bounding box center [466, 240] width 660 height 10
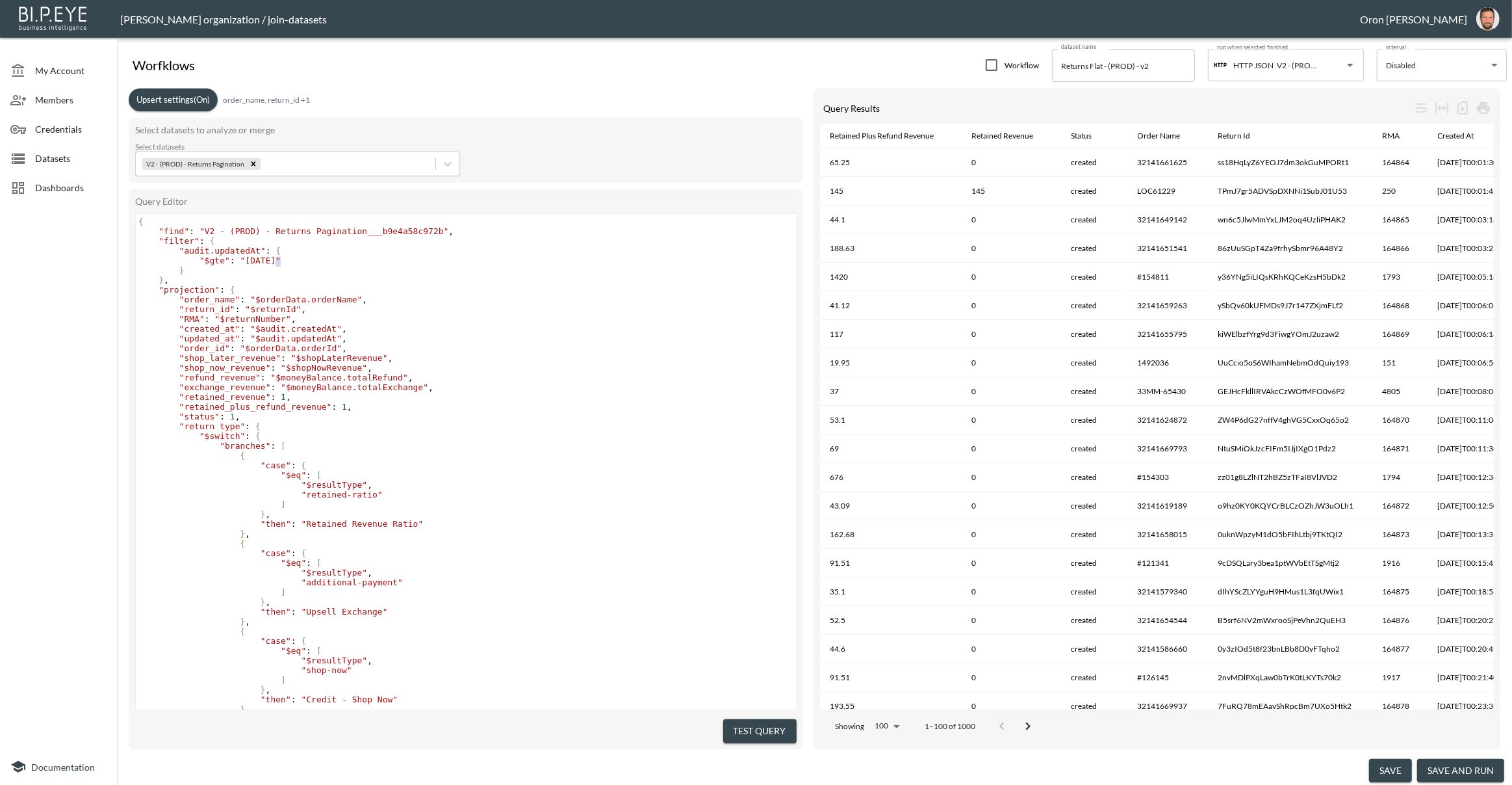
click at [280, 259] on span ""2025-08-20"" at bounding box center [260, 260] width 41 height 10
click at [380, 268] on pre "}" at bounding box center [466, 269] width 660 height 10
click at [736, 719] on button "Test Query" at bounding box center [760, 730] width 73 height 24
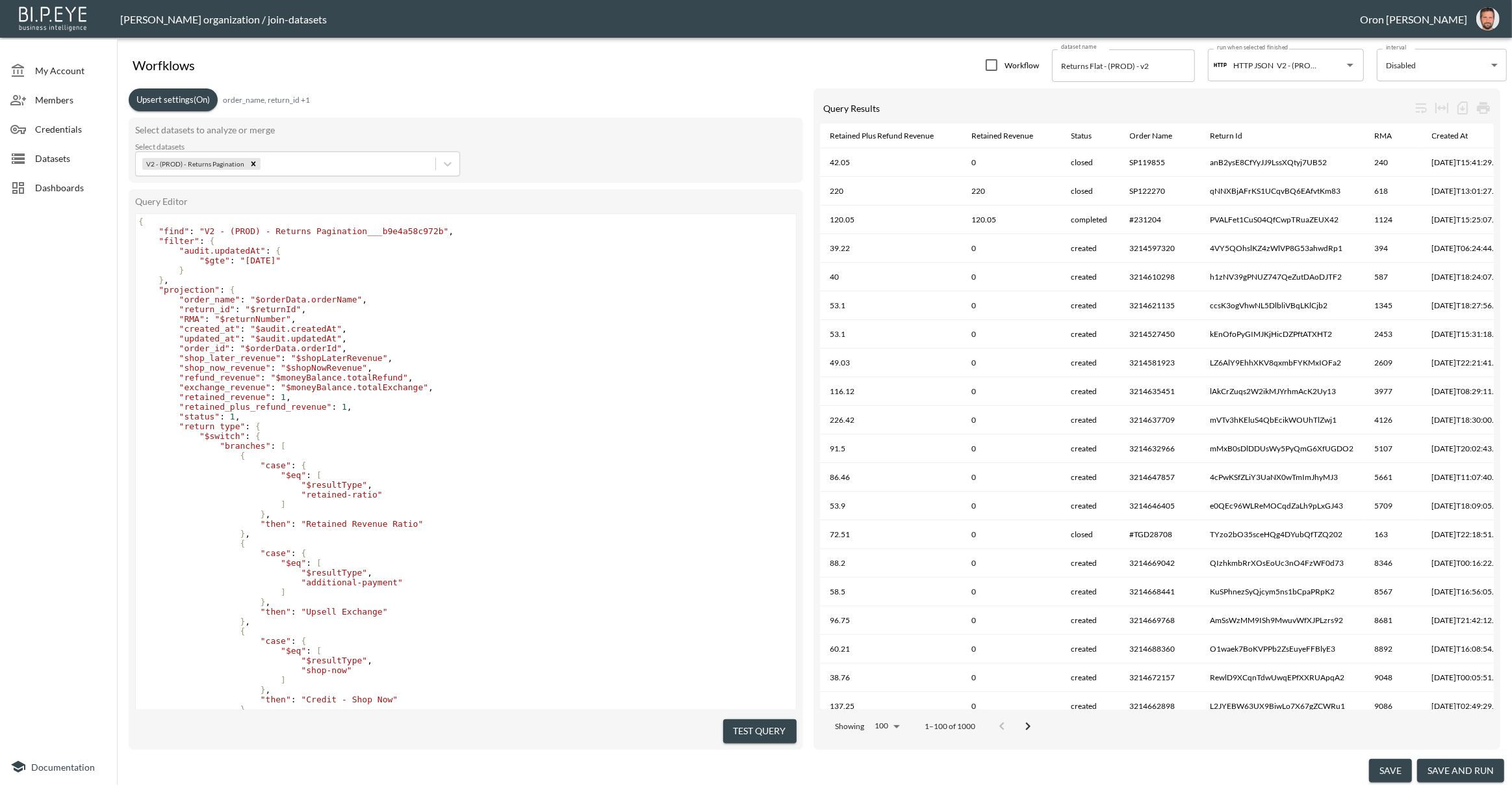
click at [1471, 764] on button "save and run" at bounding box center [1461, 770] width 87 height 24
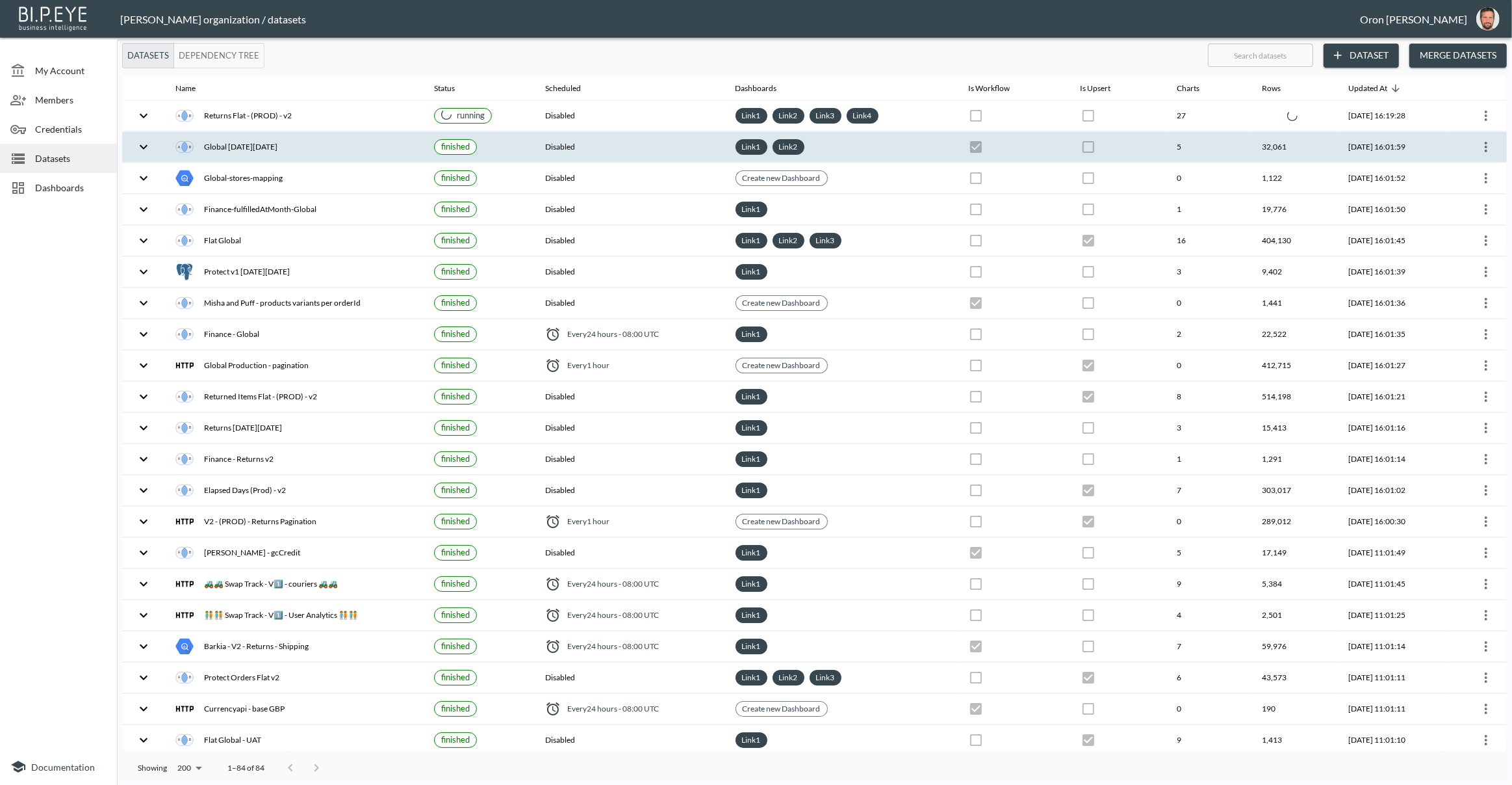
scroll to position [9, 0]
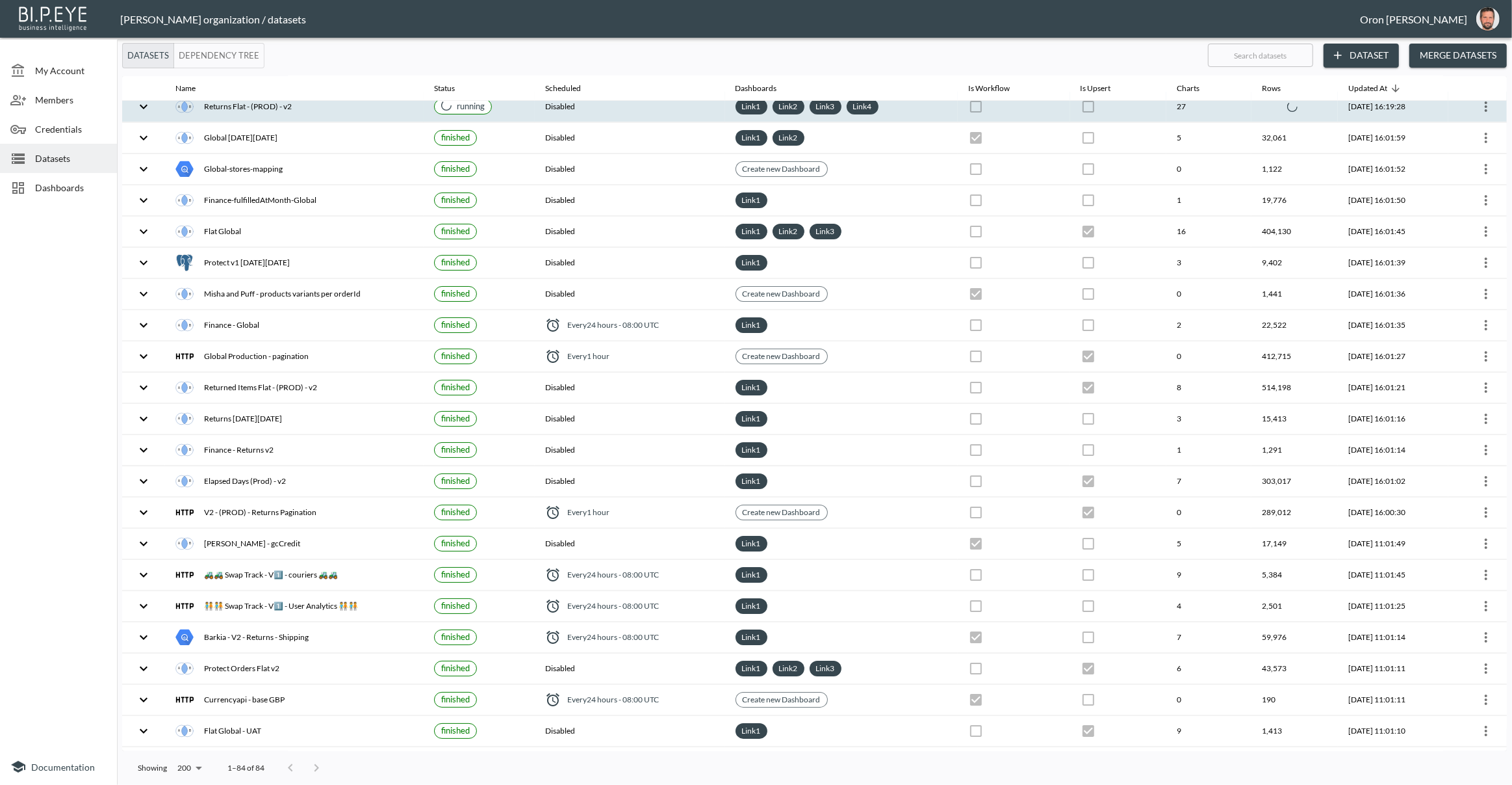
click at [1132, 110] on th at bounding box center [1118, 107] width 96 height 31
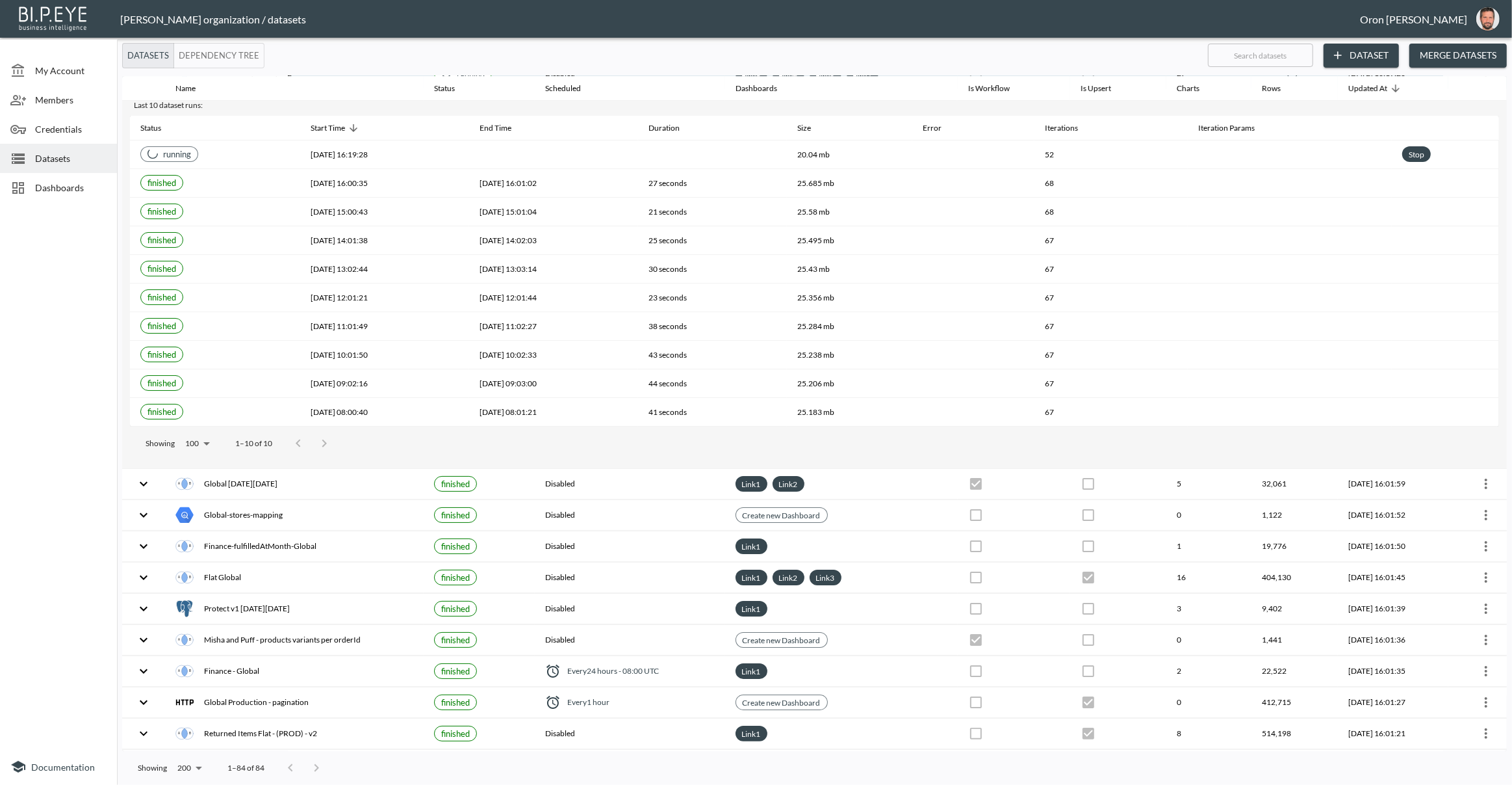
scroll to position [0, 0]
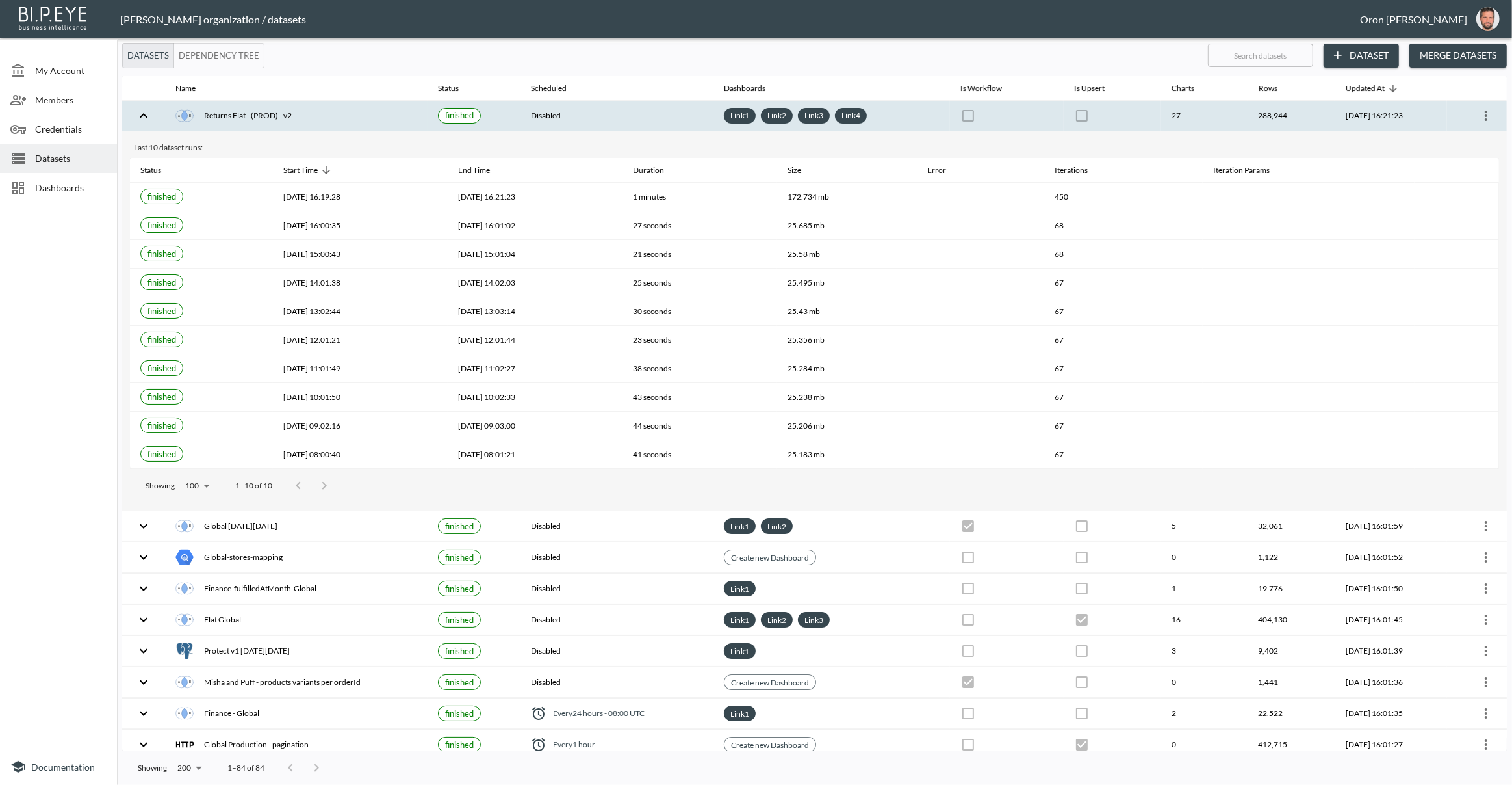
checkbox input "false"
checkbox input "true"
checkbox input "false"
checkbox input "true"
checkbox input "false"
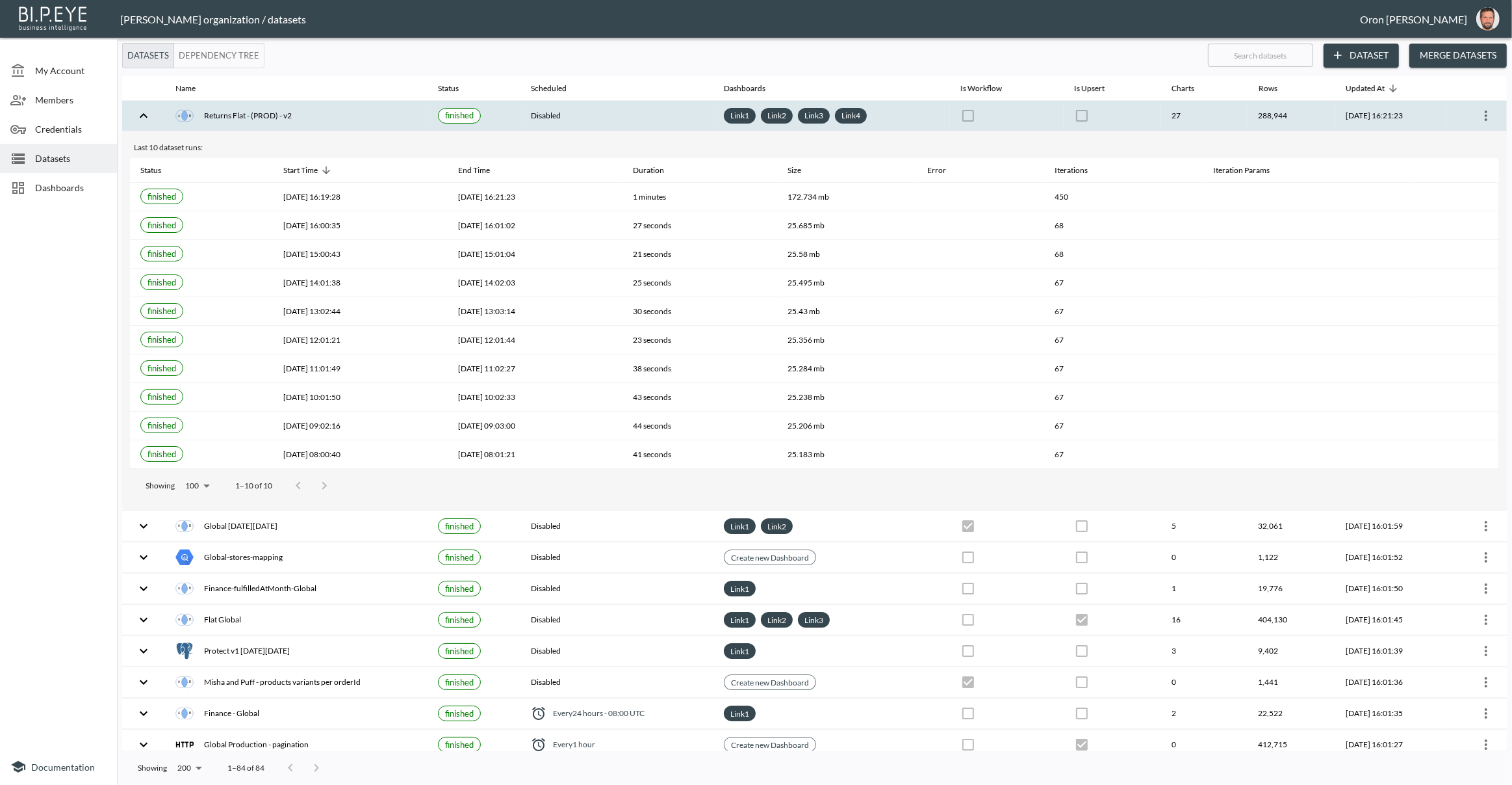
checkbox input "true"
checkbox input "false"
checkbox input "true"
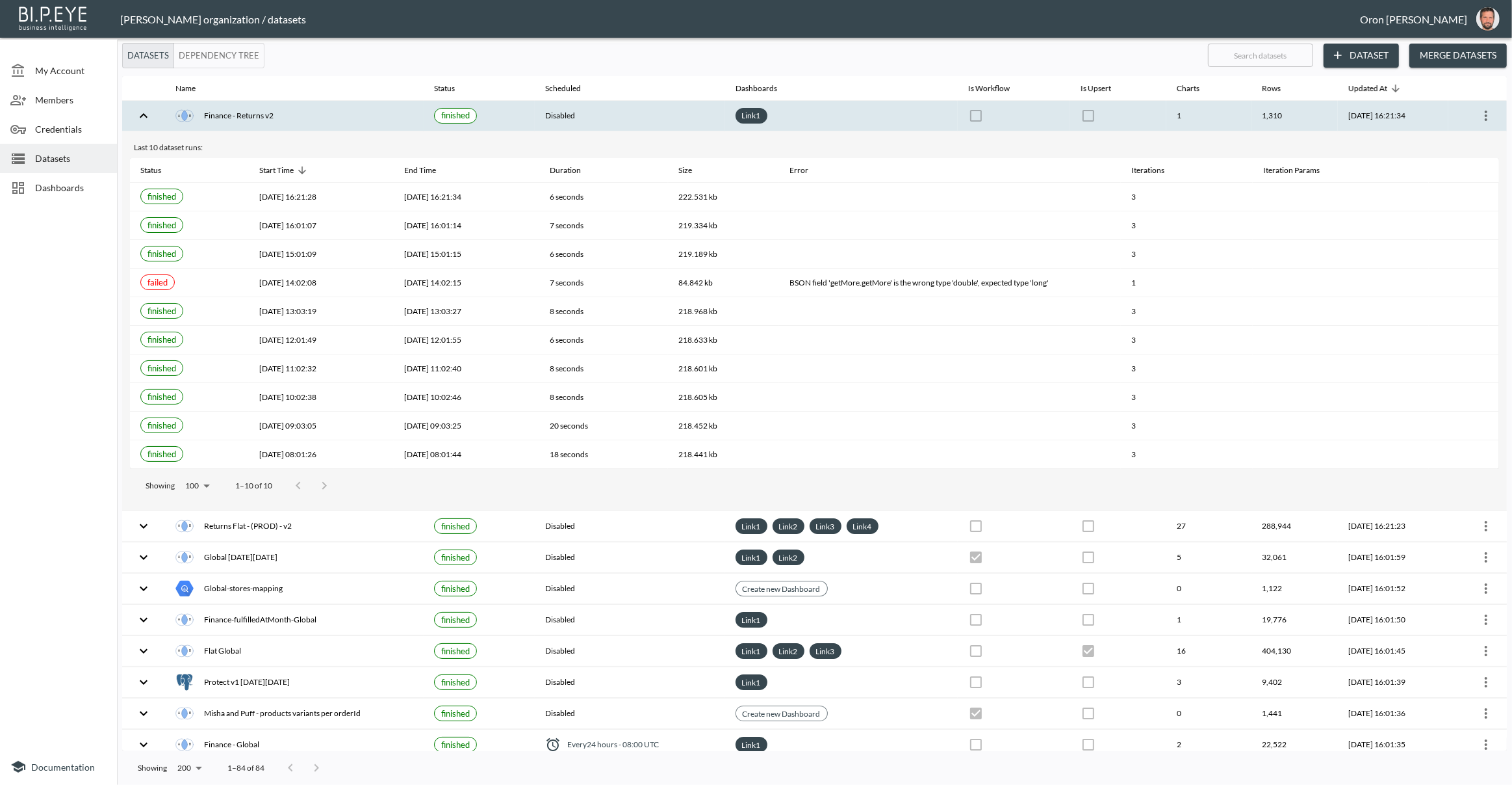
checkbox input "false"
checkbox input "true"
checkbox input "false"
checkbox input "true"
checkbox input "false"
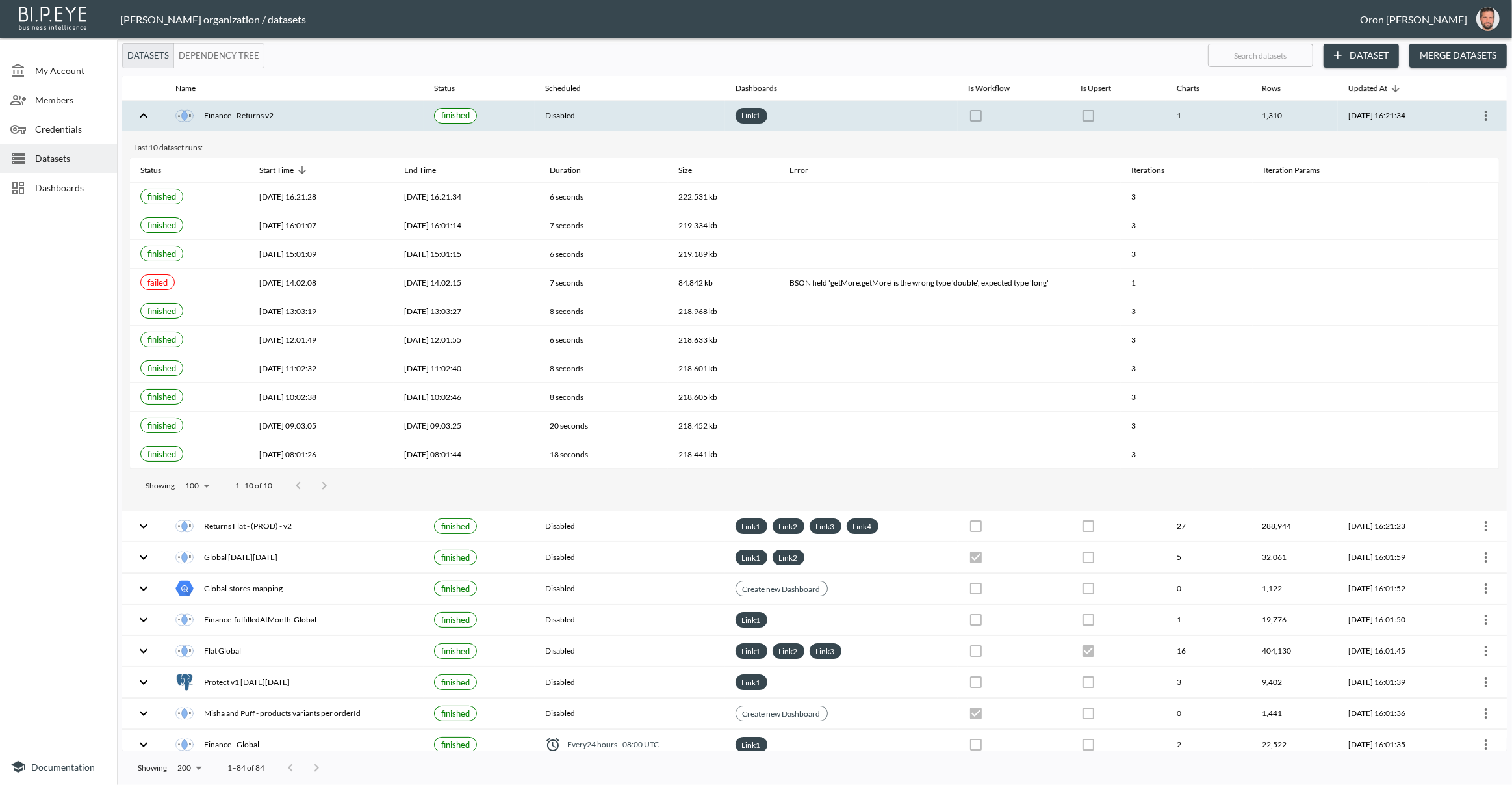
checkbox input "true"
checkbox input "false"
checkbox input "true"
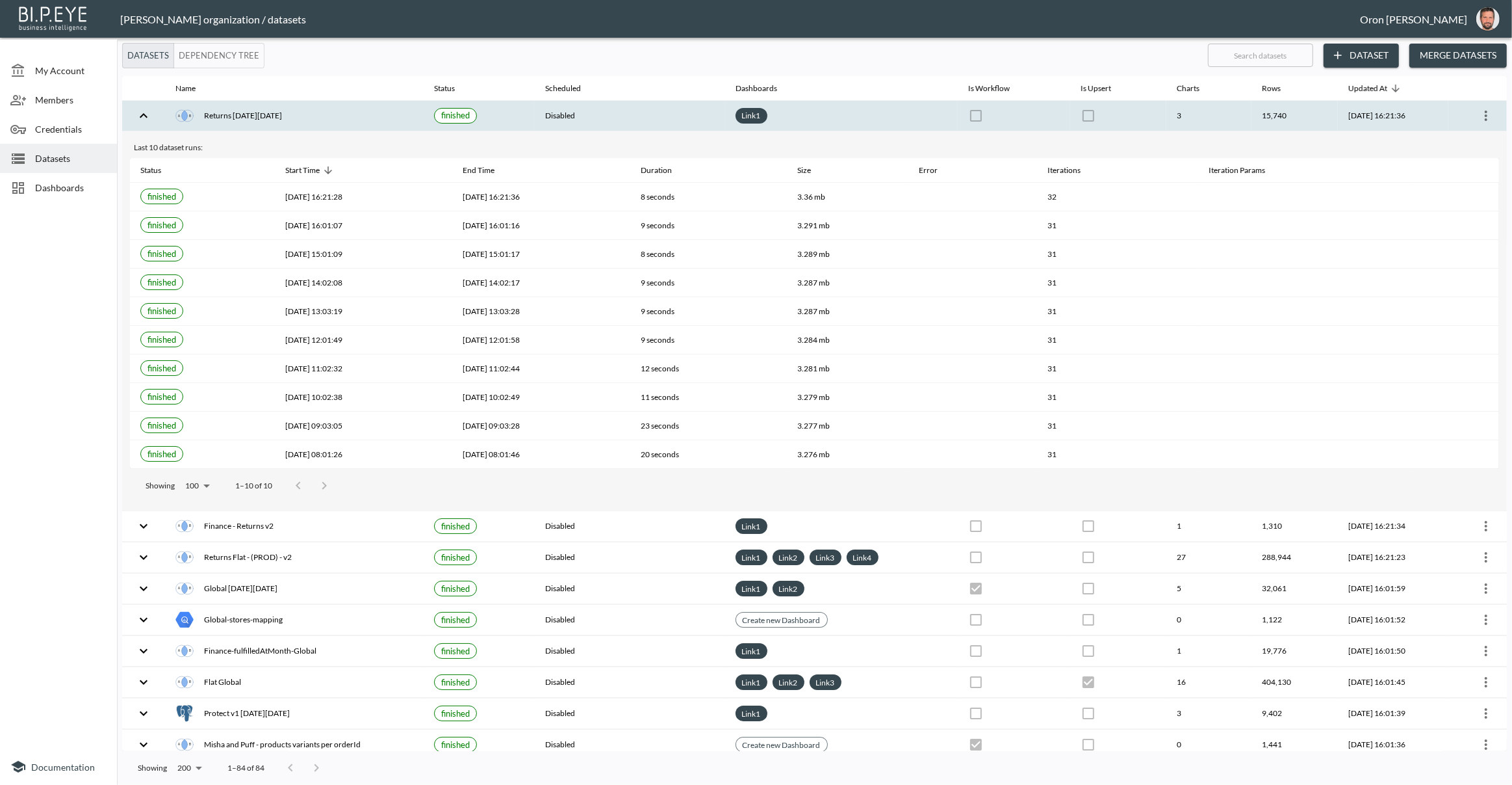
click at [1481, 117] on icon "more" at bounding box center [1486, 116] width 16 height 16
click at [1468, 139] on p "Edit Data Pipeline" at bounding box center [1447, 141] width 80 height 16
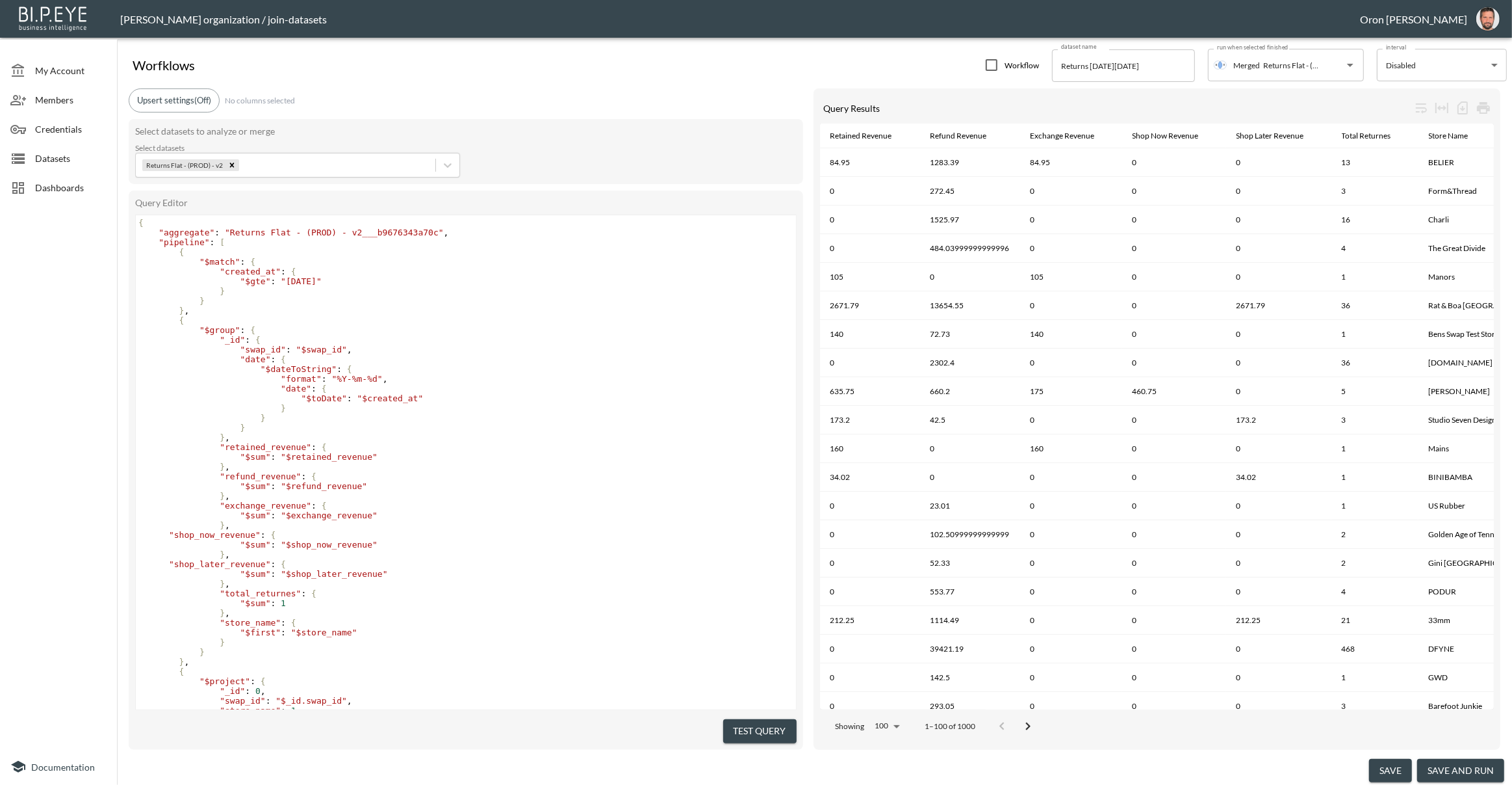
click at [63, 159] on span "Datasets" at bounding box center [71, 158] width 71 height 13
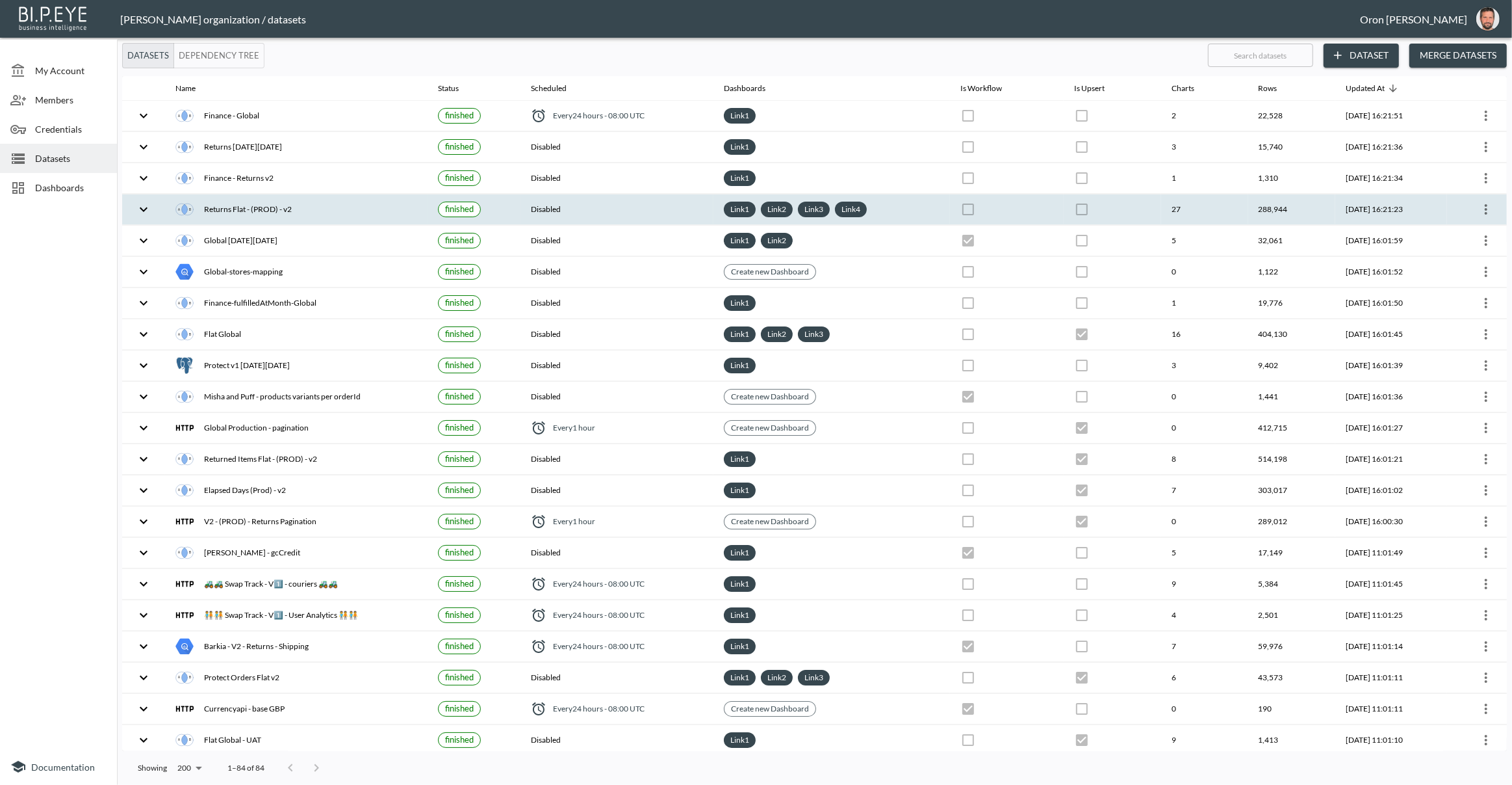
click at [1485, 204] on icon "more" at bounding box center [1486, 209] width 3 height 11
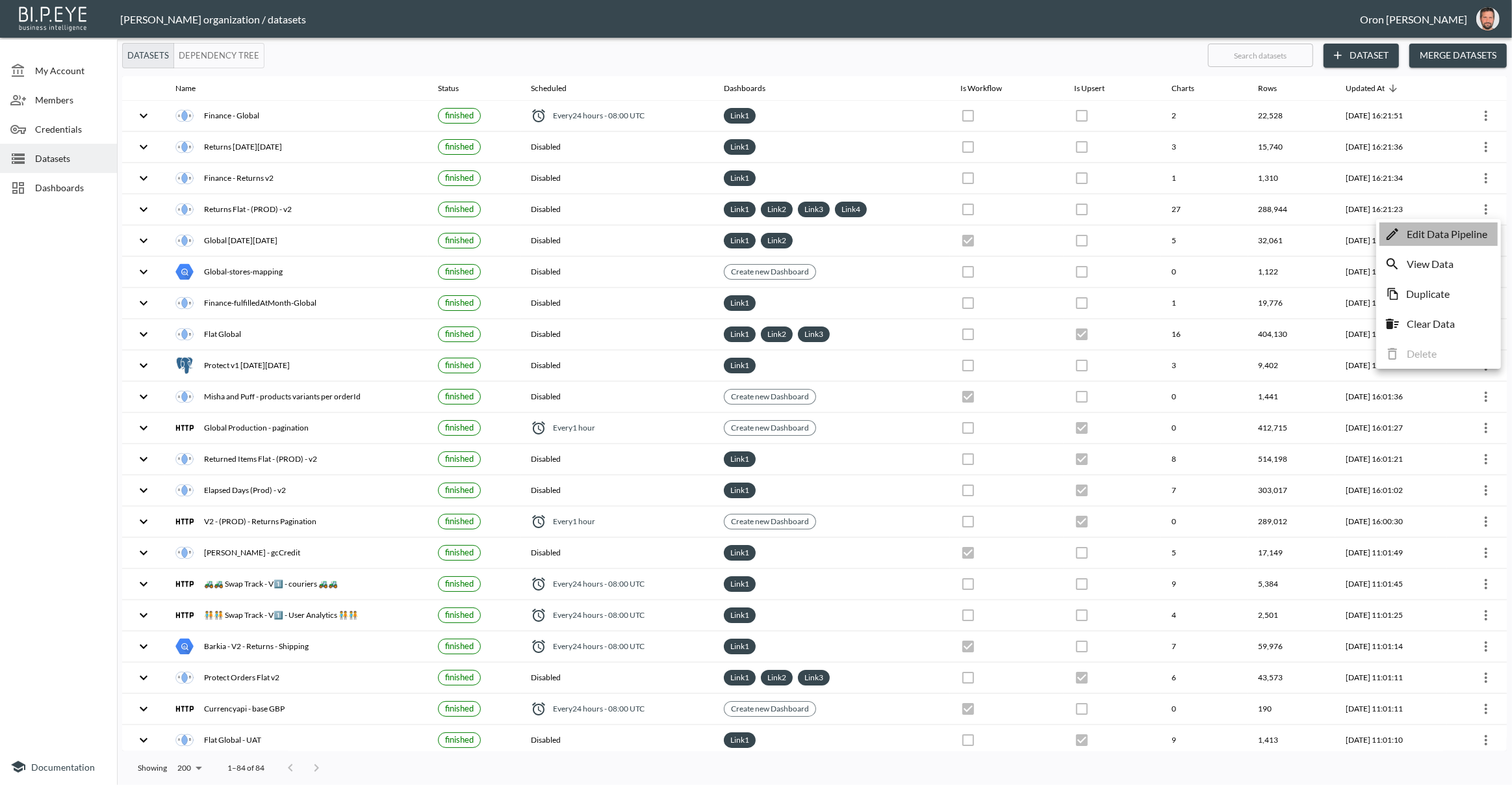
drag, startPoint x: 1468, startPoint y: 230, endPoint x: 1335, endPoint y: 243, distance: 133.6
click at [1468, 230] on p "Edit Data Pipeline" at bounding box center [1447, 234] width 80 height 16
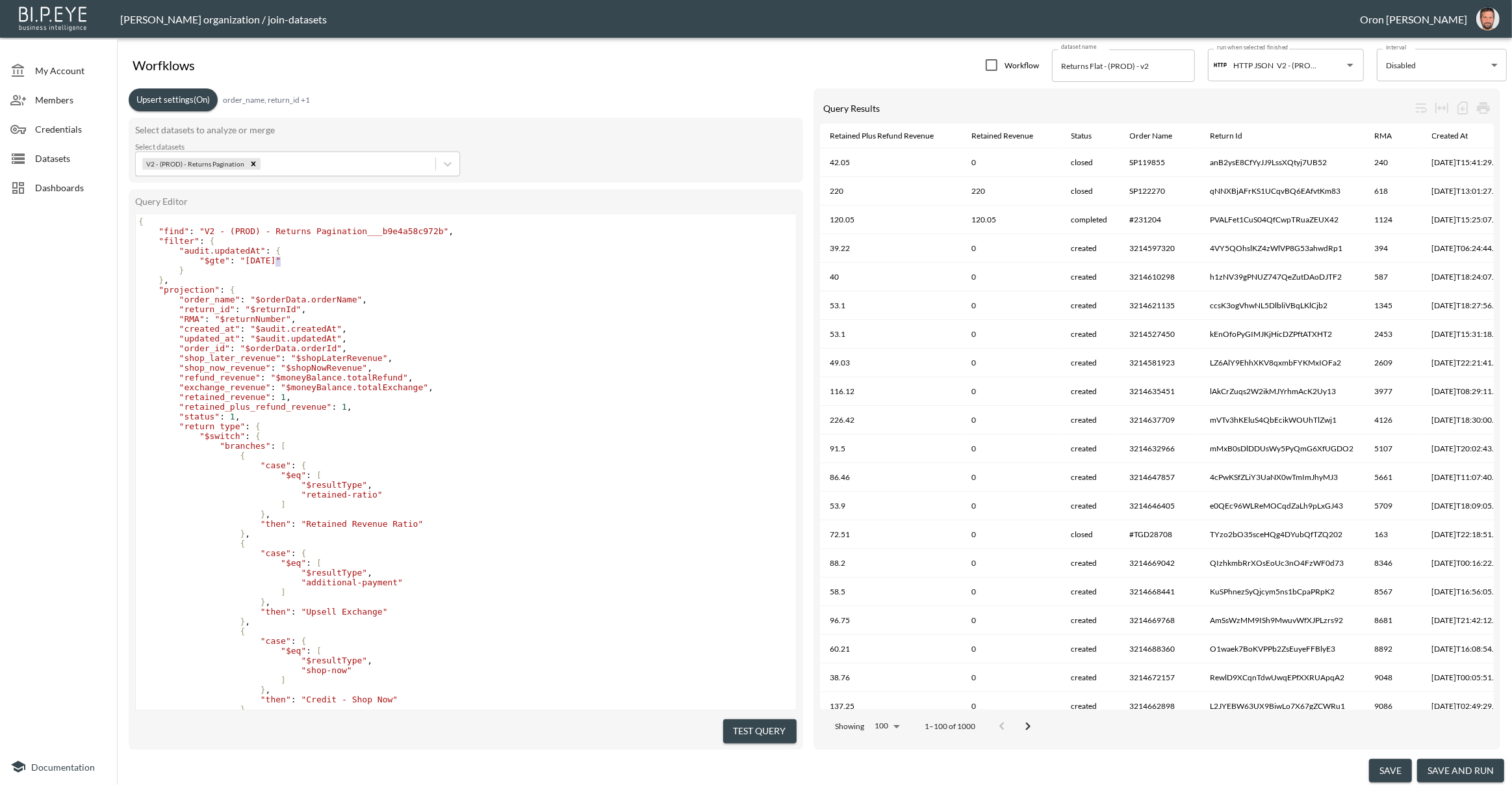
click at [279, 259] on span ""2025-03-20"" at bounding box center [260, 260] width 41 height 10
type textarea "8"
click at [1390, 766] on button "save" at bounding box center [1390, 770] width 43 height 24
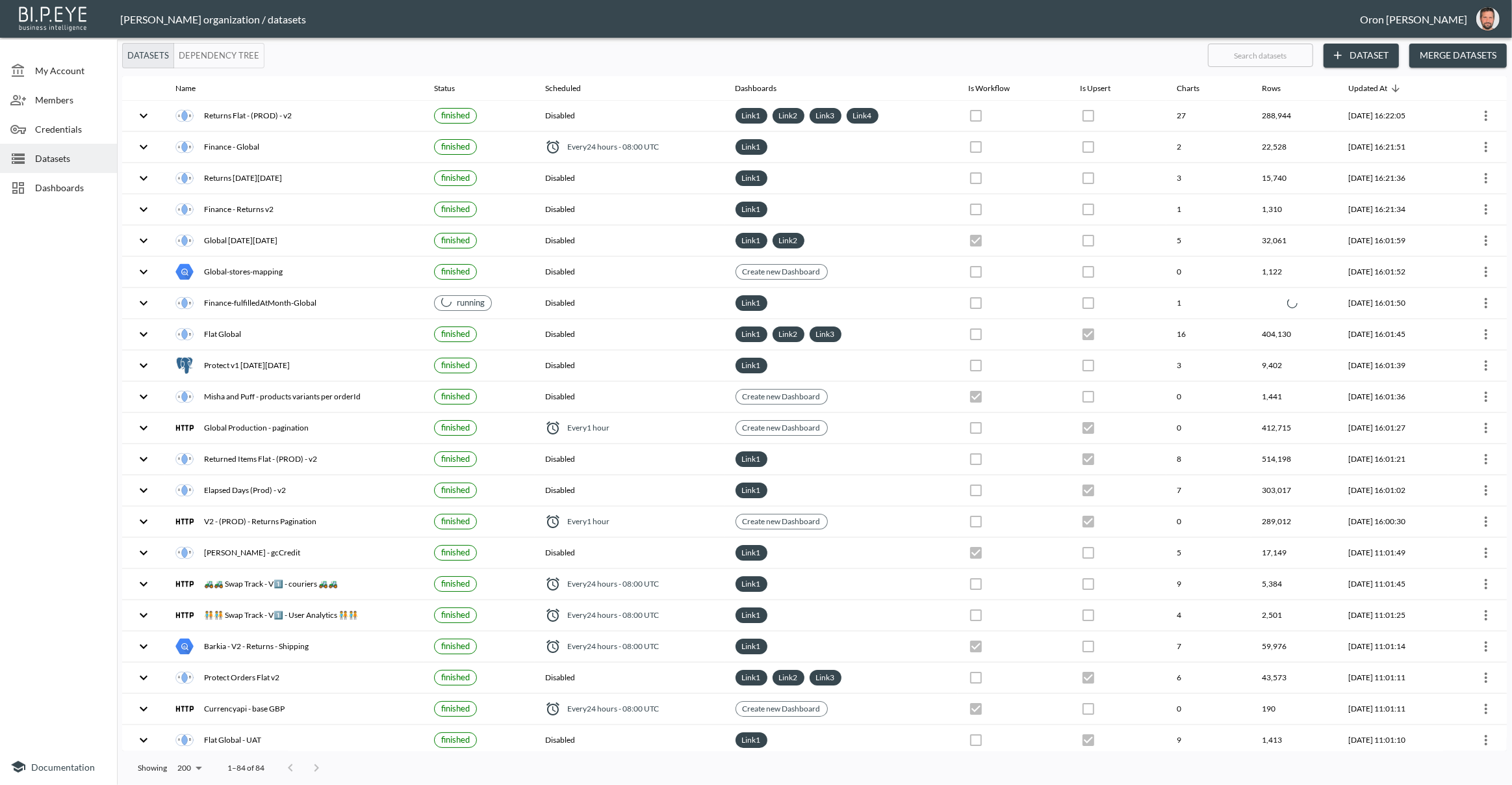
checkbox input "false"
checkbox input "true"
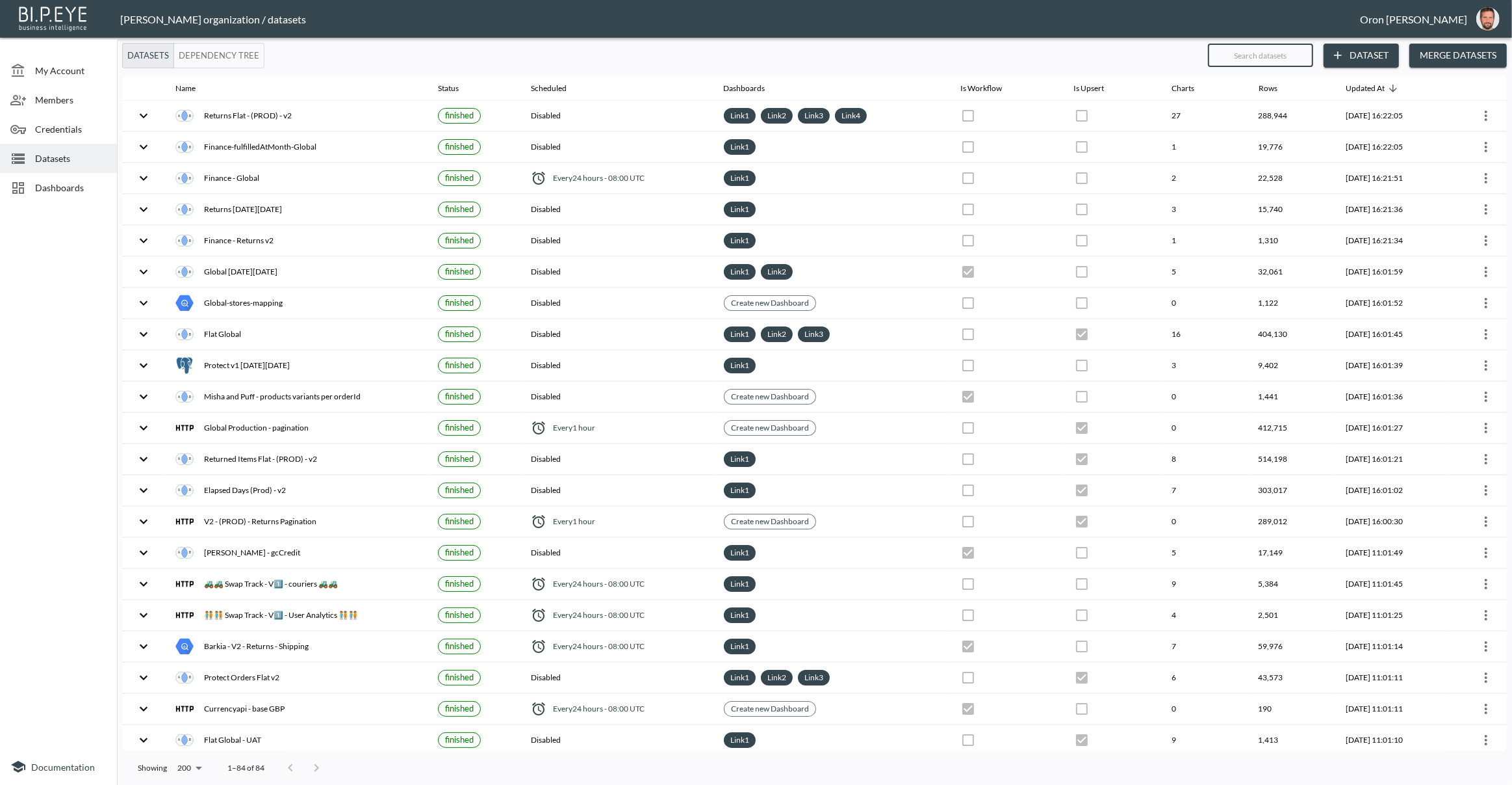
click at [1258, 58] on input "text" at bounding box center [1260, 55] width 105 height 33
type input "v"
checkbox input "true"
checkbox input "false"
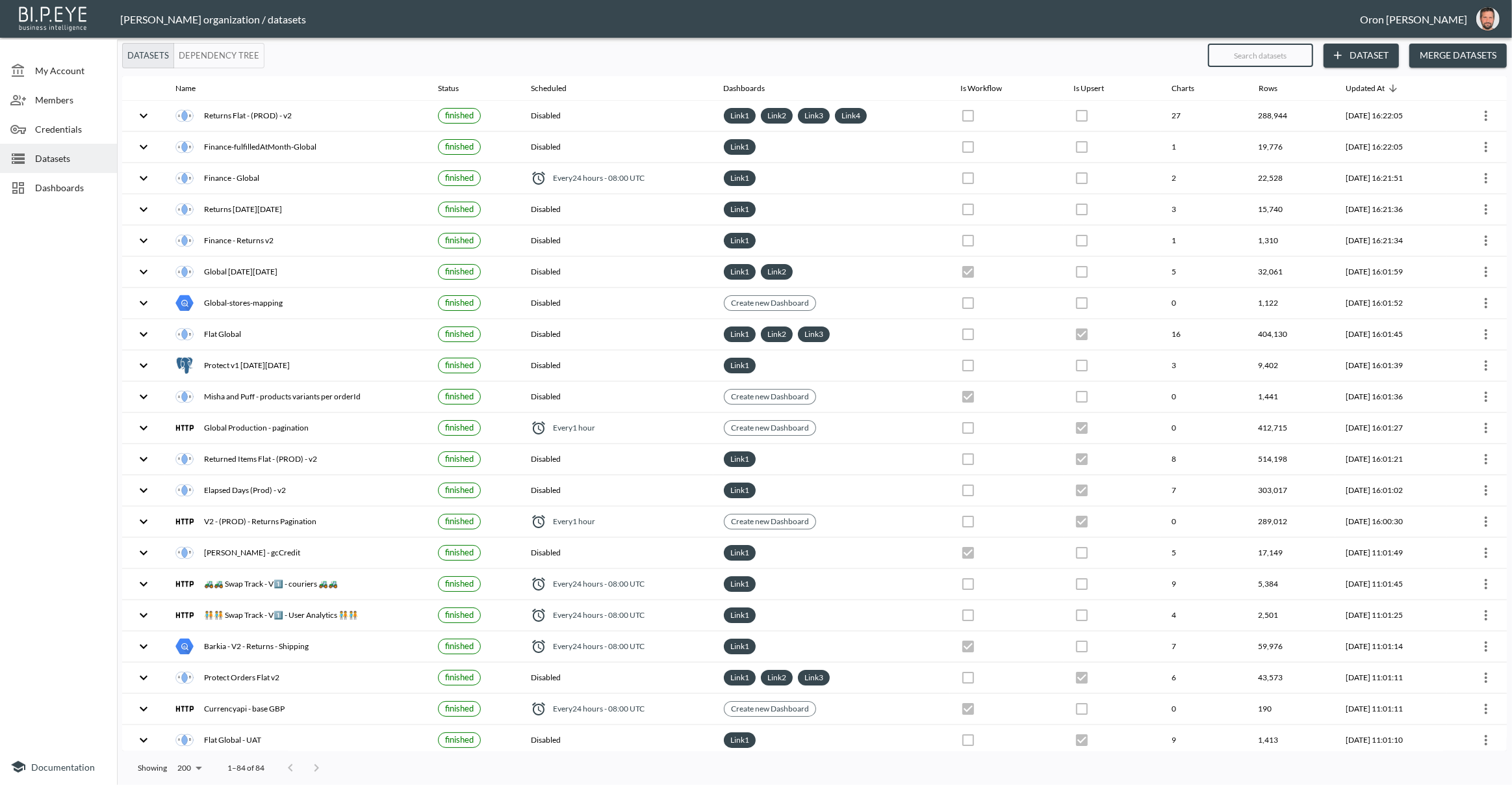
checkbox input "true"
checkbox input "false"
checkbox input "true"
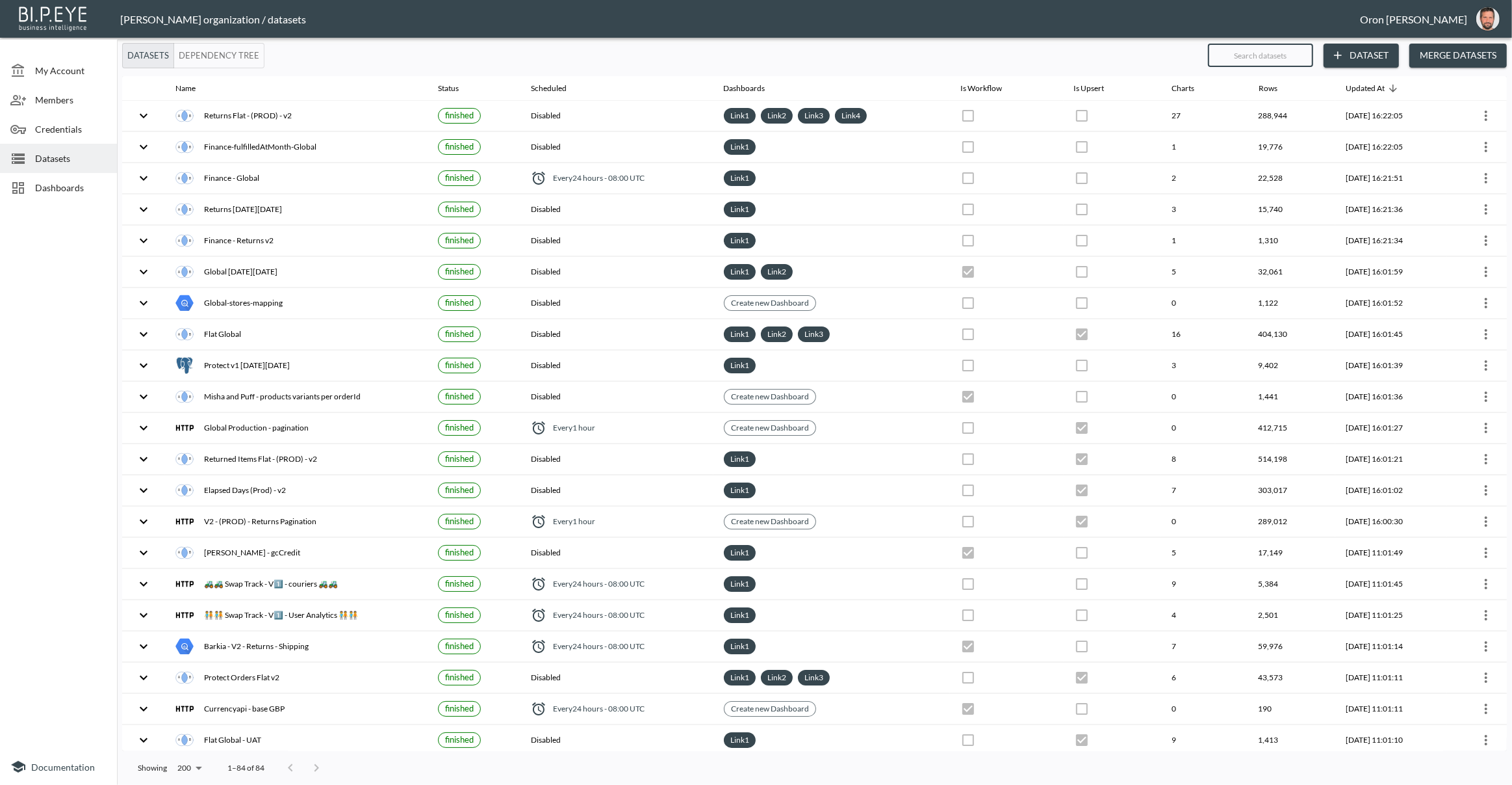
checkbox input "true"
checkbox input "false"
checkbox input "true"
checkbox input "false"
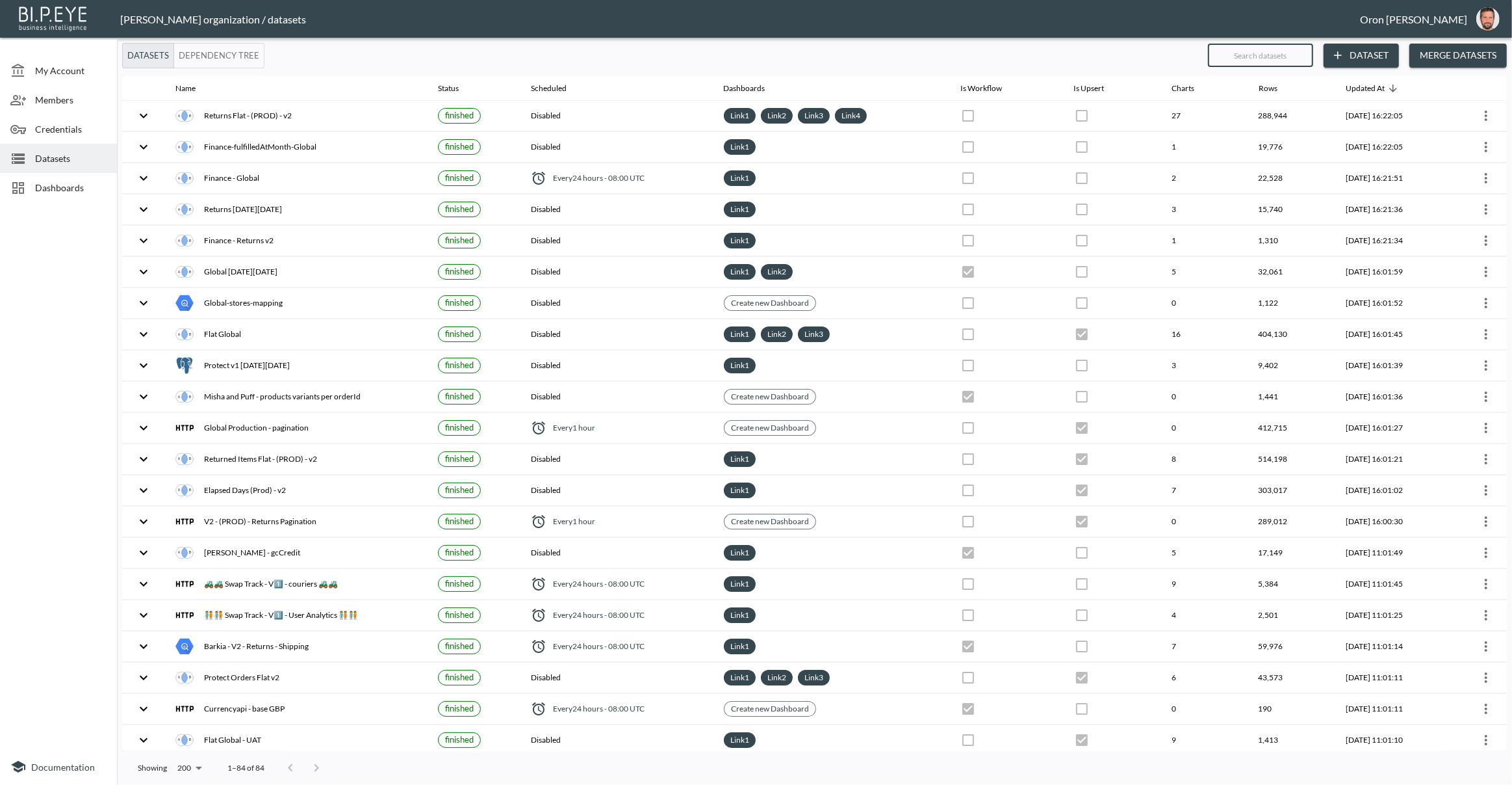
checkbox input "false"
checkbox input "true"
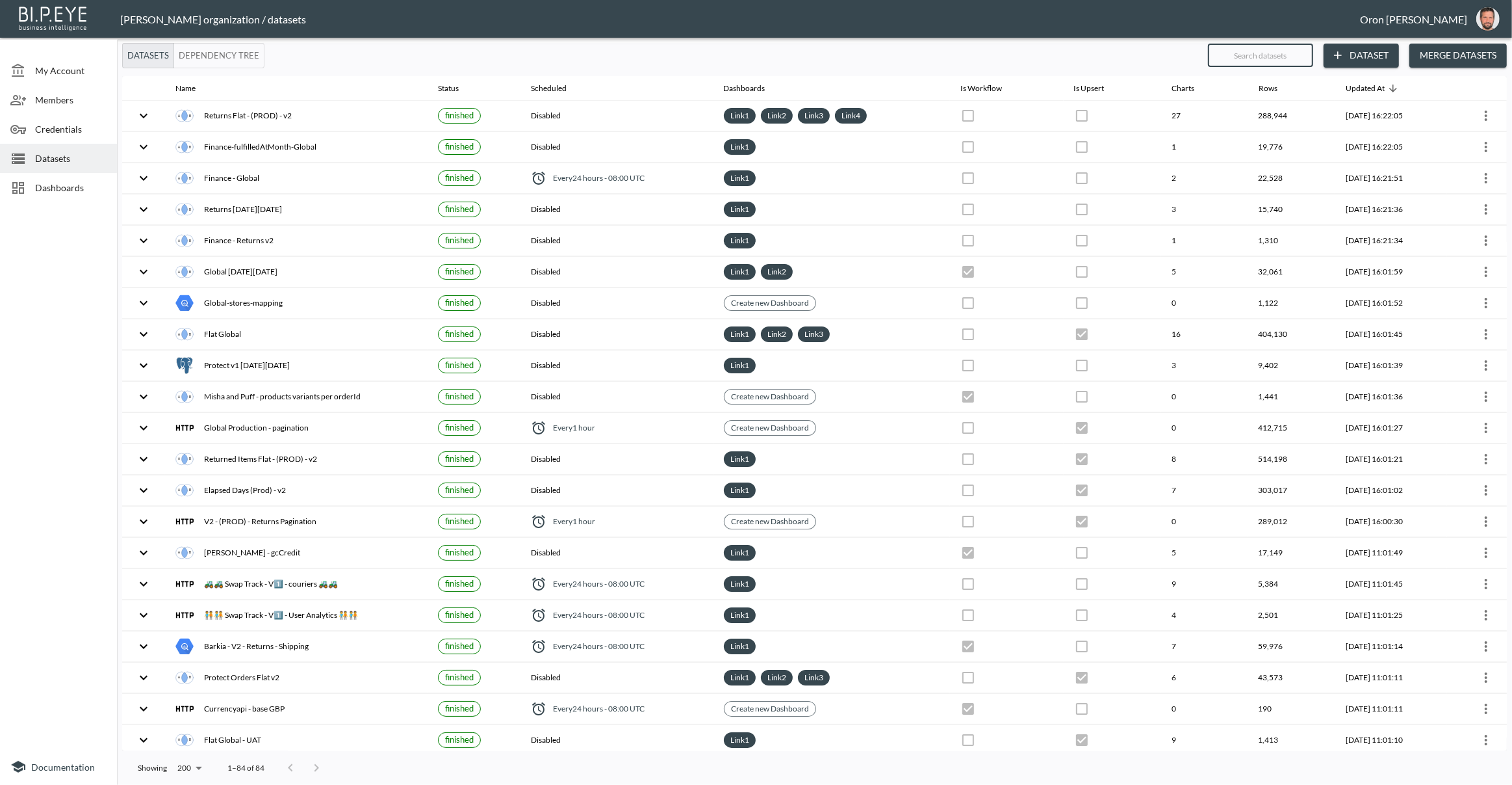
checkbox input "true"
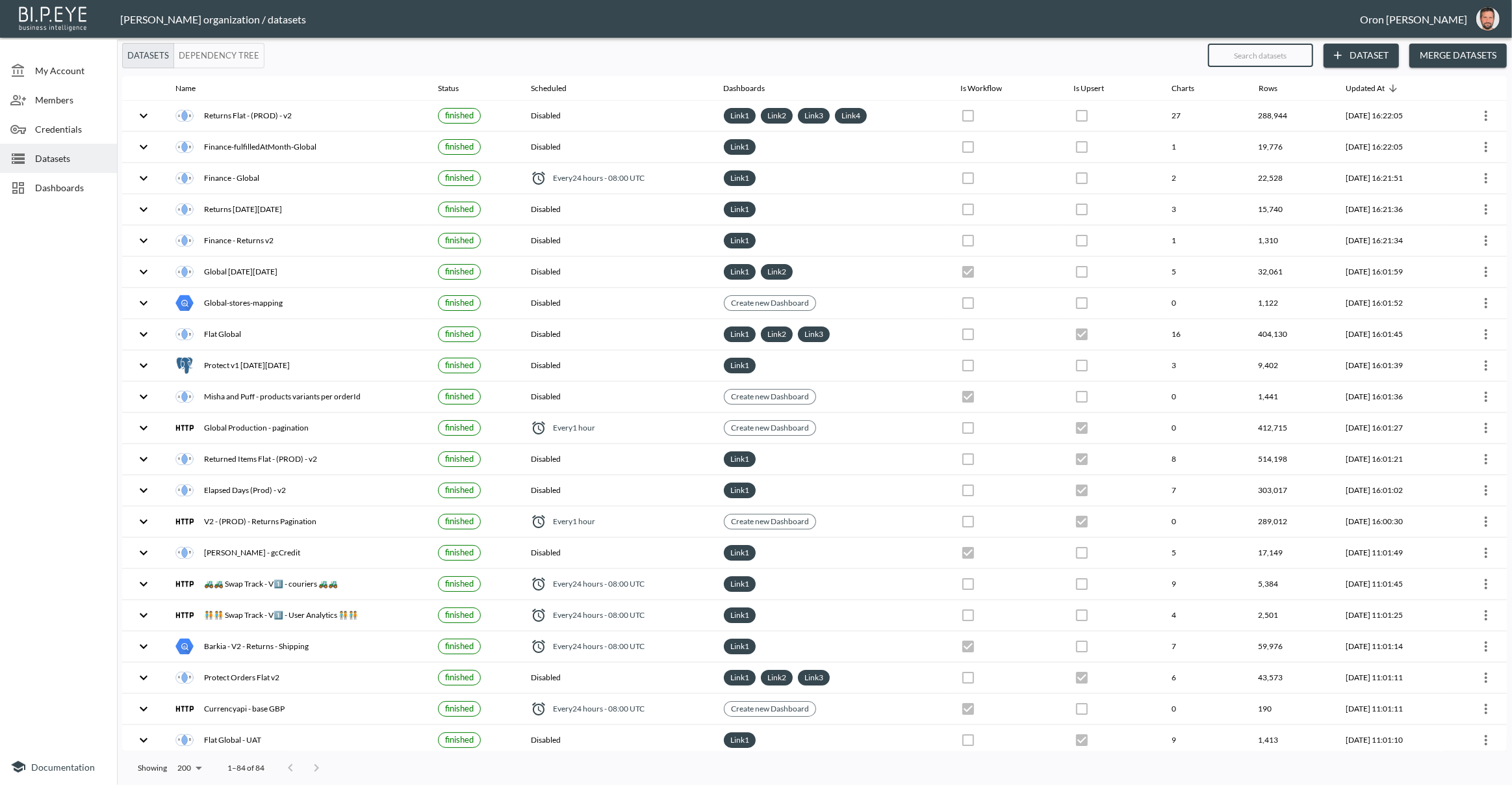
checkbox input "true"
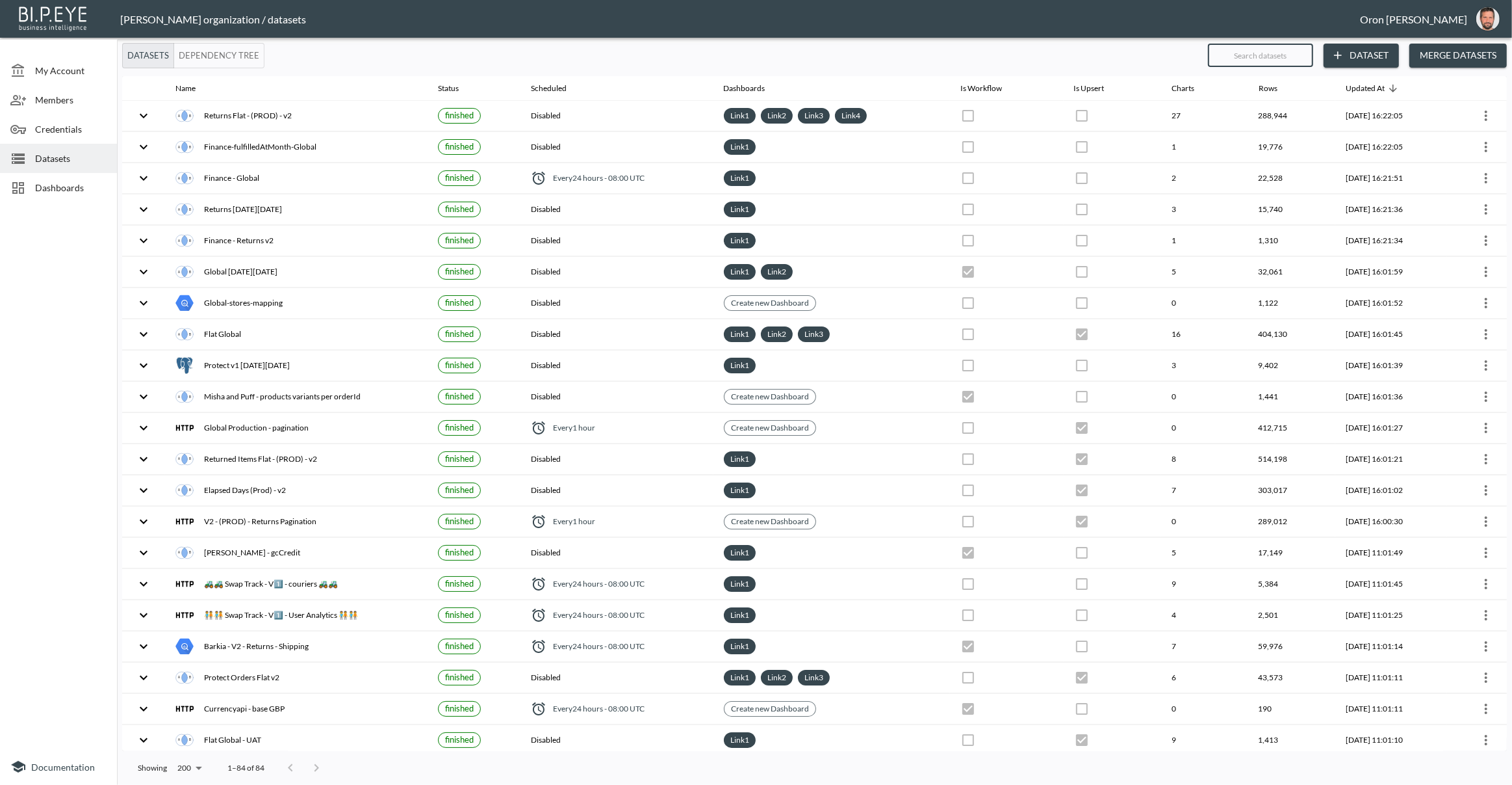
checkbox input "true"
checkbox input "false"
checkbox input "true"
checkbox input "false"
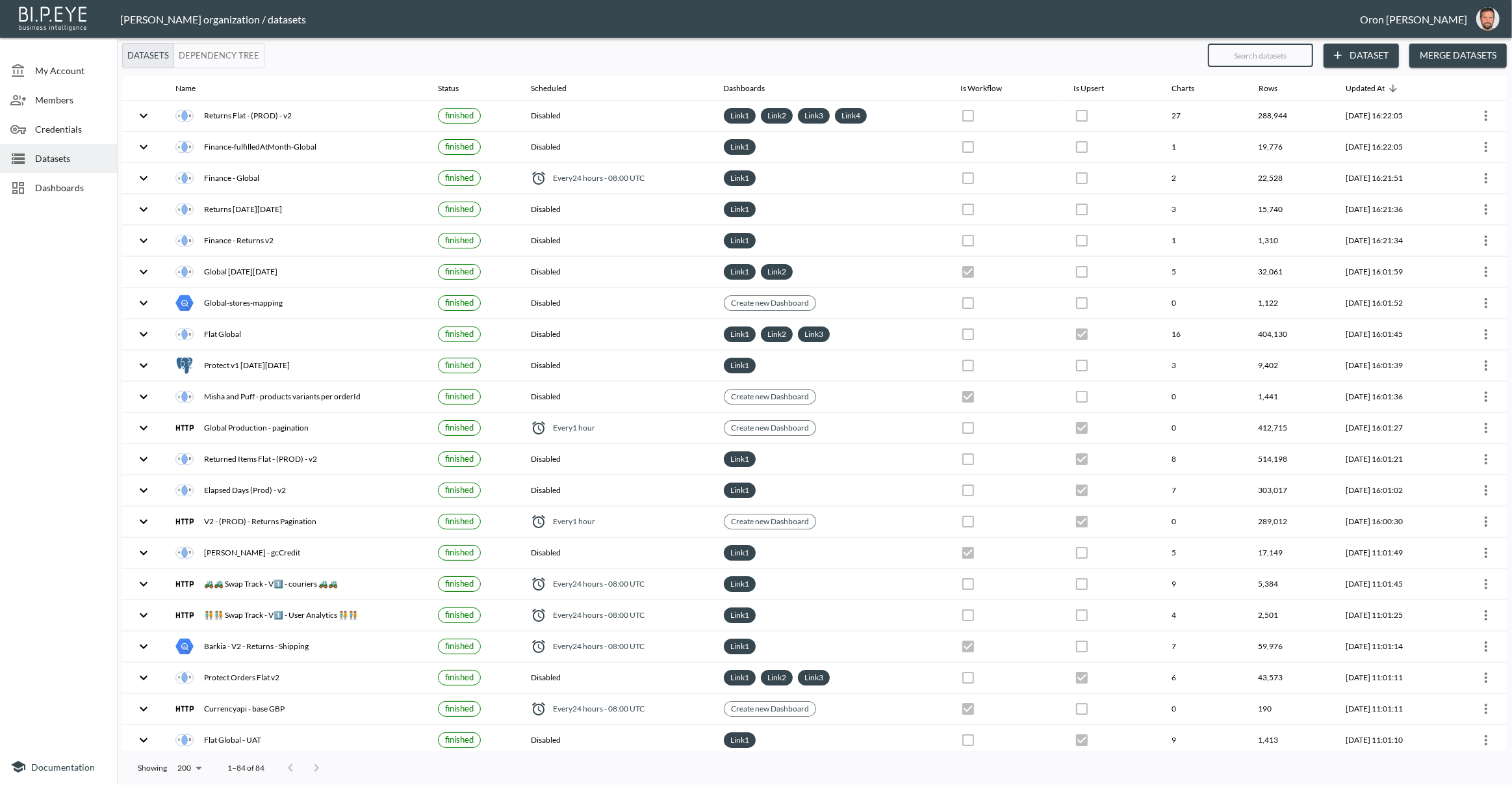
checkbox input "true"
checkbox input "false"
checkbox input "true"
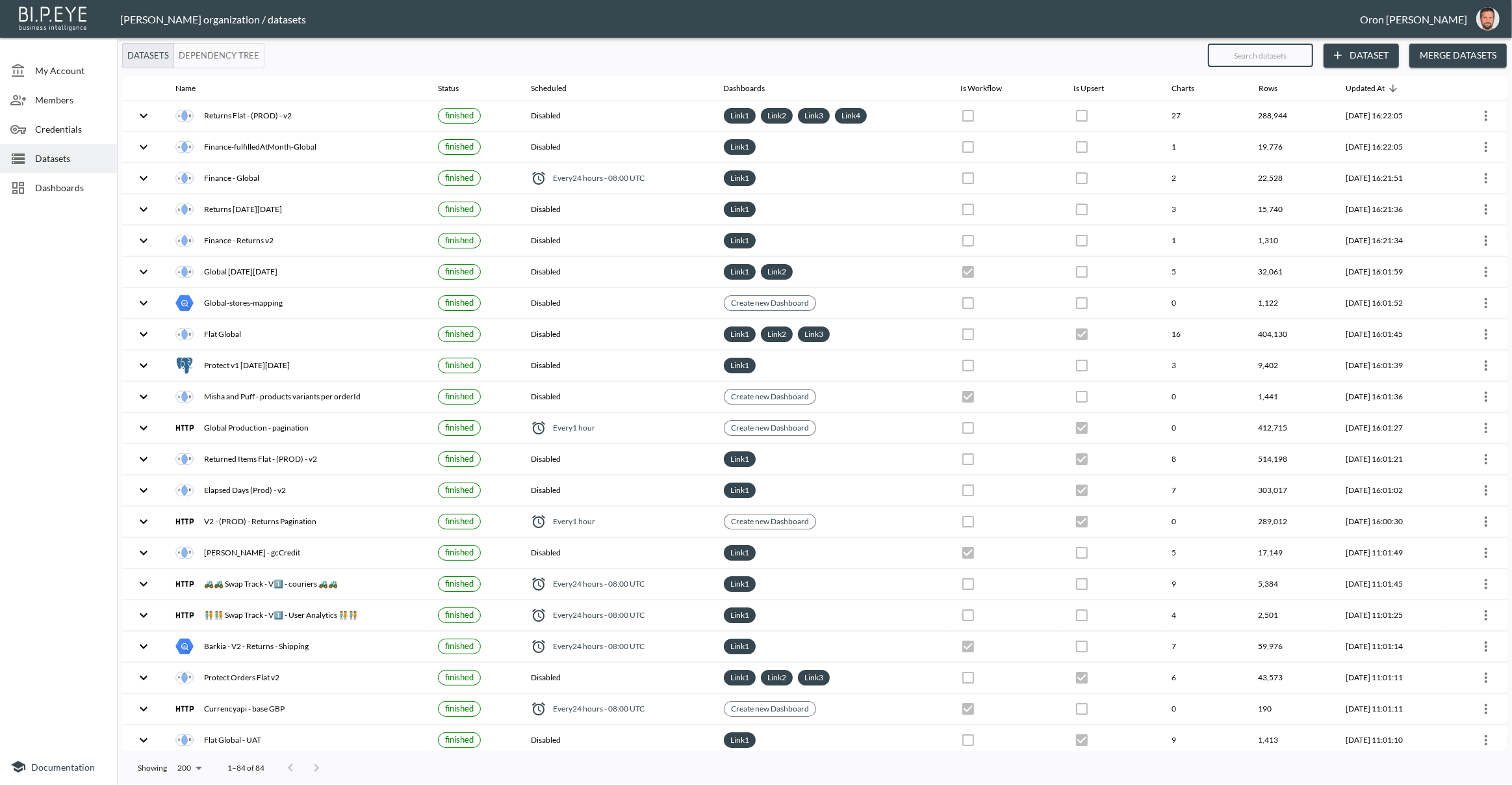
checkbox input "true"
checkbox input "false"
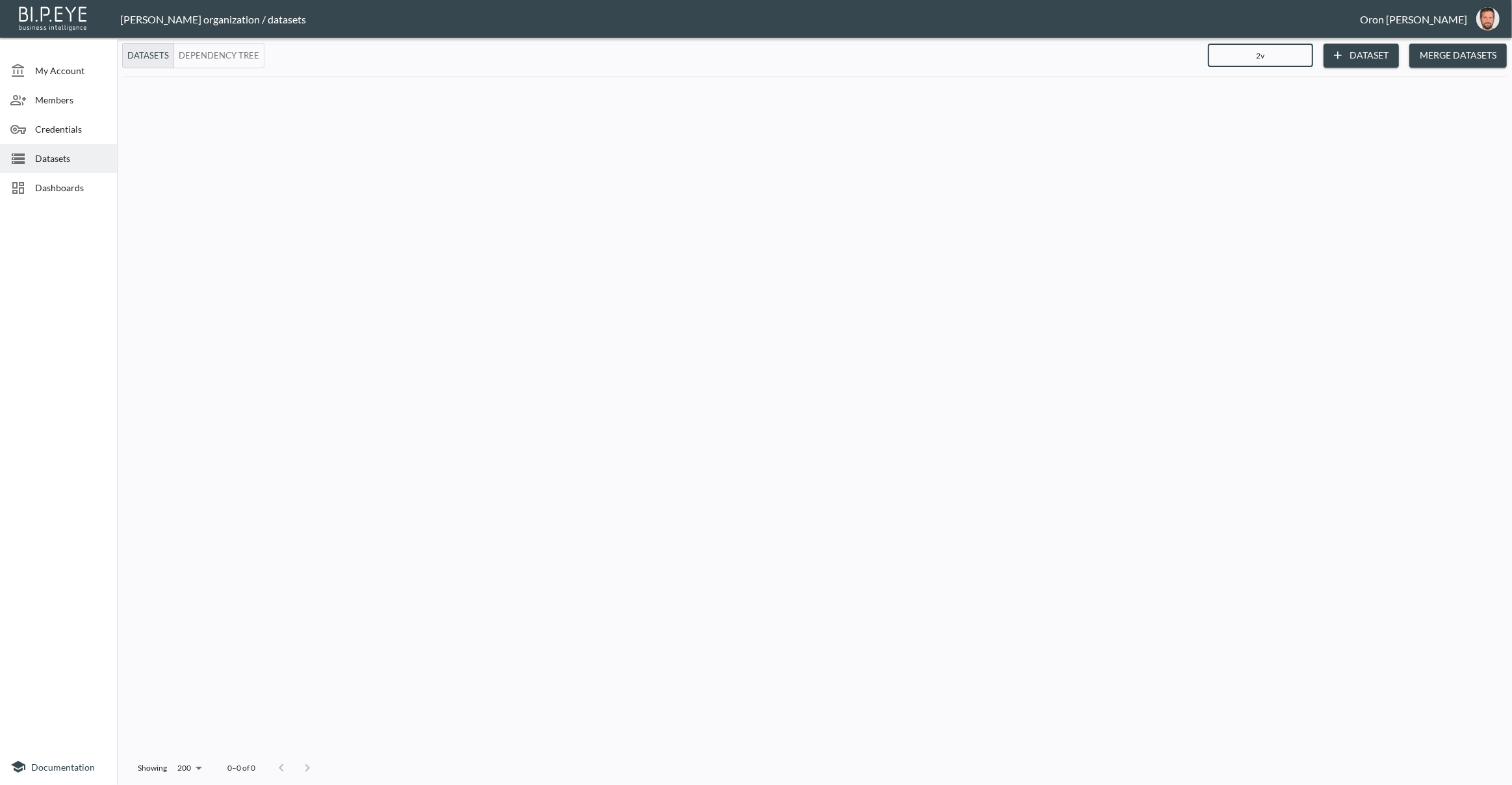
click at [1260, 59] on input "2v" at bounding box center [1260, 55] width 105 height 33
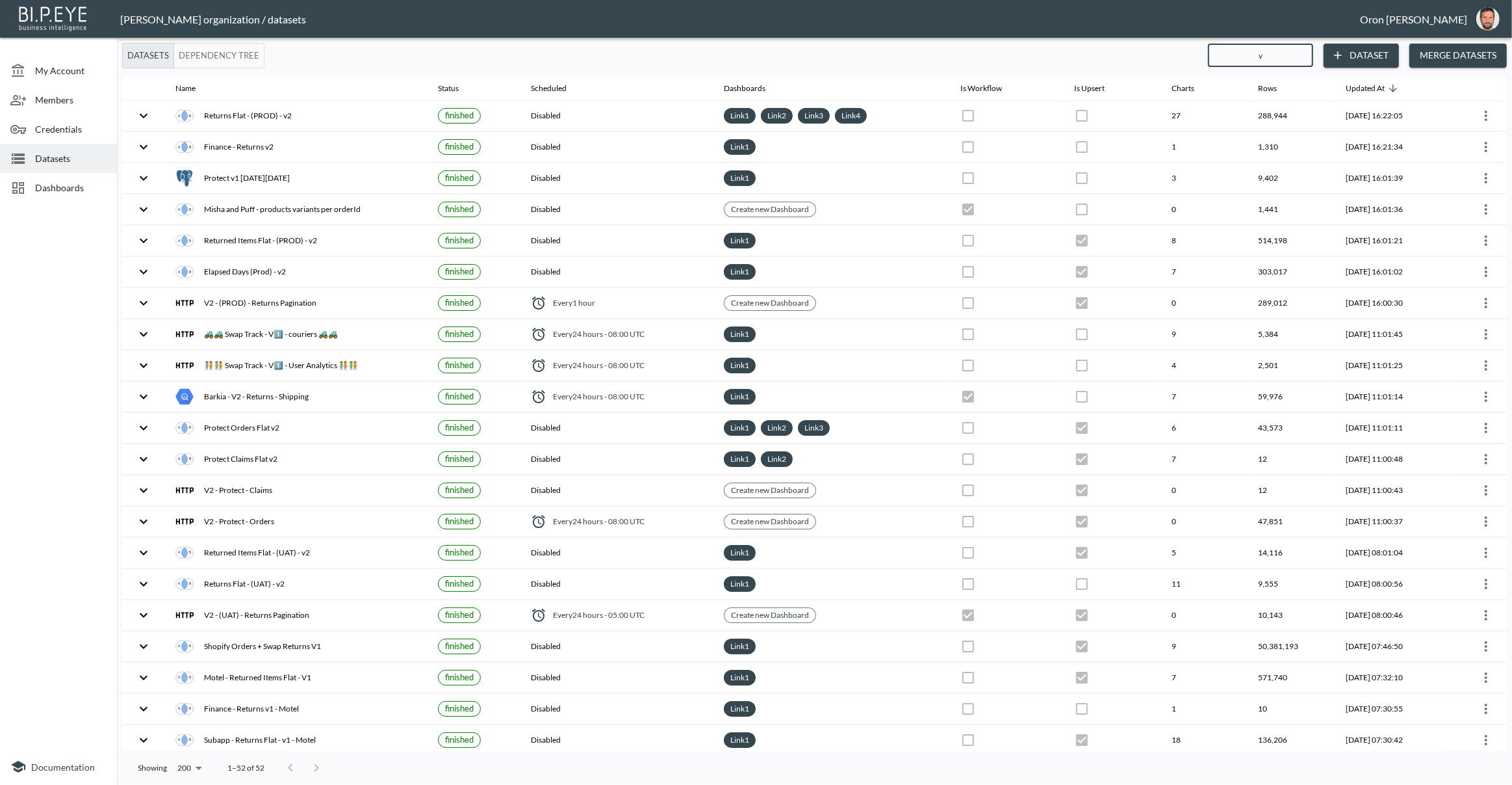
type input "v2"
checkbox input "true"
checkbox input "false"
checkbox input "true"
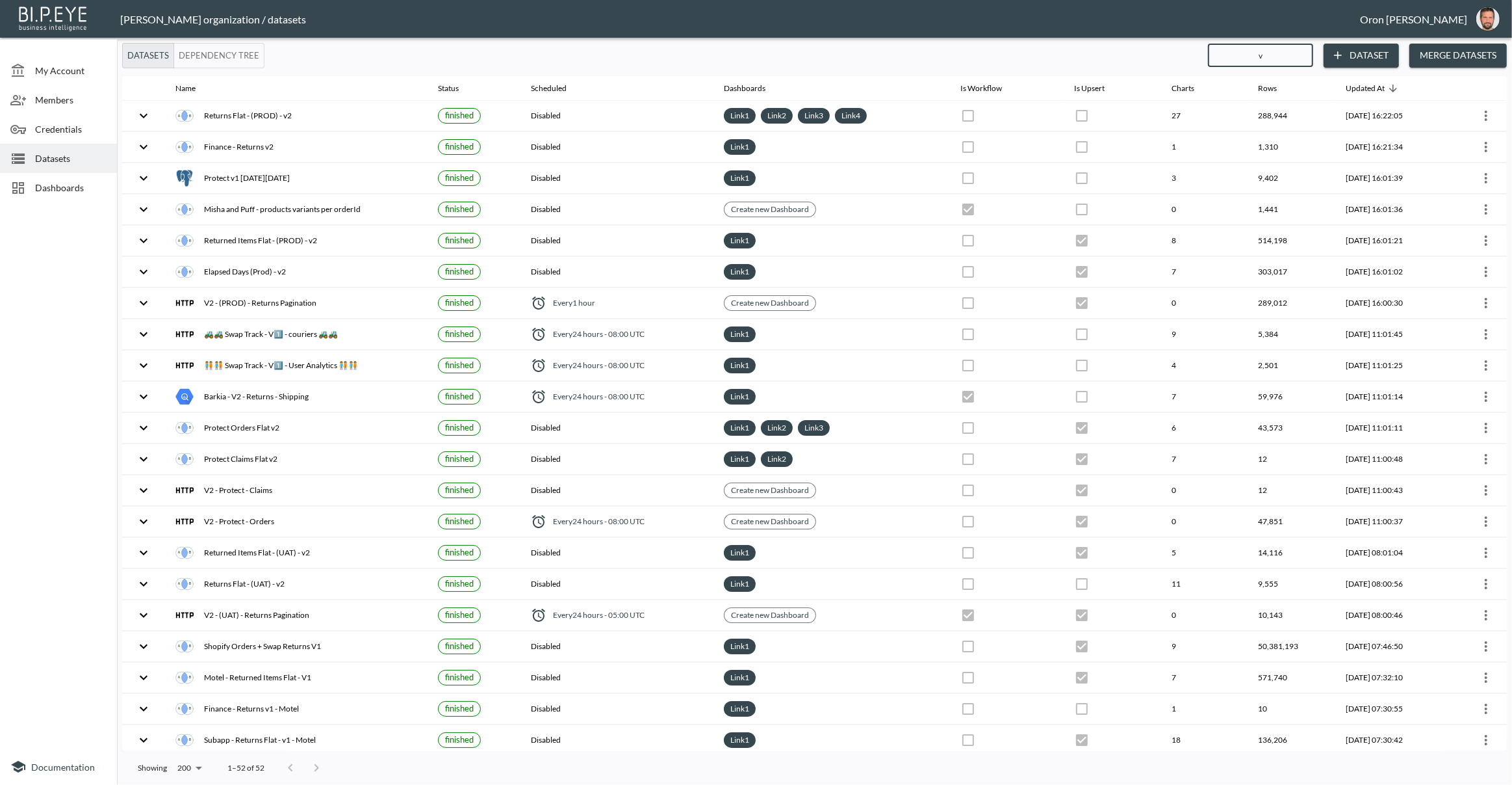
checkbox input "false"
checkbox input "true"
checkbox input "false"
checkbox input "true"
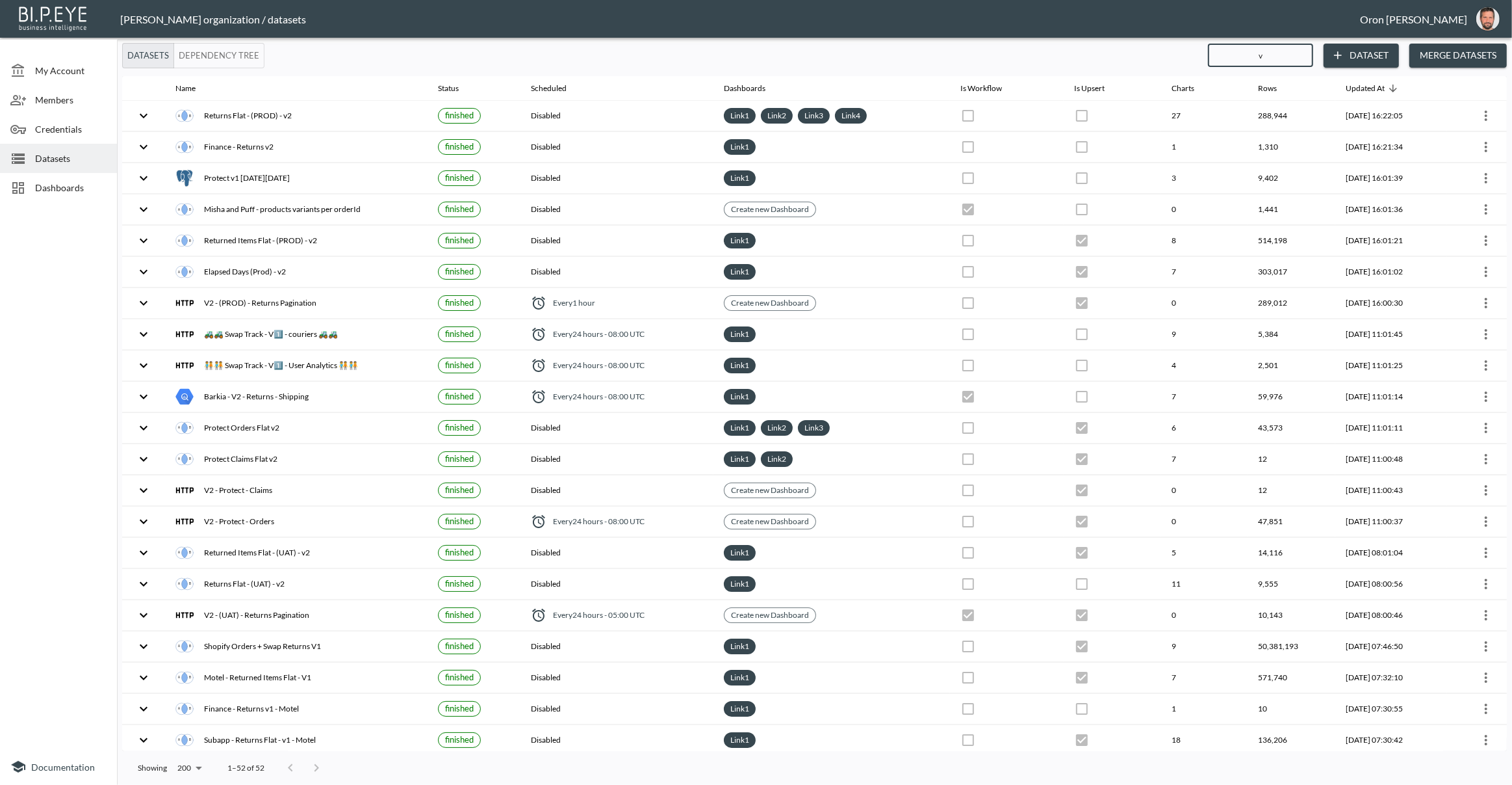
checkbox input "false"
checkbox input "true"
checkbox input "false"
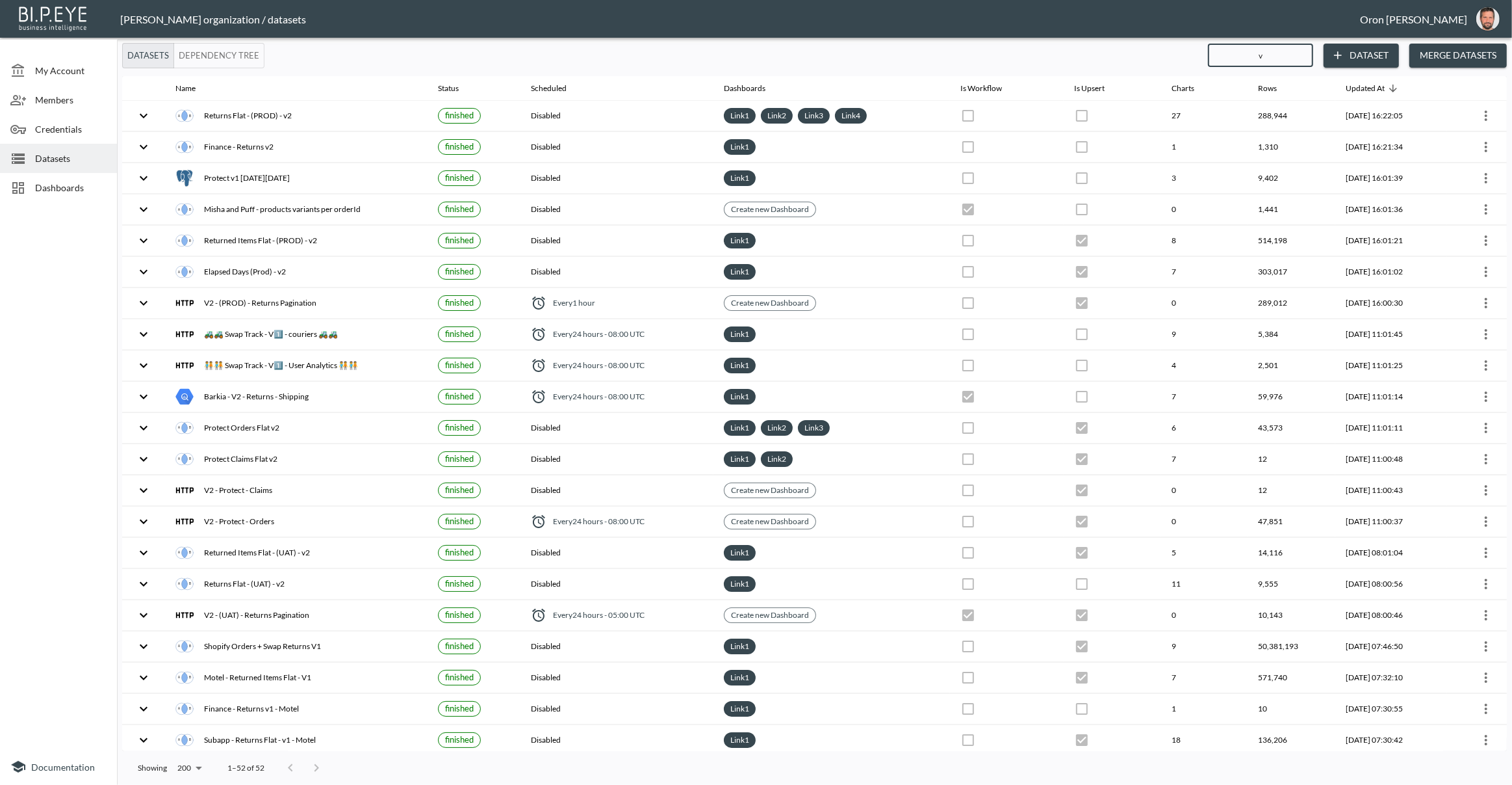
checkbox input "true"
checkbox input "false"
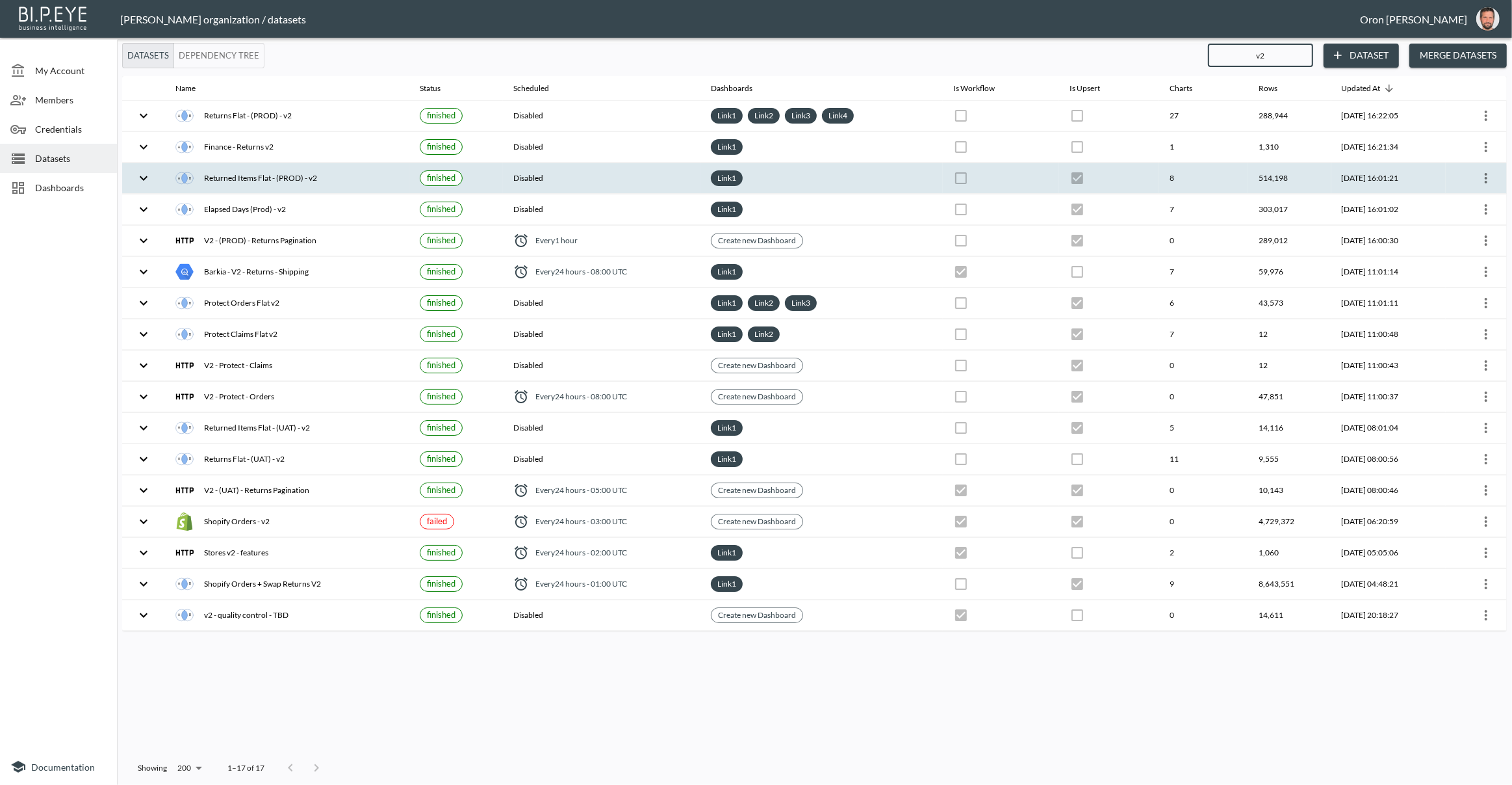
type input "v2"
click at [1487, 177] on icon "more" at bounding box center [1486, 178] width 16 height 16
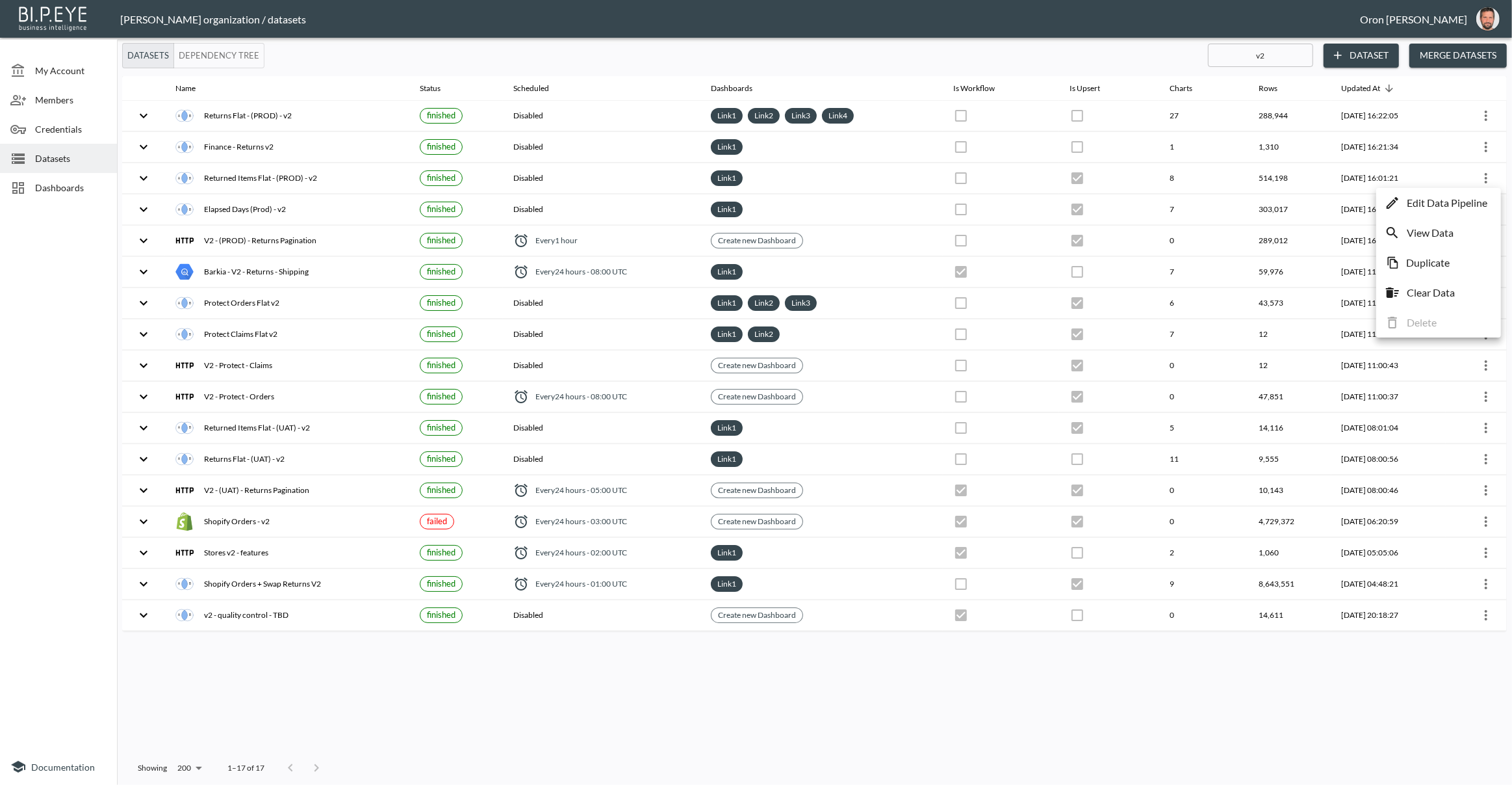
click at [1471, 199] on p "Edit Data Pipeline" at bounding box center [1447, 203] width 80 height 16
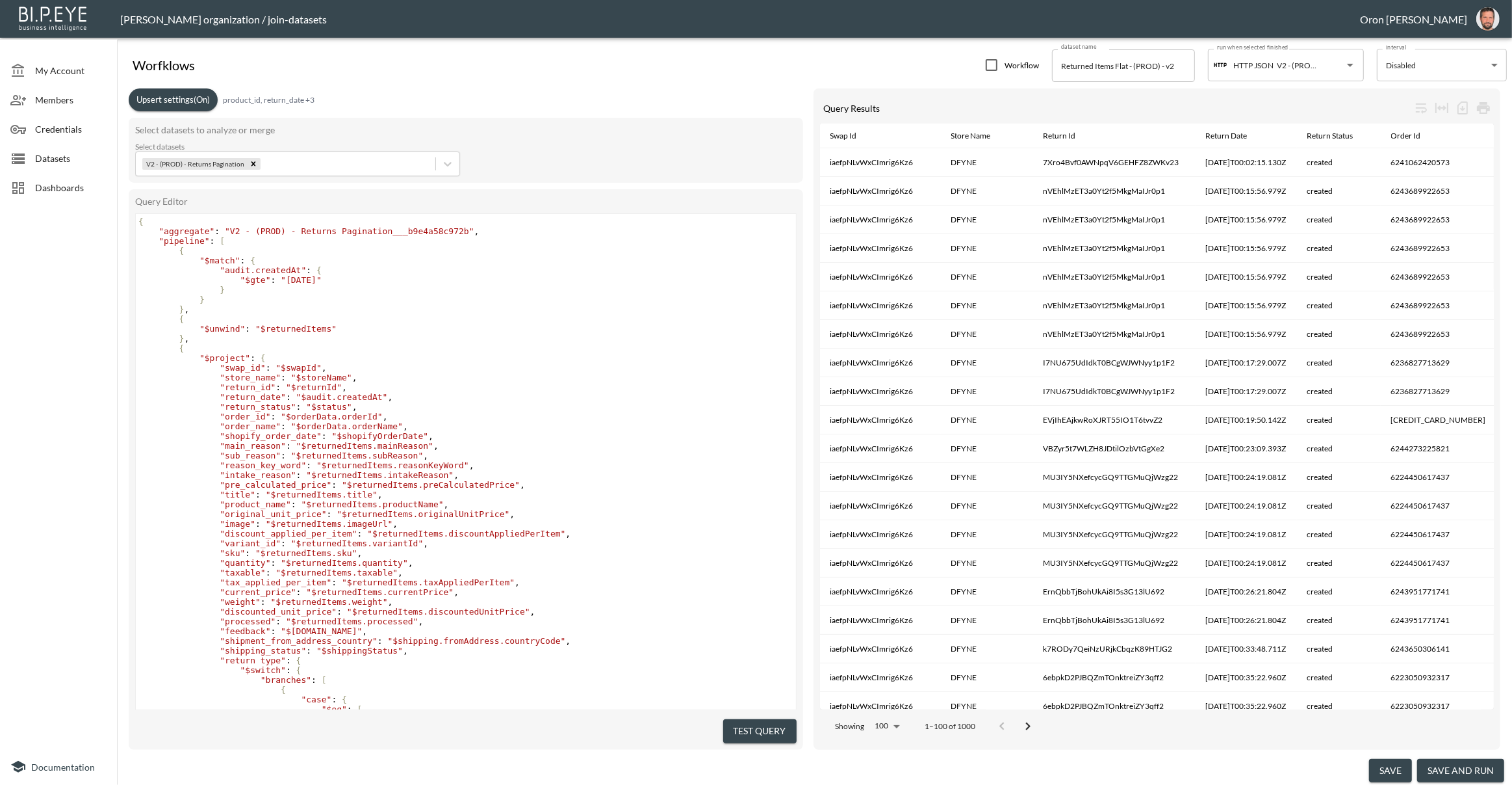
click at [278, 270] on span ""audit.createdAt"" at bounding box center [263, 269] width 87 height 10
type textarea "createdAt"
click at [278, 270] on span ""audit.createdAt"" at bounding box center [263, 269] width 87 height 10
type textarea "updated"
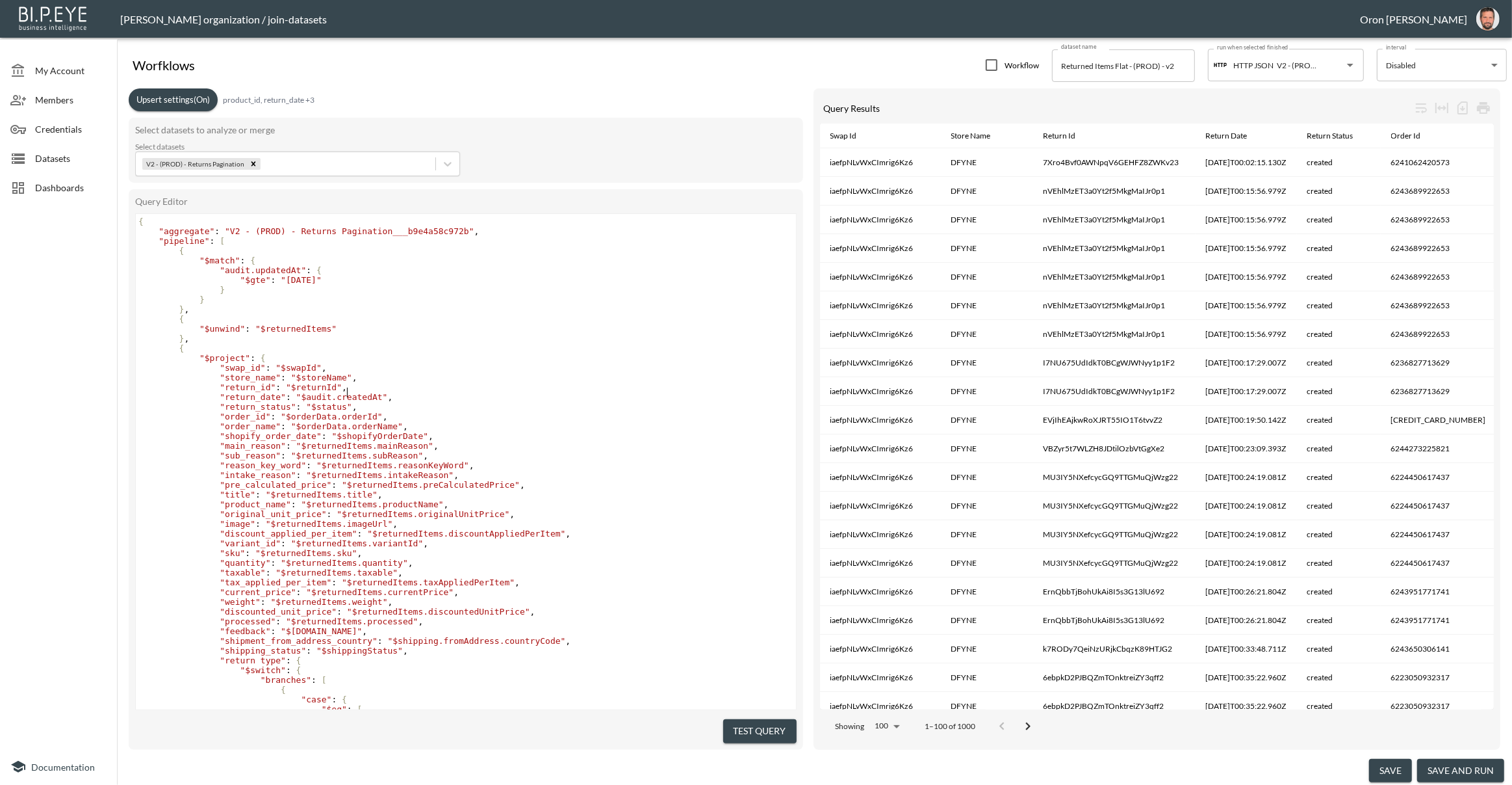
click at [613, 389] on pre ""return_id" : "$returnId" ," at bounding box center [466, 387] width 660 height 10
drag, startPoint x: 767, startPoint y: 717, endPoint x: 611, endPoint y: 545, distance: 232.2
click at [766, 719] on button "Test Query" at bounding box center [760, 730] width 73 height 24
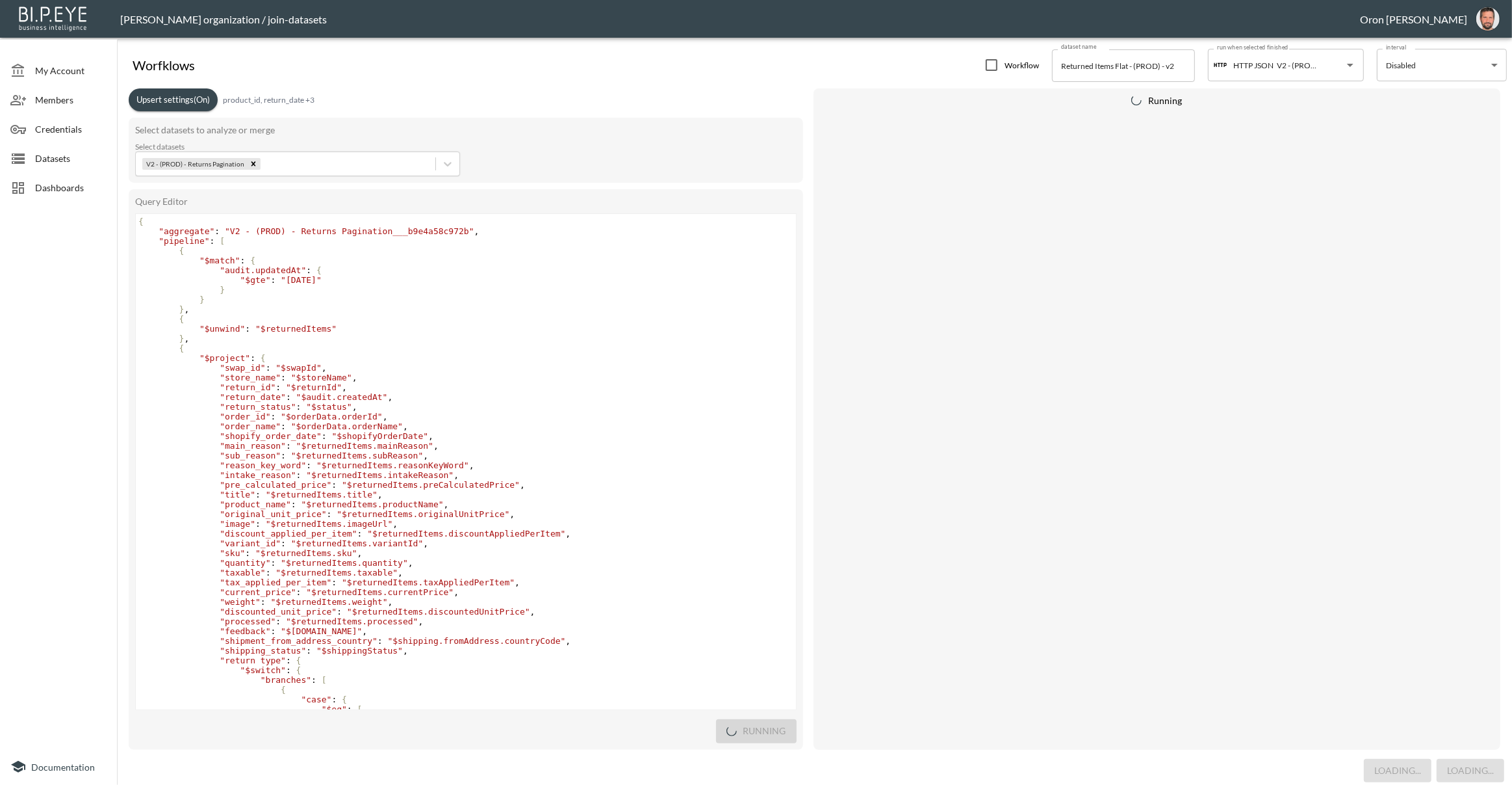
click at [315, 280] on span ""2025-08-18"" at bounding box center [301, 279] width 41 height 10
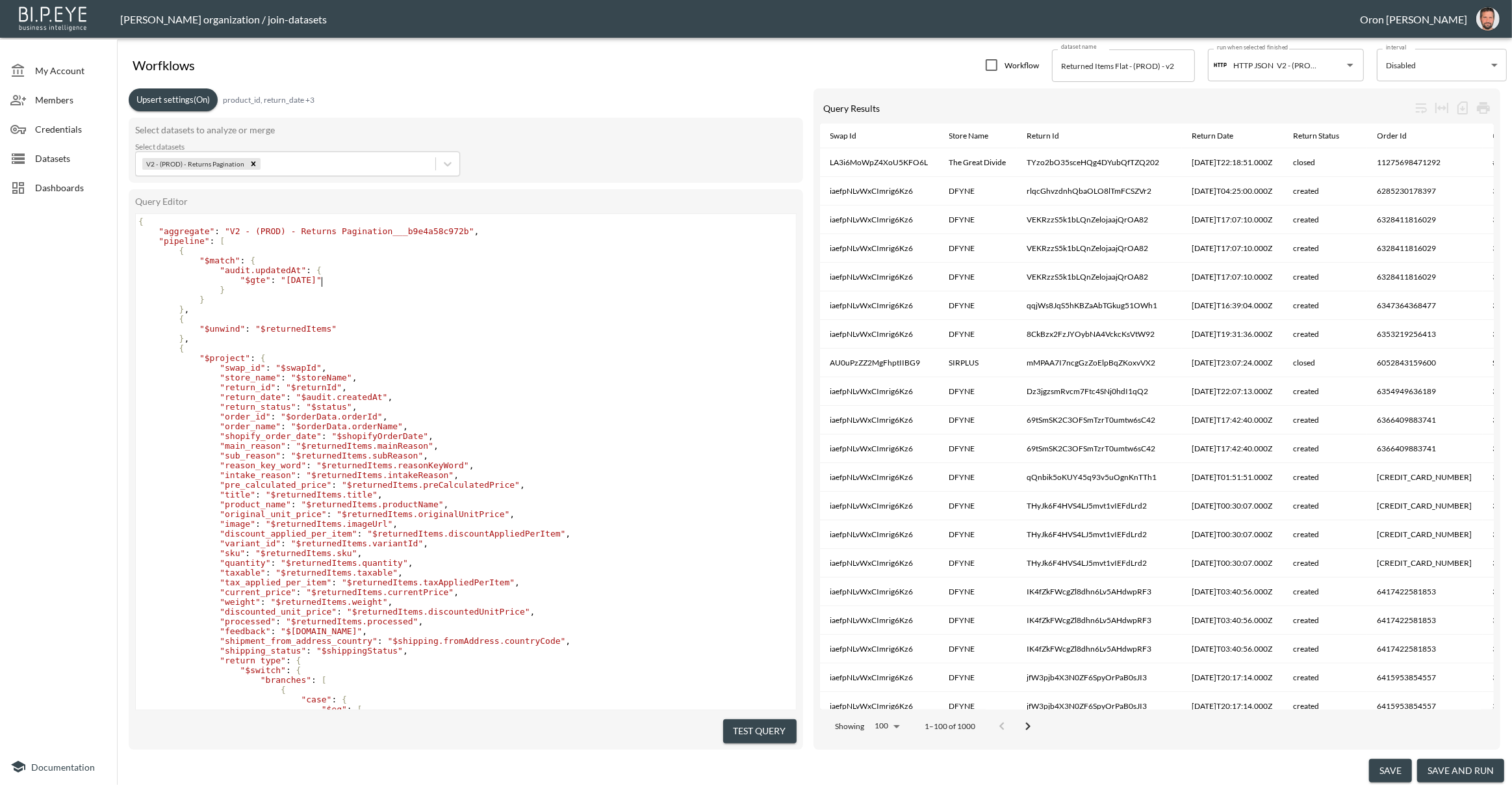
scroll to position [0, 9]
type textarea "03"
click at [541, 741] on div "Query Editor 03 x } { "aggregate" : "V2 - (PROD) - Returns Pagination___b9e4a58…" at bounding box center [466, 469] width 674 height 561
click at [756, 726] on button "Test Query" at bounding box center [760, 730] width 73 height 24
click at [1488, 767] on button "save and run" at bounding box center [1461, 770] width 87 height 24
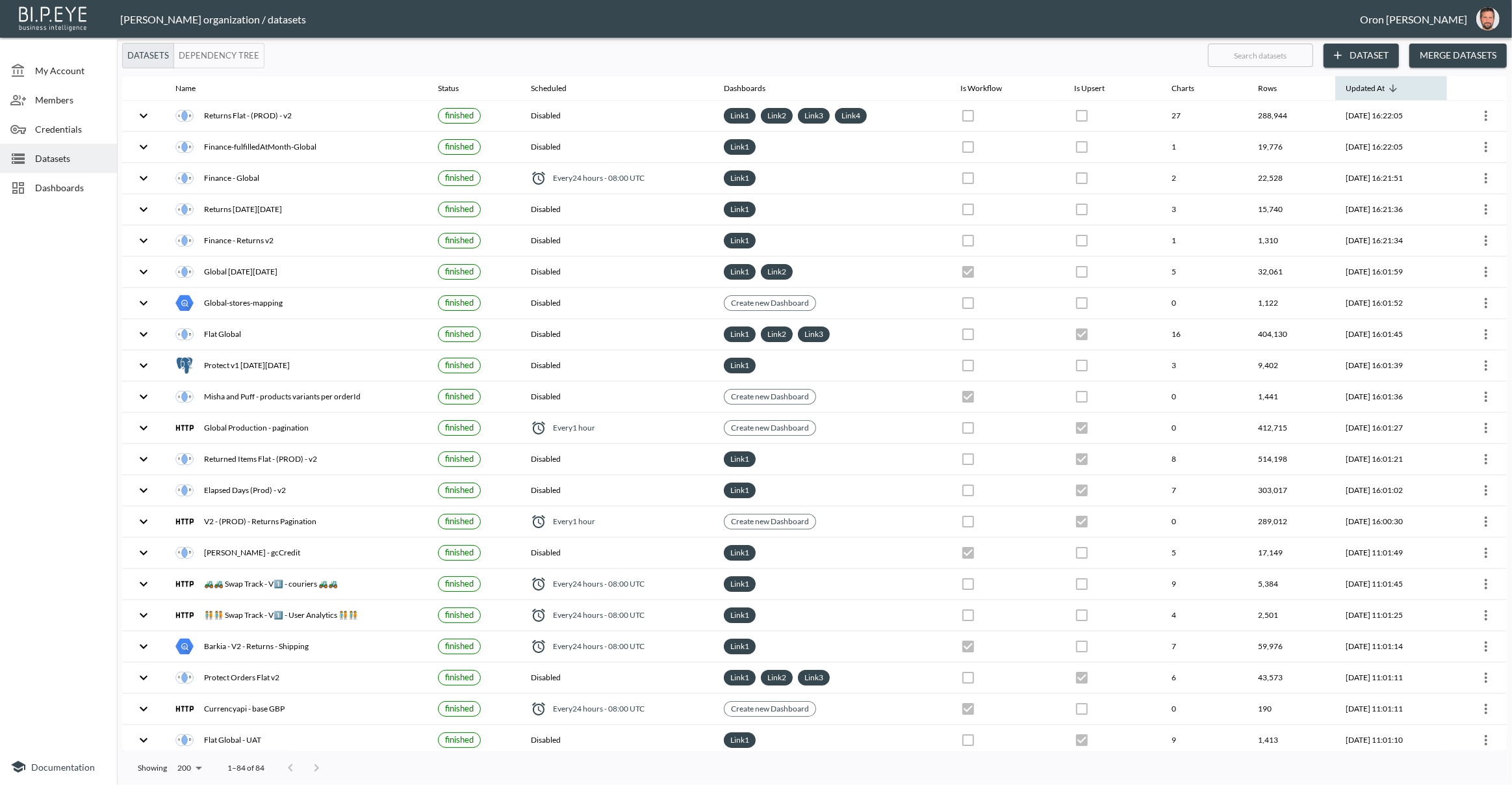
checkbox input "false"
checkbox input "true"
checkbox input "false"
checkbox input "true"
checkbox input "false"
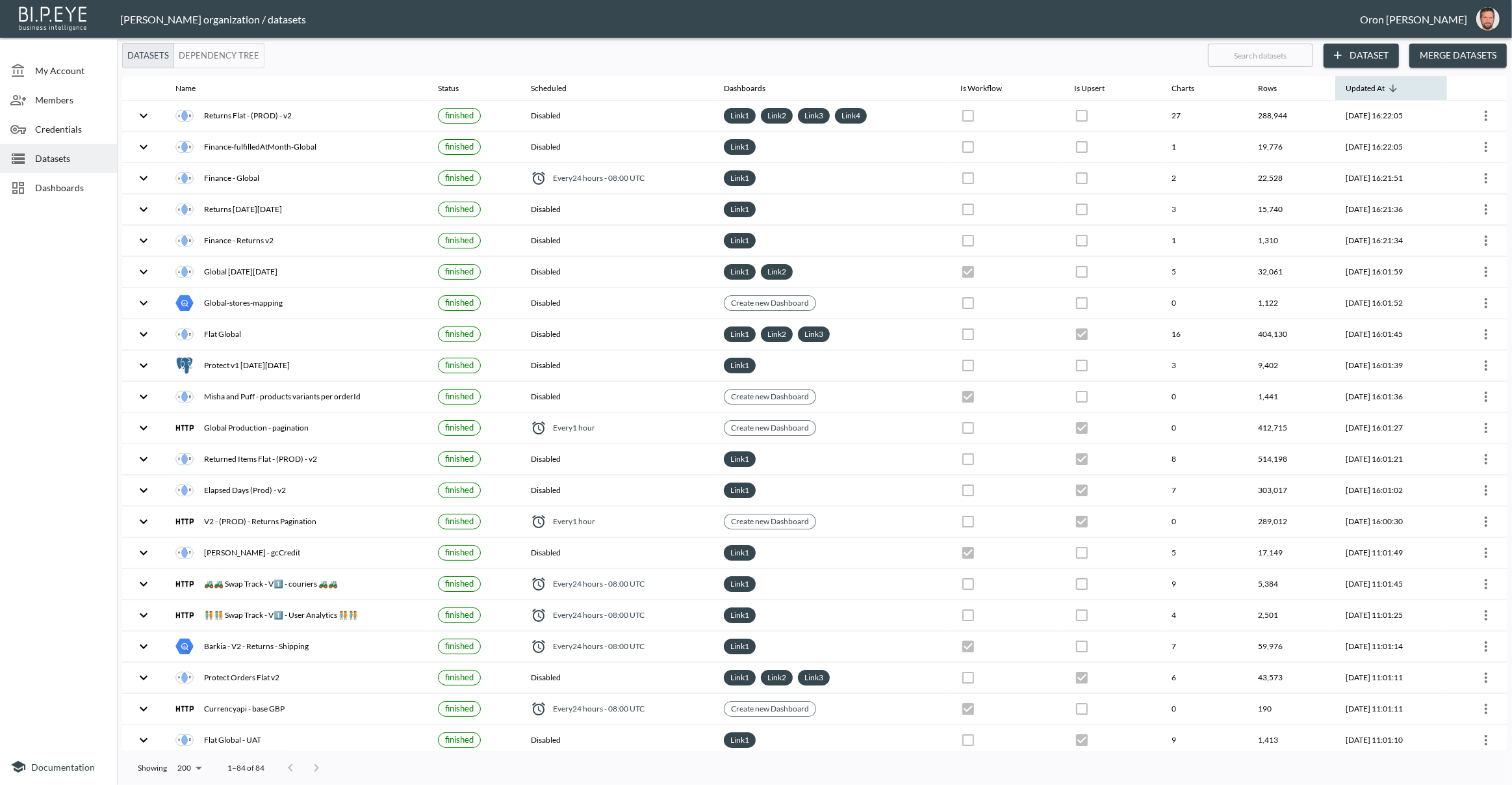
checkbox input "true"
checkbox input "false"
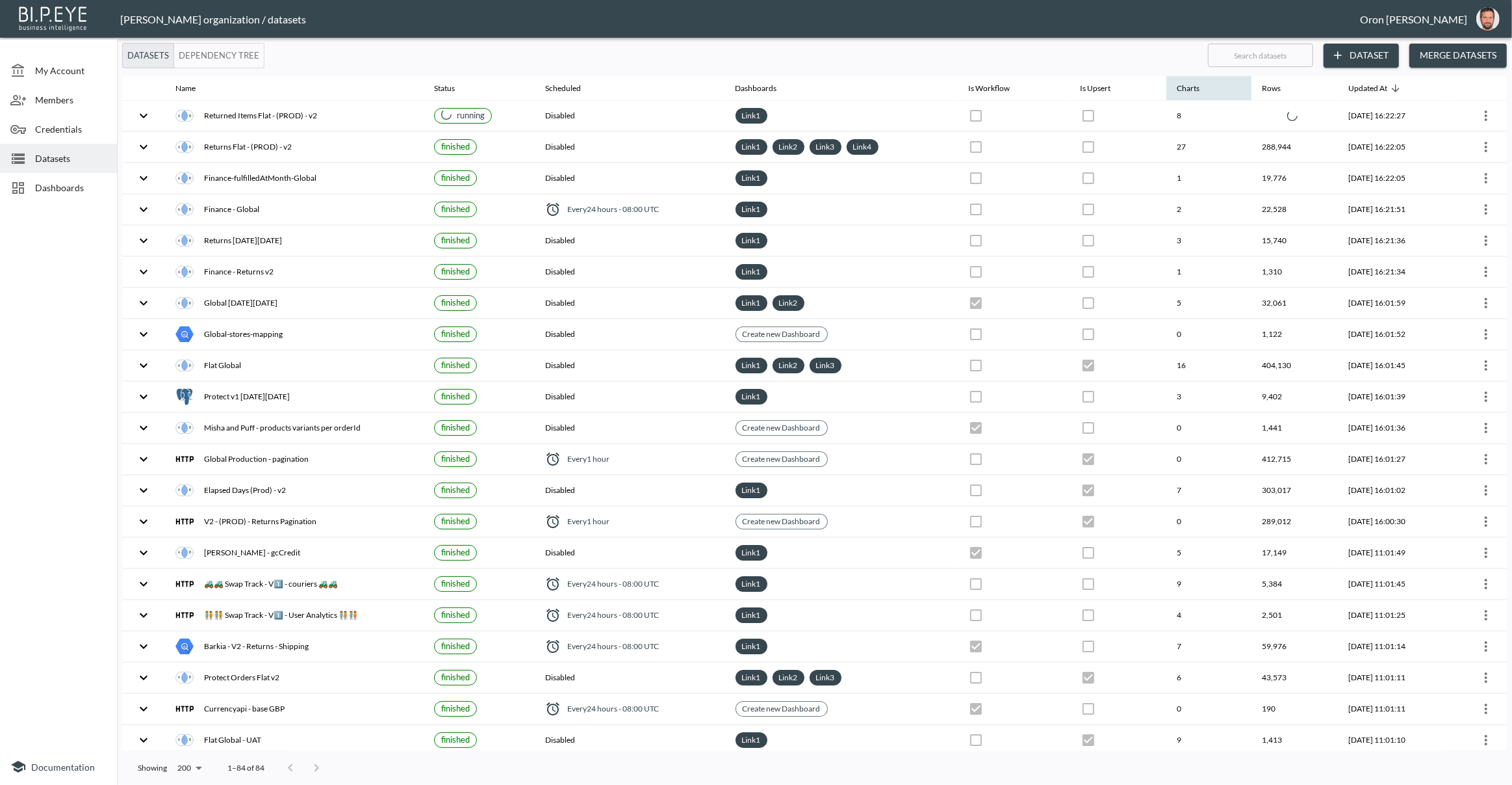
drag, startPoint x: 1235, startPoint y: 117, endPoint x: 1220, endPoint y: 93, distance: 28.3
click at [1252, 117] on th at bounding box center [1295, 116] width 87 height 31
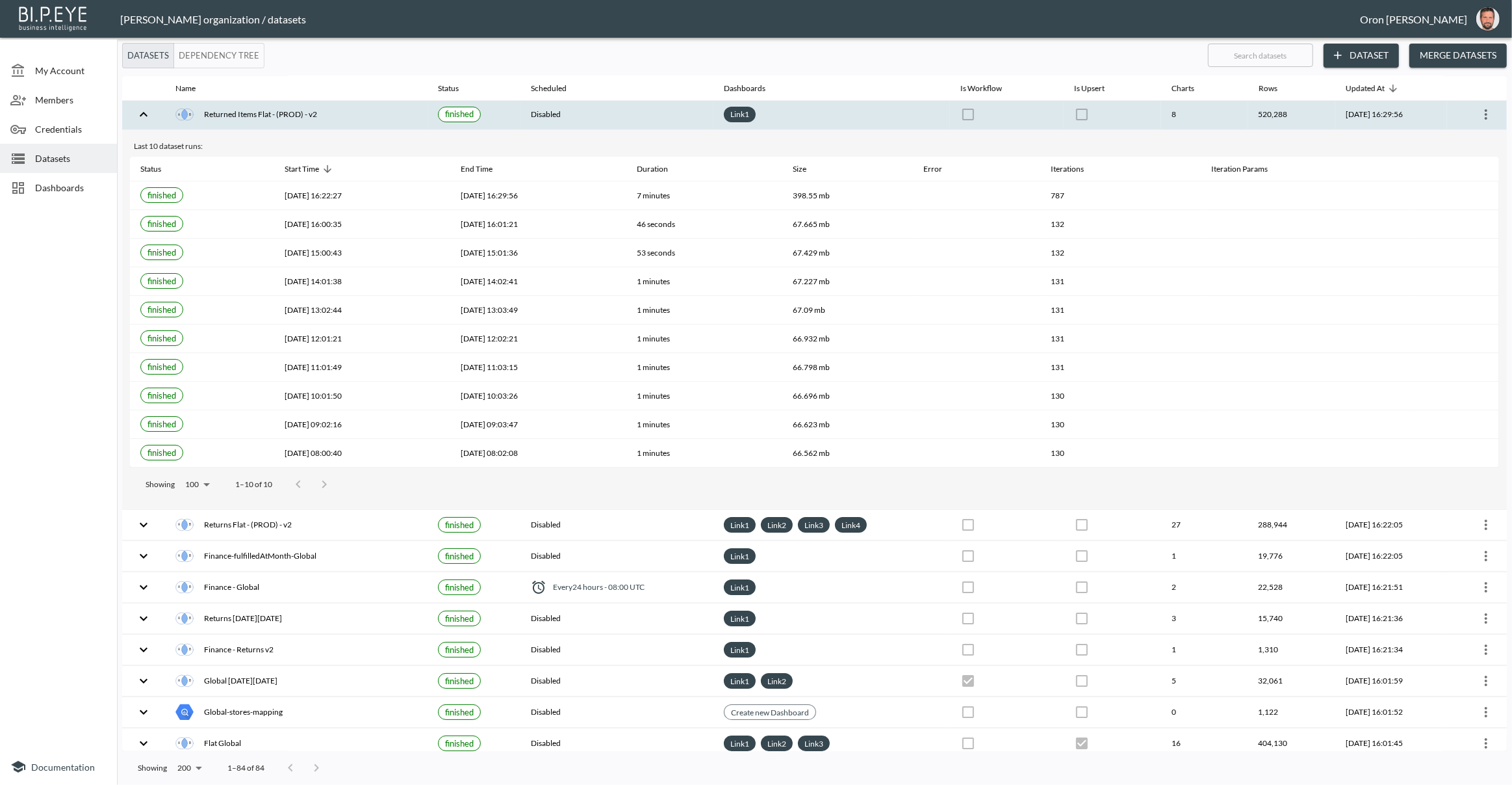
click at [1487, 114] on icon "more" at bounding box center [1486, 115] width 16 height 16
drag, startPoint x: 1471, startPoint y: 143, endPoint x: 1446, endPoint y: 136, distance: 26.0
click at [1471, 143] on p "Edit Data Pipeline" at bounding box center [1447, 140] width 80 height 16
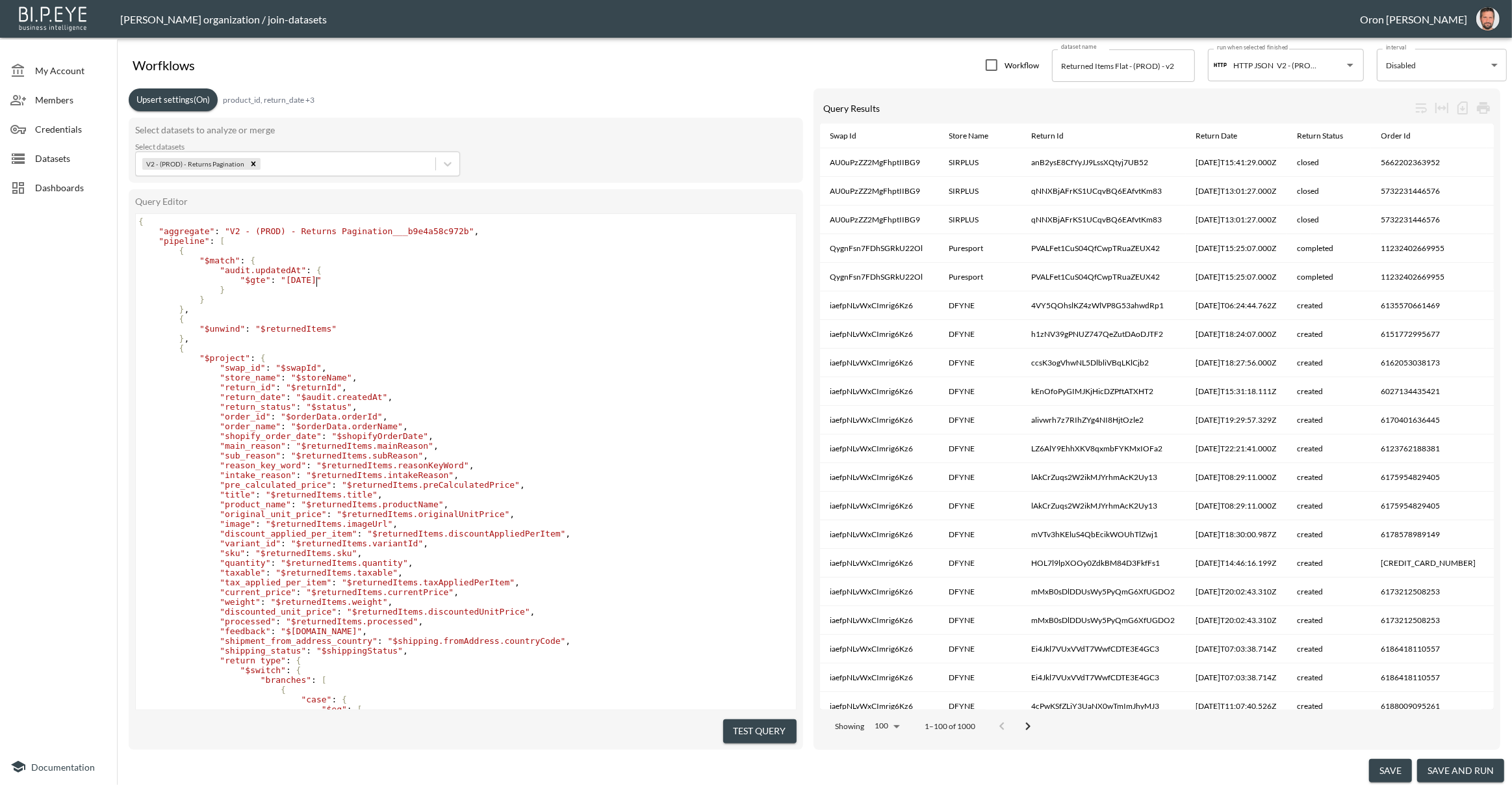
click at [314, 282] on span ""2025-03-18"" at bounding box center [301, 279] width 41 height 10
type textarea "08"
drag, startPoint x: 470, startPoint y: 301, endPoint x: 459, endPoint y: 301, distance: 11.0
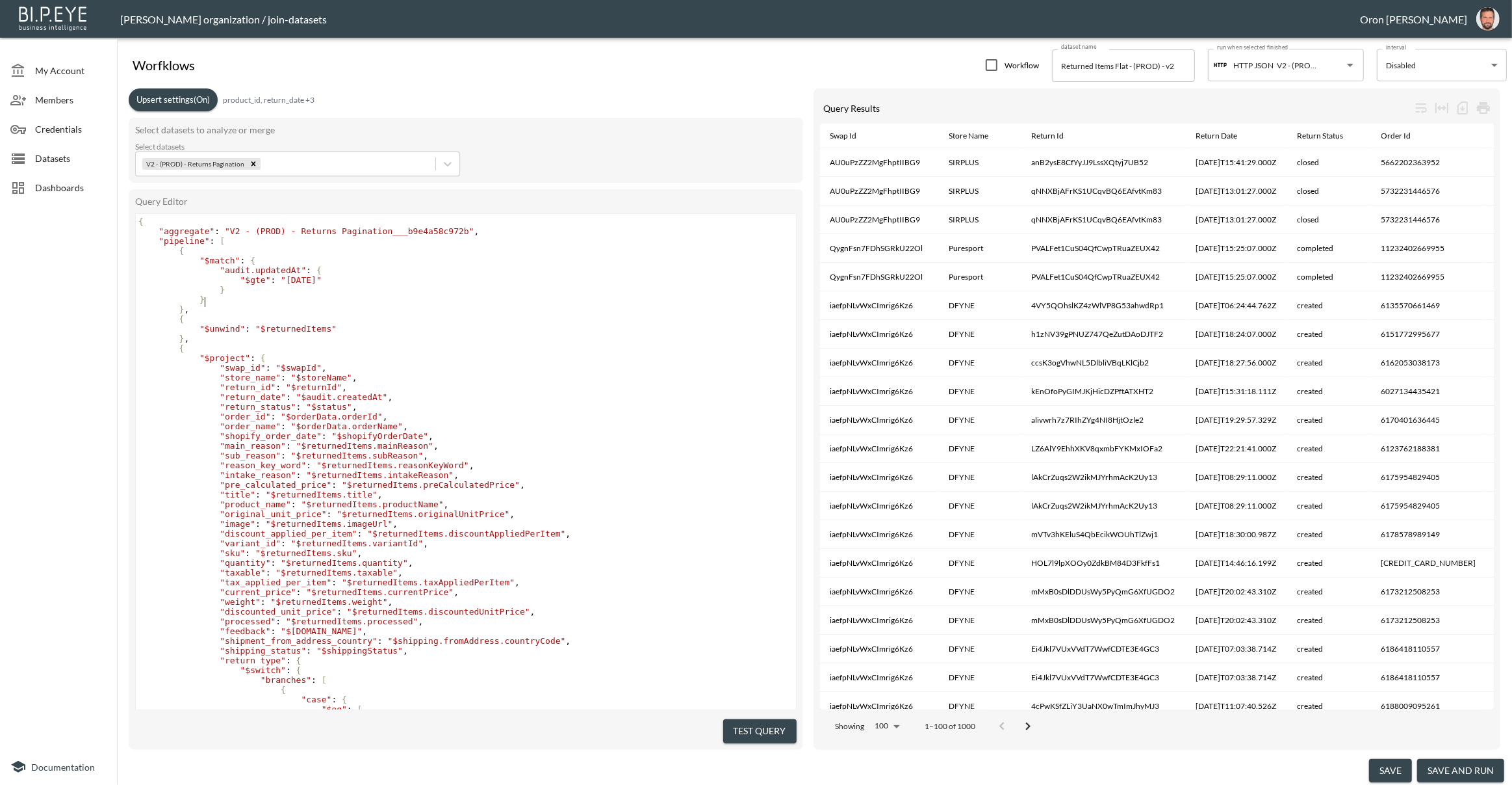
click at [470, 302] on pre "}" at bounding box center [466, 299] width 660 height 10
drag, startPoint x: 1401, startPoint y: 763, endPoint x: 1386, endPoint y: 769, distance: 16.2
click at [1400, 763] on button "save" at bounding box center [1390, 770] width 43 height 24
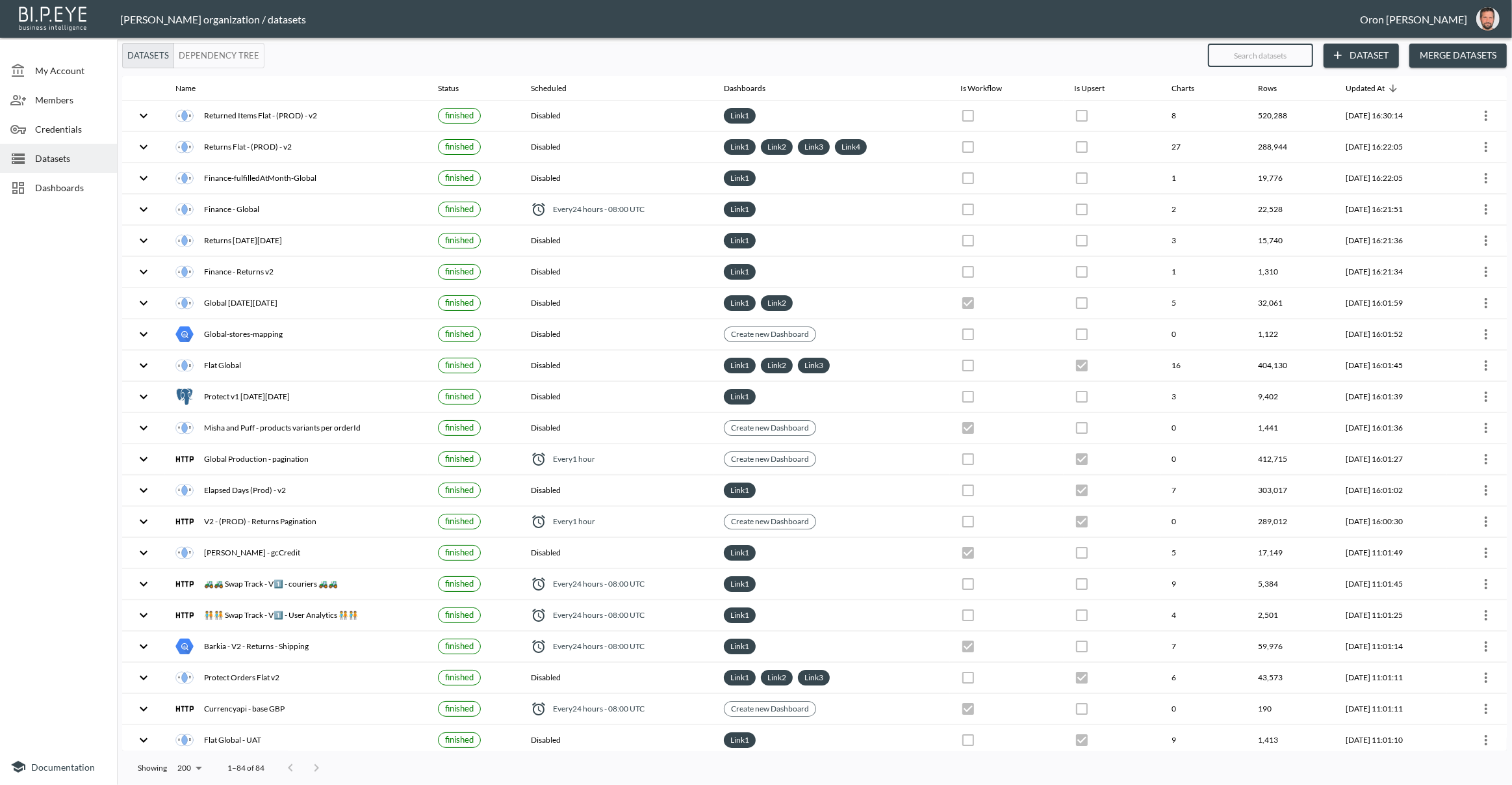
click at [1283, 55] on input "text" at bounding box center [1260, 55] width 105 height 33
drag, startPoint x: 94, startPoint y: 186, endPoint x: 113, endPoint y: 192, distance: 19.9
click at [94, 187] on span "Dashboards" at bounding box center [71, 187] width 71 height 13
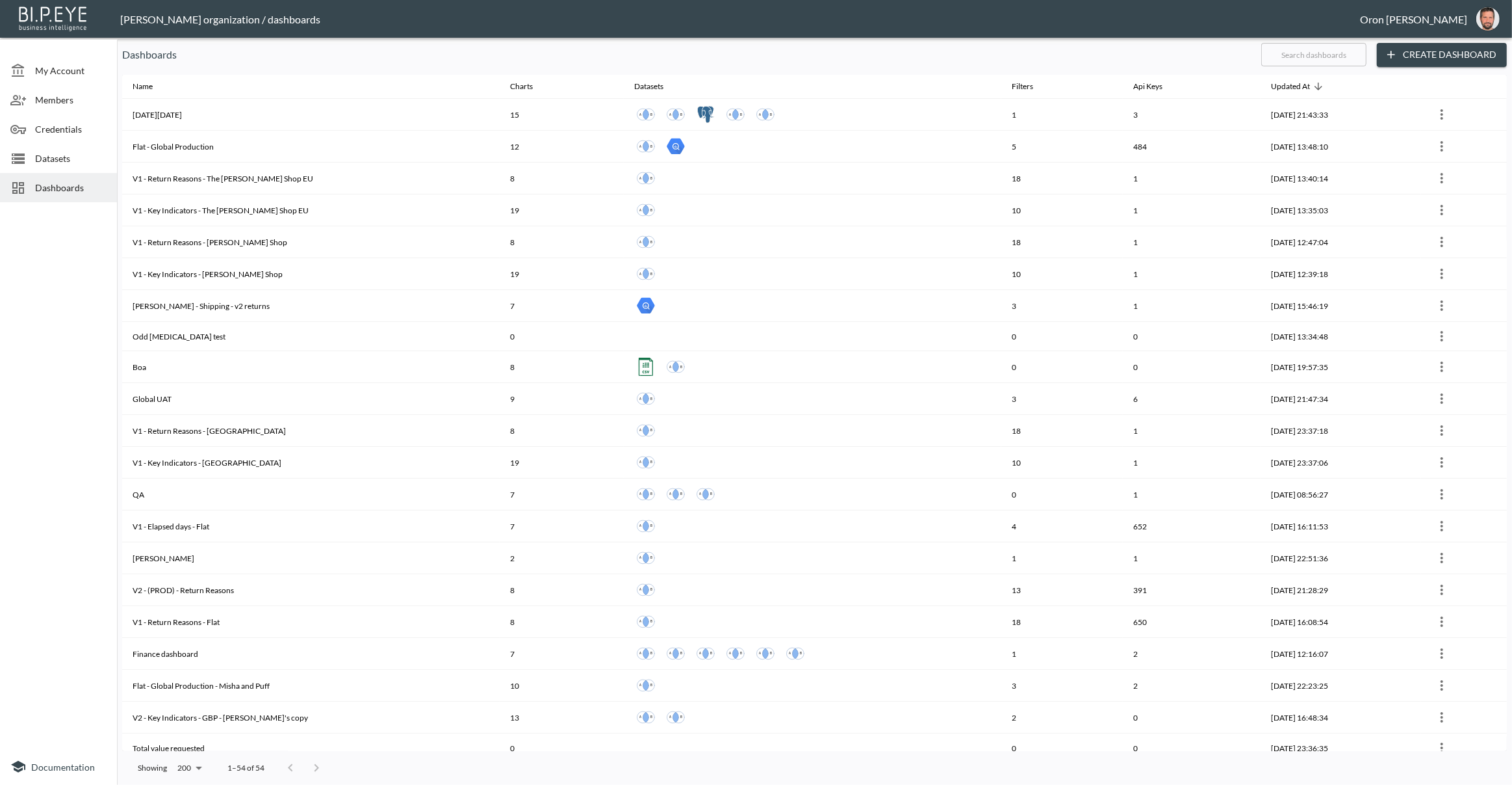
click at [1327, 62] on input "text" at bounding box center [1313, 54] width 105 height 33
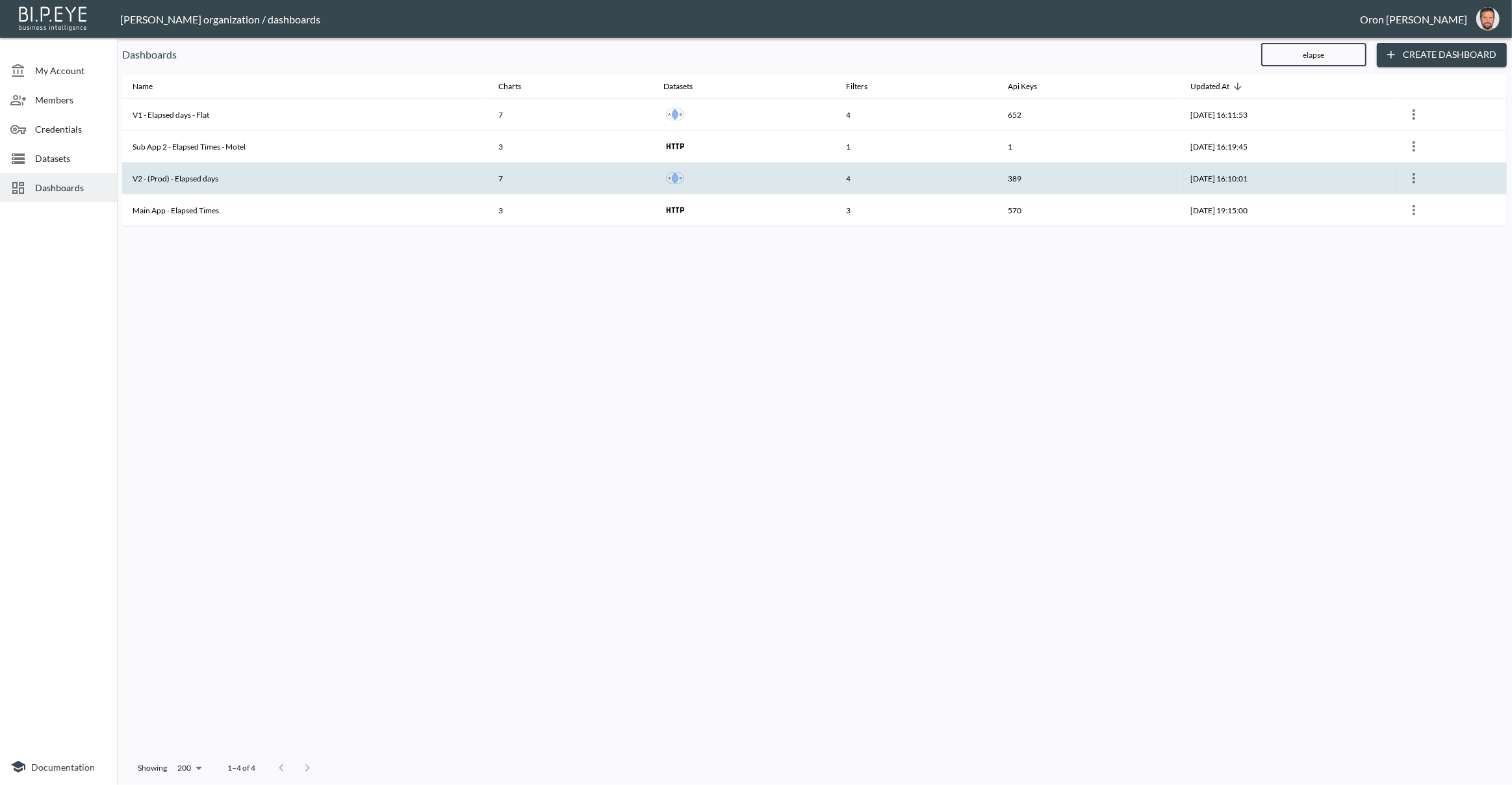
type input "elapse"
click at [1422, 174] on icon "more" at bounding box center [1414, 178] width 16 height 16
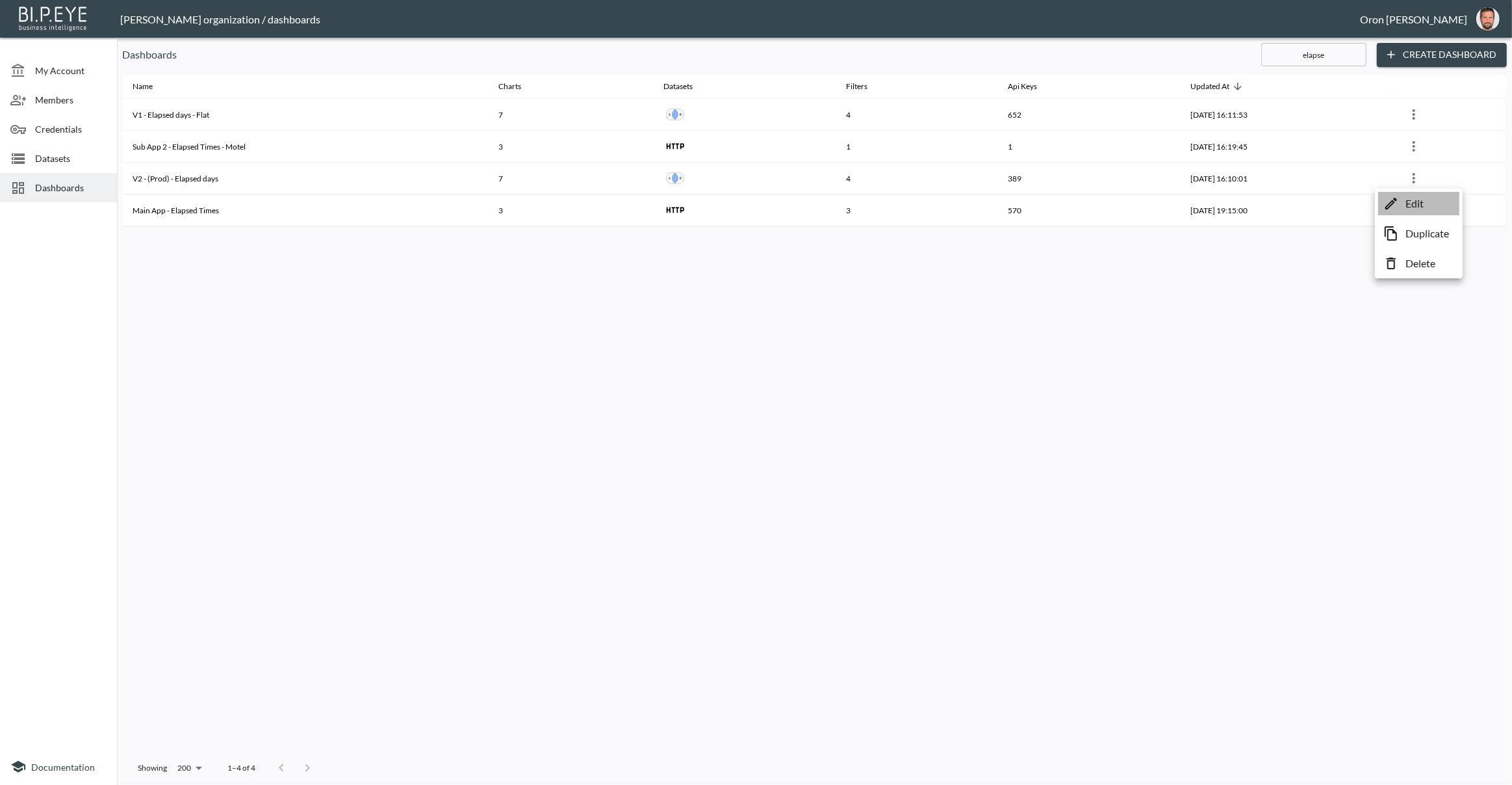
click at [1407, 198] on p "Edit" at bounding box center [1415, 204] width 19 height 16
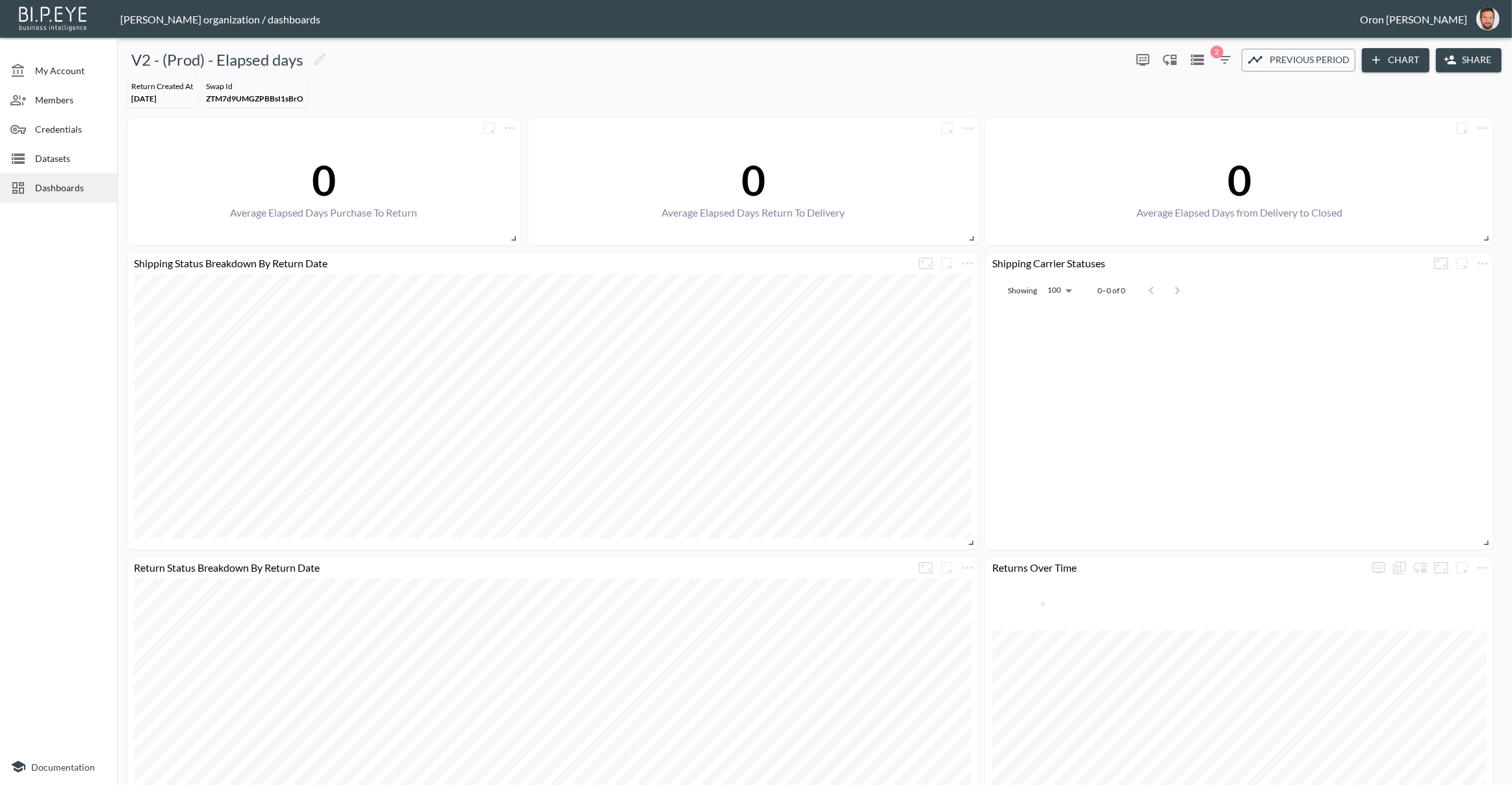
drag, startPoint x: 56, startPoint y: 152, endPoint x: 54, endPoint y: 159, distance: 7.3
click at [56, 152] on span "Datasets" at bounding box center [71, 158] width 71 height 13
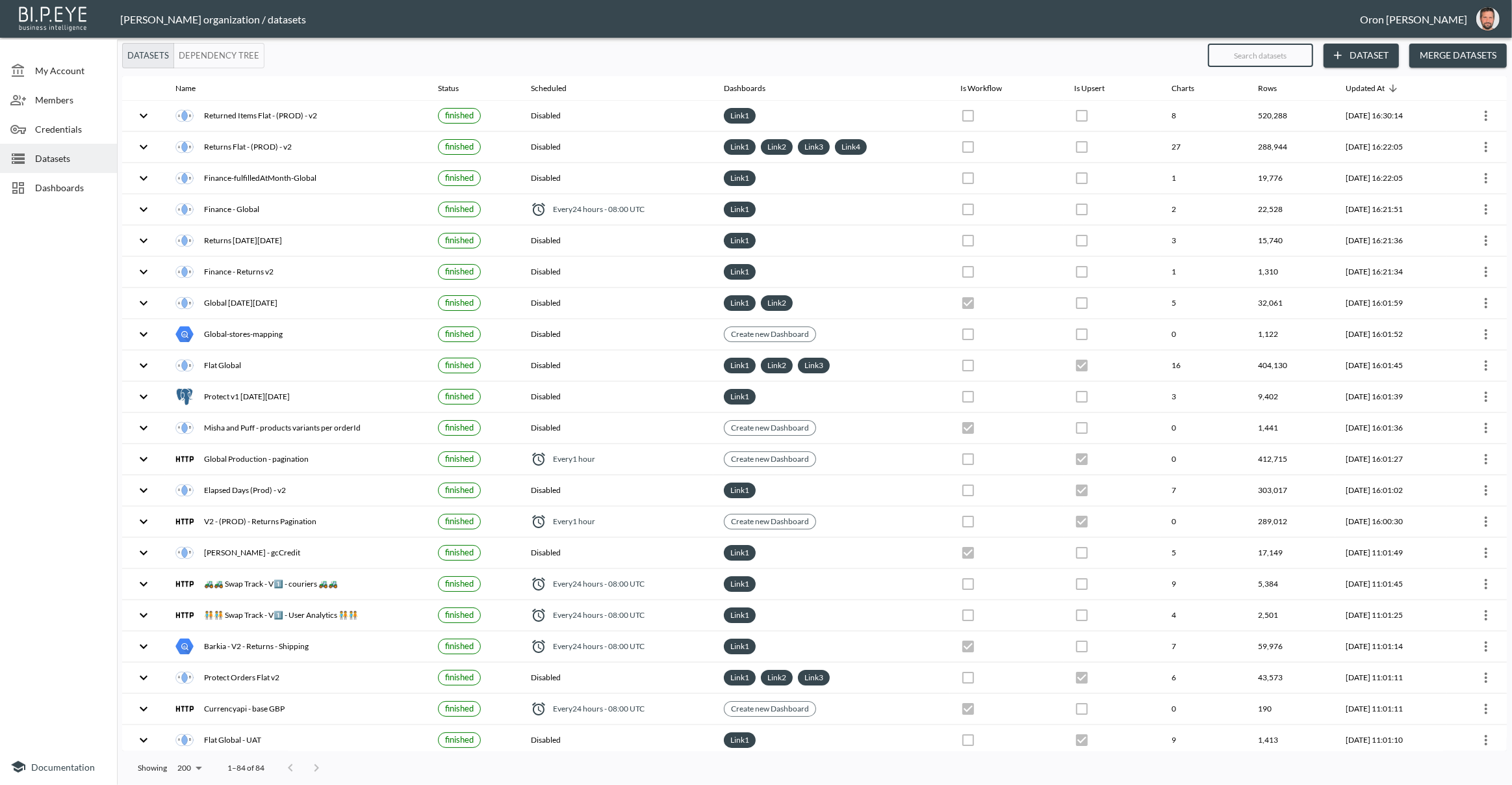
click at [1233, 57] on input "text" at bounding box center [1260, 55] width 105 height 33
type input "el"
checkbox input "true"
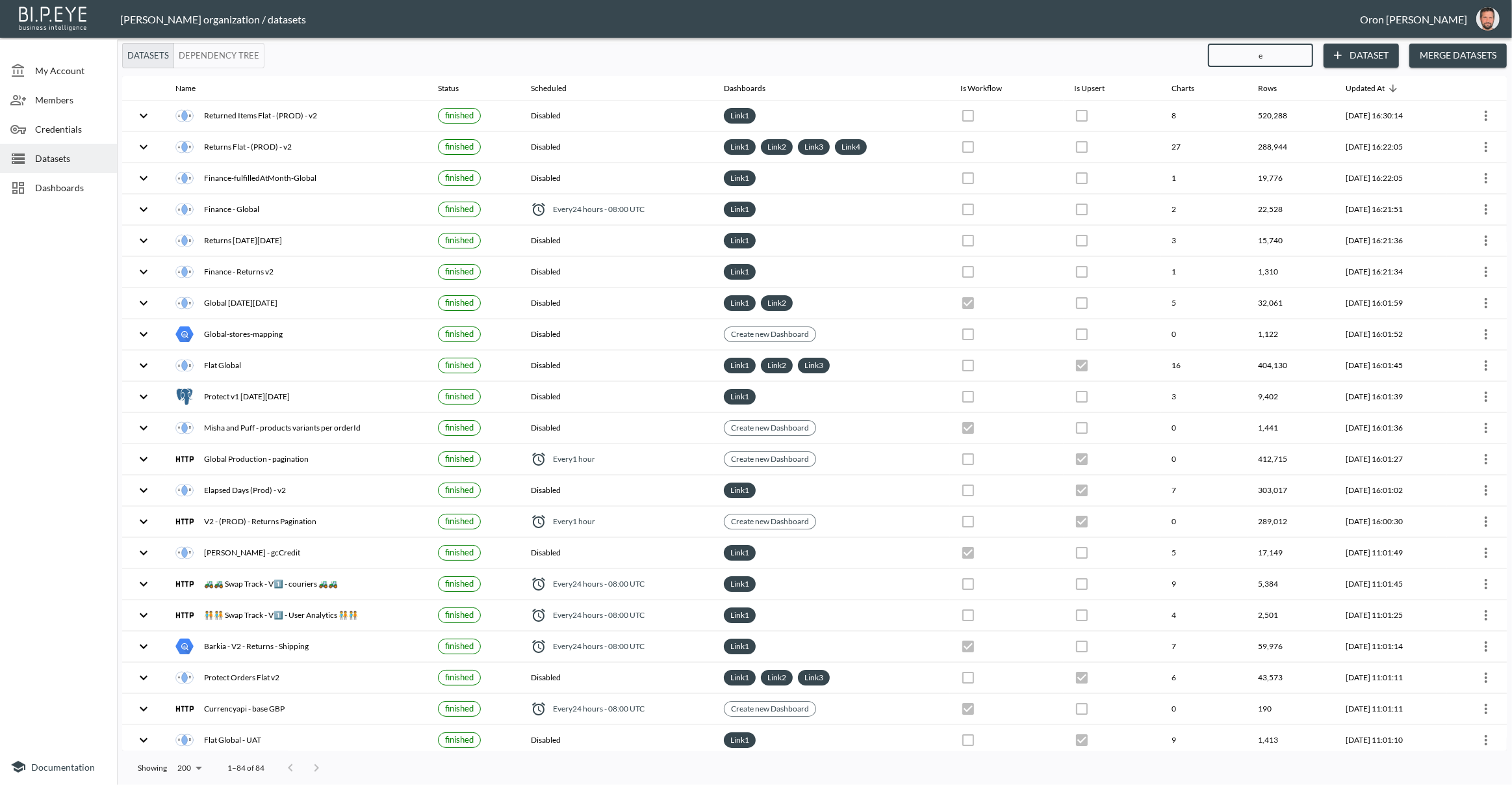
checkbox input "false"
checkbox input "true"
type input "ela"
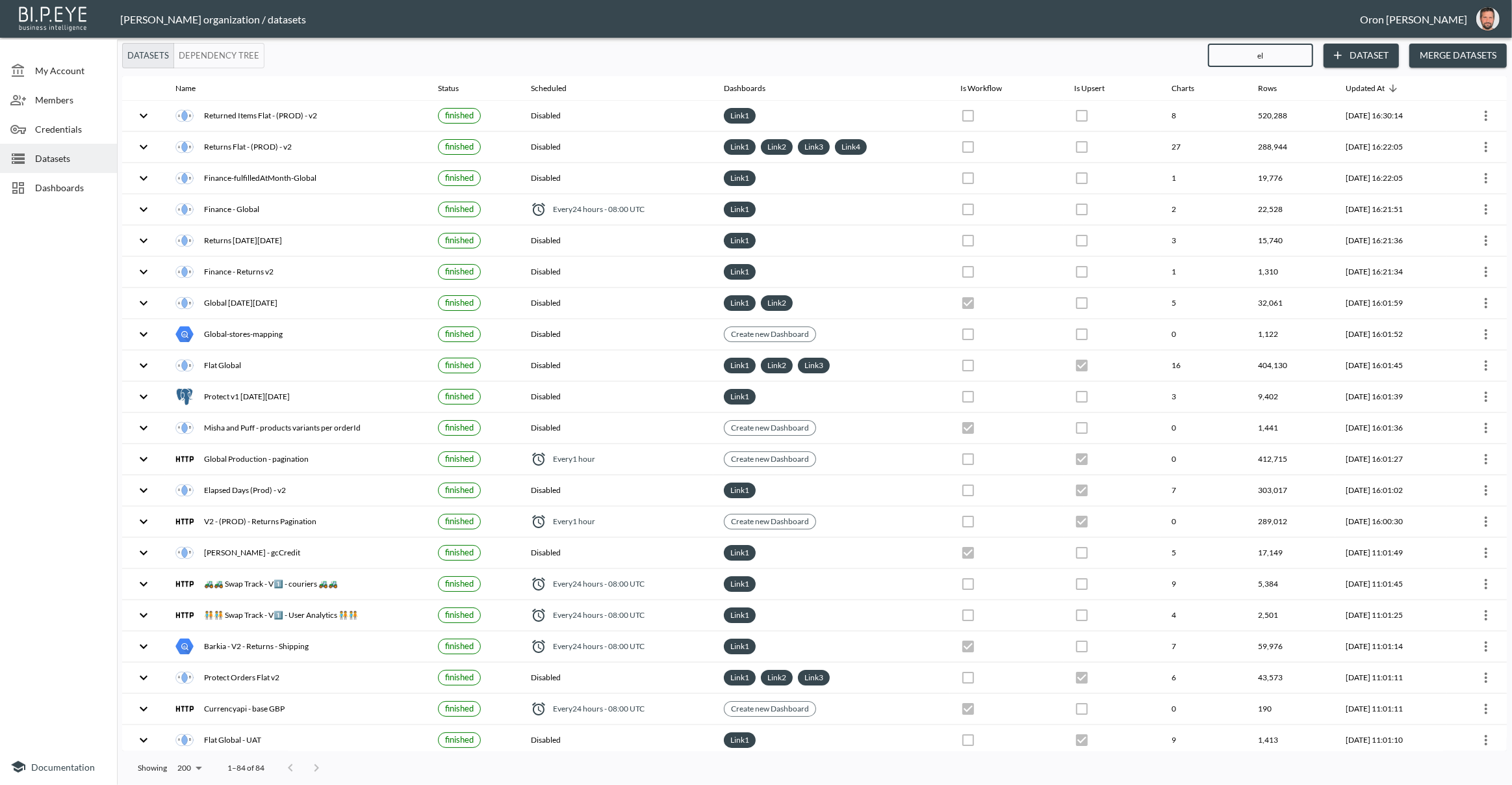
checkbox input "true"
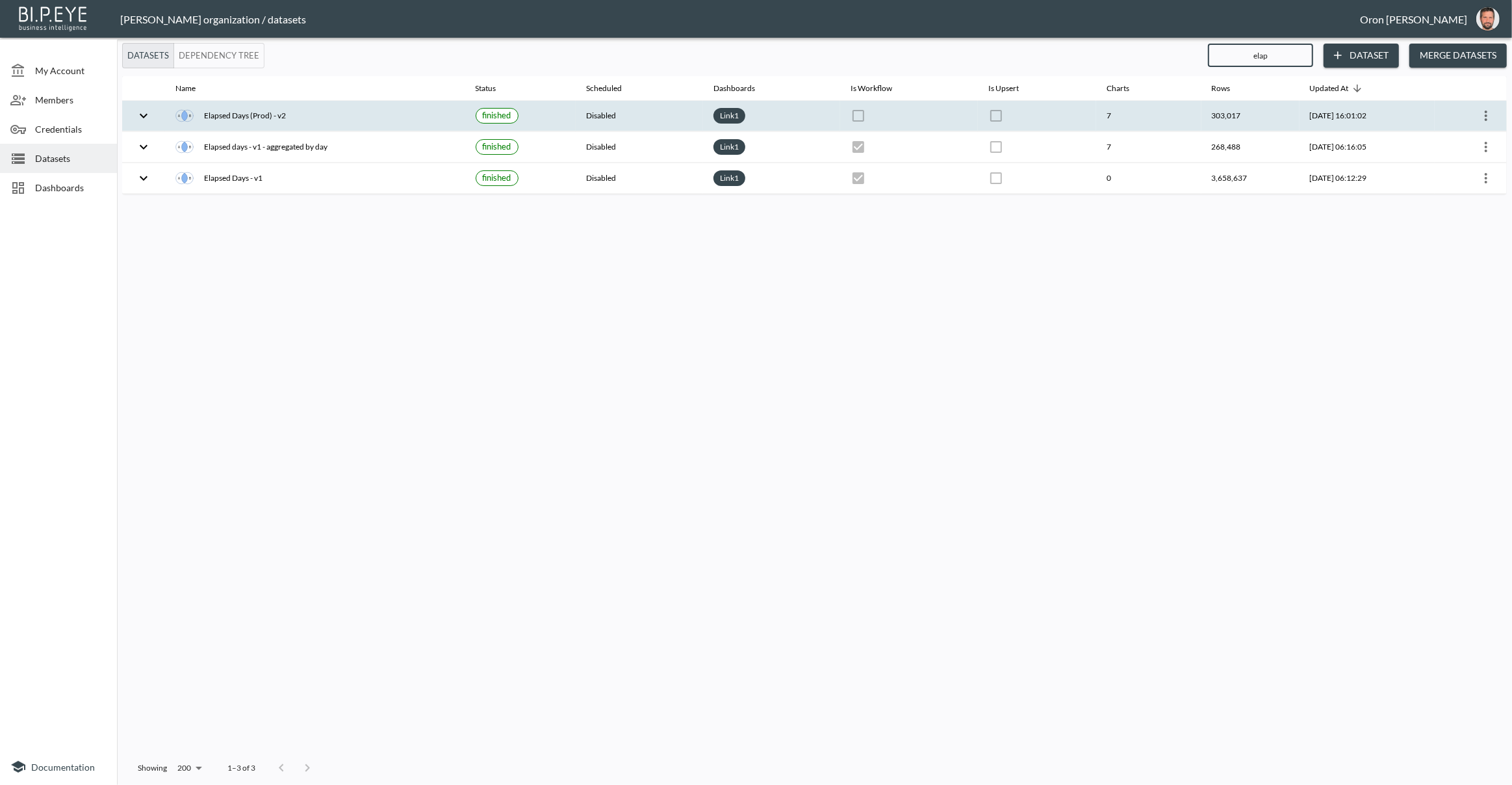
type input "elap"
click at [1486, 112] on icon "more" at bounding box center [1486, 116] width 3 height 11
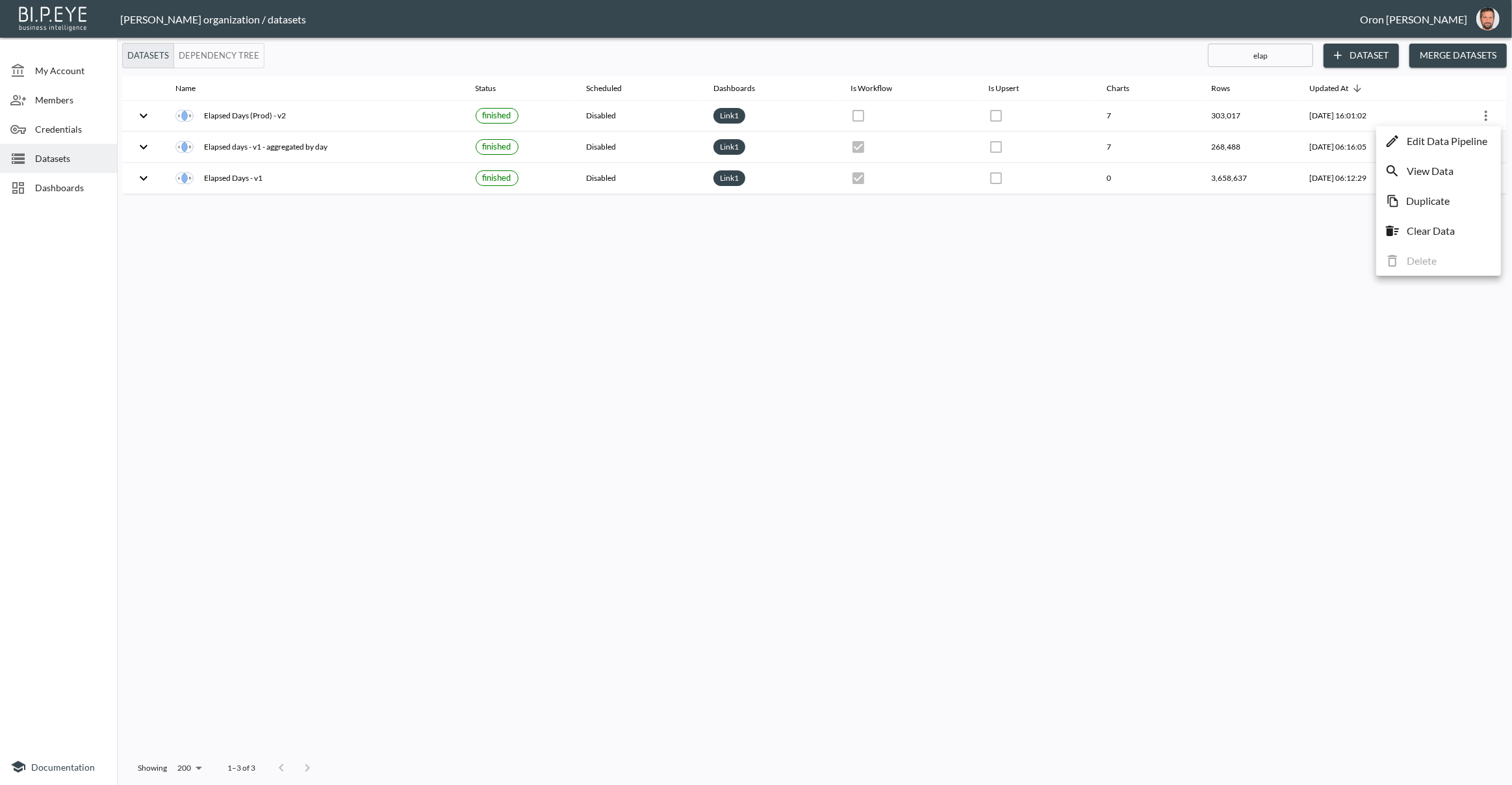
drag, startPoint x: 1471, startPoint y: 140, endPoint x: 1456, endPoint y: 142, distance: 15.1
click at [1471, 140] on p "Edit Data Pipeline" at bounding box center [1447, 141] width 80 height 16
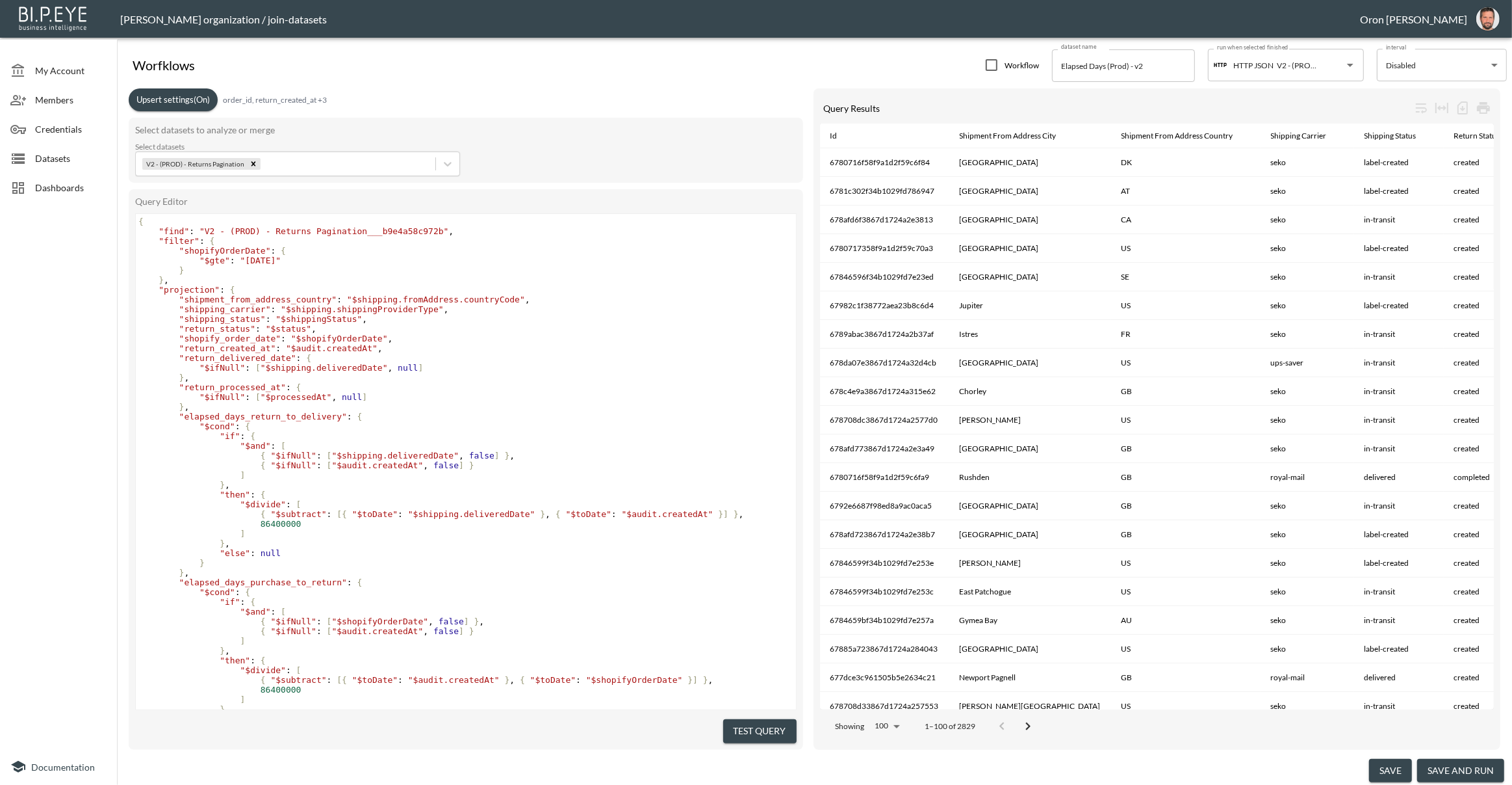
click at [225, 252] on span ""shopifyOrderDate"" at bounding box center [225, 250] width 92 height 10
type textarea "shopifyOrderDate"
click at [225, 252] on span ""shopifyOrderDate"" at bounding box center [225, 250] width 92 height 10
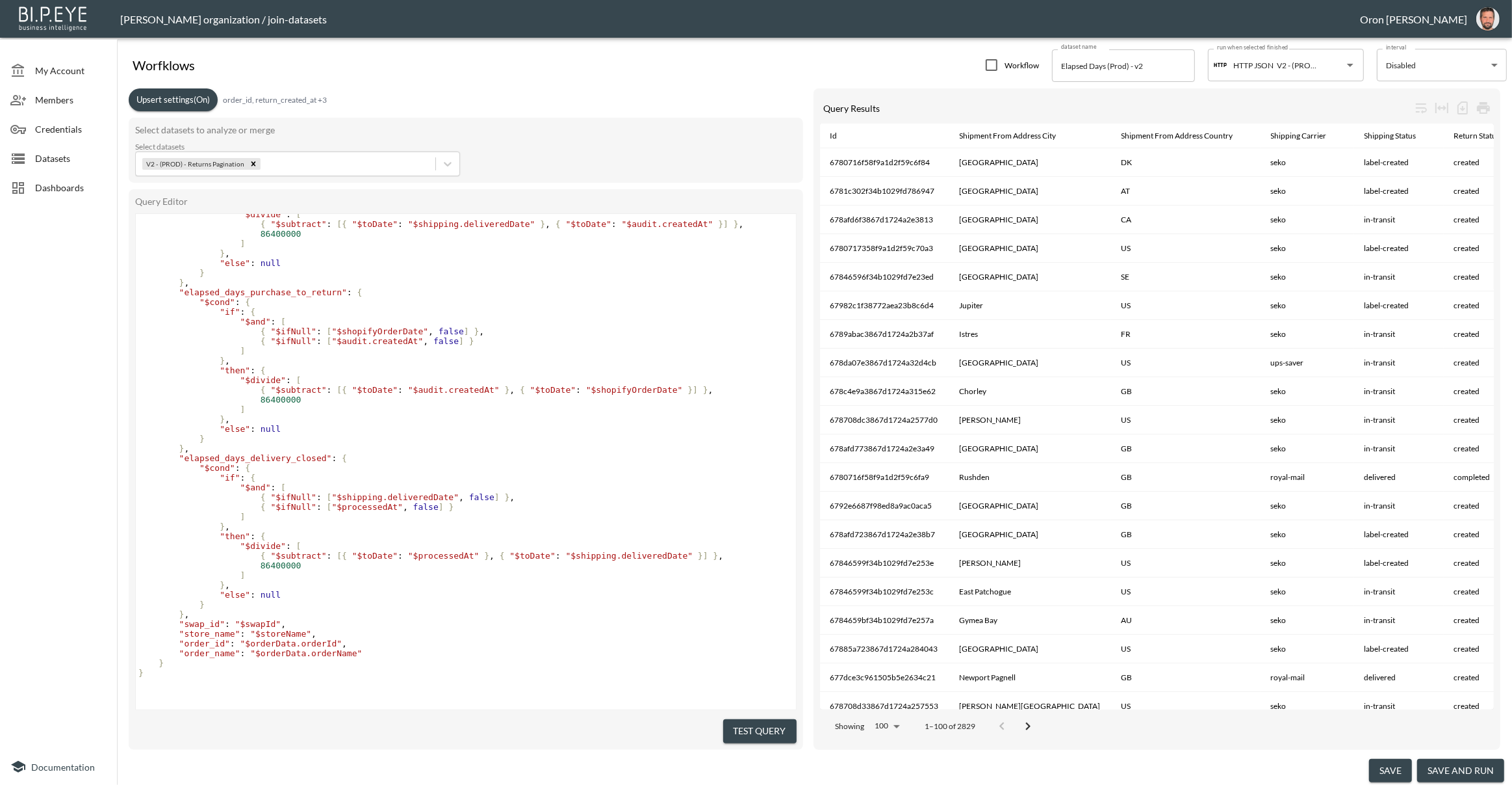
scroll to position [306, 0]
click at [65, 153] on span "Datasets" at bounding box center [71, 158] width 71 height 13
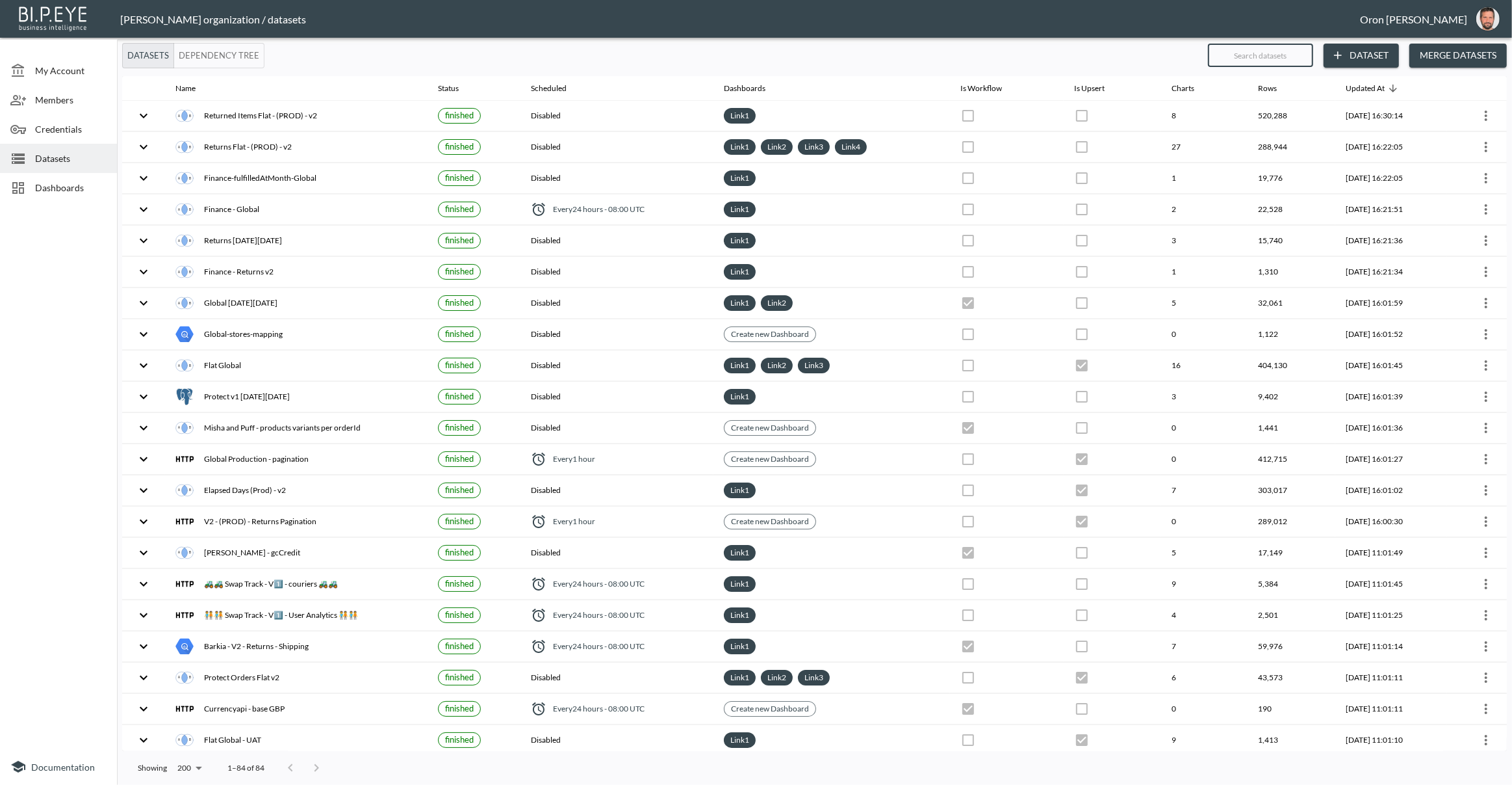
click at [1238, 59] on input "text" at bounding box center [1260, 55] width 105 height 33
type input "o"
checkbox input "true"
checkbox input "false"
checkbox input "true"
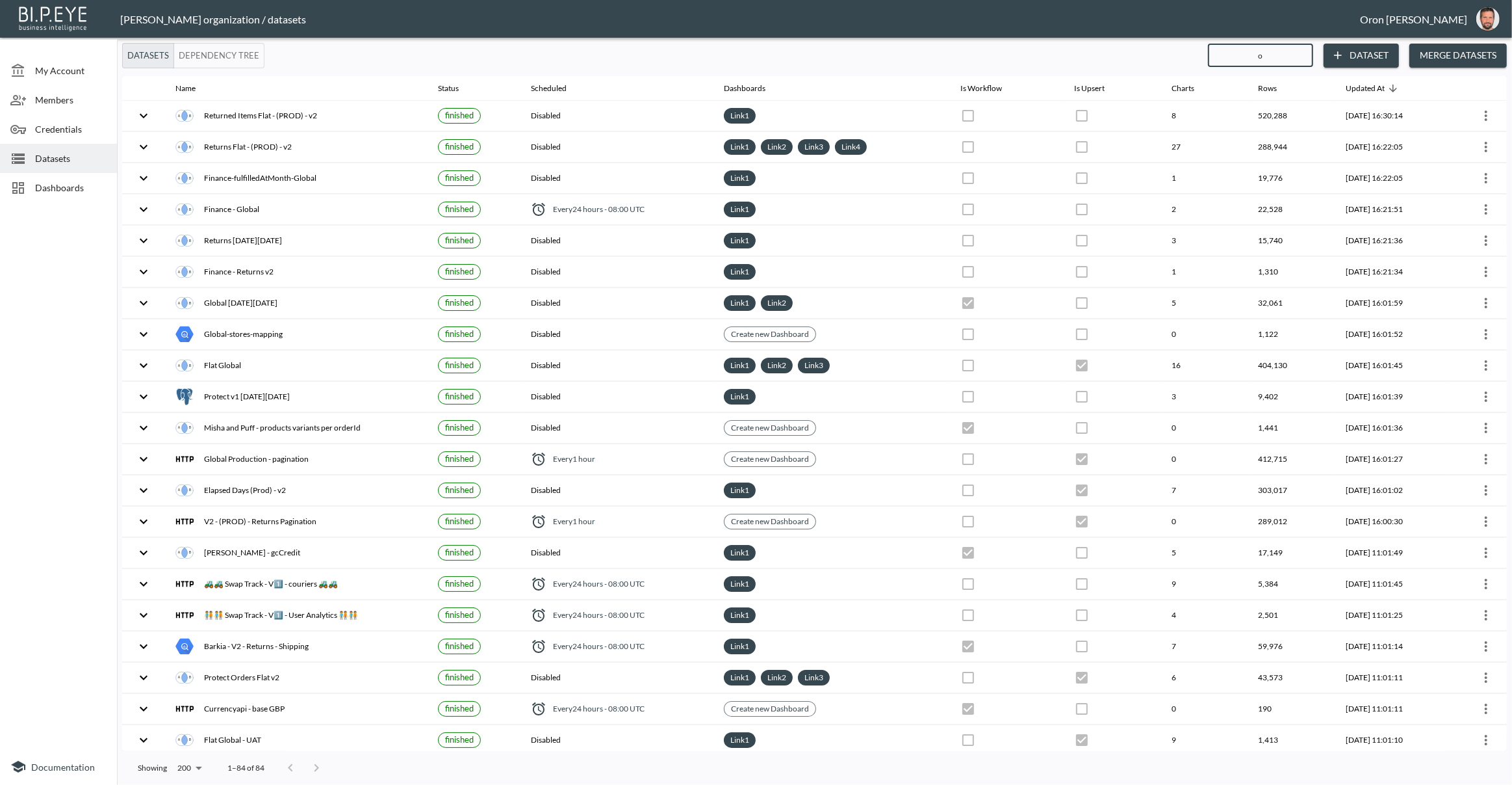
checkbox input "true"
checkbox input "false"
checkbox input "true"
checkbox input "false"
checkbox input "true"
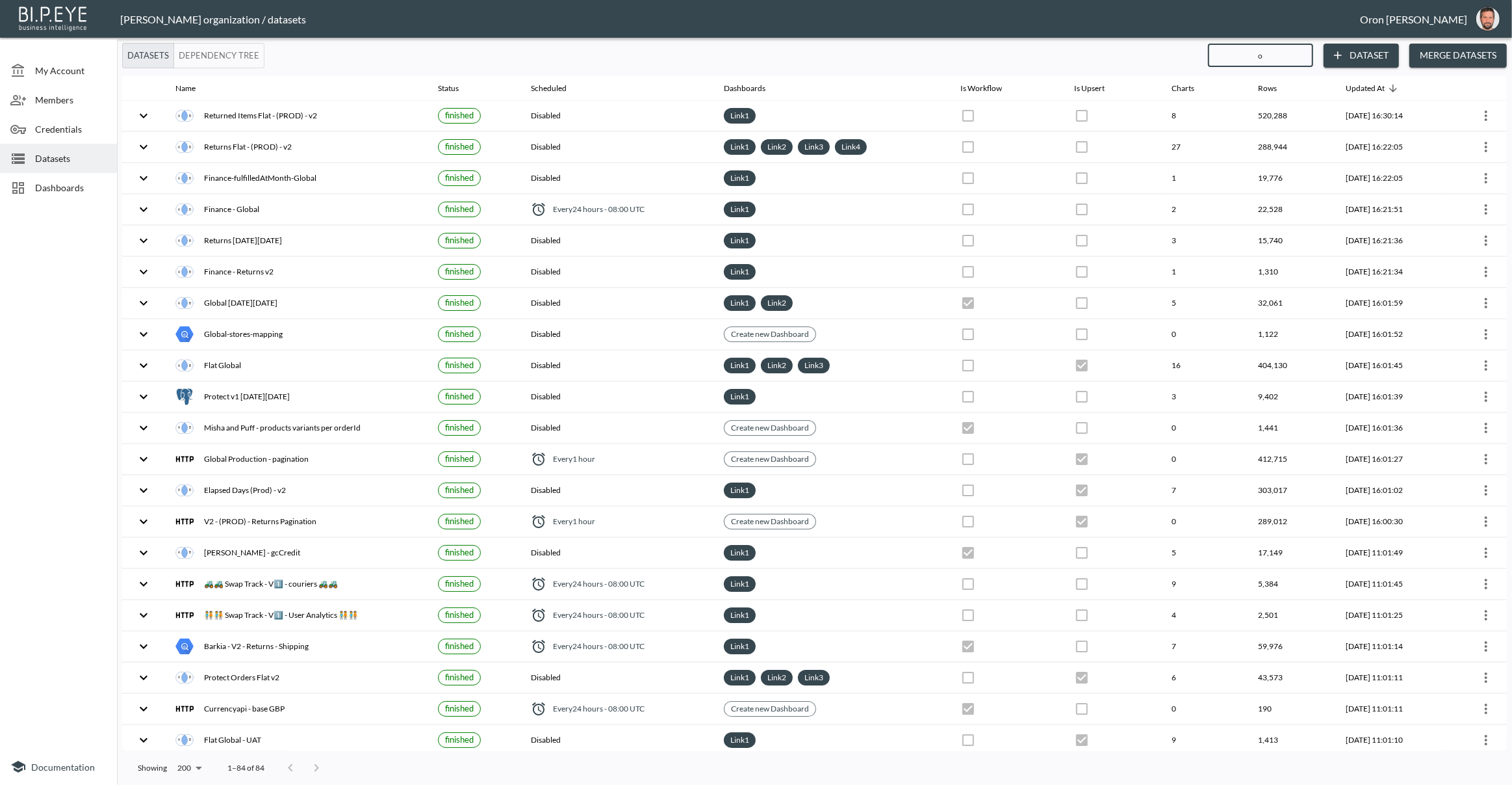
checkbox input "false"
type input "or"
checkbox input "true"
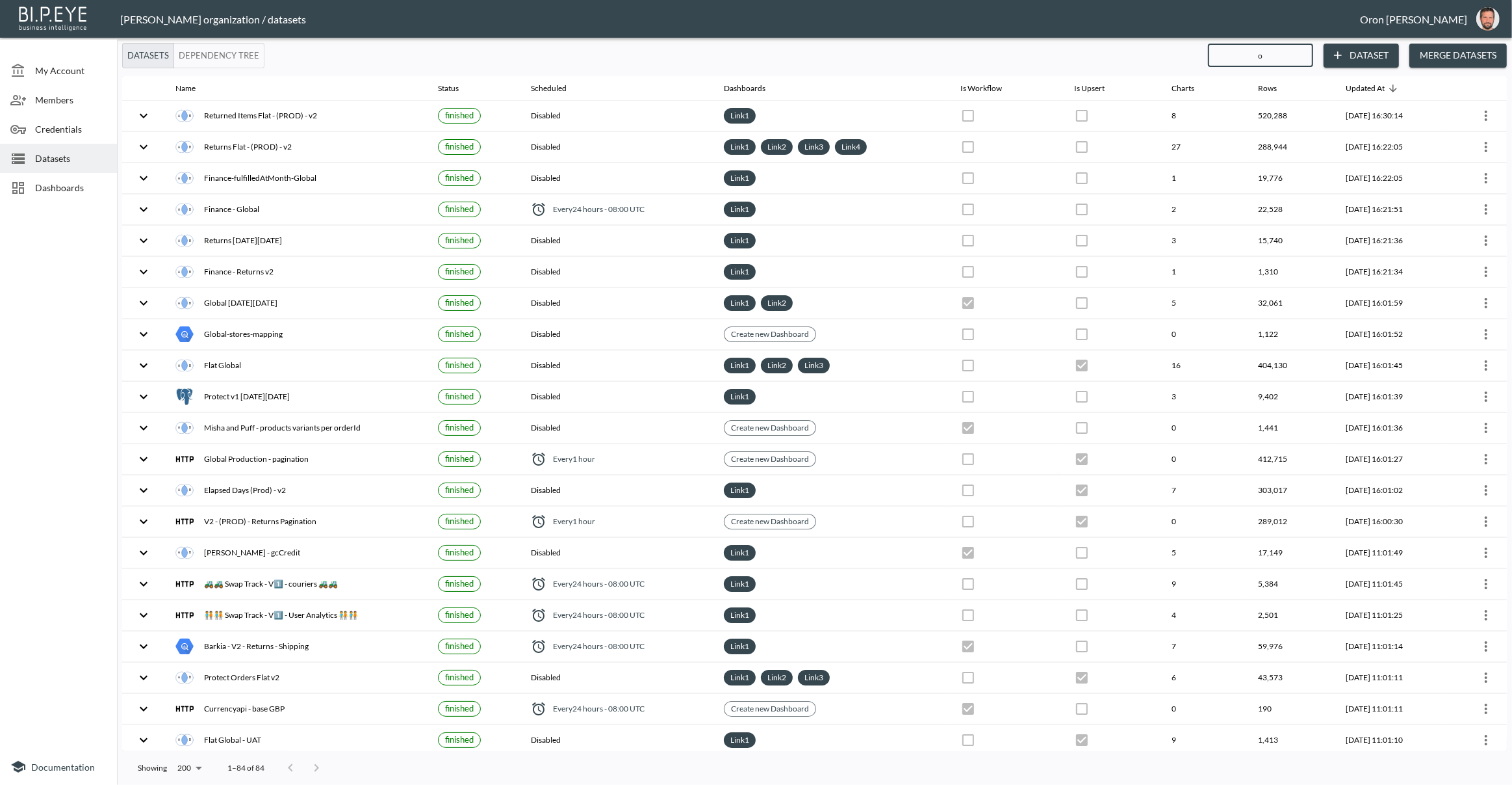
checkbox input "true"
checkbox input "false"
checkbox input "true"
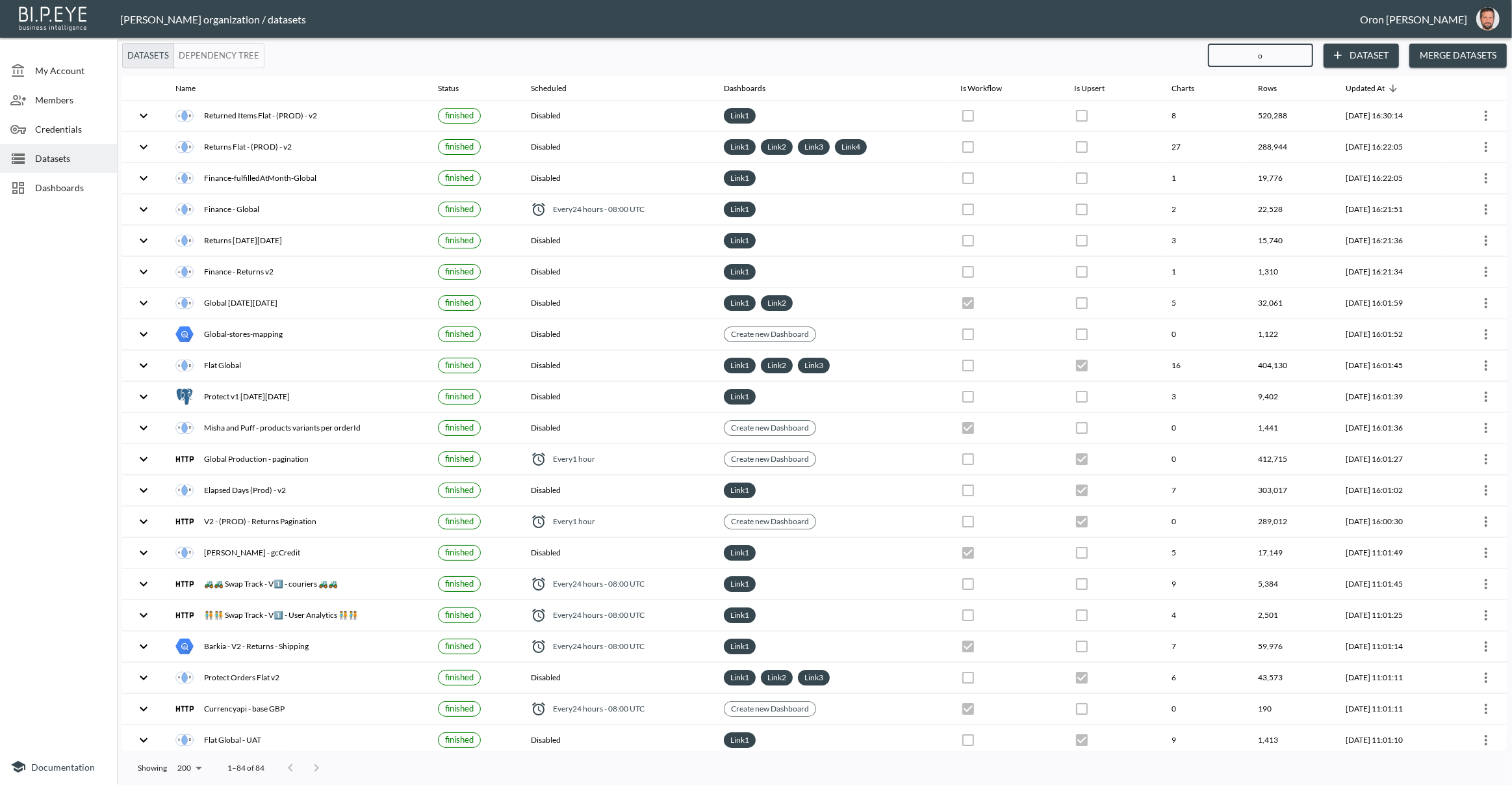
checkbox input "true"
checkbox input "false"
checkbox input "true"
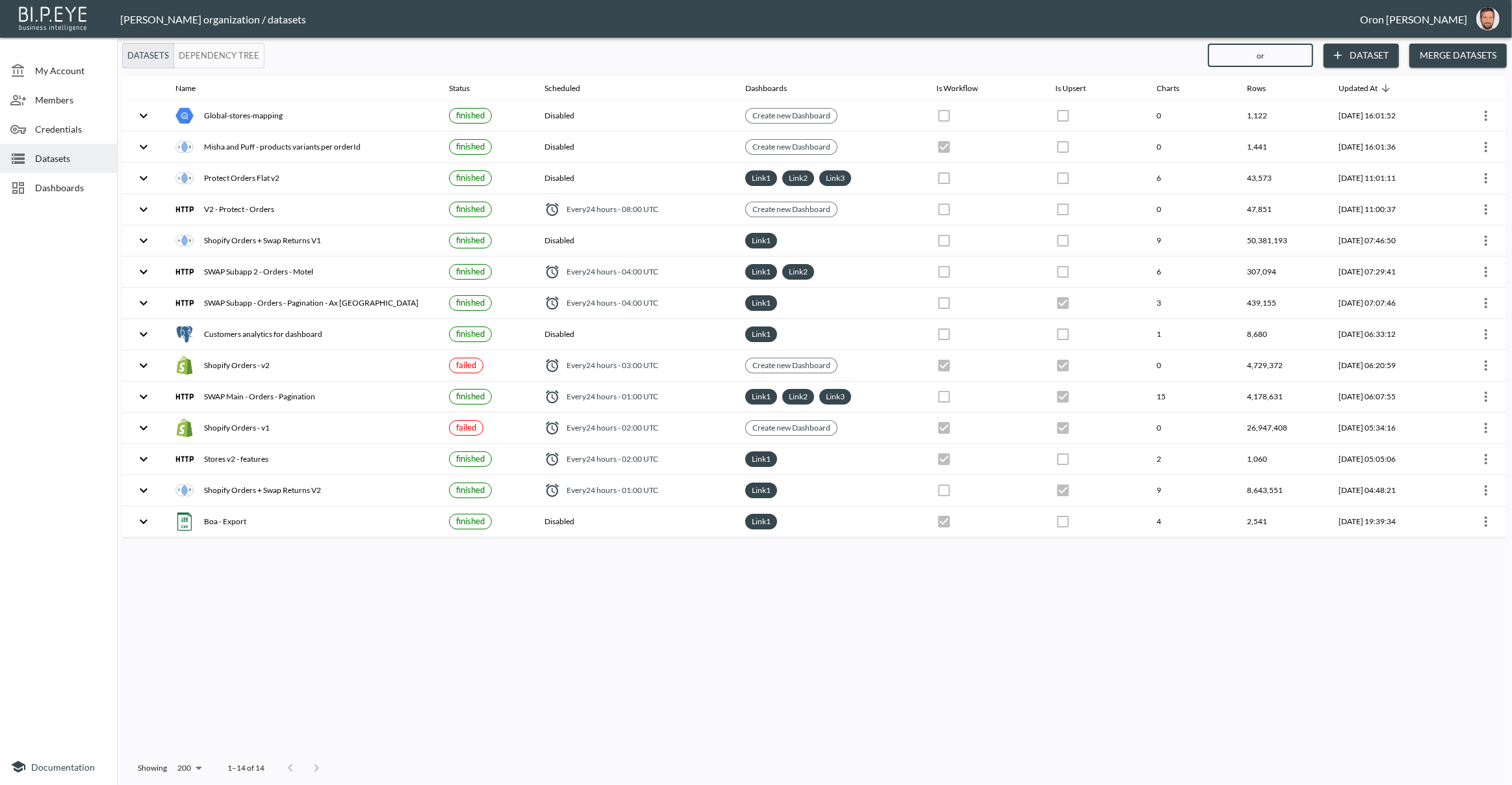
type input "ord"
checkbox input "true"
checkbox input "false"
checkbox input "true"
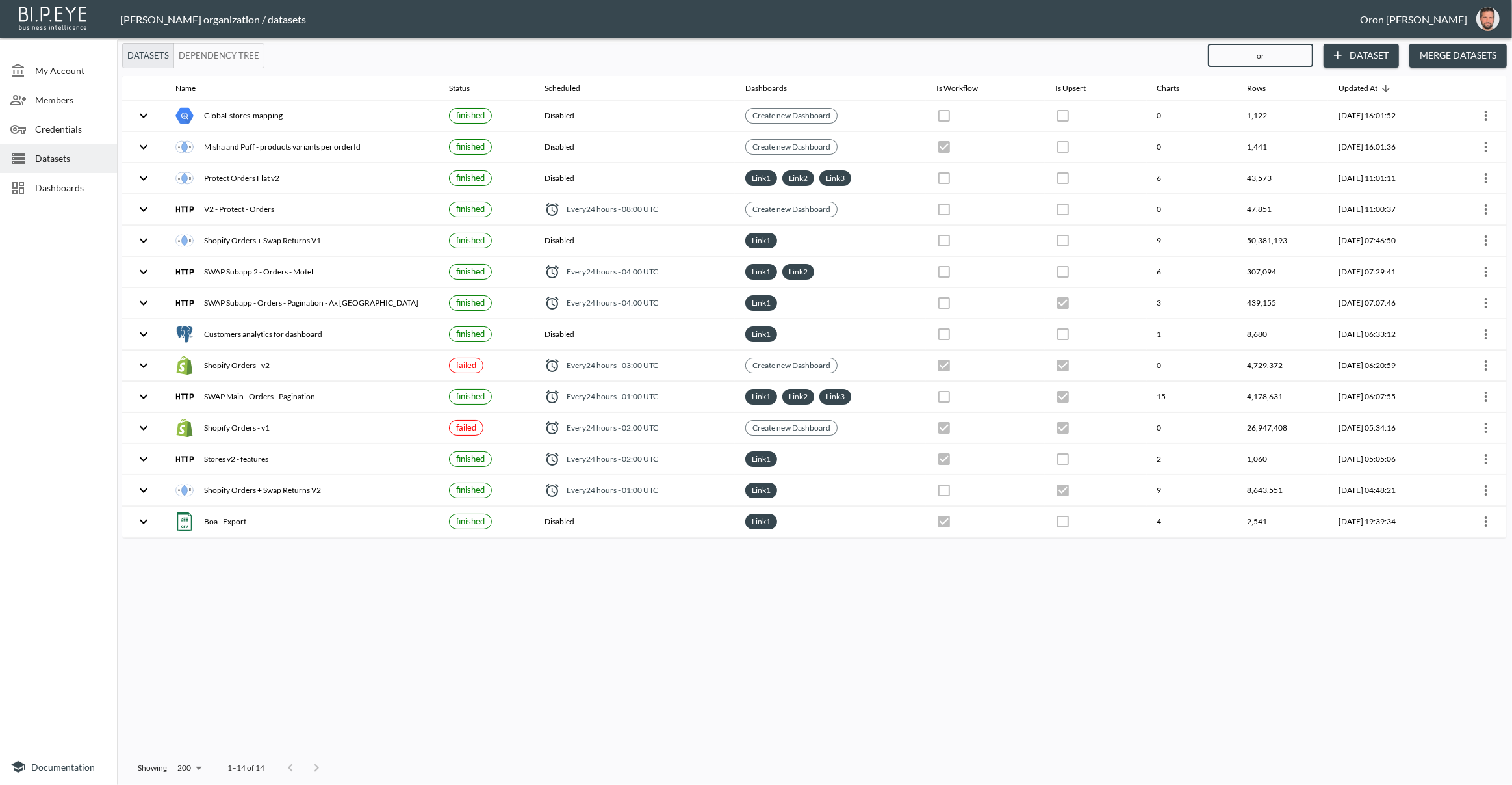
checkbox input "true"
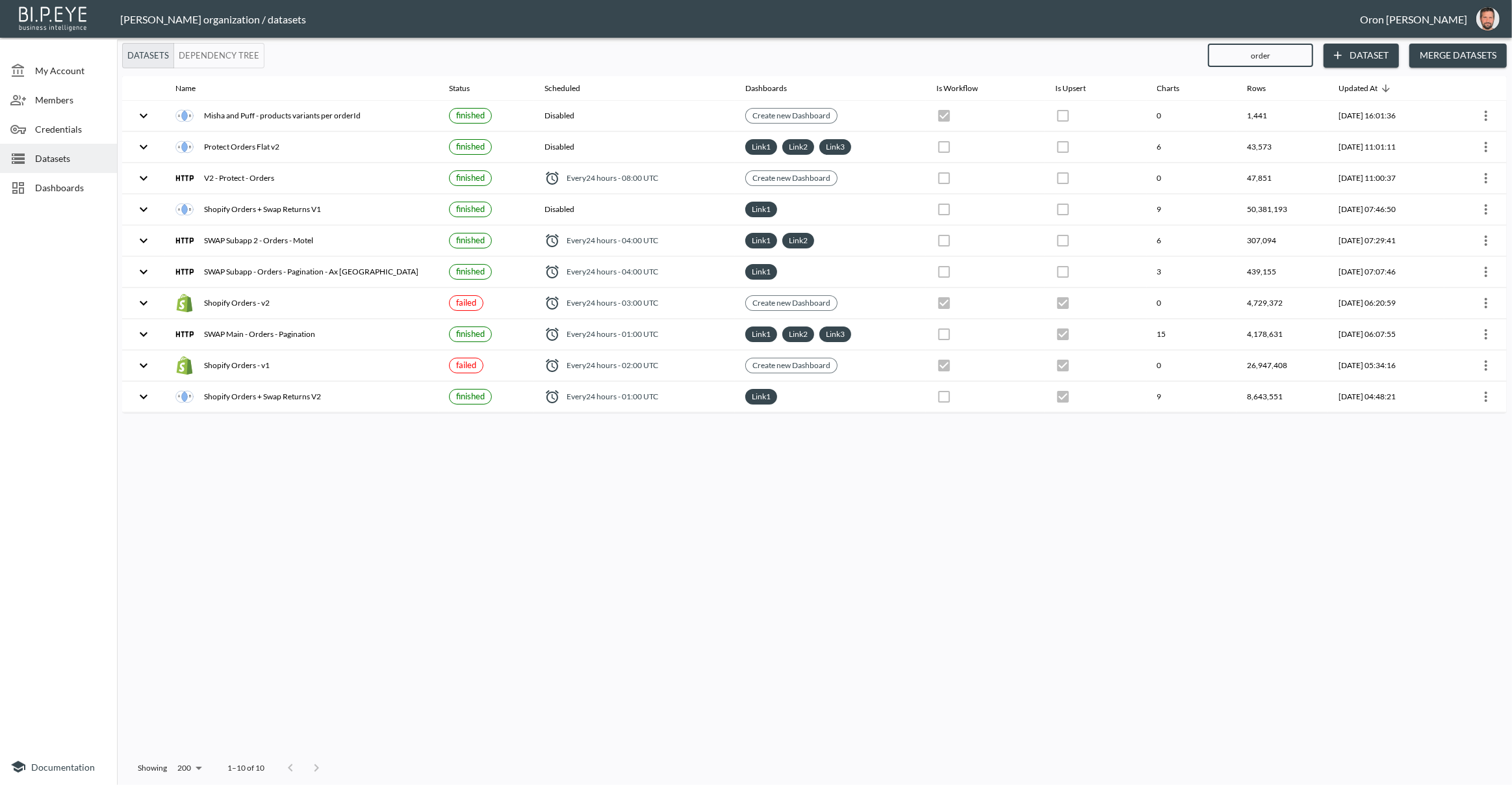
type input "orders"
checkbox input "false"
checkbox input "true"
checkbox input "false"
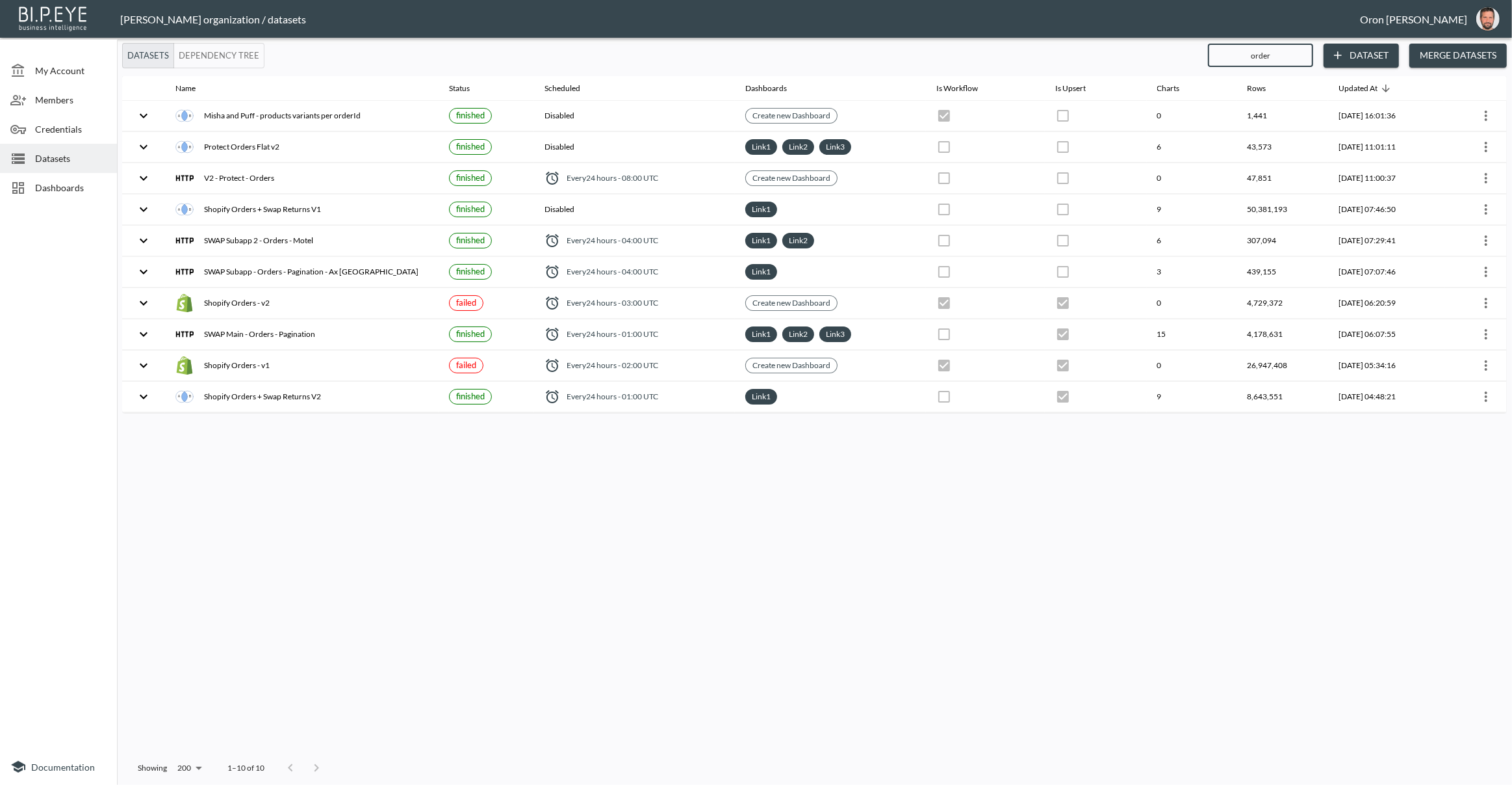
checkbox input "true"
checkbox input "false"
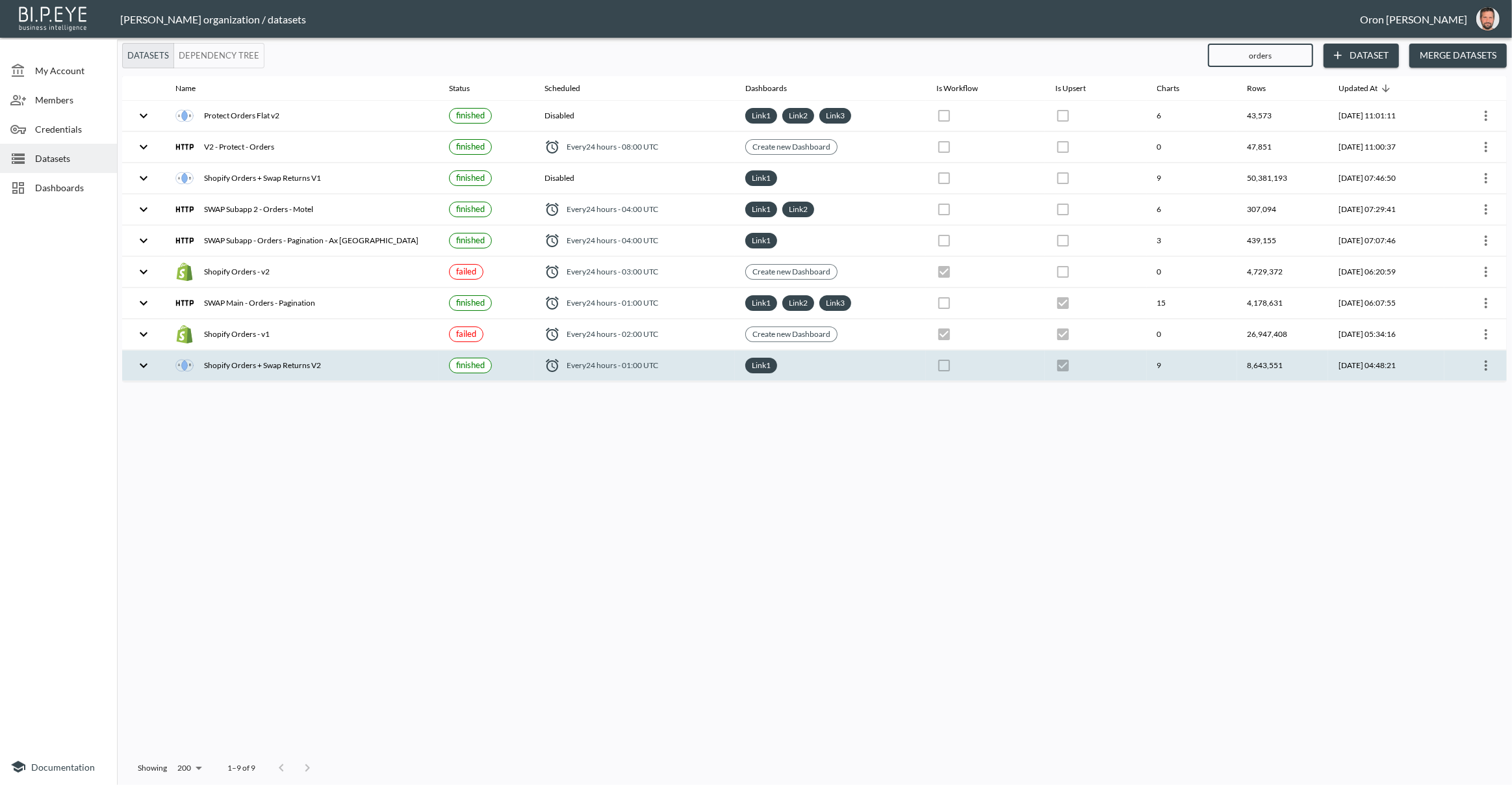
type input "orders"
click at [1485, 364] on icon "more" at bounding box center [1486, 366] width 16 height 16
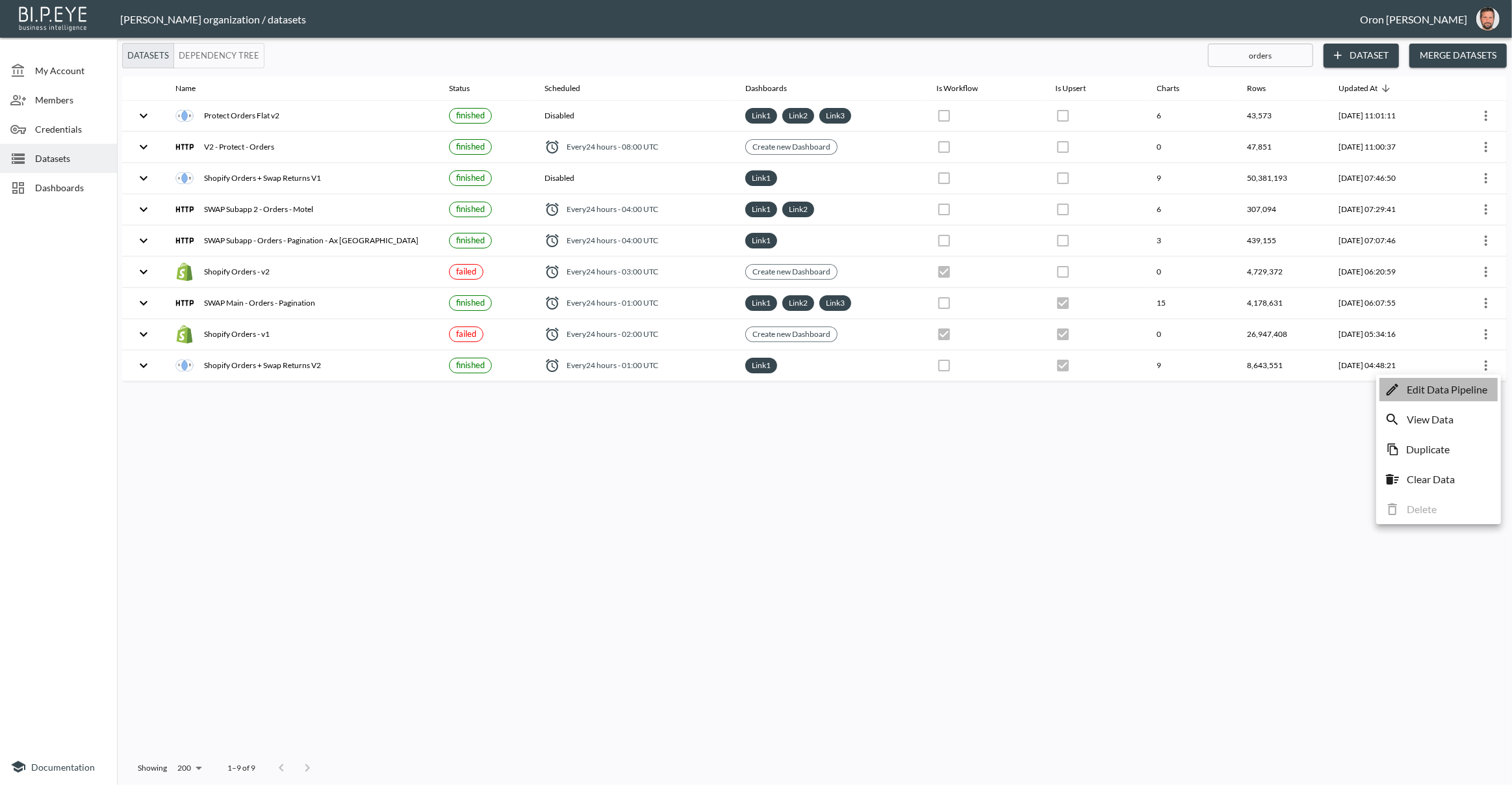
click at [1473, 387] on p "Edit Data Pipeline" at bounding box center [1447, 389] width 80 height 16
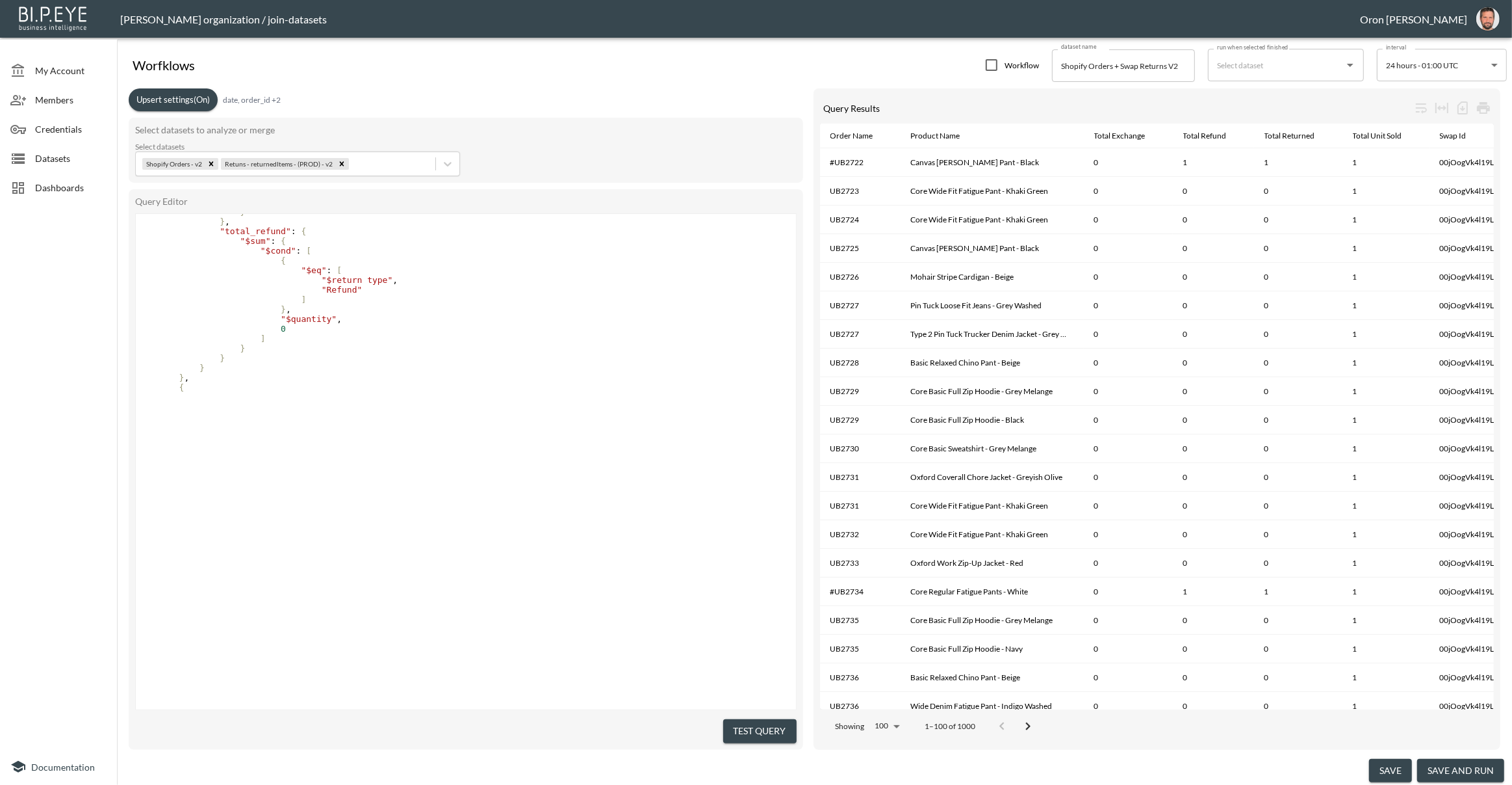
scroll to position [940, 0]
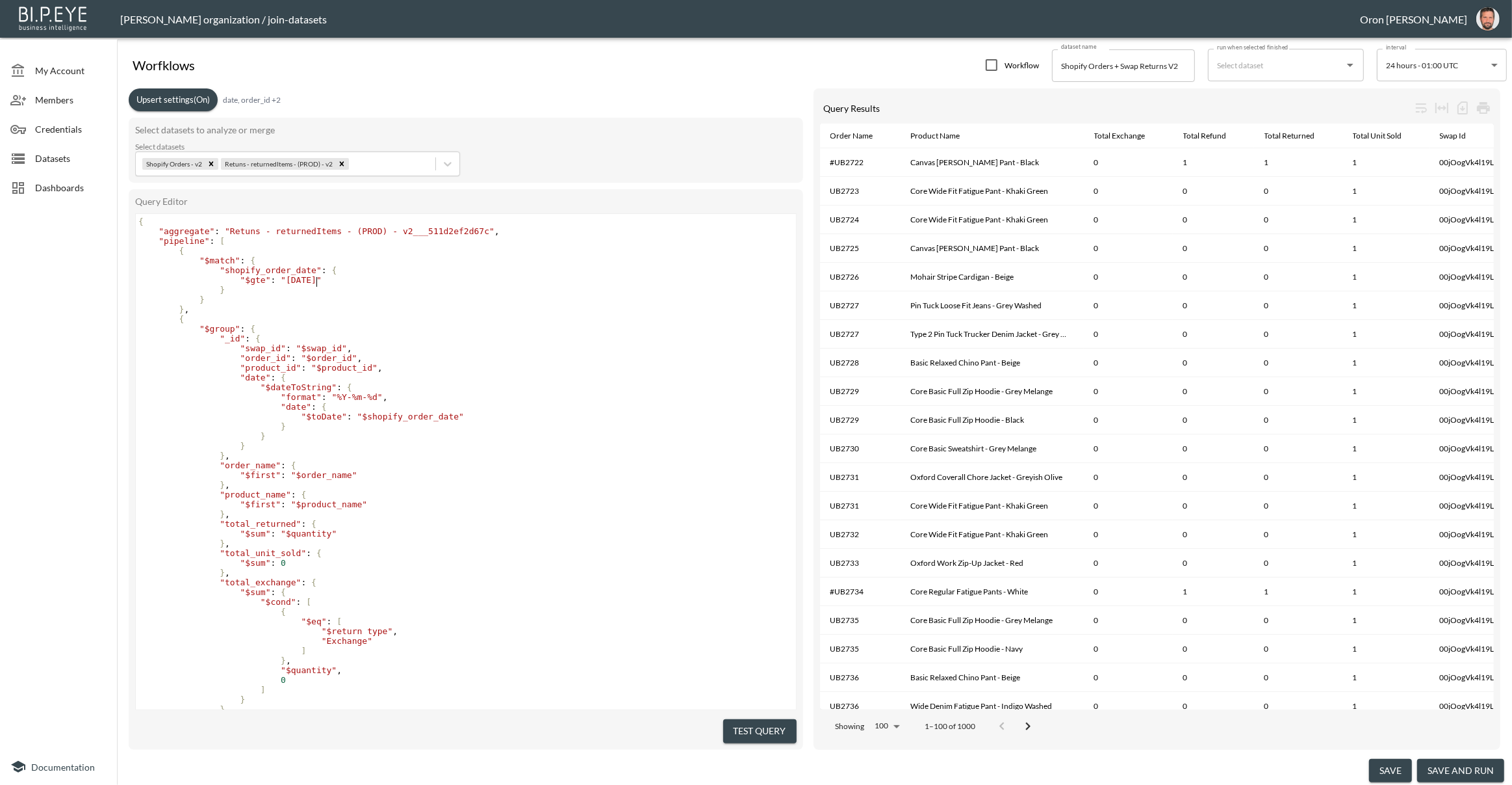
type textarea "7"
click at [320, 276] on span ""2025-07-01"" at bounding box center [301, 279] width 41 height 10
click at [321, 282] on span ""2025-07-01"" at bounding box center [301, 279] width 41 height 10
type textarea "2025-07-01"
drag, startPoint x: 294, startPoint y: 280, endPoint x: 338, endPoint y: 280, distance: 44.0
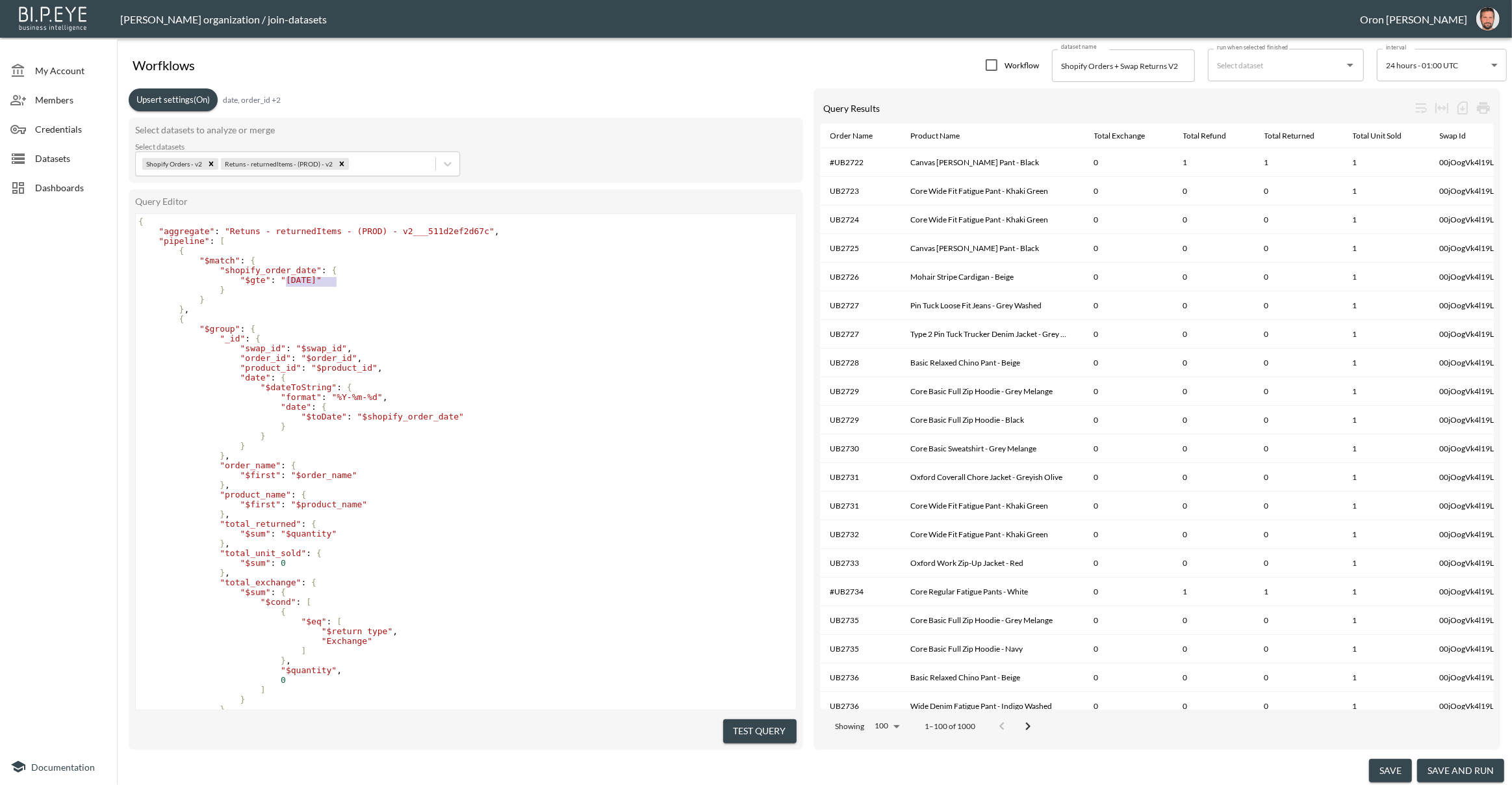
click at [321, 280] on span ""2025-07-01"" at bounding box center [301, 279] width 41 height 10
drag, startPoint x: 328, startPoint y: 296, endPoint x: 321, endPoint y: 287, distance: 11.4
click at [328, 296] on pre "}" at bounding box center [466, 299] width 660 height 10
click at [316, 277] on span ""2025-07-01"" at bounding box center [301, 279] width 41 height 10
type textarea "7"
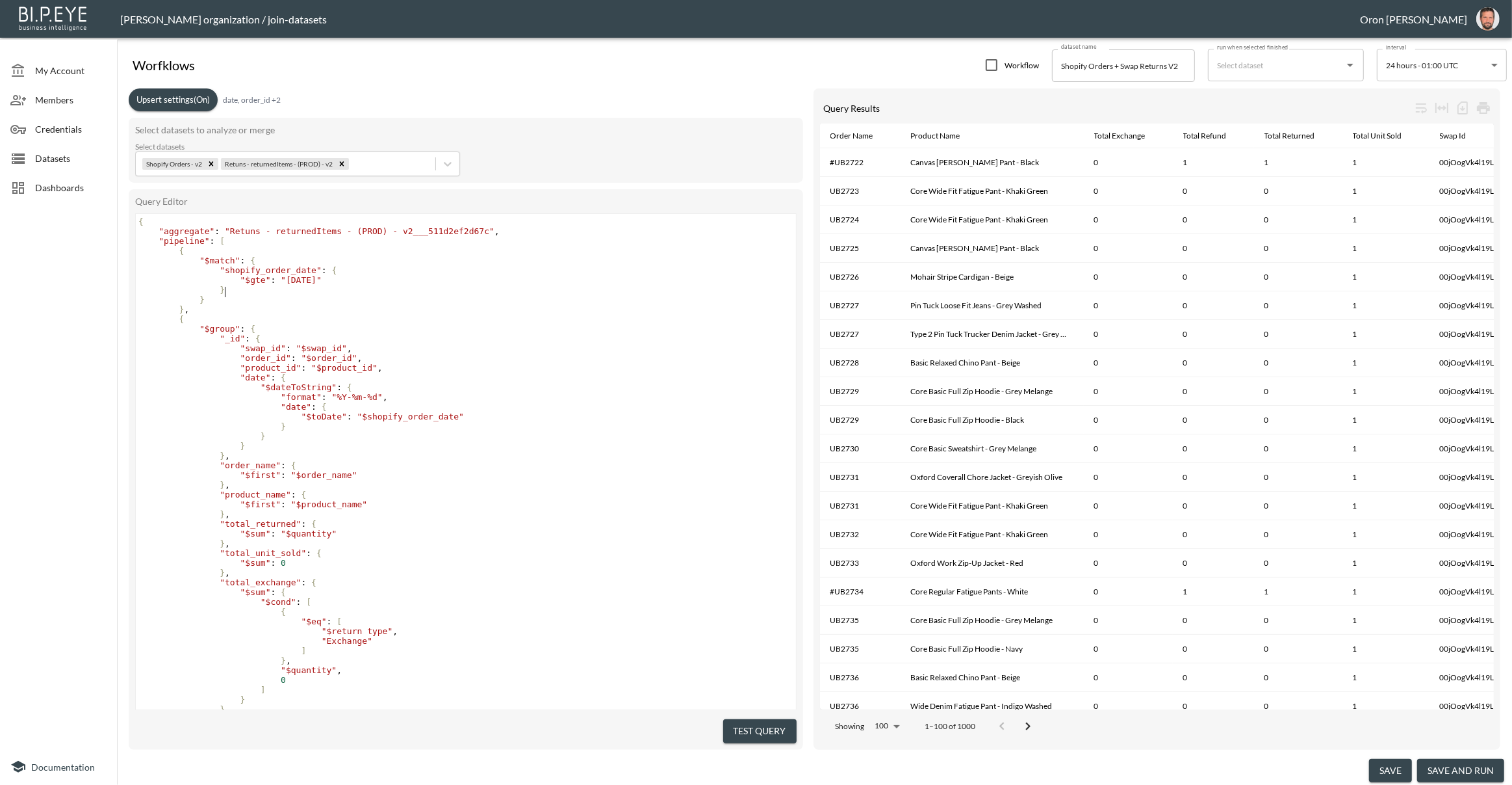
drag, startPoint x: 337, startPoint y: 289, endPoint x: 328, endPoint y: 297, distance: 12.0
click at [336, 289] on pre "}" at bounding box center [466, 290] width 660 height 10
drag, startPoint x: 328, startPoint y: 298, endPoint x: 324, endPoint y: 290, distance: 8.9
click at [328, 298] on pre "}" at bounding box center [466, 299] width 660 height 10
click at [321, 283] on span ""2025-07-01"" at bounding box center [301, 279] width 41 height 10
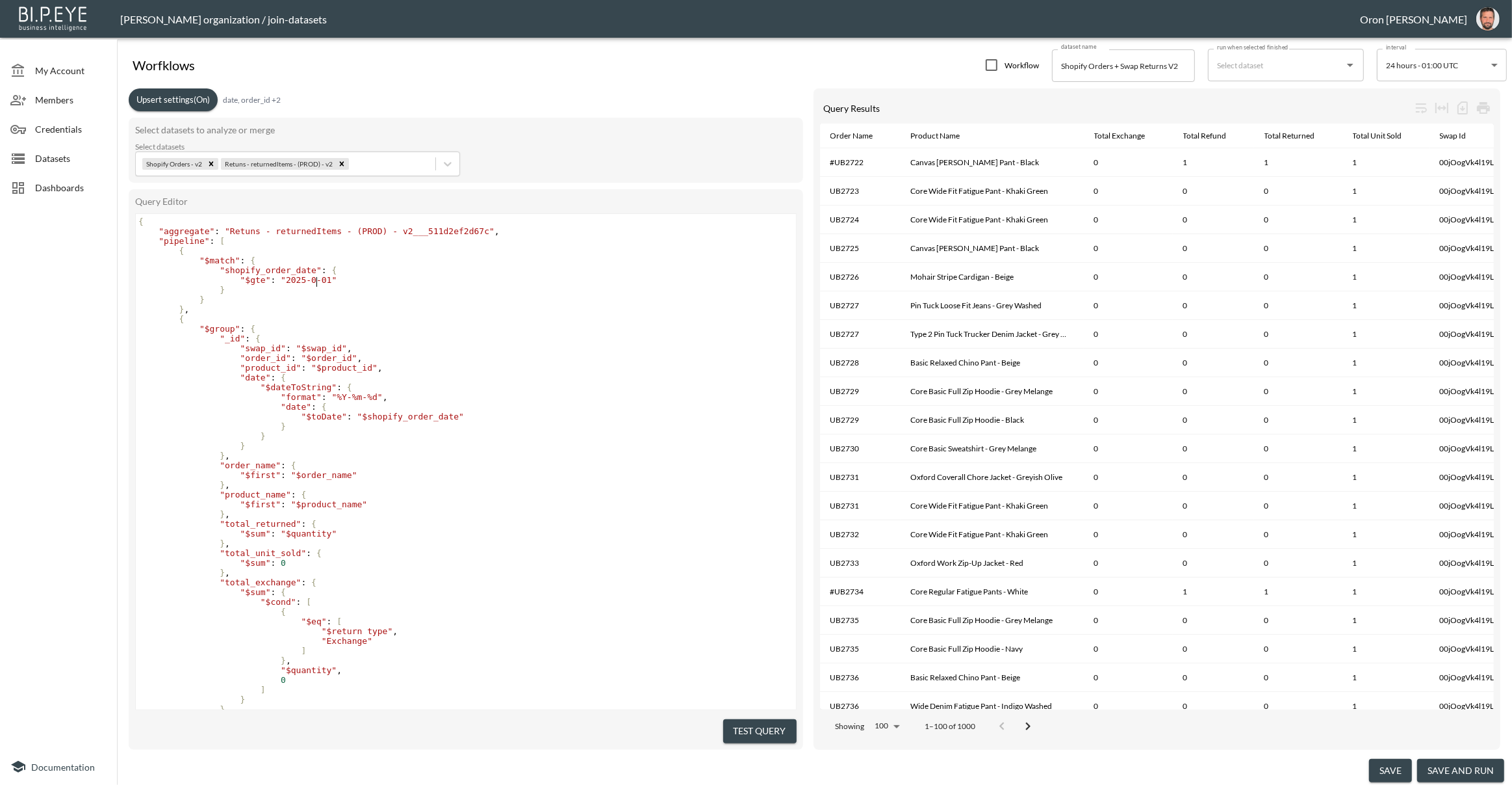
type textarea "9"
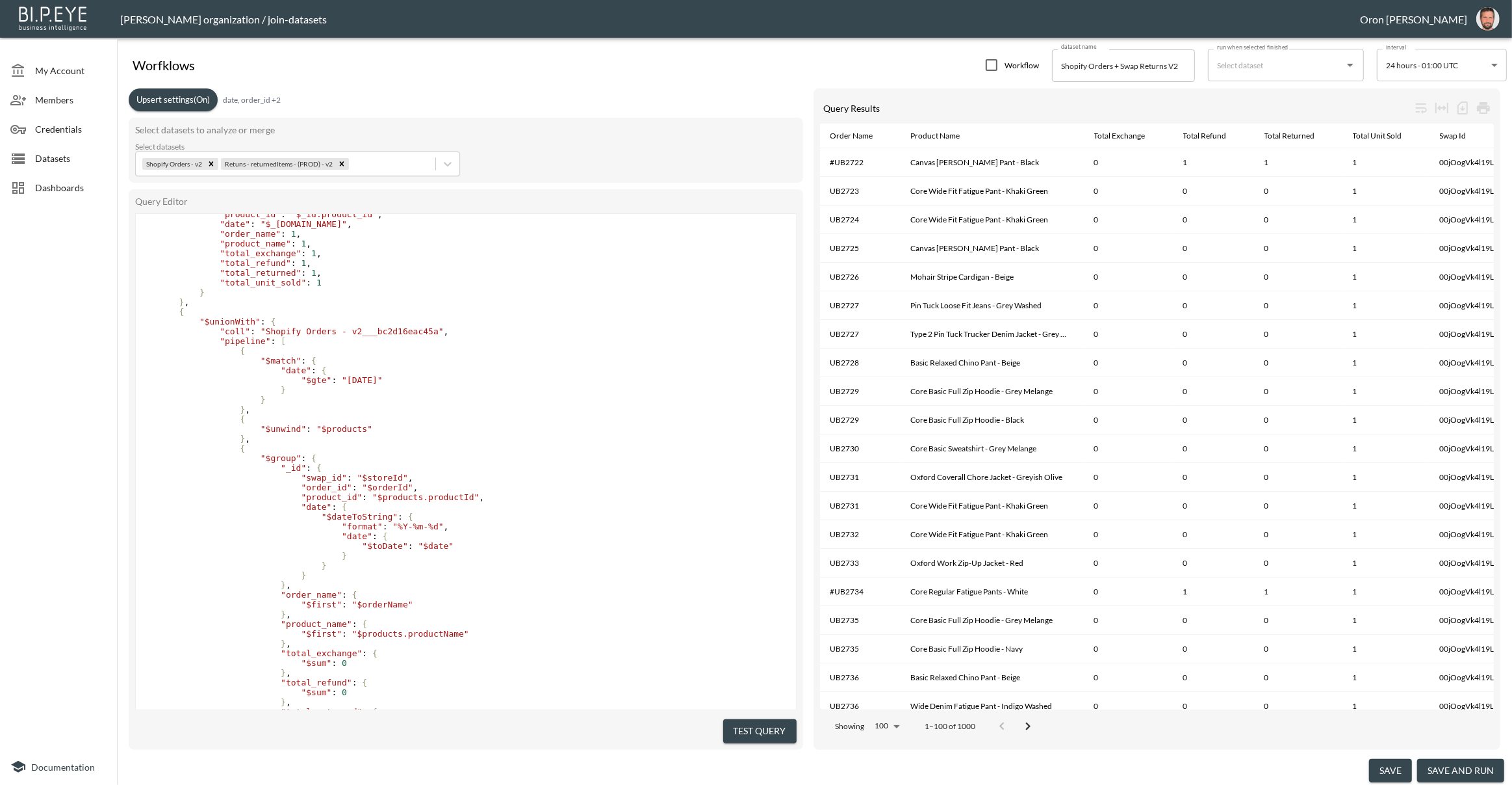
click at [380, 385] on span ""2025-07-01"" at bounding box center [362, 380] width 41 height 10
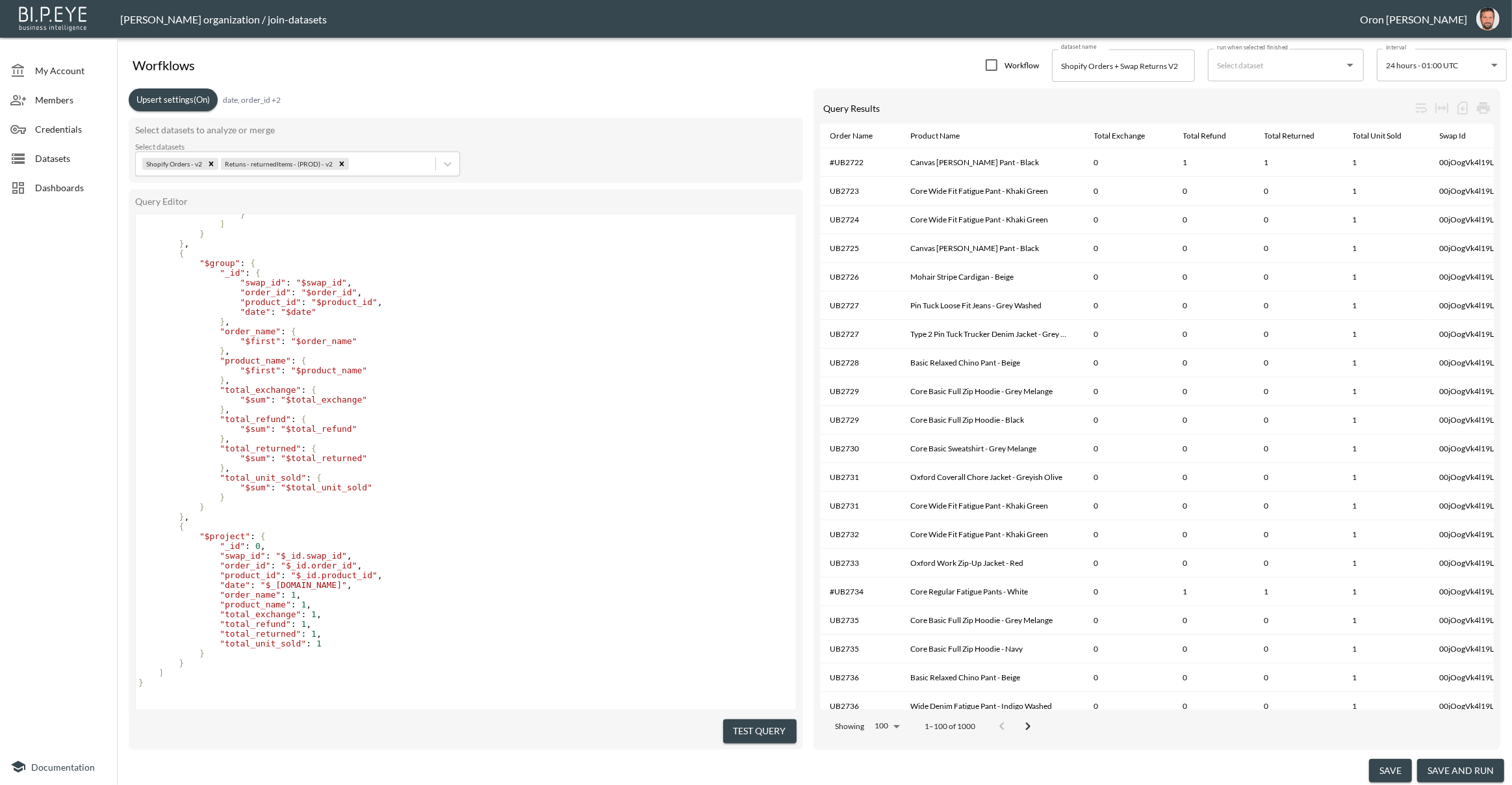
type textarea "9"
click at [1388, 770] on button "save" at bounding box center [1390, 770] width 43 height 24
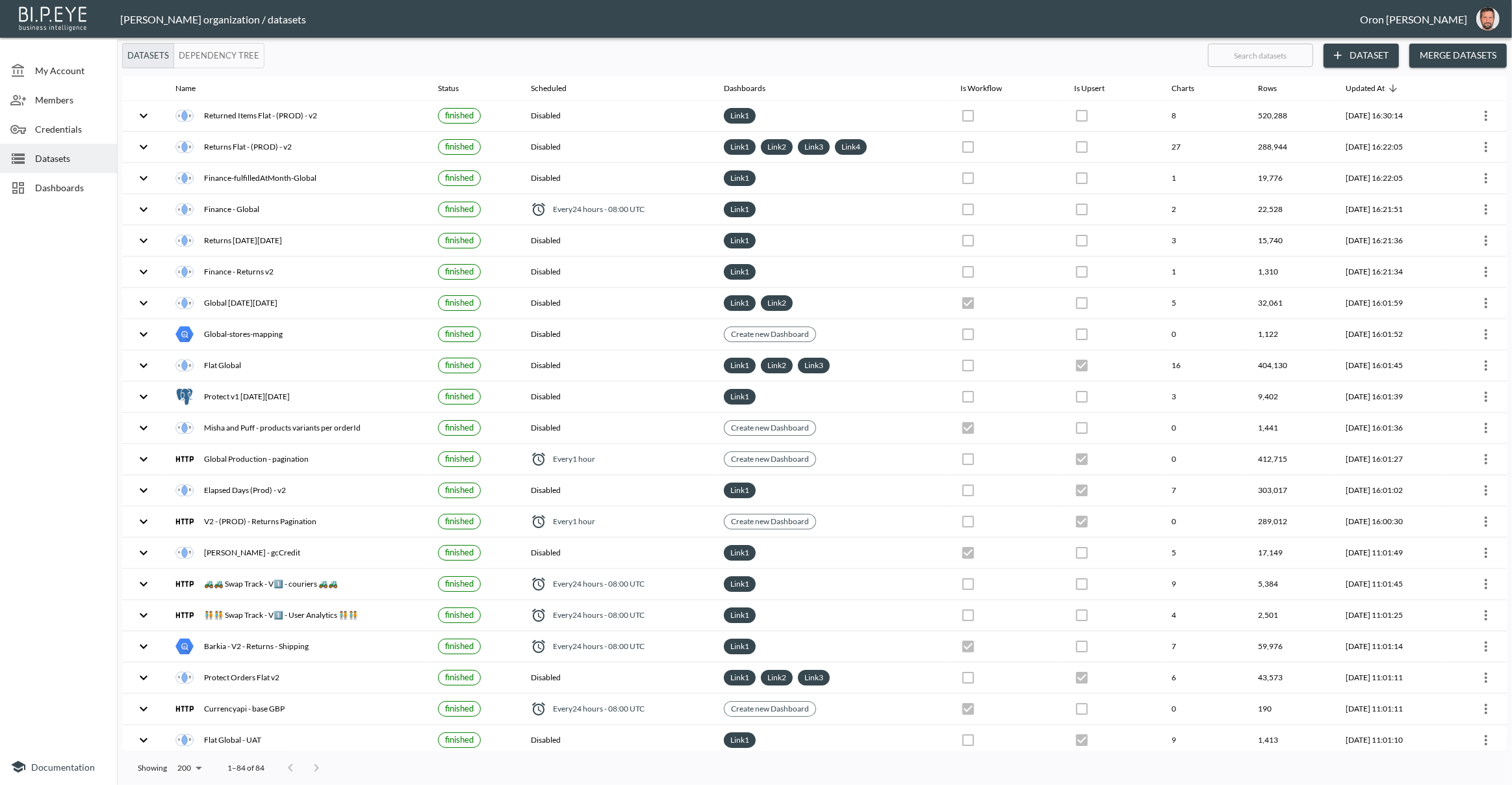
checkbox input "false"
checkbox input "true"
checkbox input "false"
checkbox input "true"
checkbox input "false"
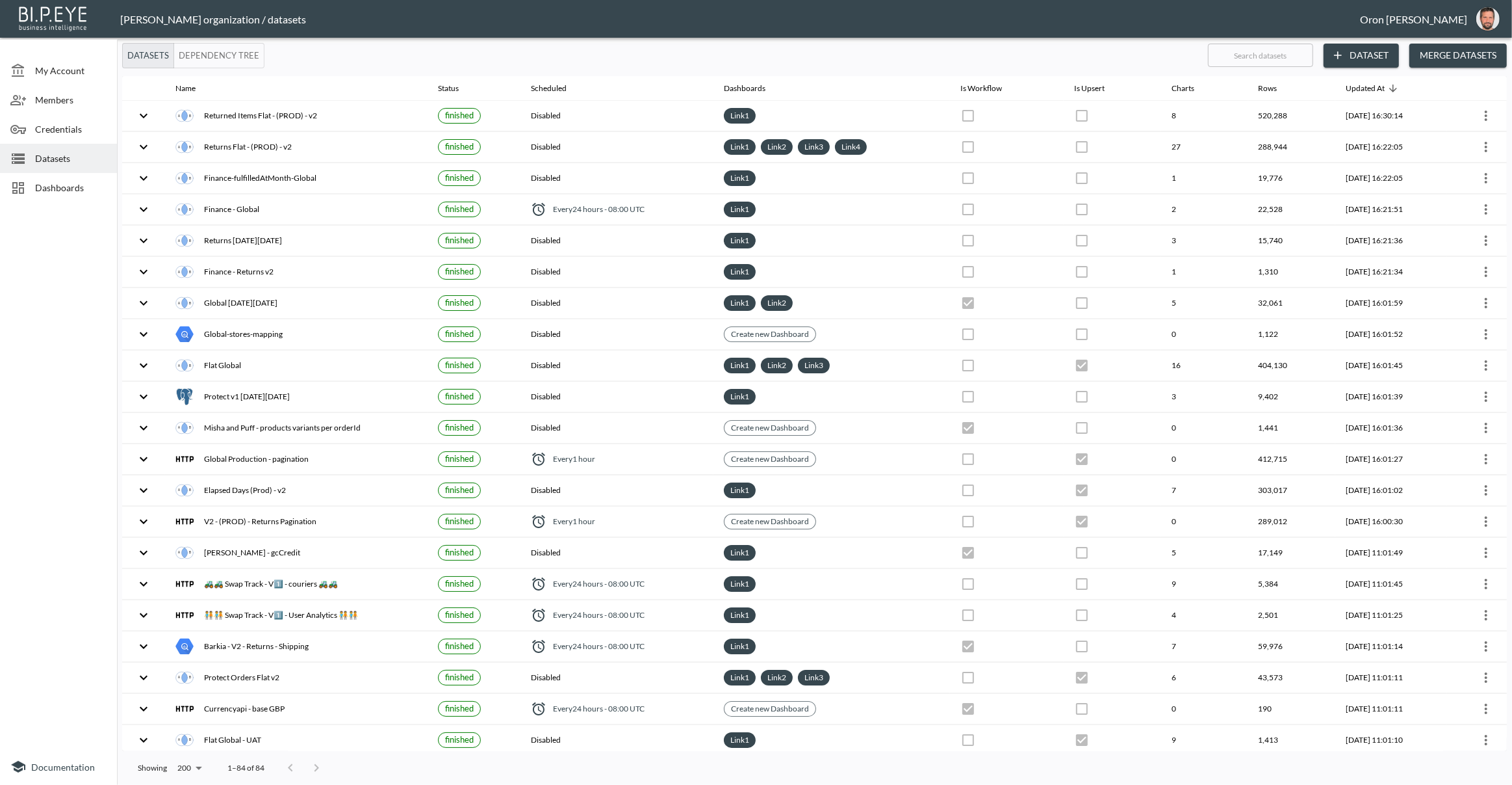
checkbox input "true"
checkbox input "false"
checkbox input "true"
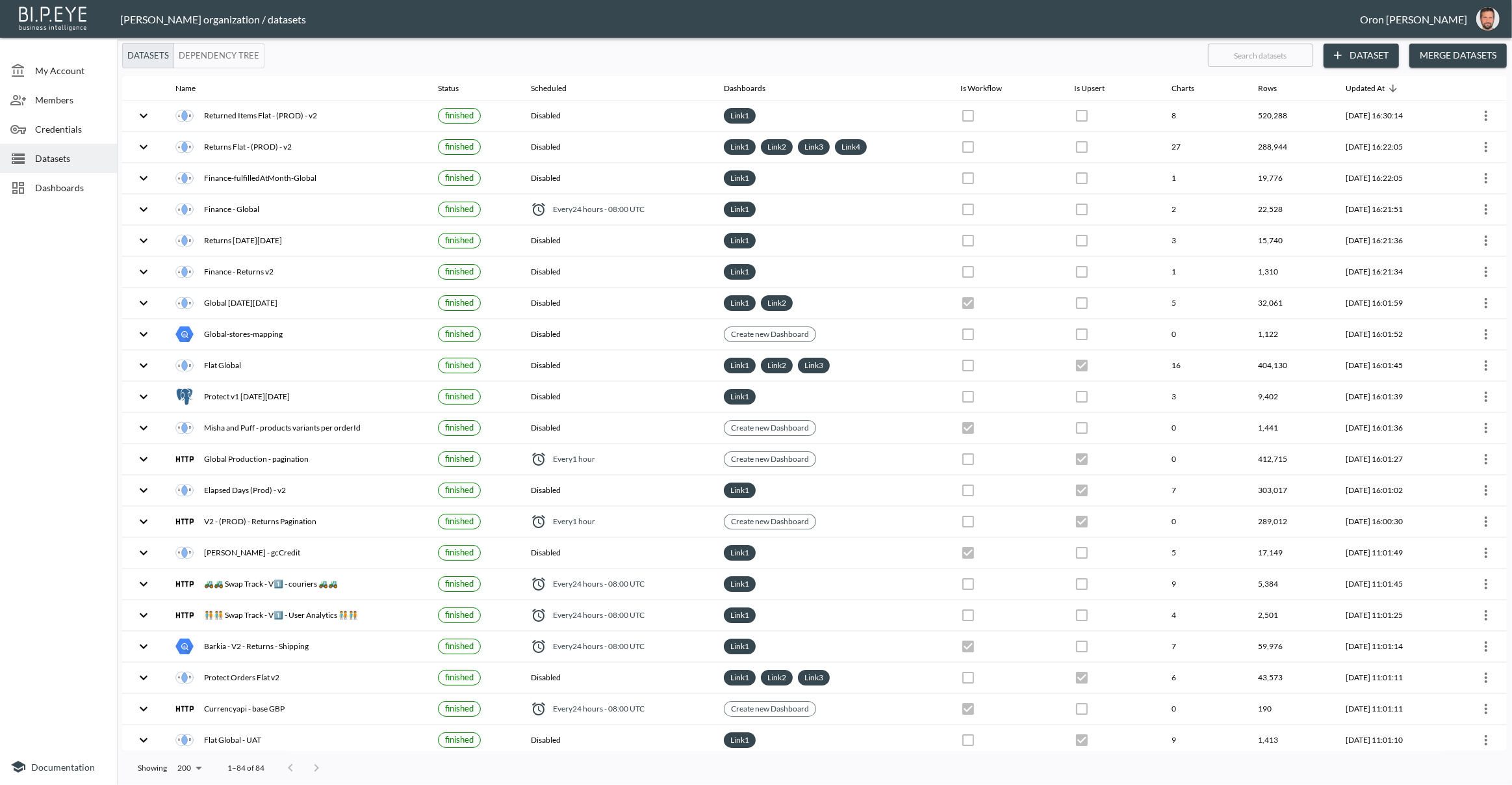
checkbox input "false"
checkbox input "true"
checkbox input "false"
checkbox input "true"
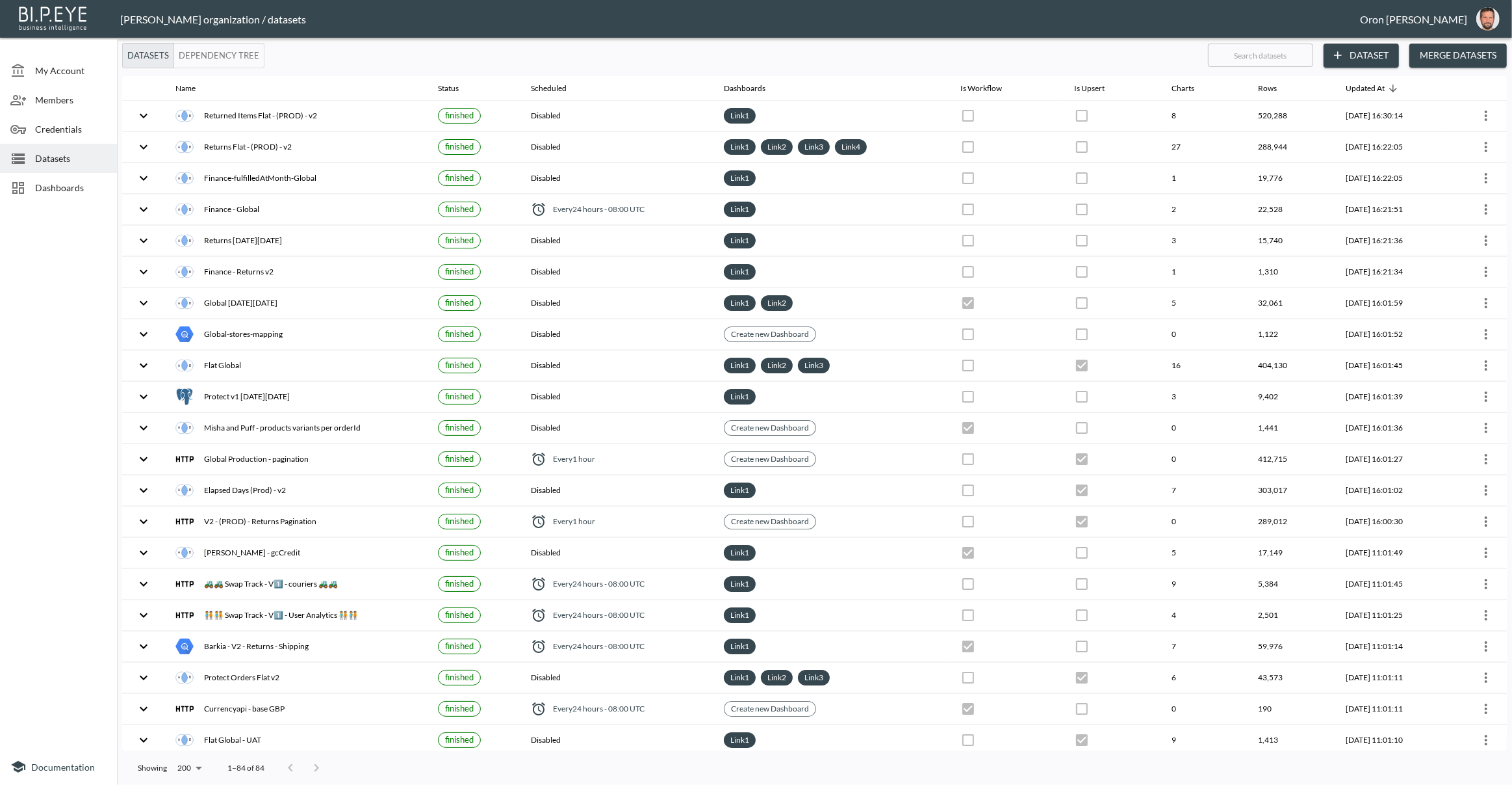
checkbox input "true"
checkbox input "false"
checkbox input "true"
checkbox input "false"
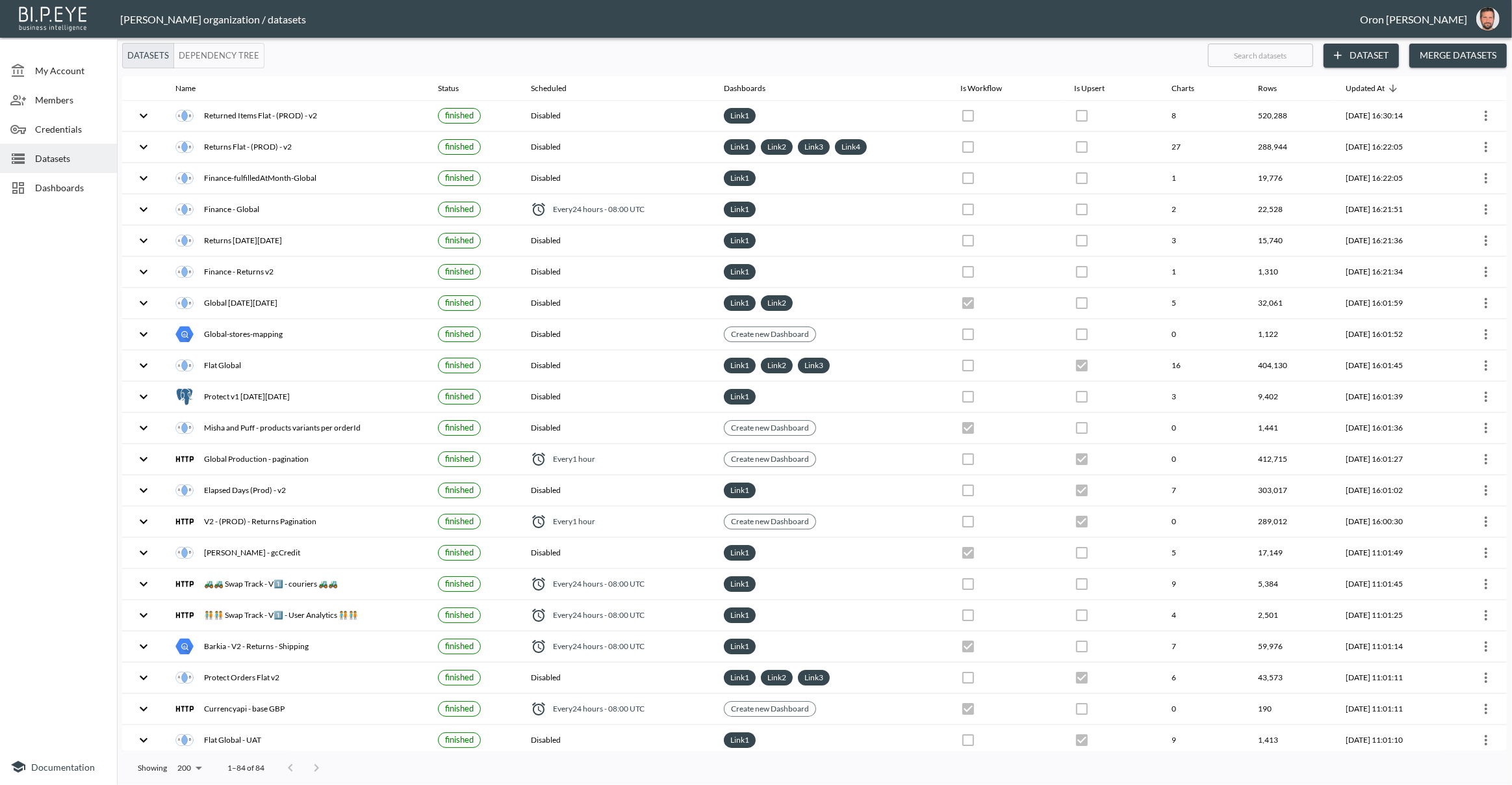
checkbox input "true"
checkbox input "false"
checkbox input "true"
checkbox input "false"
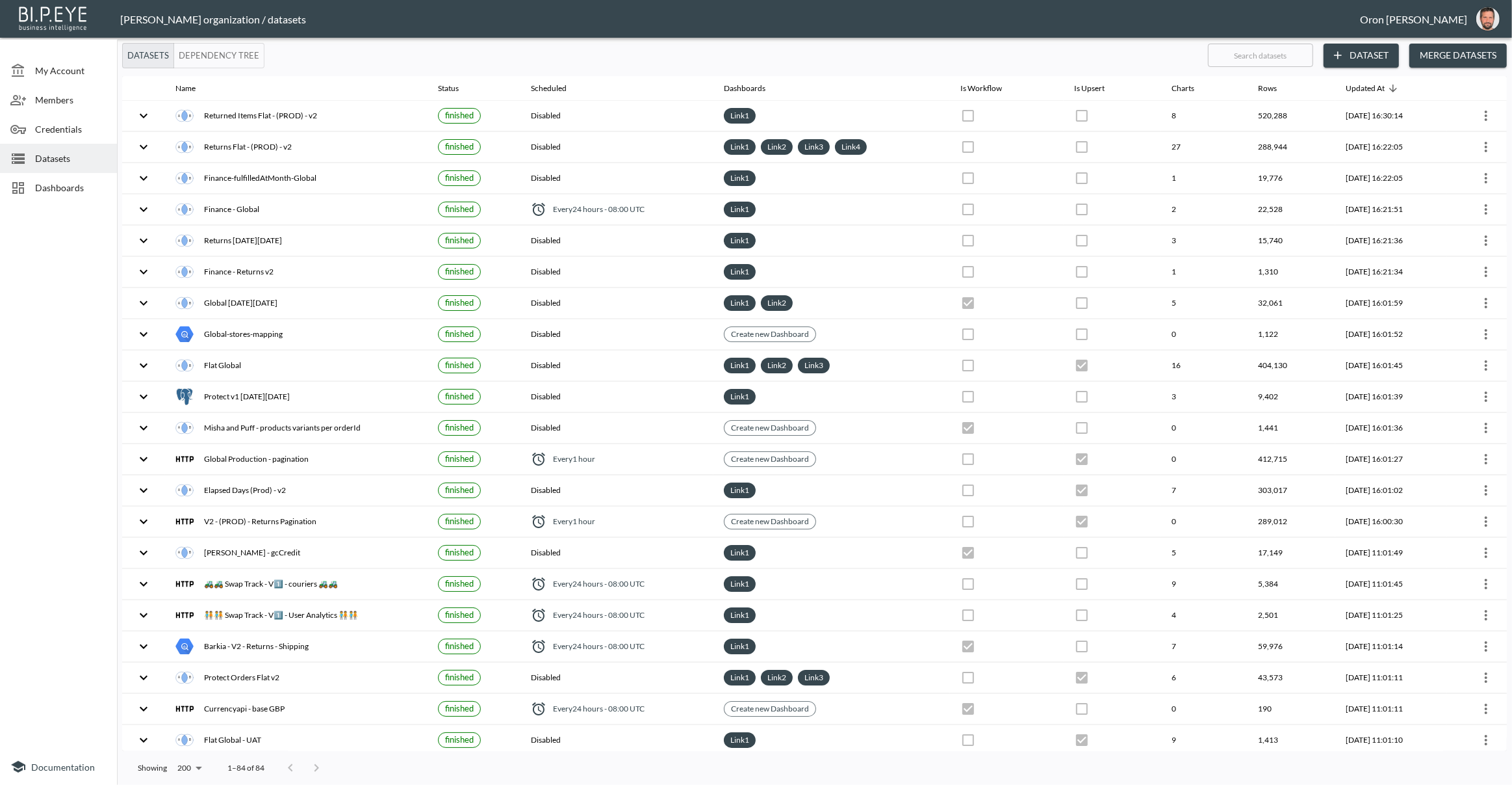
checkbox input "true"
checkbox input "false"
checkbox input "true"
checkbox input "false"
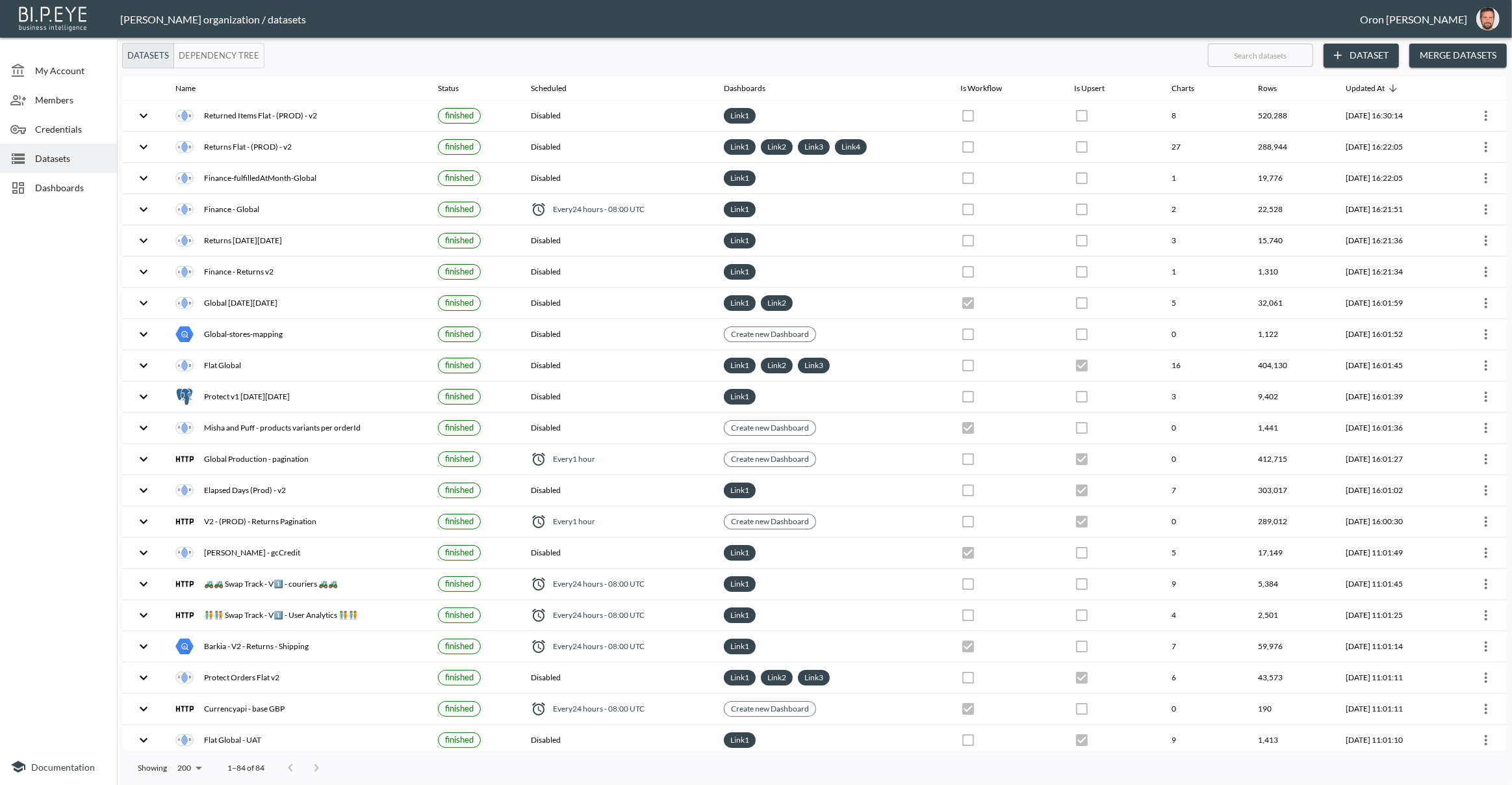
checkbox input "true"
checkbox input "false"
checkbox input "true"
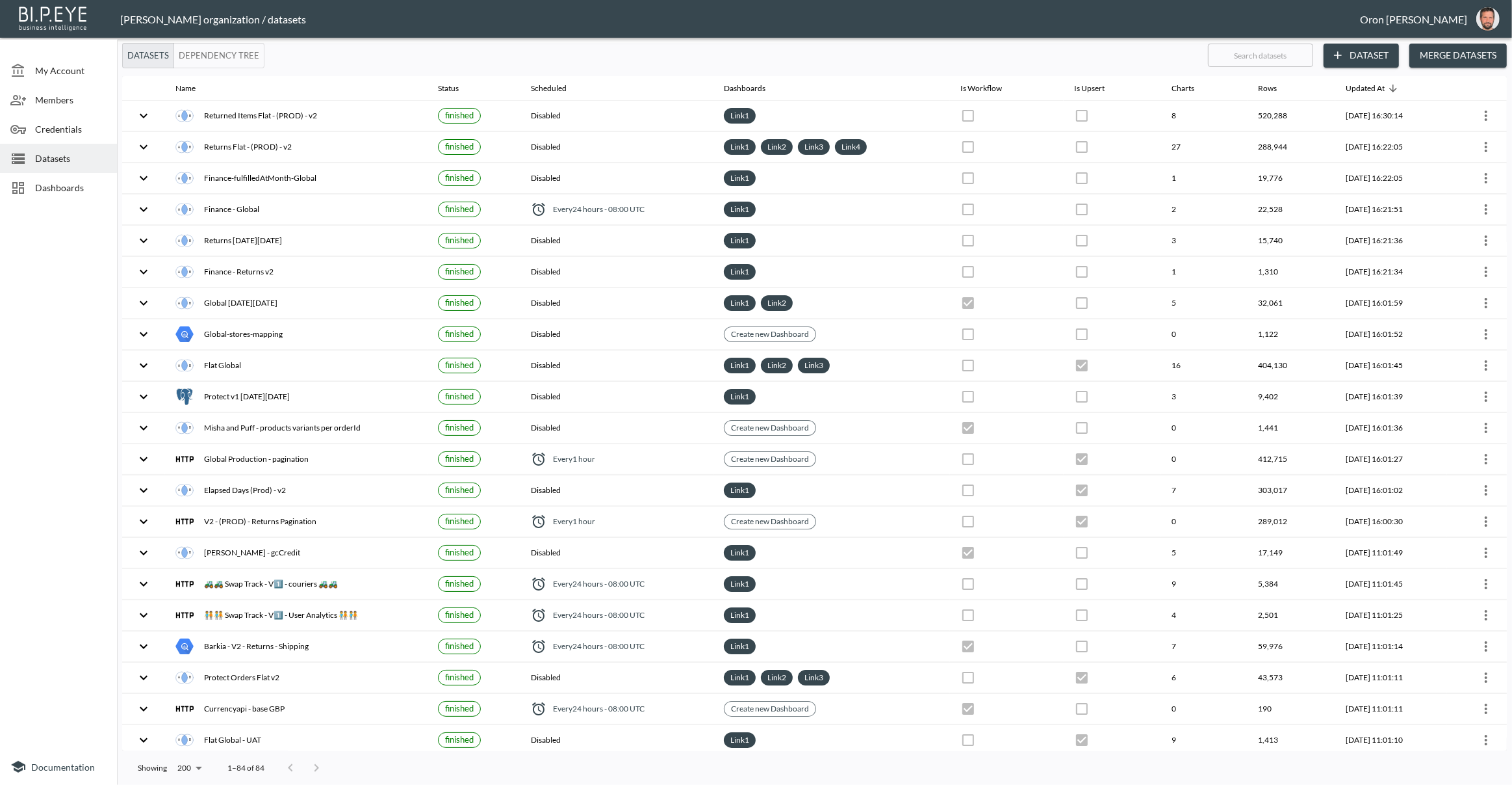
checkbox input "true"
checkbox input "false"
checkbox input "true"
checkbox input "false"
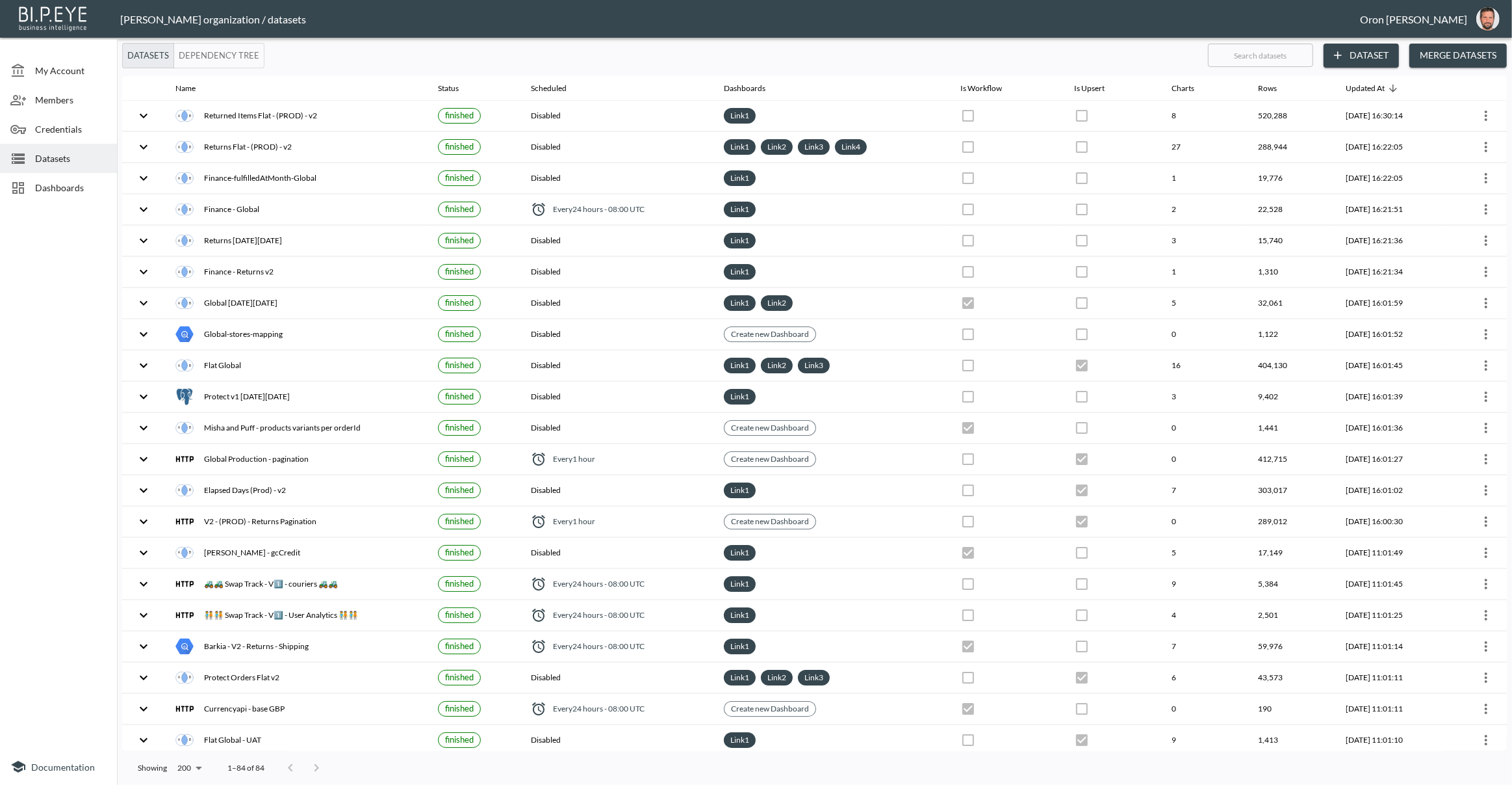
checkbox input "true"
checkbox input "false"
checkbox input "true"
checkbox input "false"
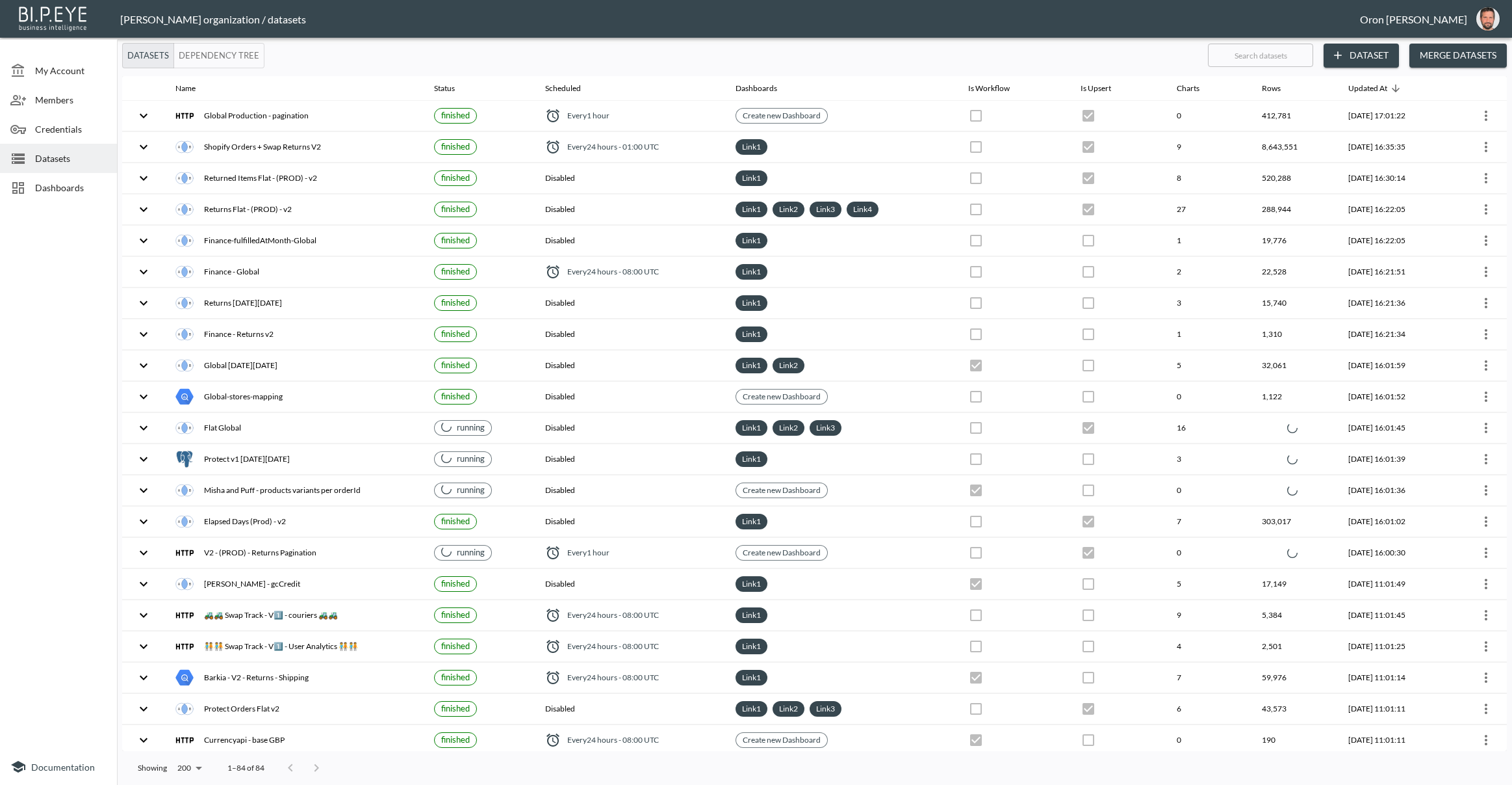
checkbox input "true"
checkbox input "false"
checkbox input "true"
checkbox input "false"
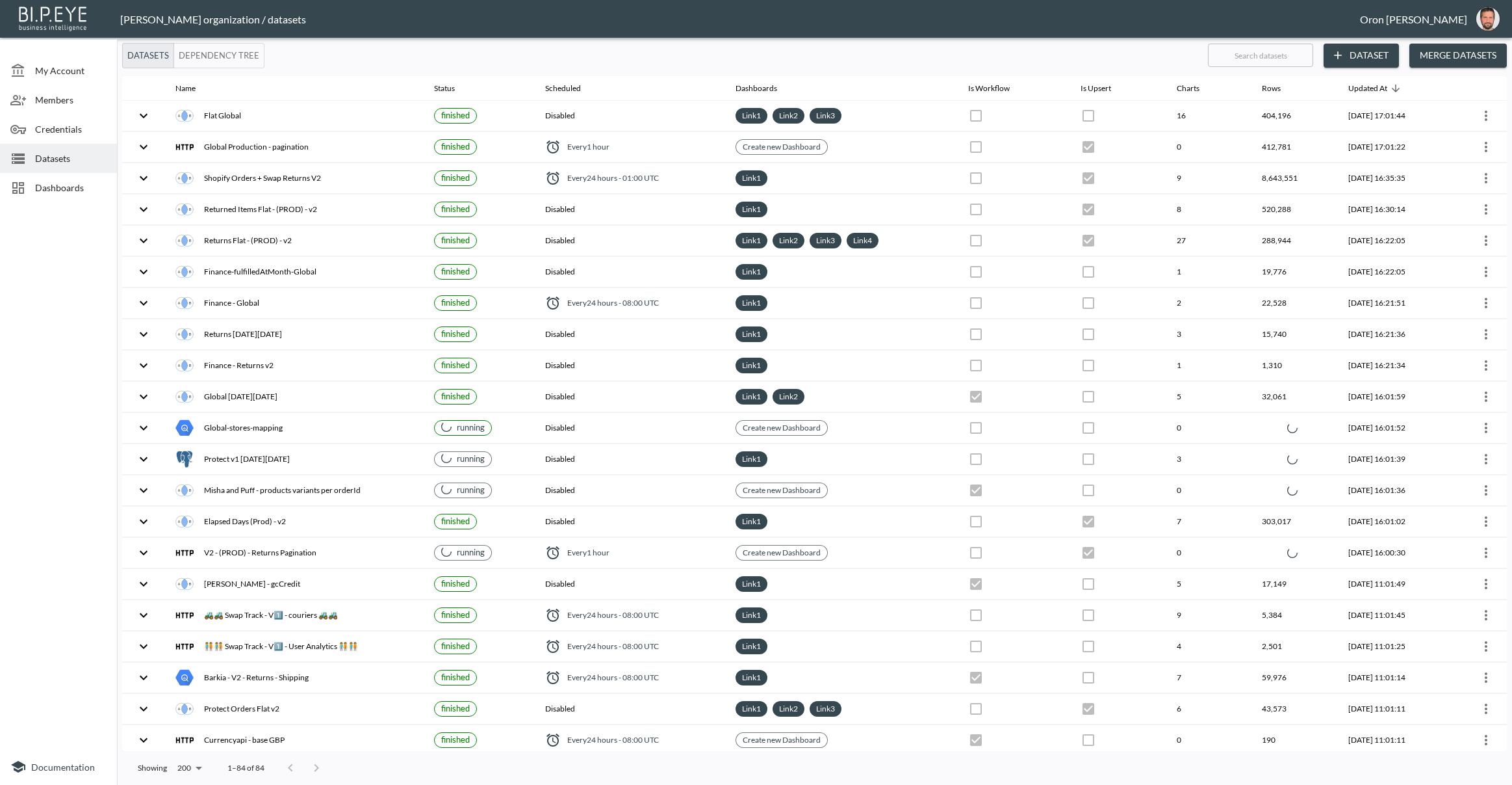
checkbox input "true"
checkbox input "false"
checkbox input "true"
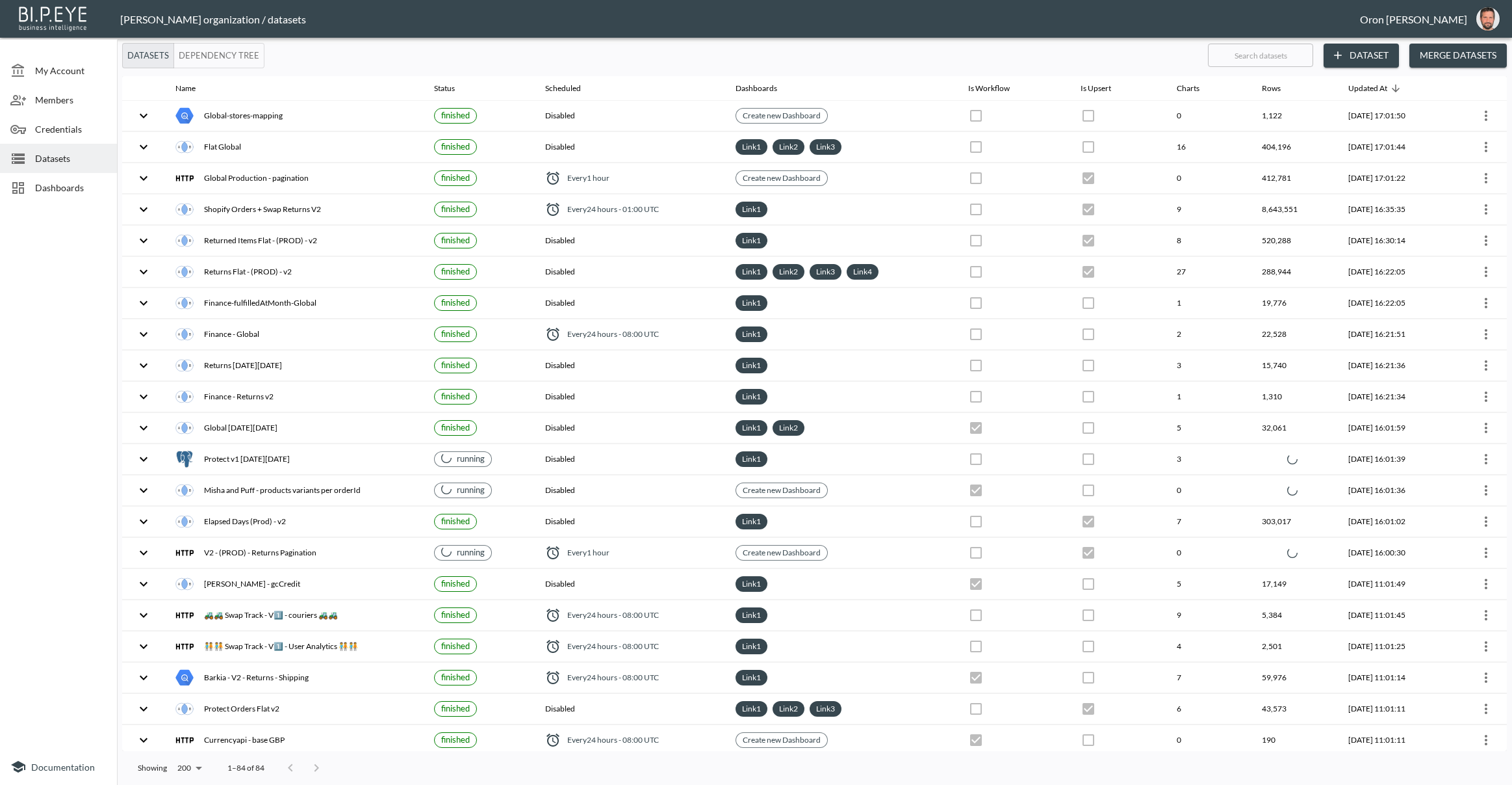
checkbox input "true"
checkbox input "false"
checkbox input "true"
checkbox input "false"
checkbox input "true"
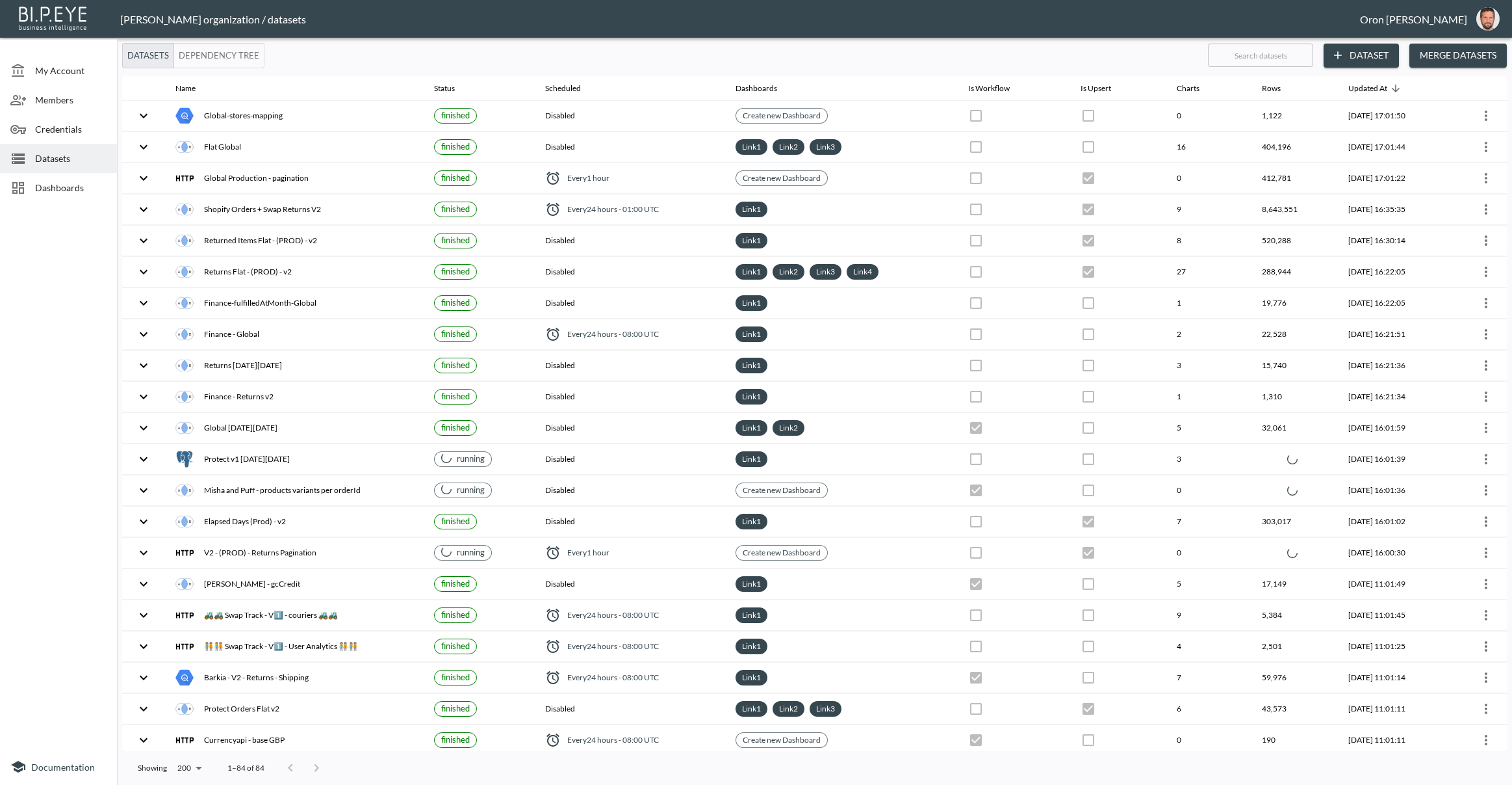
checkbox input "false"
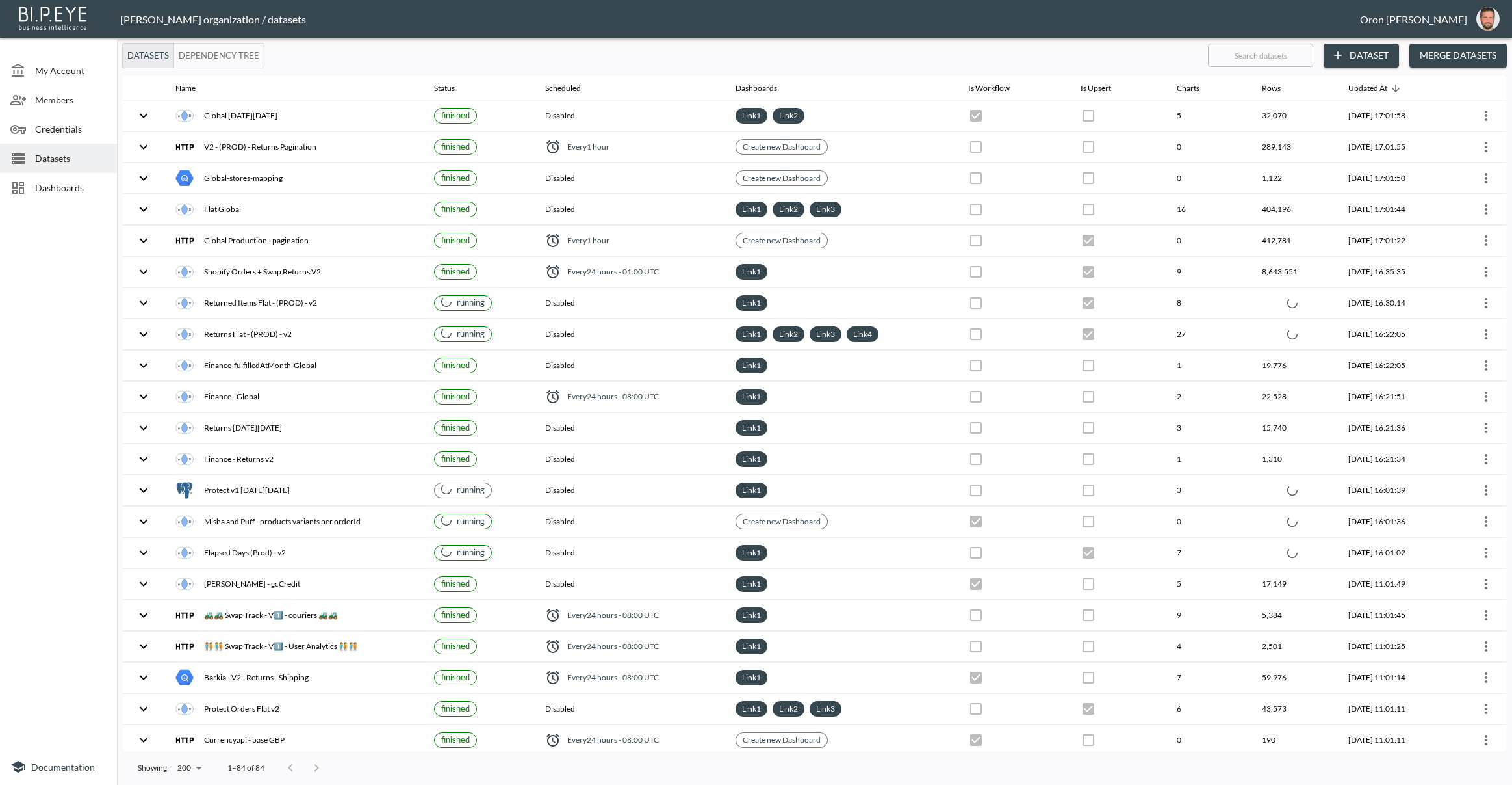
checkbox input "true"
checkbox input "false"
checkbox input "true"
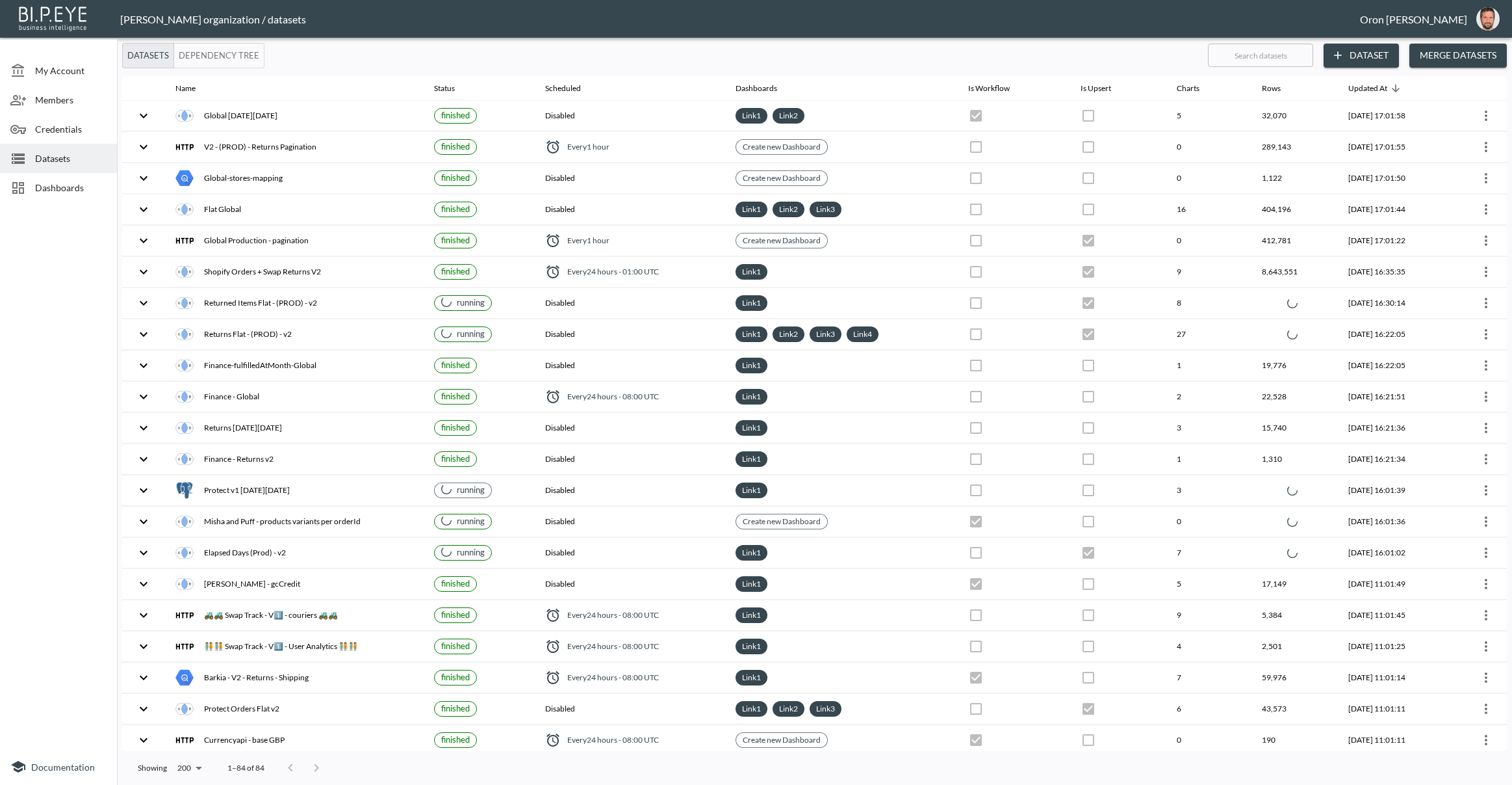
checkbox input "false"
checkbox input "true"
checkbox input "false"
checkbox input "true"
checkbox input "false"
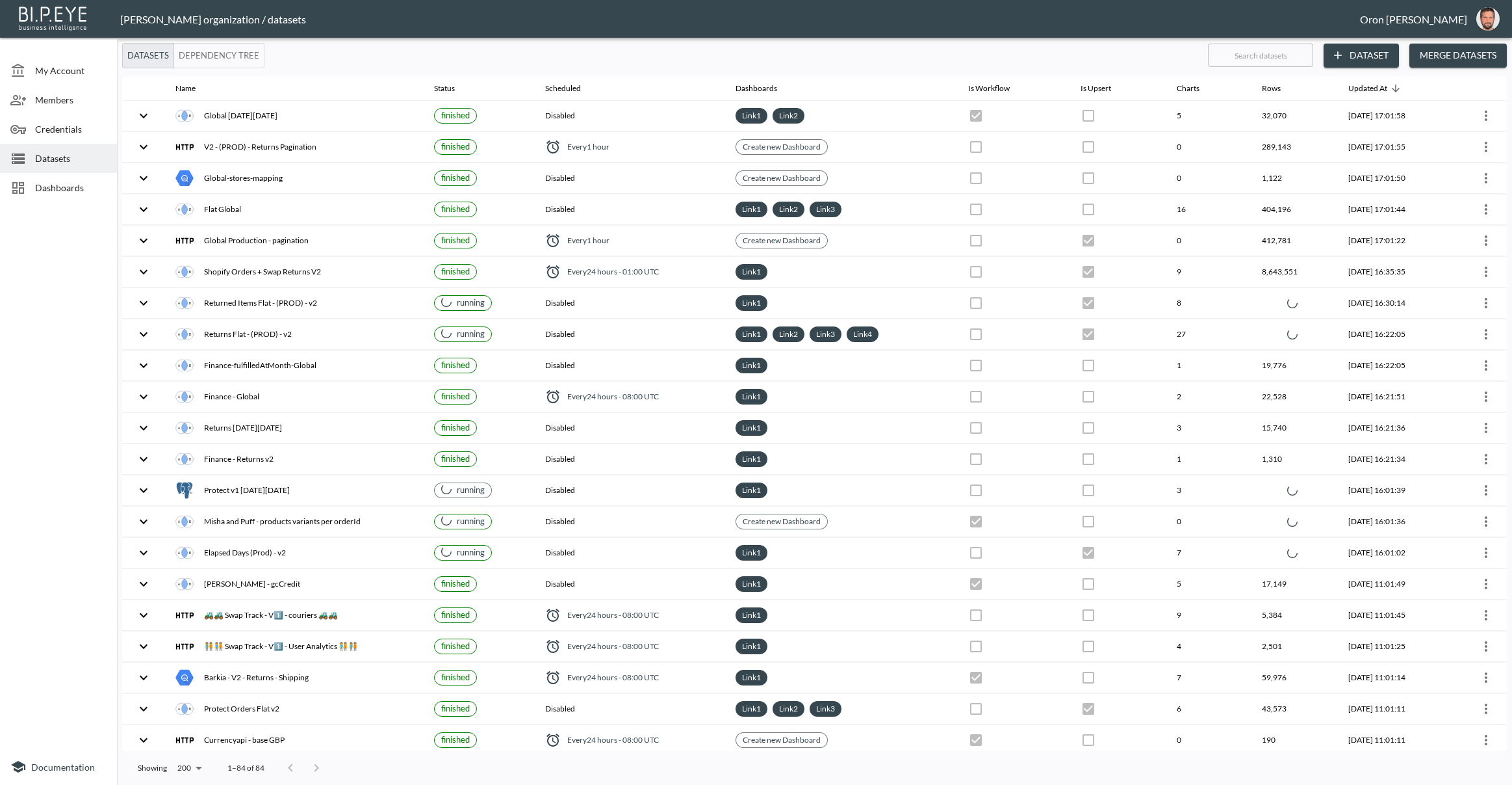
checkbox input "false"
checkbox input "true"
checkbox input "false"
checkbox input "true"
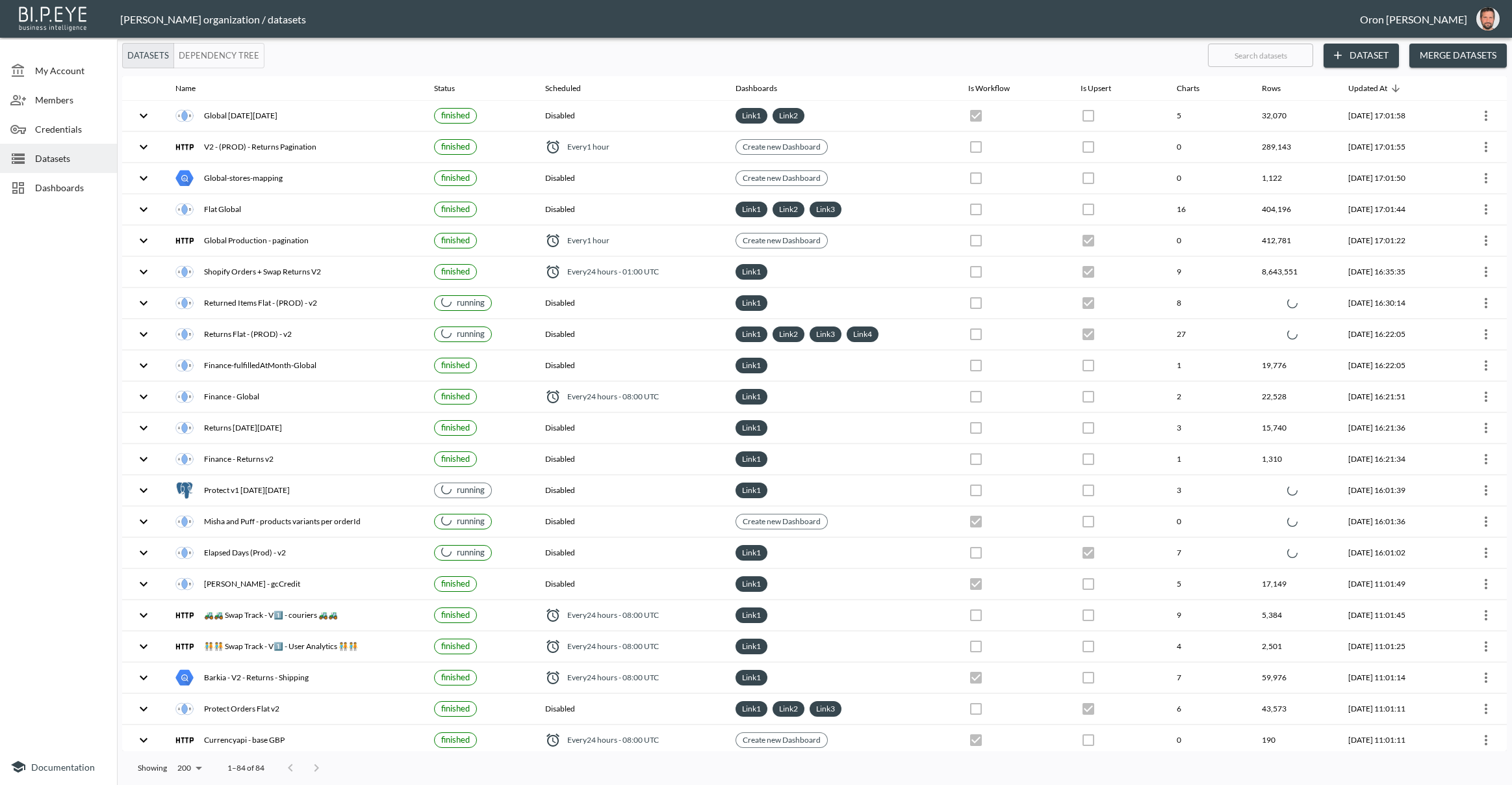
checkbox input "false"
checkbox input "true"
checkbox input "false"
checkbox input "true"
checkbox input "false"
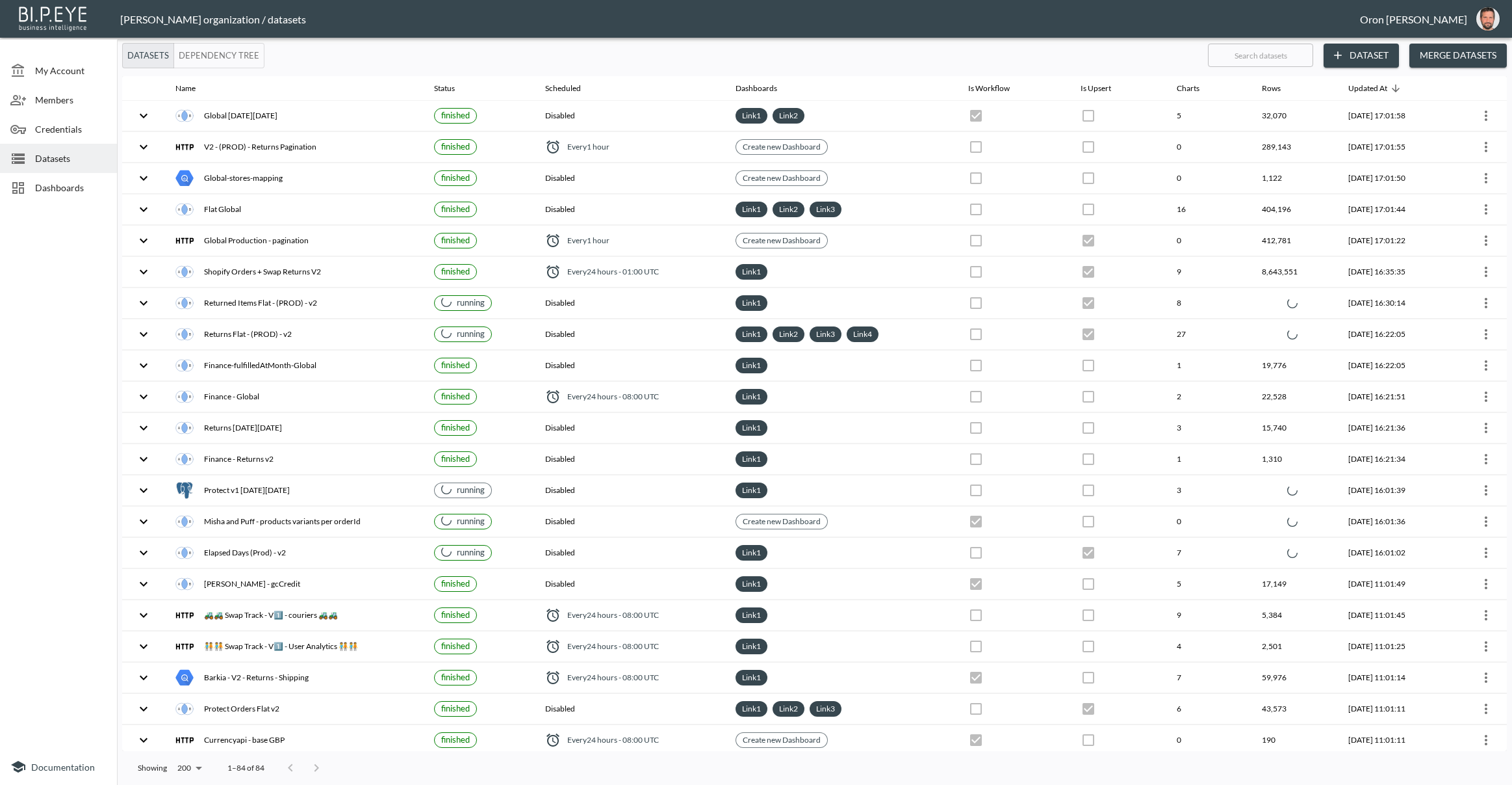
checkbox input "true"
checkbox input "false"
checkbox input "true"
checkbox input "false"
checkbox input "true"
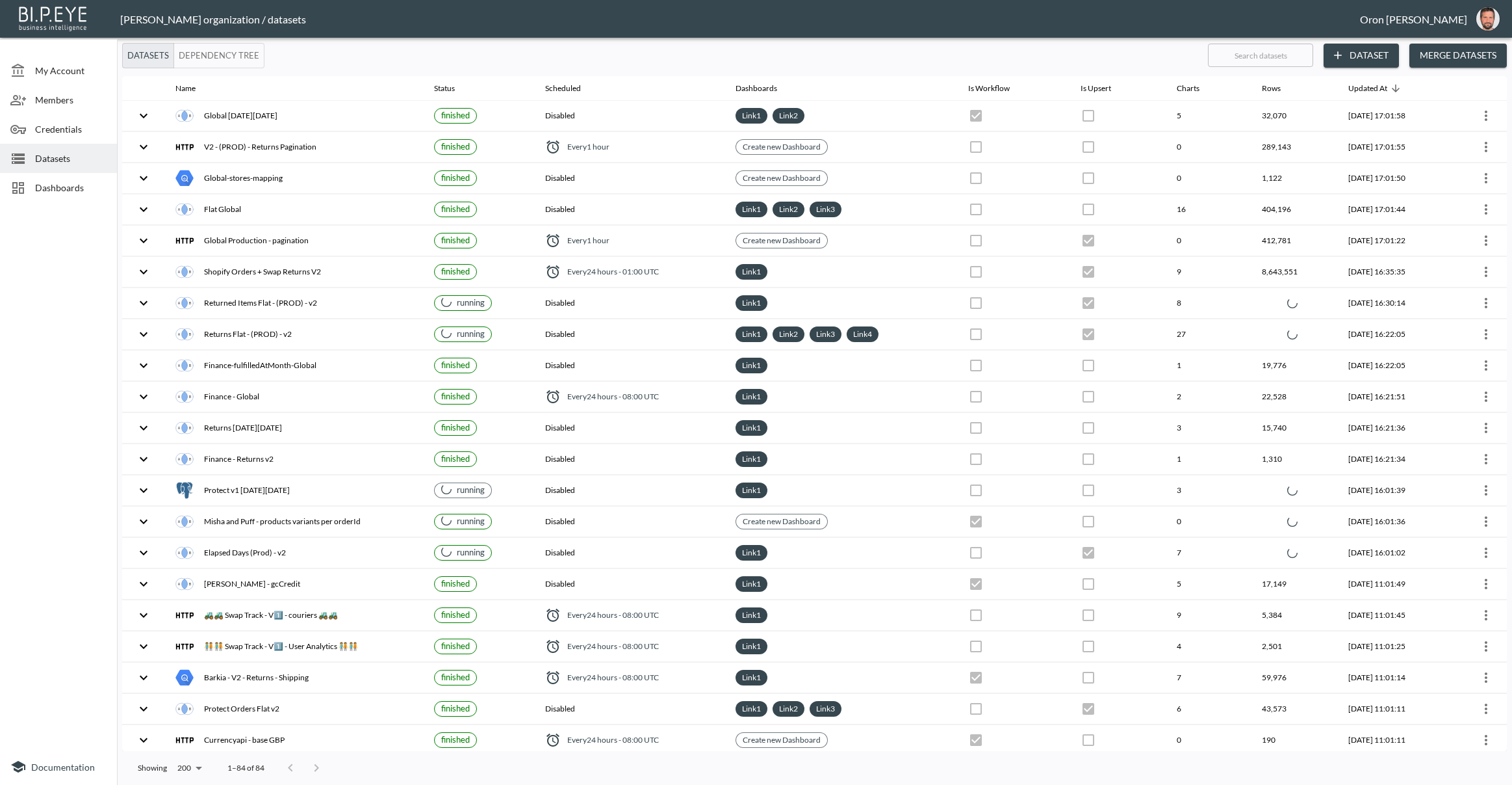
checkbox input "false"
checkbox input "true"
checkbox input "false"
checkbox input "true"
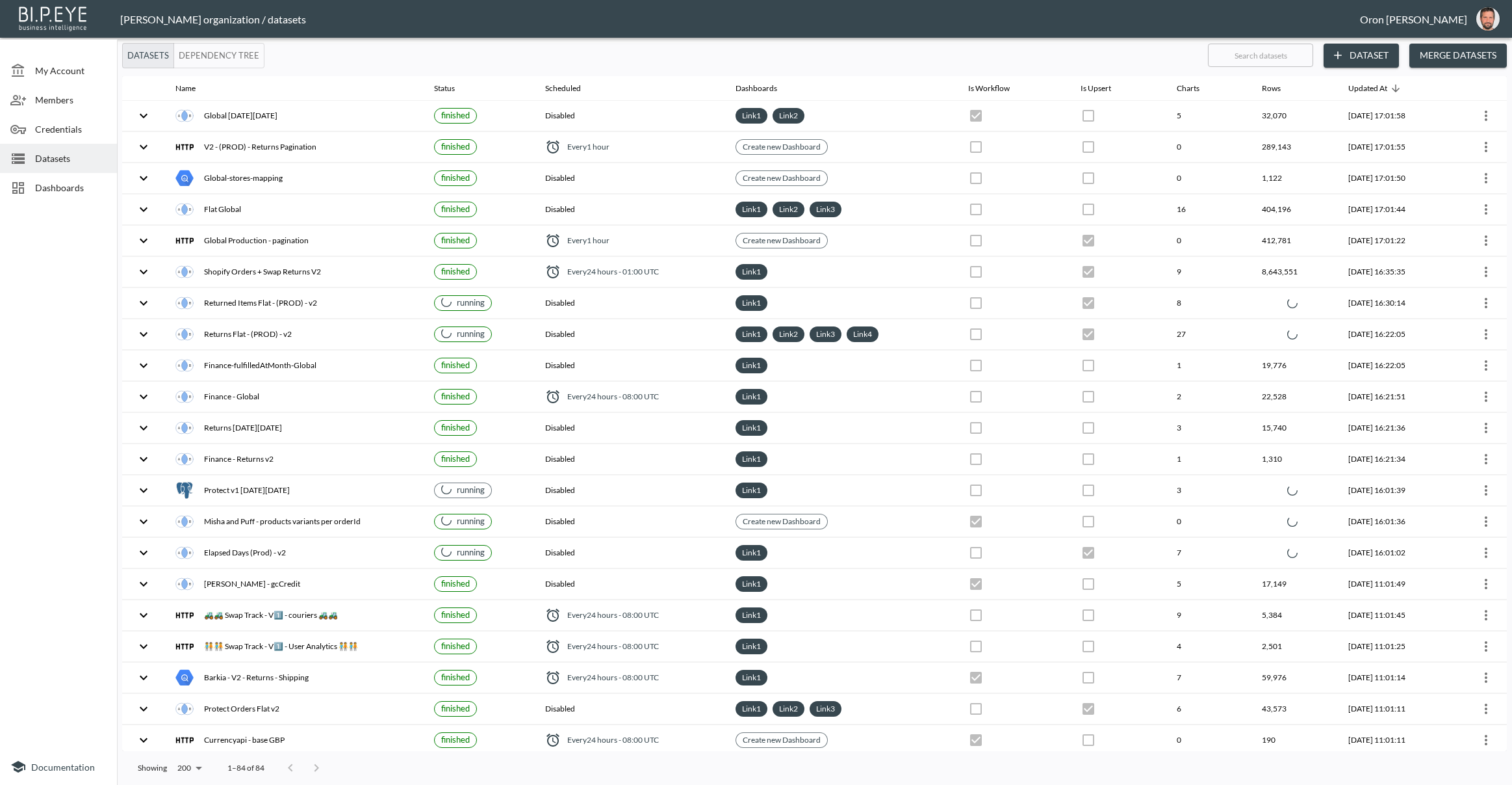
checkbox input "true"
